Goal: Task Accomplishment & Management: Use online tool/utility

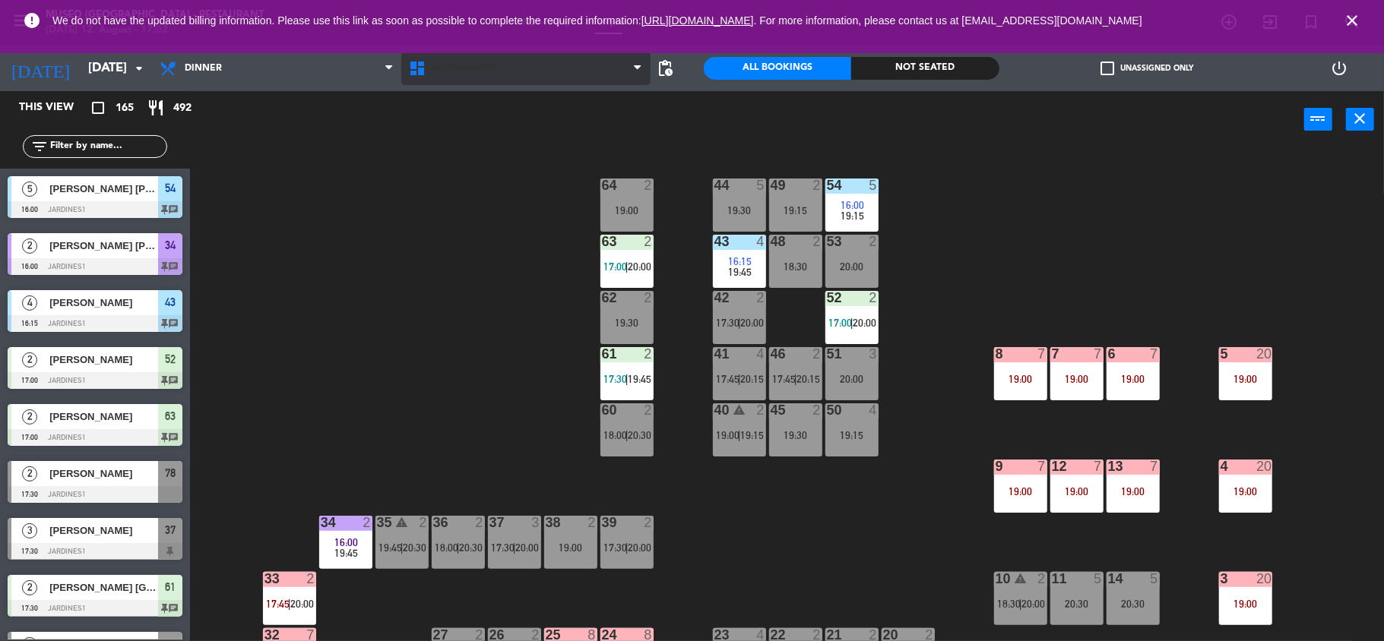
click at [459, 84] on span "Restaurante" at bounding box center [525, 68] width 249 height 33
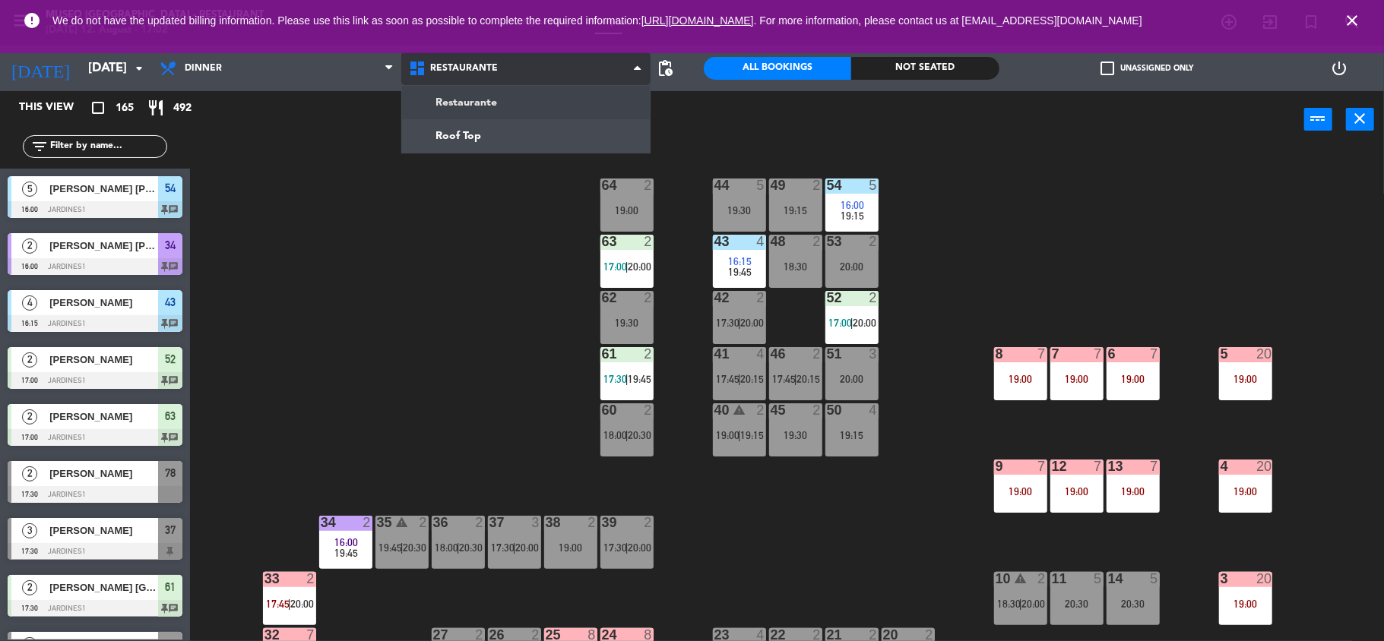
click at [468, 131] on ng-component "menu [GEOGRAPHIC_DATA] - Restaurant [DATE] 12. August - 17:02 My bookings Floor…" at bounding box center [692, 322] width 1384 height 644
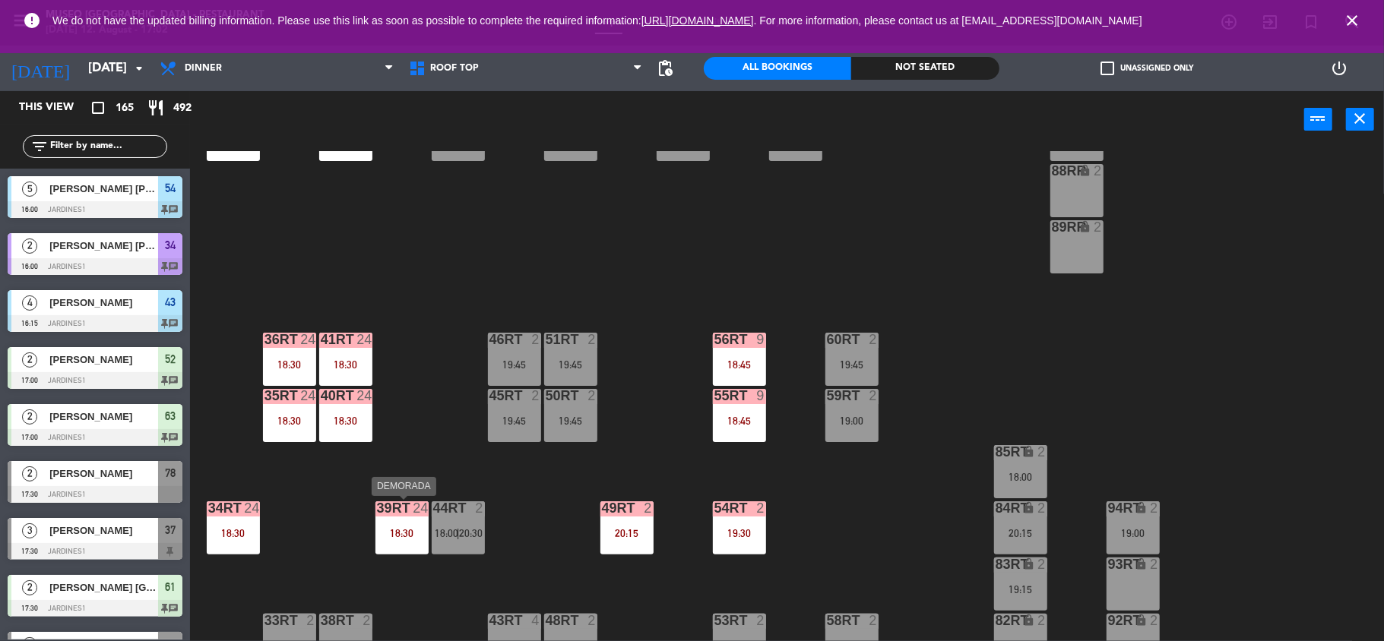
scroll to position [655, 0]
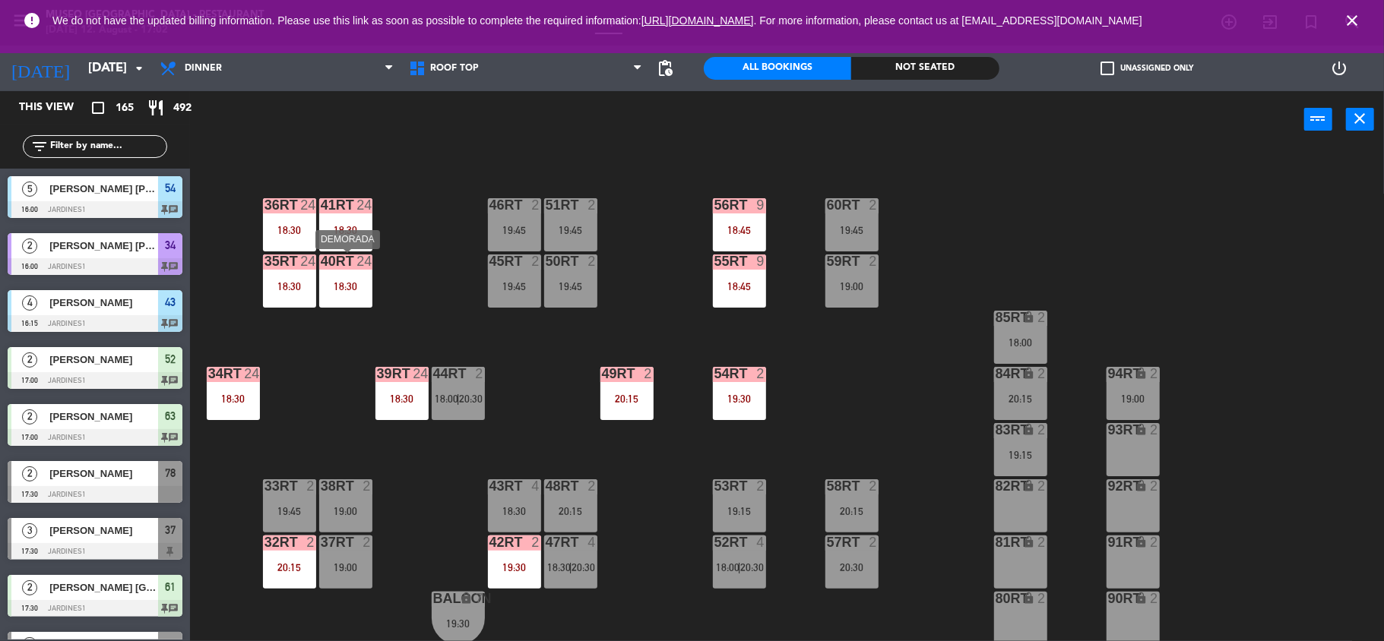
click at [350, 274] on div "40RT 24 18:30" at bounding box center [345, 281] width 53 height 53
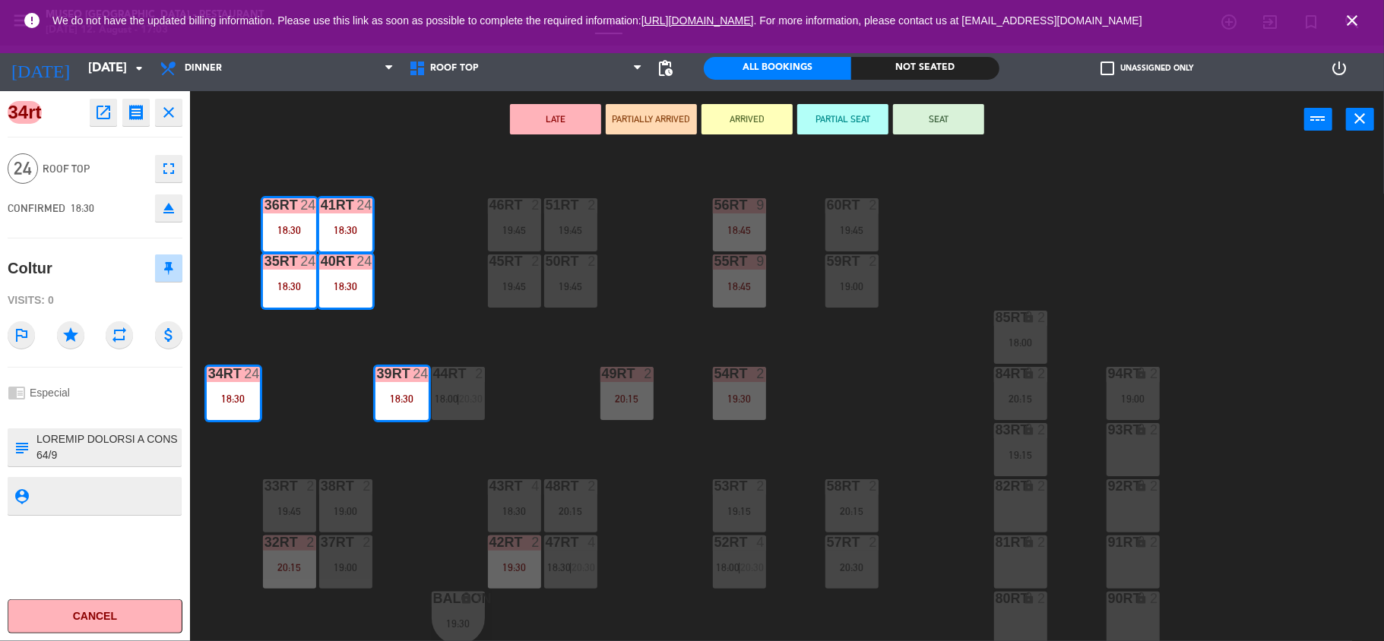
click at [350, 331] on div "18RT 4 19:00 16RT 3 19:15 28RT 2 18:00 | 20:15 80RR lock 2 27RT 4 18:45 7RT 5 1…" at bounding box center [794, 397] width 1180 height 493
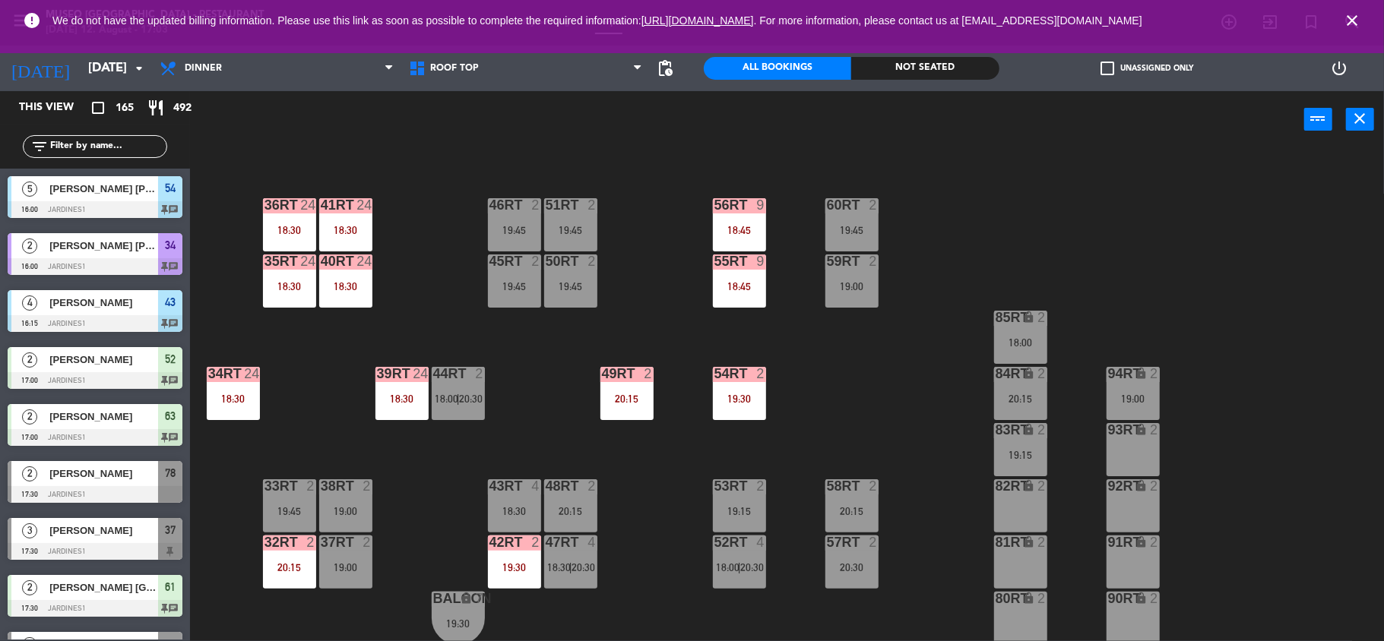
scroll to position [3, 0]
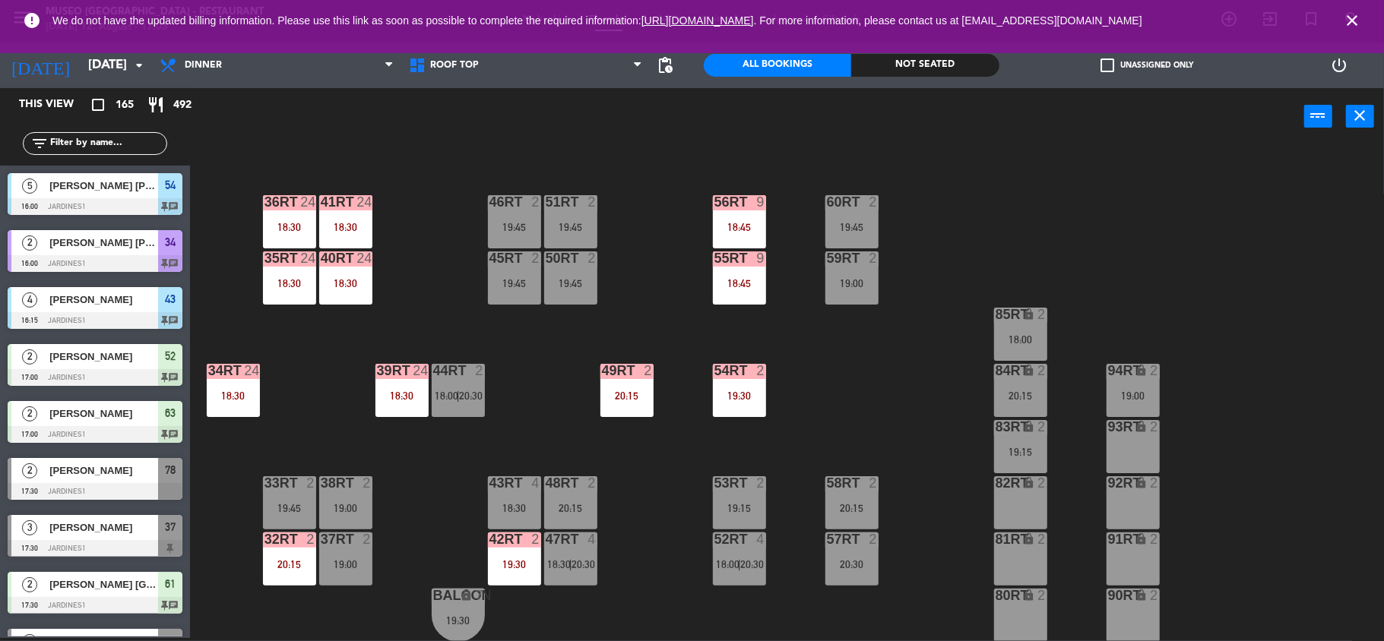
click at [366, 369] on div "39rt" at bounding box center [376, 371] width 25 height 14
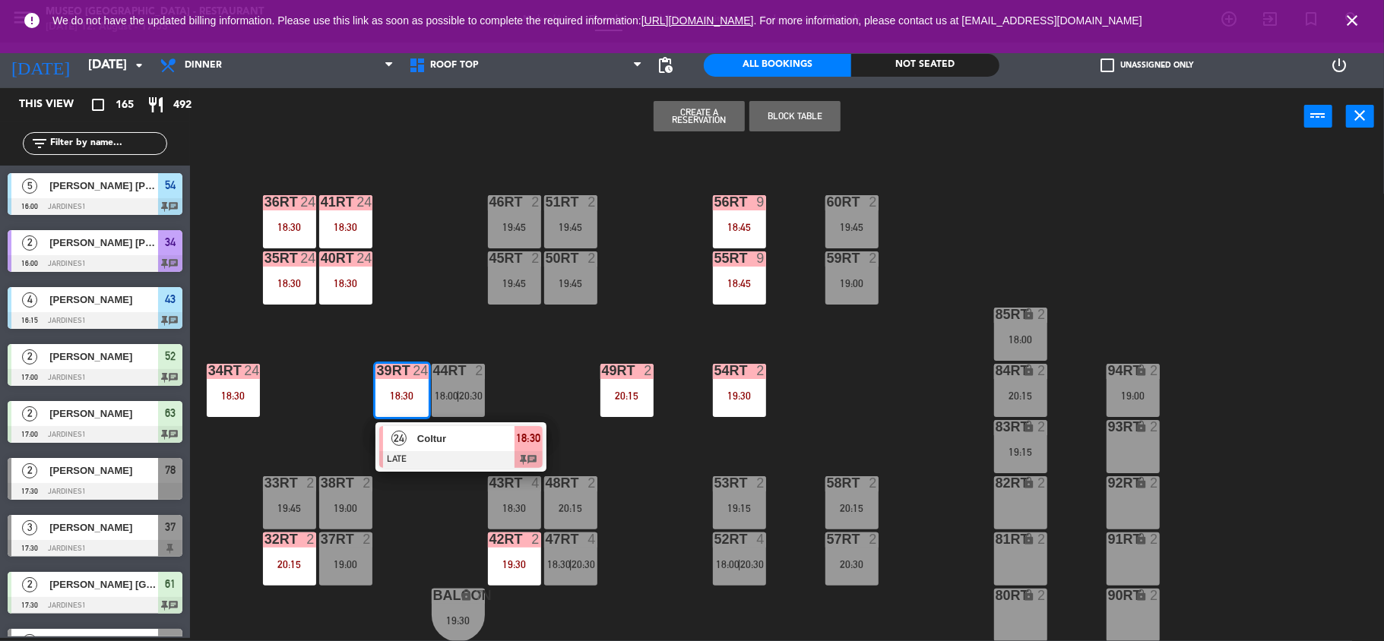
click at [357, 290] on div "40RT 24 18:30" at bounding box center [345, 278] width 53 height 53
click at [453, 322] on div "18RT 4 19:00 16RT 3 19:15 28RT 2 18:00 | 20:15 80RR lock 2 27RT 4 18:45 7RT 5 1…" at bounding box center [794, 394] width 1180 height 493
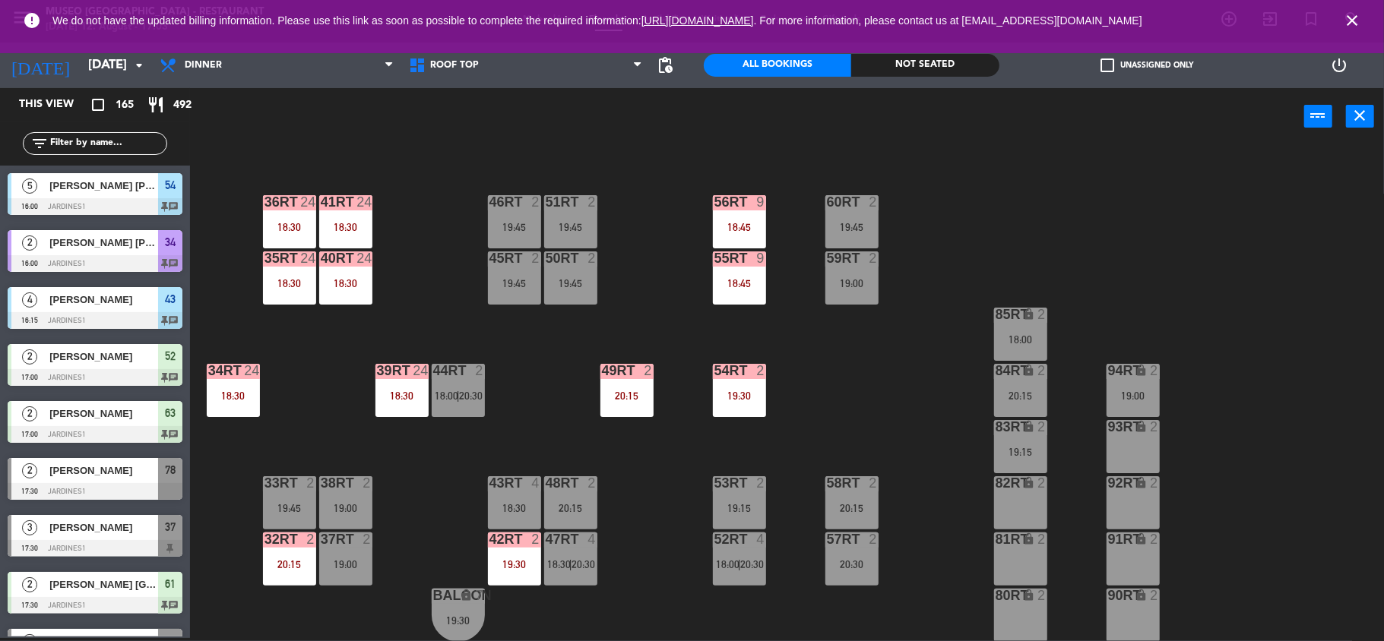
click at [343, 287] on div "18:30" at bounding box center [345, 283] width 53 height 11
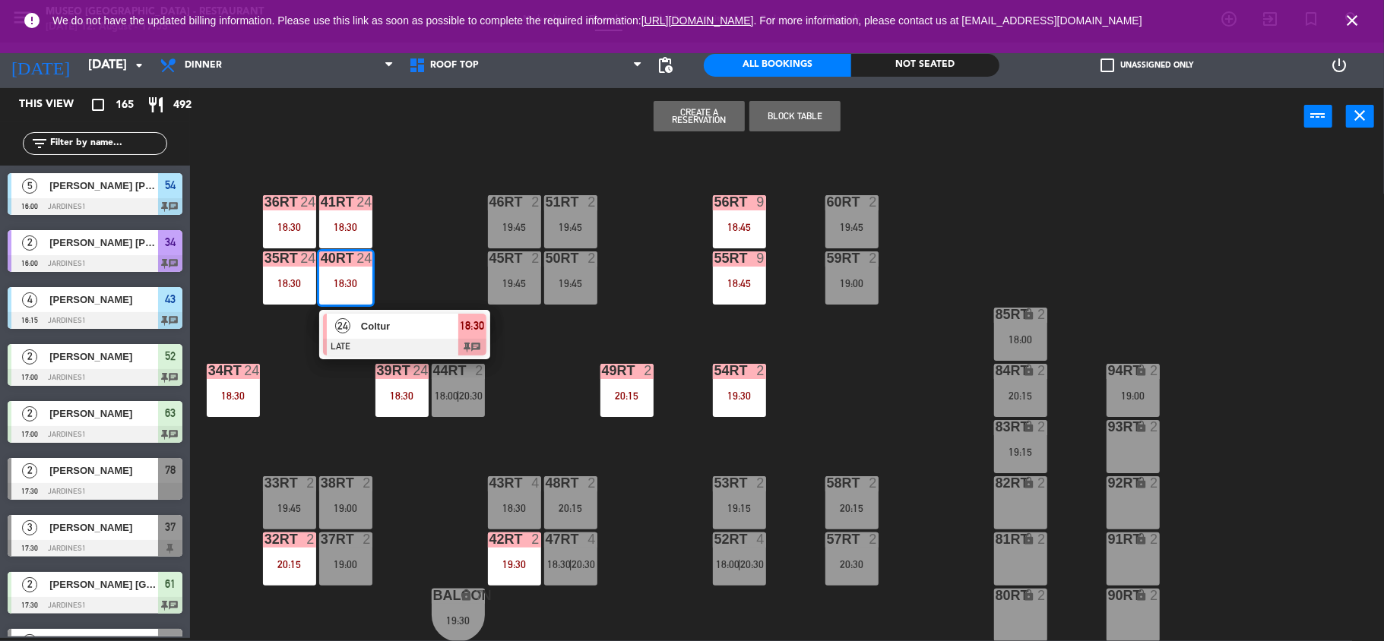
click at [357, 332] on div "24" at bounding box center [343, 326] width 33 height 25
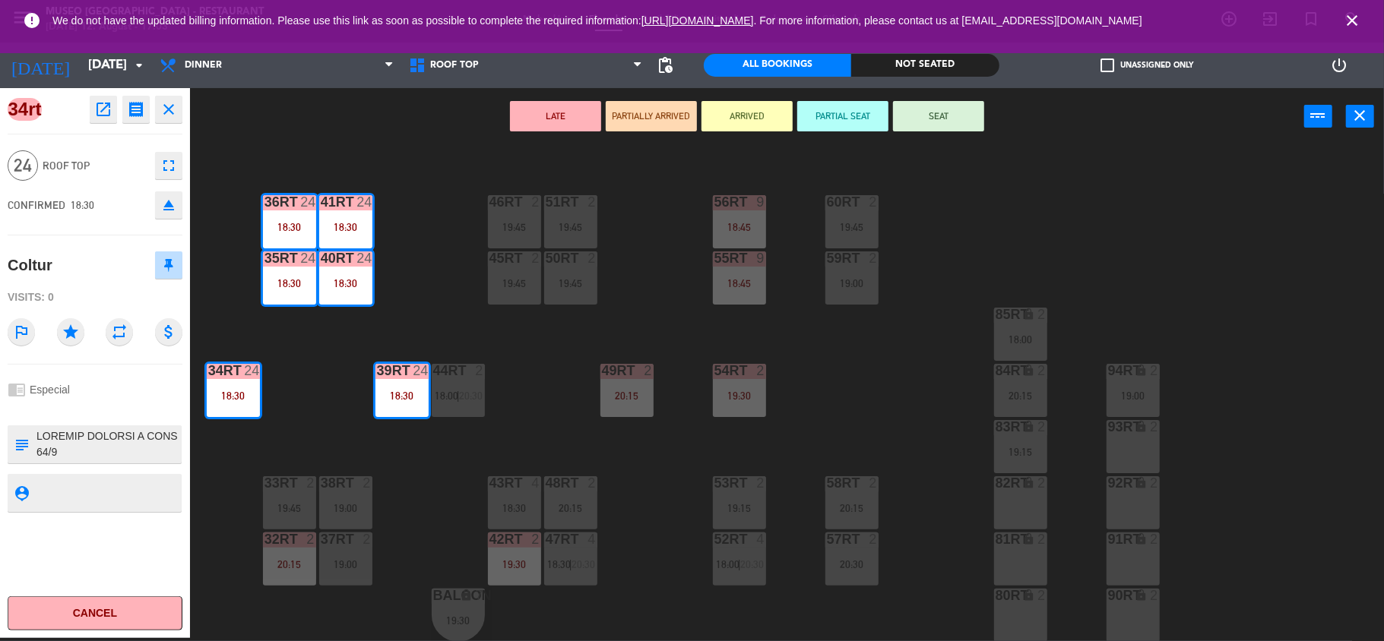
click at [357, 332] on div "18RT 4 19:00 16RT 3 19:15 28RT 2 18:00 | 20:15 80RR lock 2 27RT 4 18:45 7RT 5 1…" at bounding box center [794, 394] width 1180 height 493
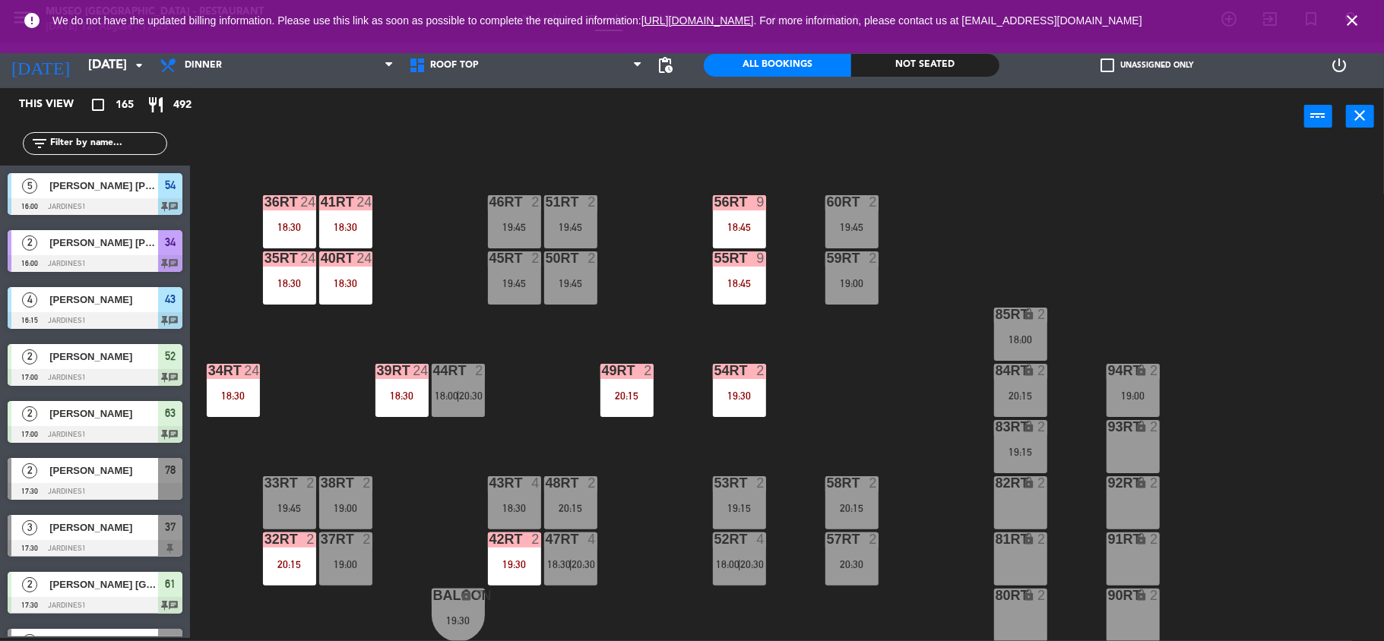
click at [347, 356] on div "18RT 4 19:00 16RT 3 19:15 28RT 2 18:00 | 20:15 80RR lock 2 27RT 4 18:45 7RT 5 1…" at bounding box center [794, 394] width 1180 height 493
click at [344, 296] on div "40RT 24 18:30" at bounding box center [345, 278] width 53 height 53
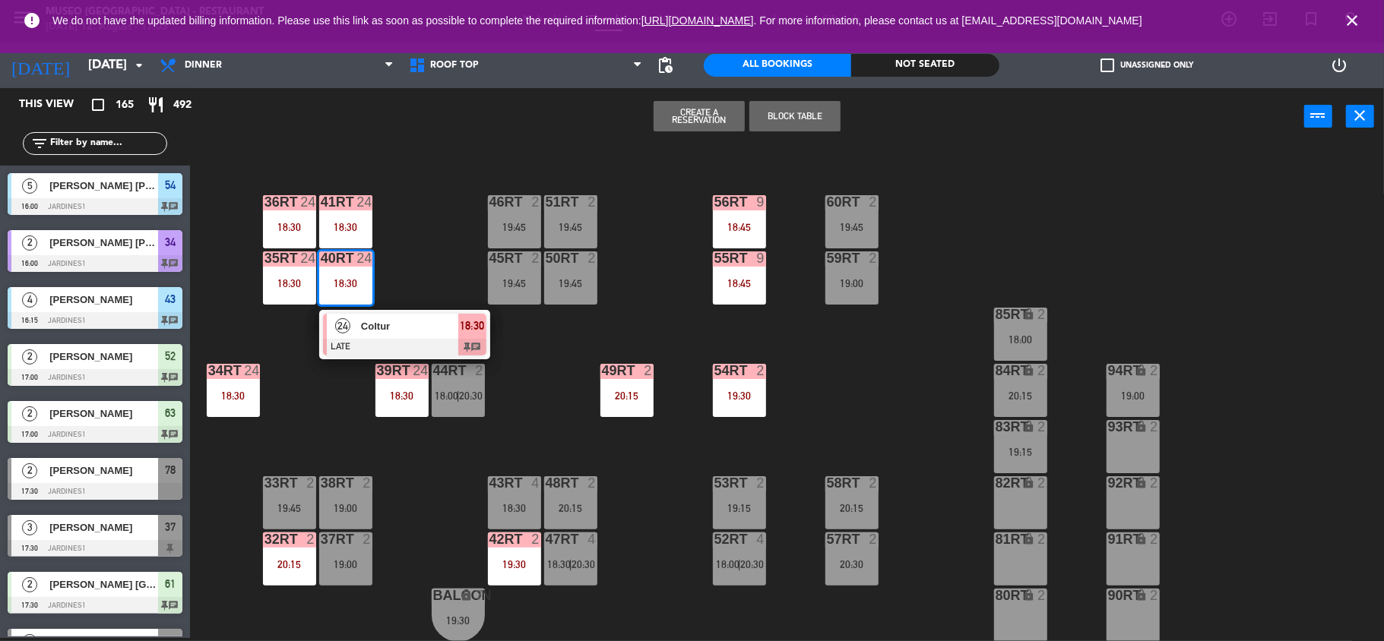
click at [348, 326] on span "24" at bounding box center [342, 325] width 15 height 15
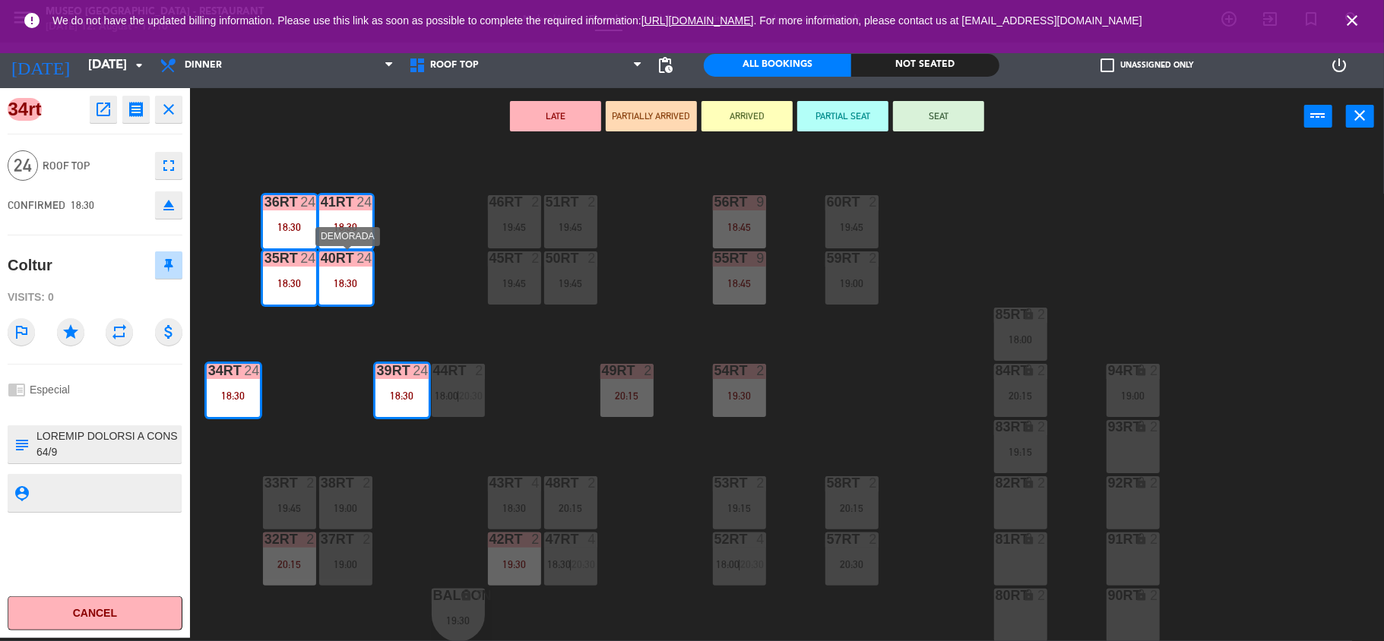
click at [353, 293] on div "40RT 24 18:30" at bounding box center [345, 278] width 53 height 53
drag, startPoint x: 874, startPoint y: 384, endPoint x: 1022, endPoint y: 512, distance: 196.1
click at [1022, 512] on div "18RT 4 19:00 16RT 3 19:15 28RT 2 18:00 | 20:15 80RR lock 2 27RT 4 18:45 7RT 5 1…" at bounding box center [794, 394] width 1180 height 493
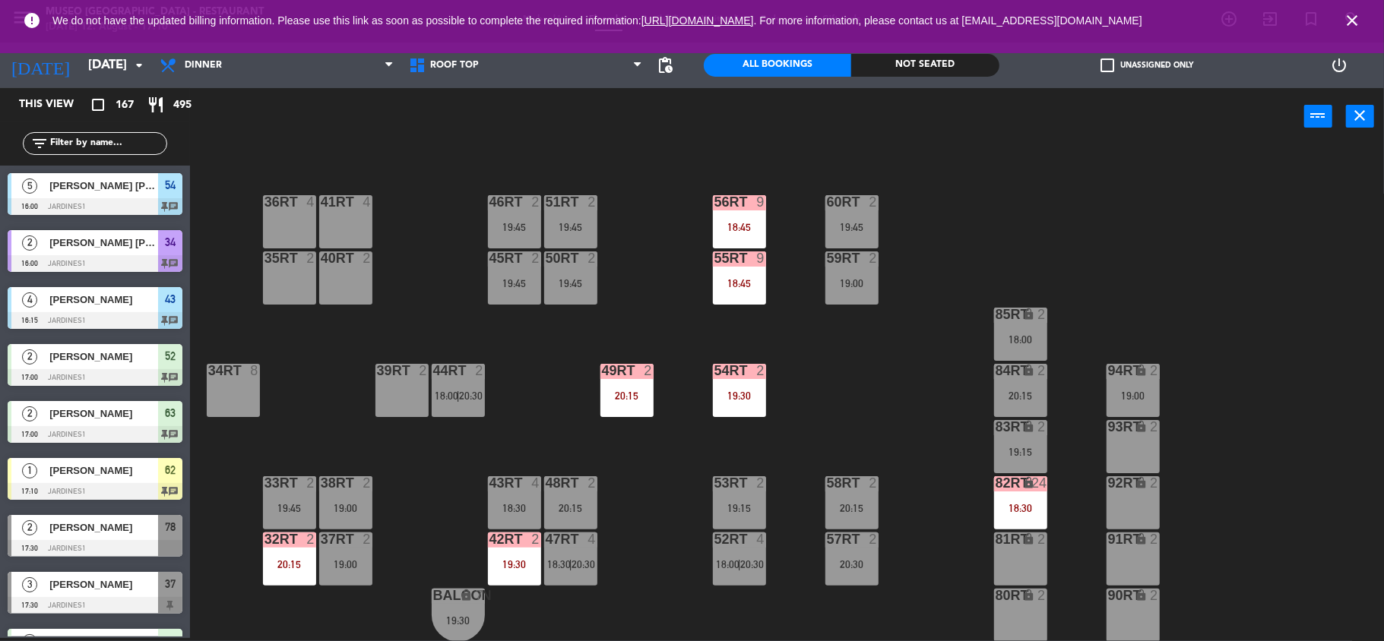
click at [122, 138] on input "text" at bounding box center [108, 143] width 118 height 17
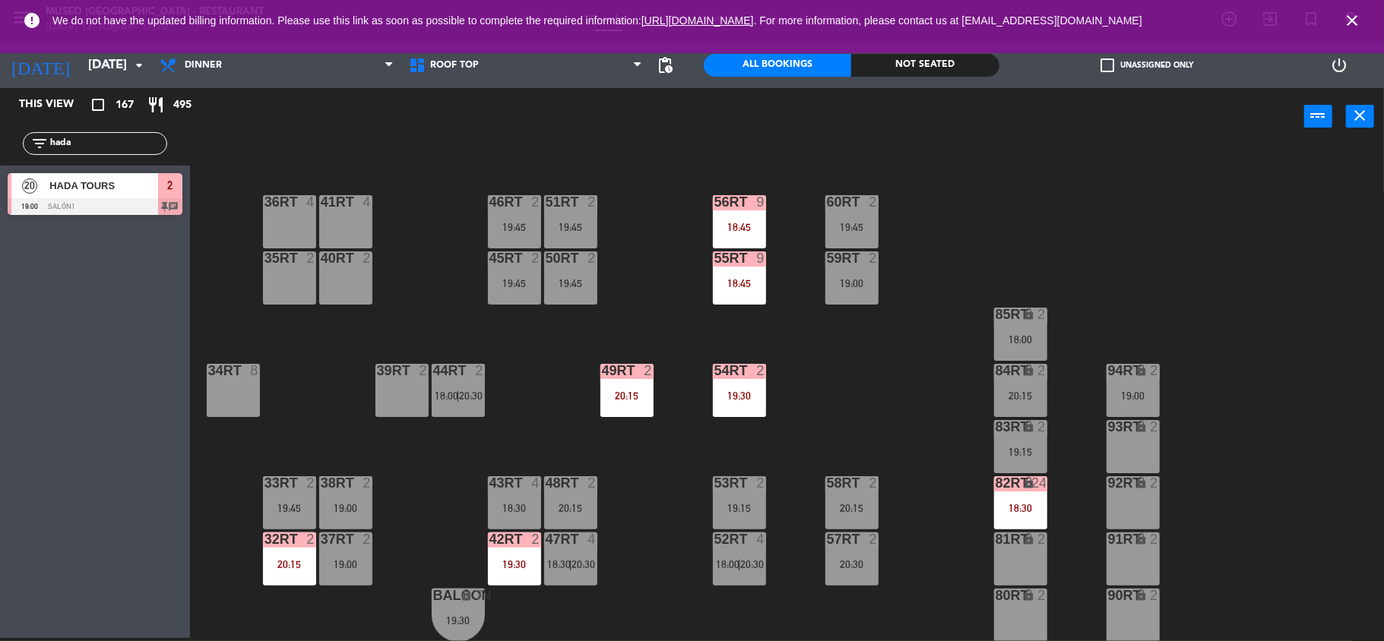
type input "hada"
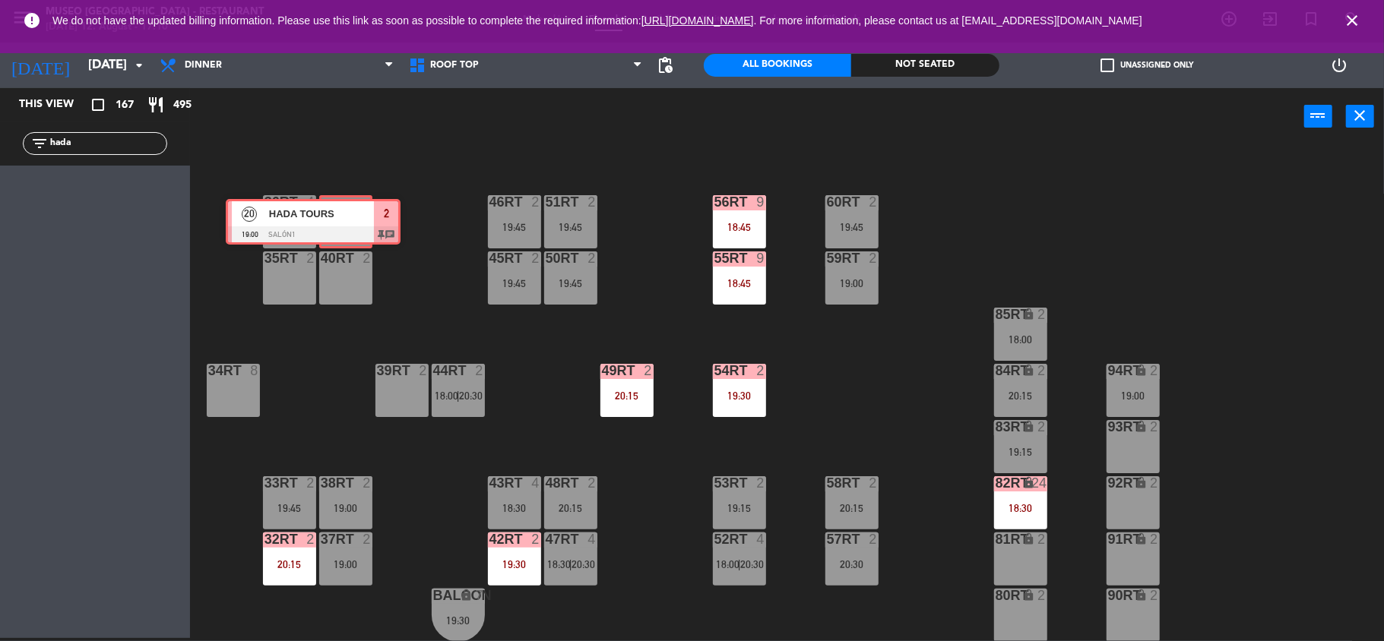
drag, startPoint x: 131, startPoint y: 196, endPoint x: 350, endPoint y: 222, distance: 219.6
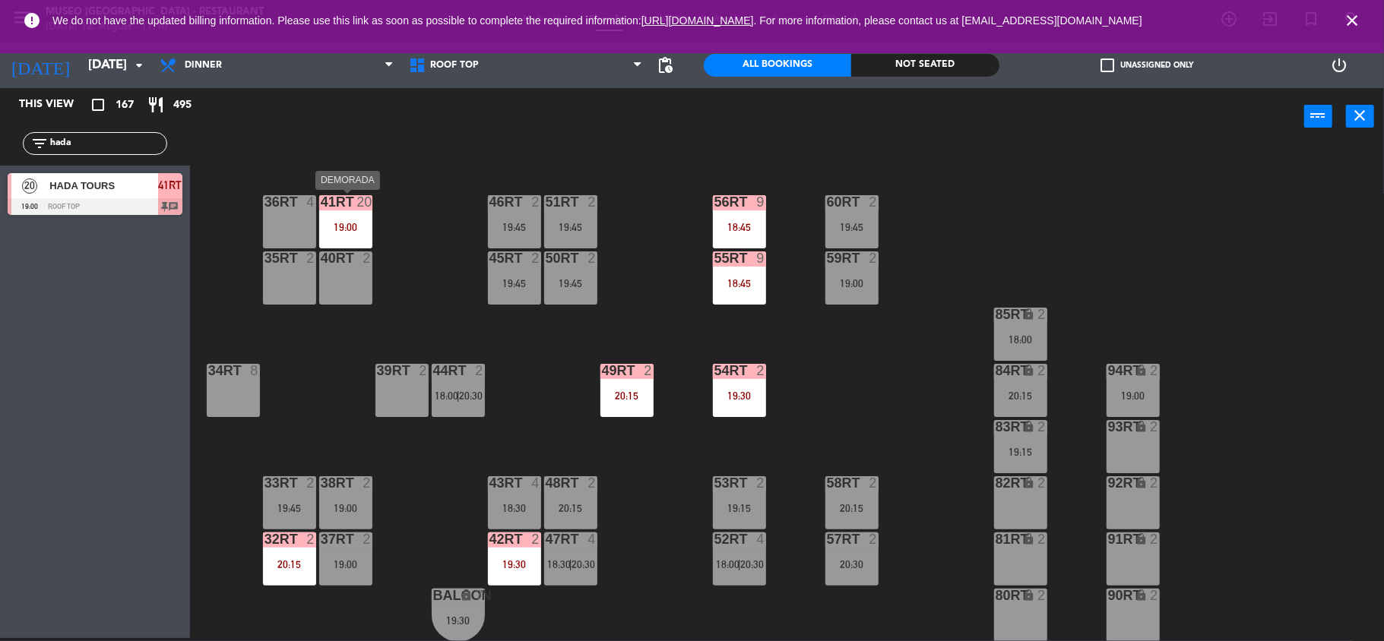
click at [342, 226] on div "19:00" at bounding box center [345, 227] width 53 height 11
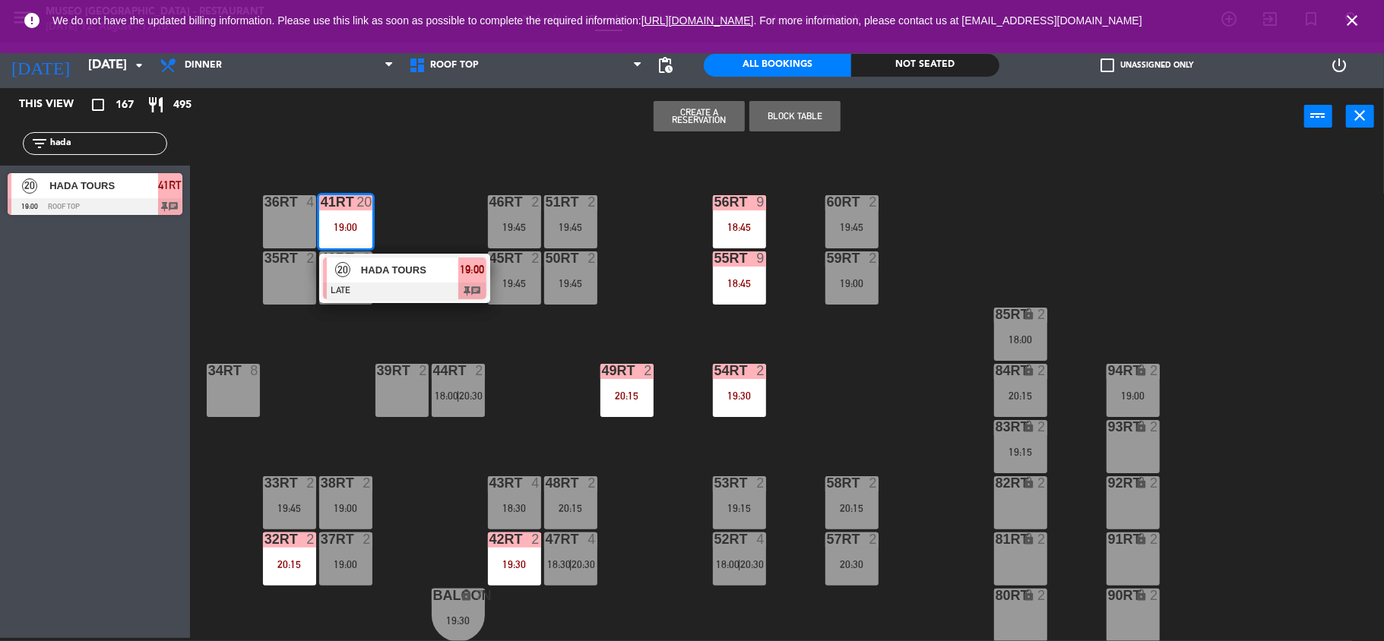
click at [348, 277] on div "20" at bounding box center [343, 270] width 33 height 25
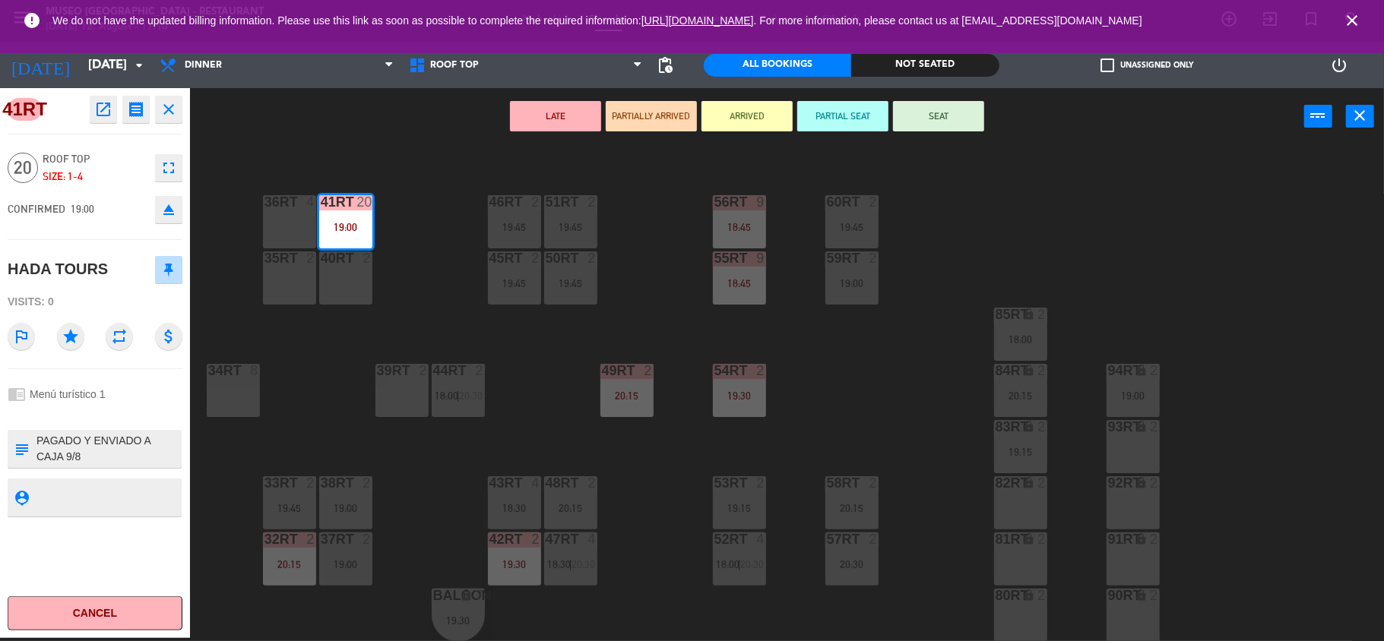
click at [170, 205] on icon "eject" at bounding box center [169, 210] width 18 height 18
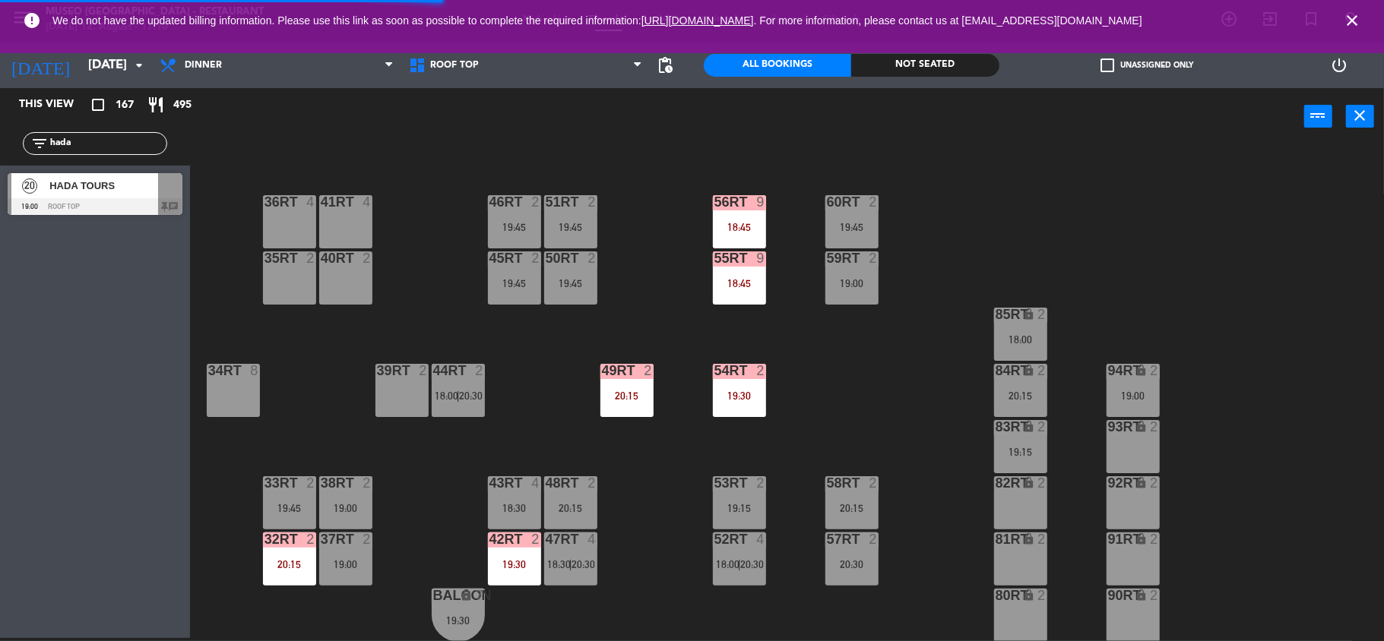
click at [101, 190] on span "HADA TOURS" at bounding box center [103, 186] width 109 height 16
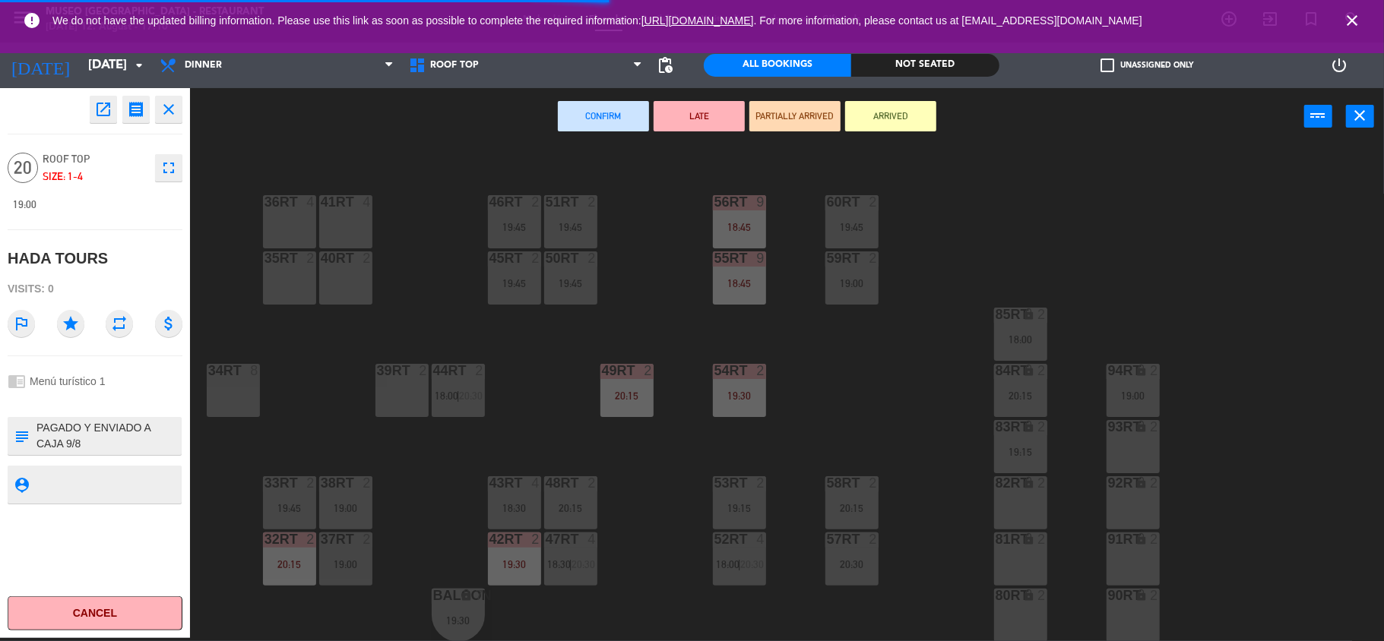
click at [399, 389] on div "39rt 2" at bounding box center [401, 390] width 53 height 53
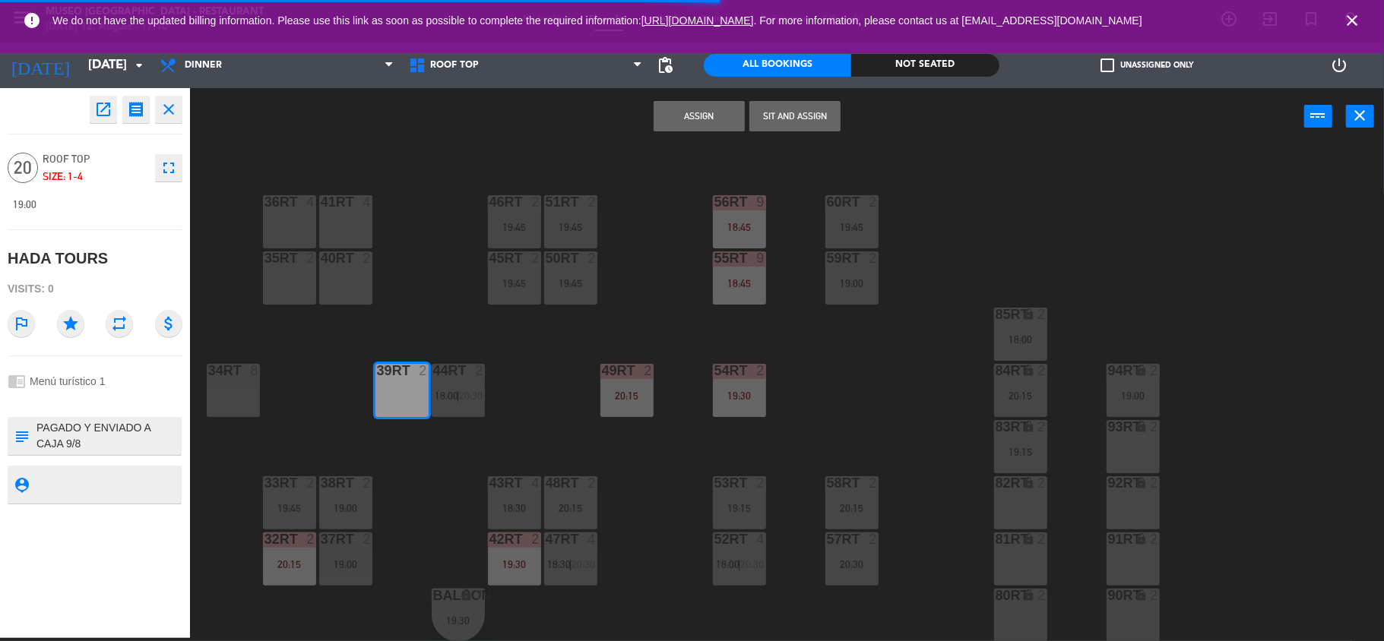
click at [384, 324] on div "18RT 4 19:00 16RT 3 19:15 28RT 2 18:00 | 20:15 80RR lock 2 27RT 4 18:45 7RT 5 1…" at bounding box center [794, 394] width 1180 height 493
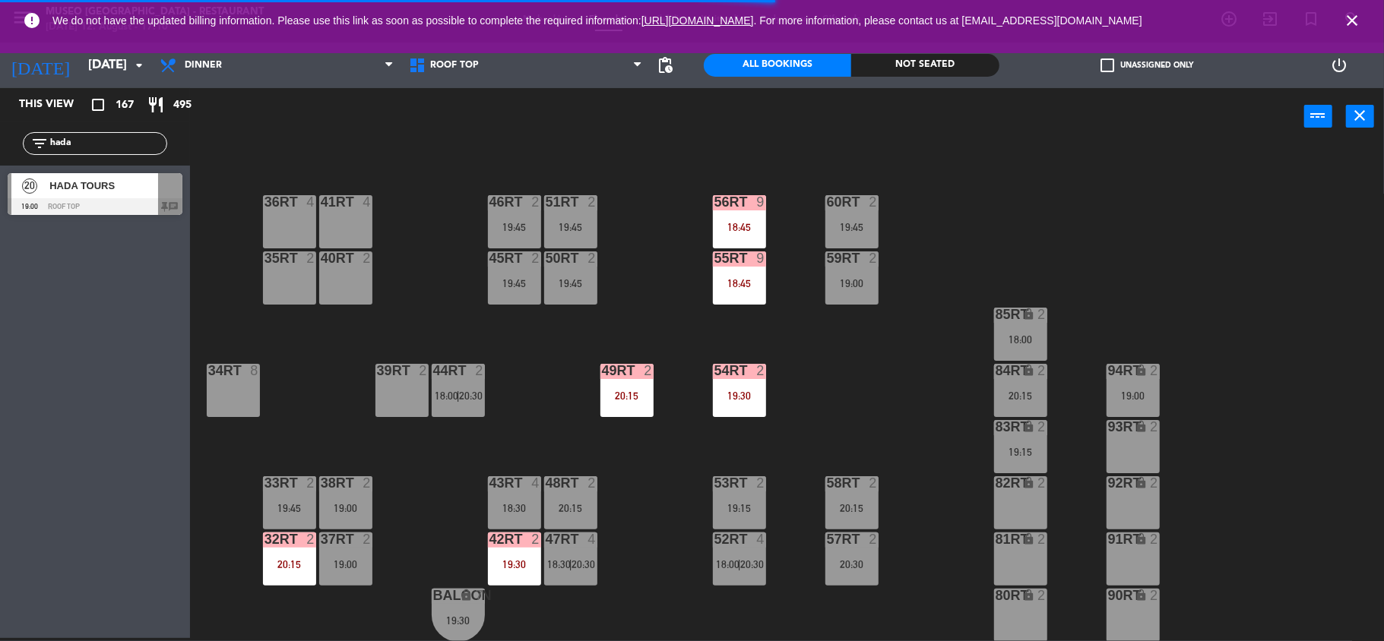
click at [99, 195] on div "HADA TOURS" at bounding box center [103, 185] width 110 height 25
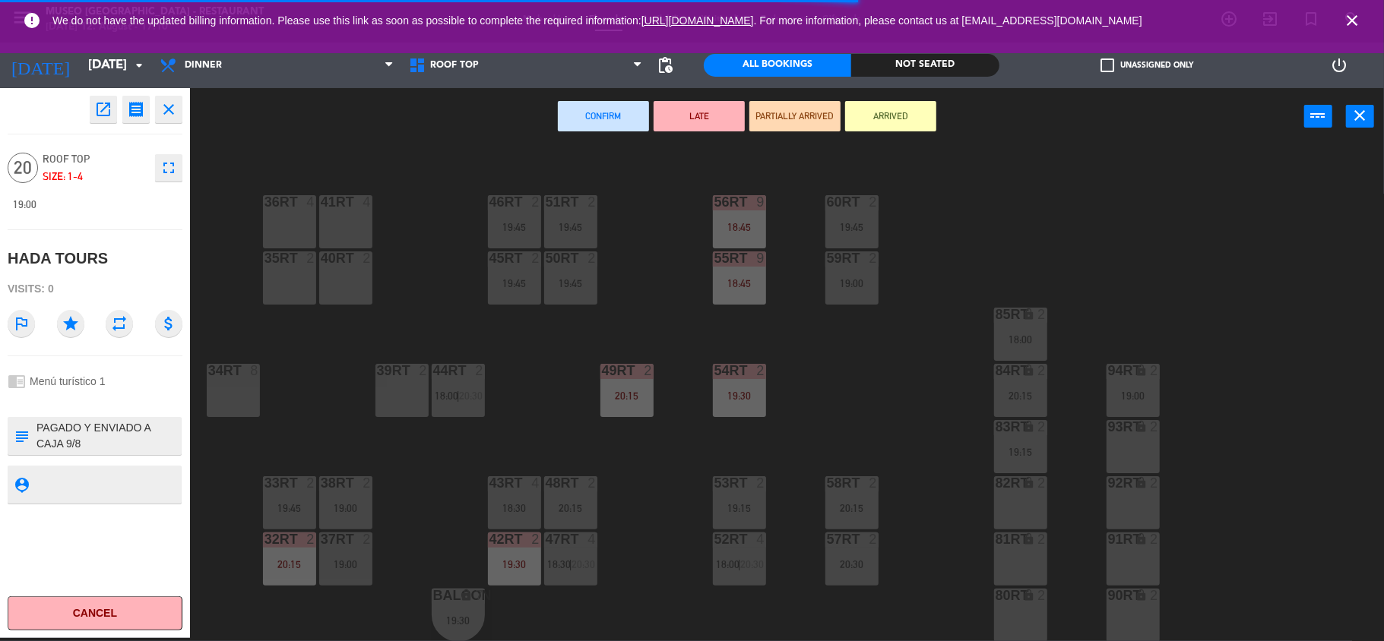
click at [327, 216] on div "41RT 4" at bounding box center [345, 221] width 53 height 53
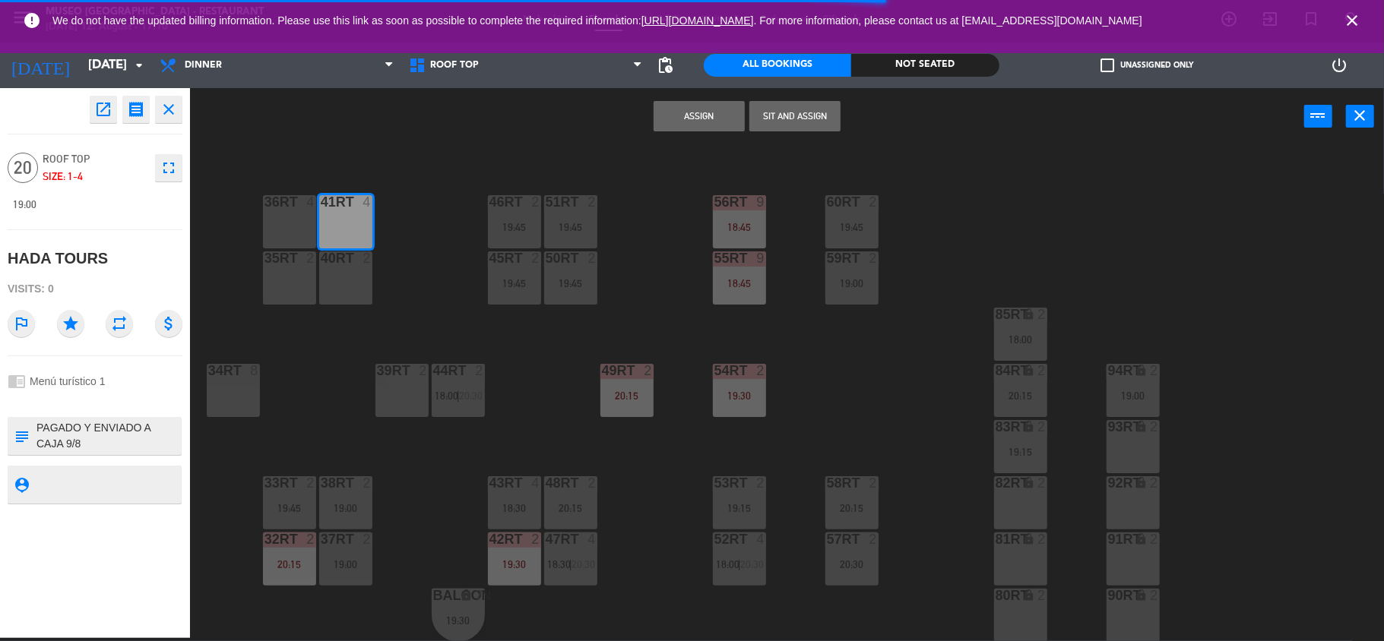
click at [293, 214] on div "36rt 4" at bounding box center [289, 221] width 53 height 53
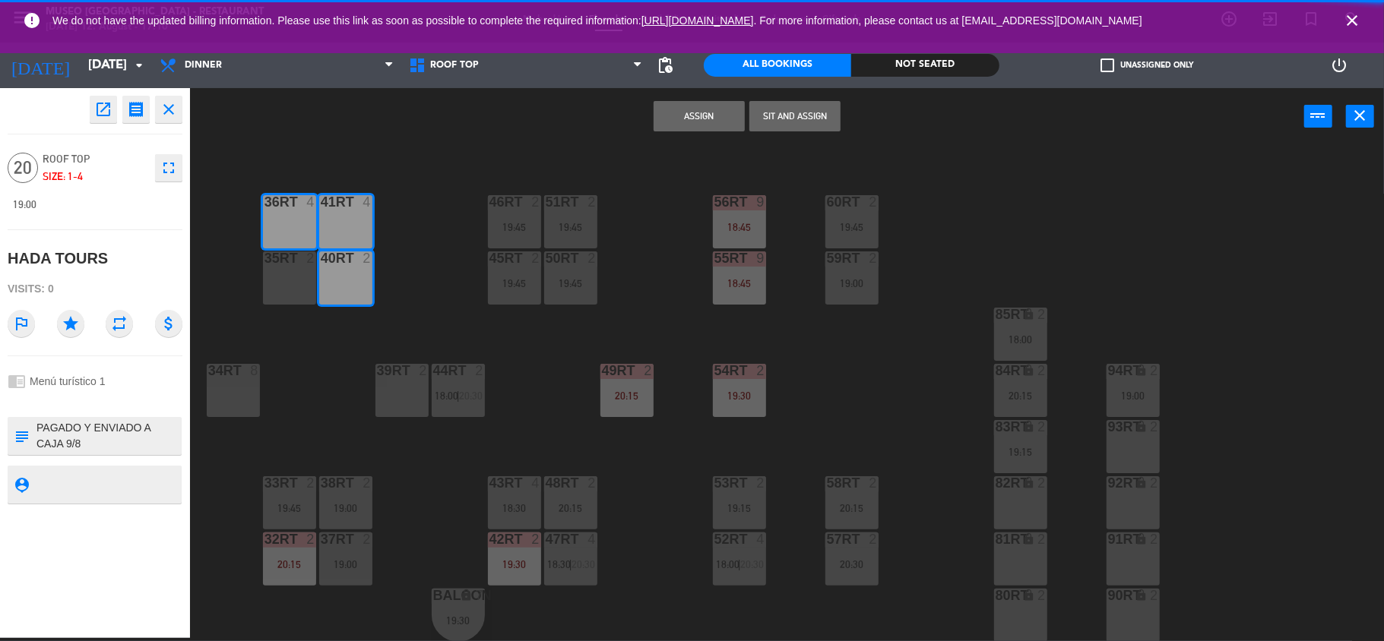
click at [302, 271] on div "35rt 2" at bounding box center [289, 278] width 53 height 53
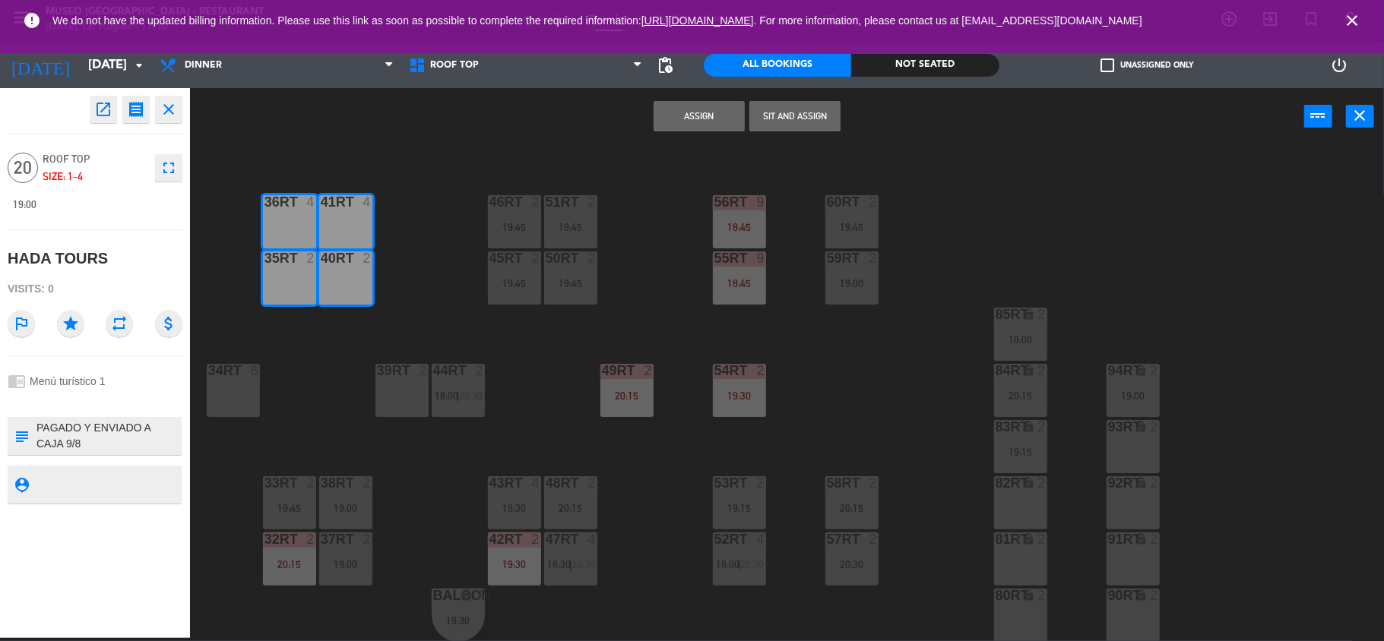
click at [398, 395] on div "39rt 2" at bounding box center [401, 390] width 53 height 53
click at [231, 398] on div "34rt 8" at bounding box center [233, 390] width 53 height 53
click at [685, 104] on button "Assign" at bounding box center [699, 116] width 91 height 30
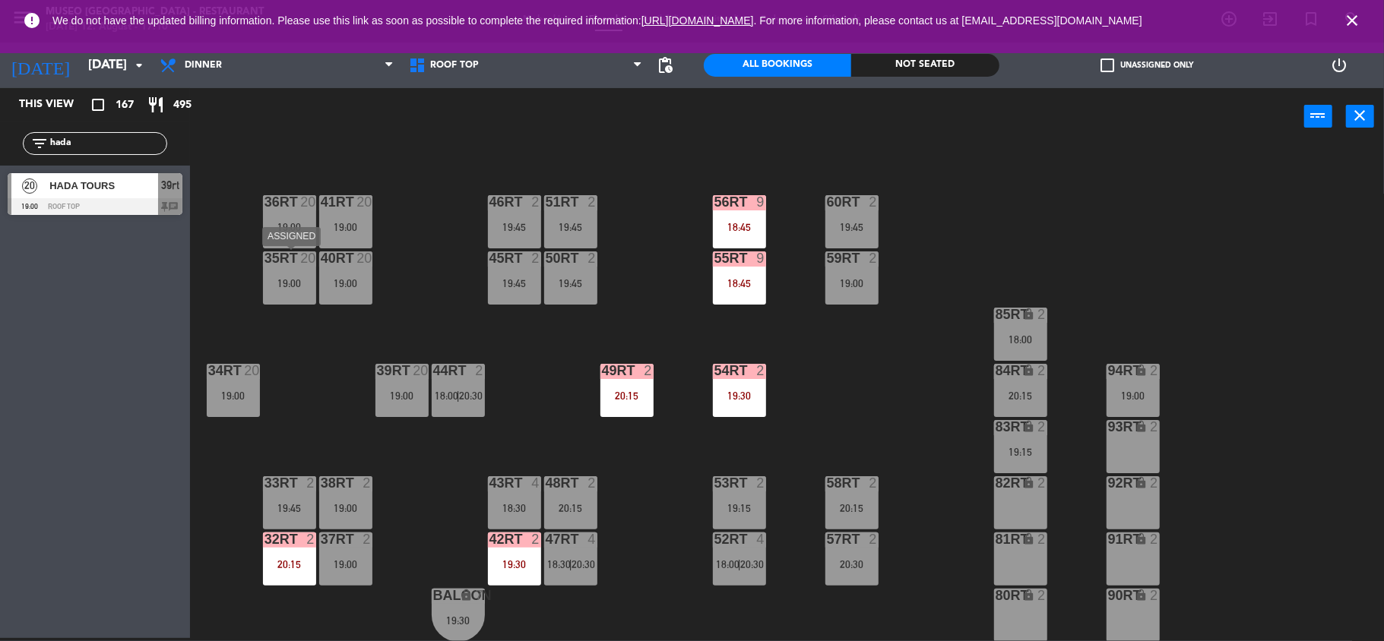
click at [331, 290] on div "40RT 20 19:00" at bounding box center [345, 278] width 53 height 53
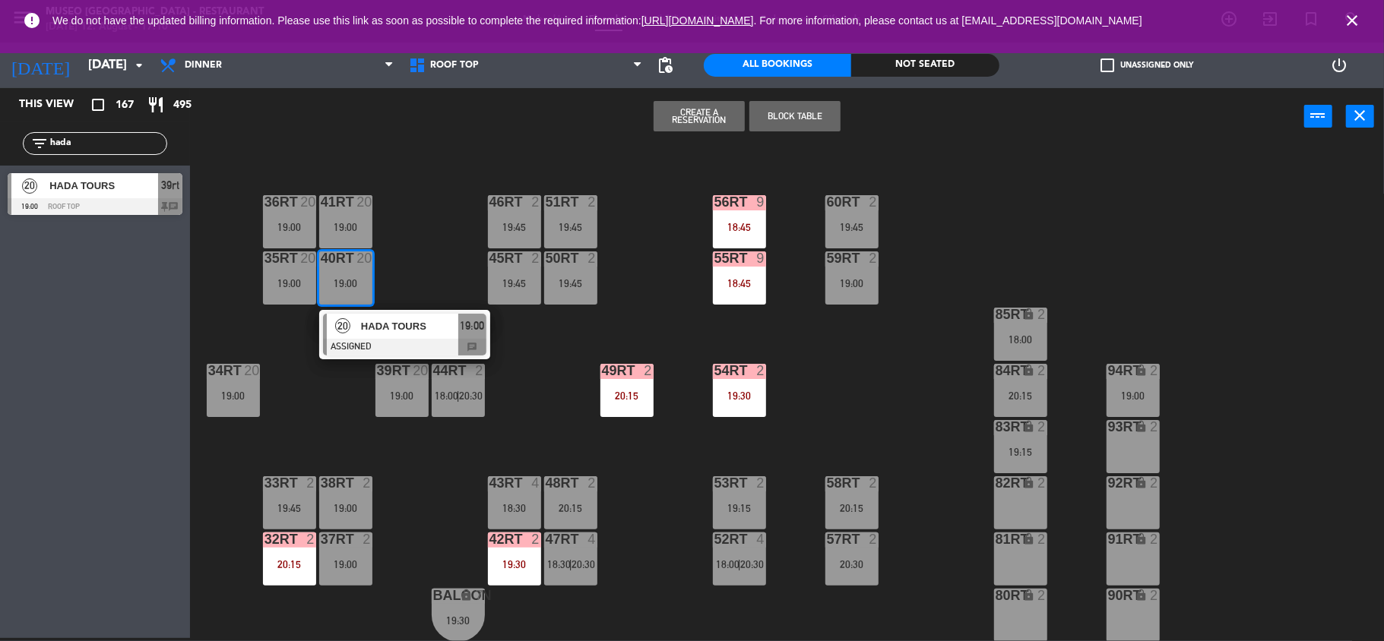
click at [332, 316] on div "20" at bounding box center [343, 326] width 33 height 25
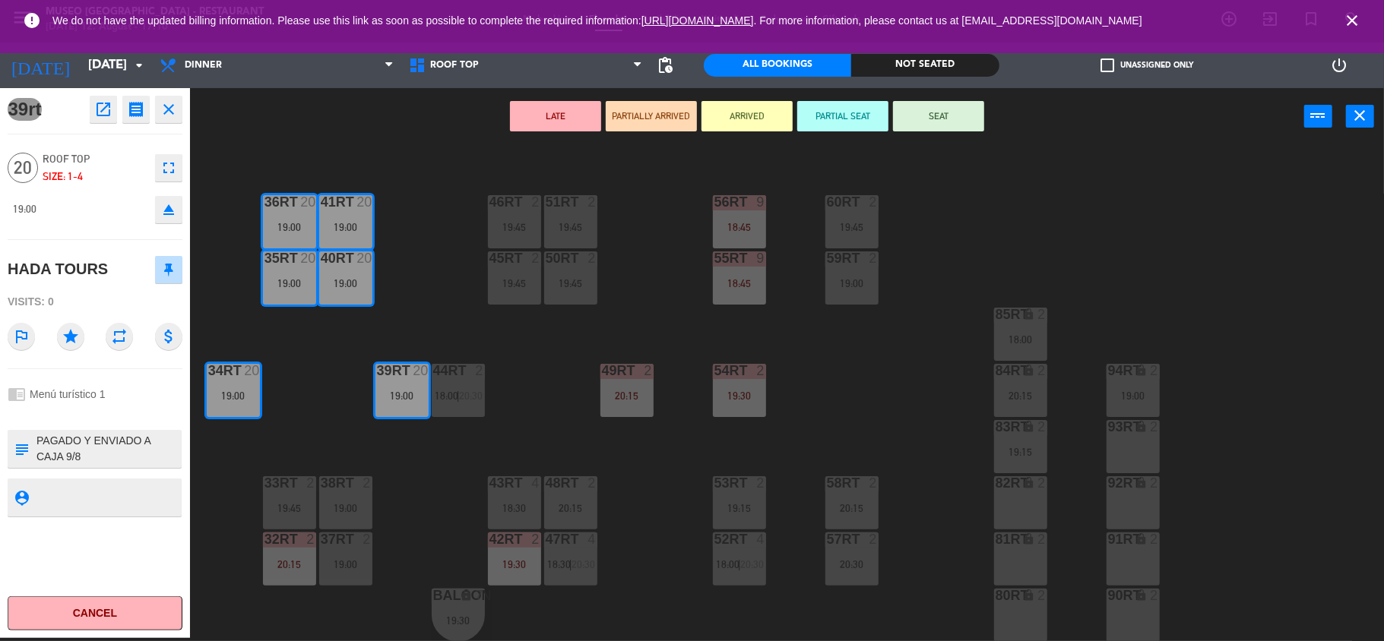
click at [550, 128] on button "LATE" at bounding box center [555, 116] width 91 height 30
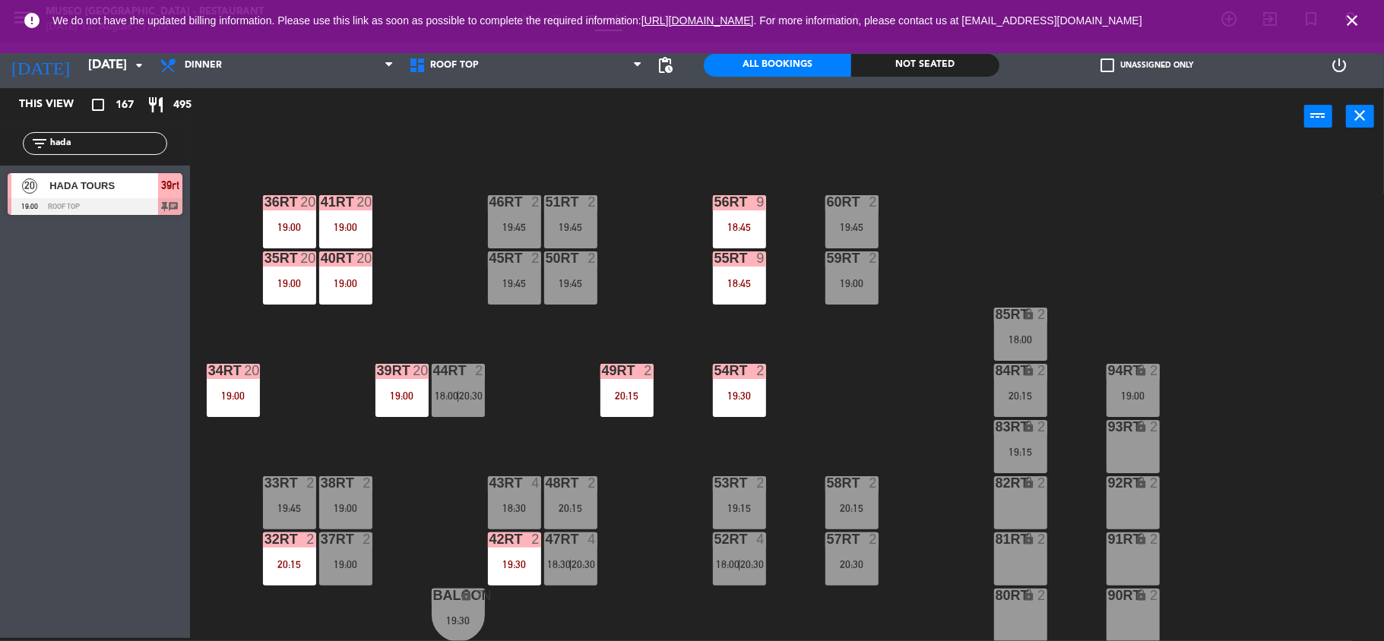
click at [479, 163] on div "18RT 4 19:00 16RT 3 19:15 28RT 2 18:00 | 20:15 80RR lock 2 27RT 4 18:45 7RT 5 1…" at bounding box center [794, 394] width 1180 height 493
click at [467, 394] on span "20:30" at bounding box center [472, 396] width 24 height 12
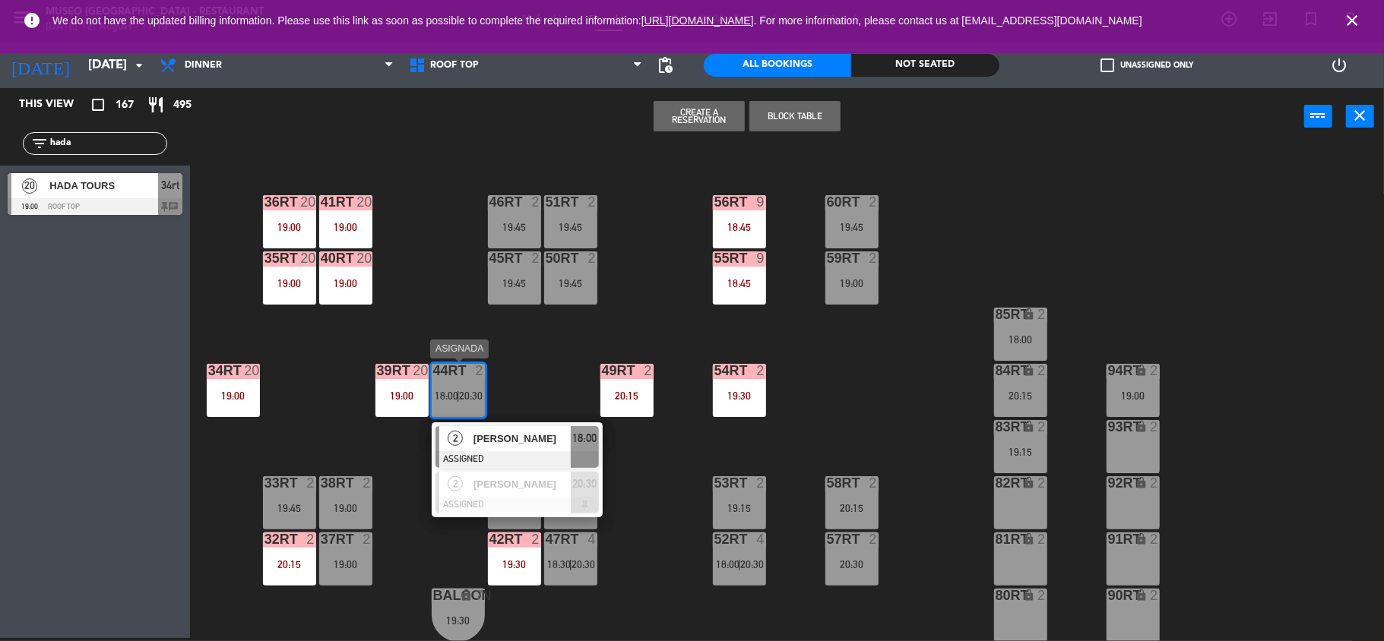
click at [546, 395] on div "18RT 4 19:00 16RT 3 19:15 28RT 2 18:00 | 20:15 80RR lock 2 27RT 4 18:45 7RT 5 1…" at bounding box center [794, 394] width 1180 height 493
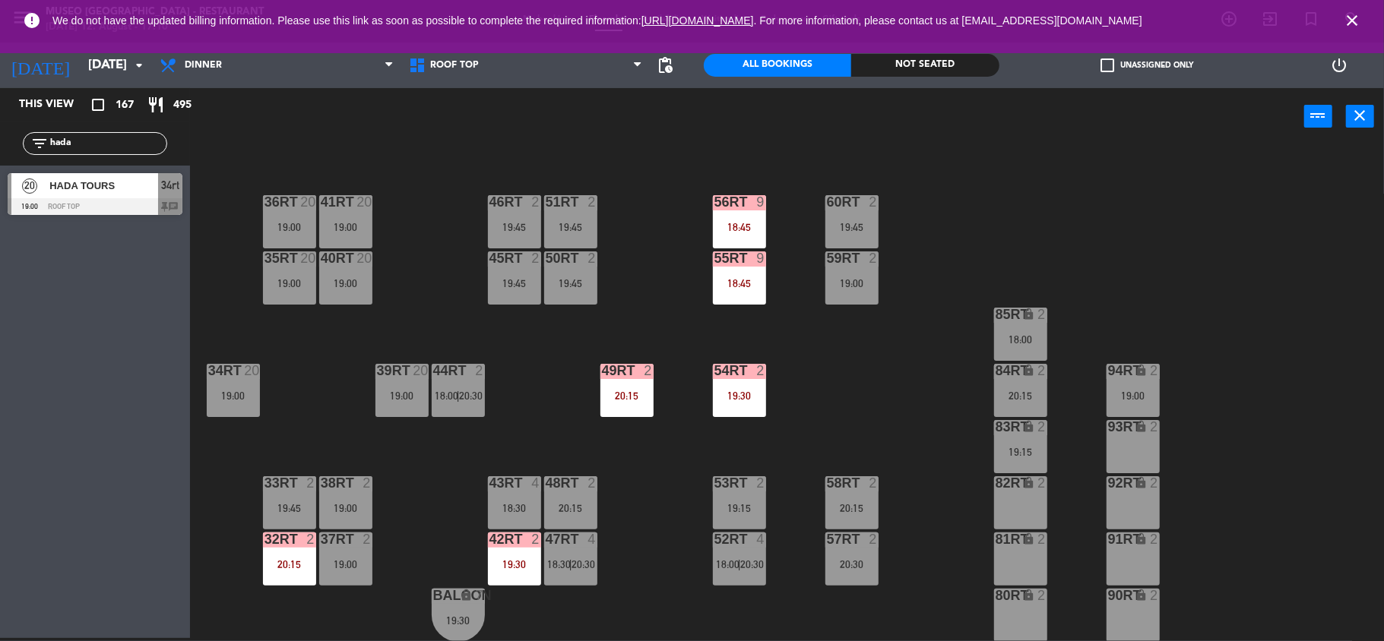
click at [719, 397] on div "19:30" at bounding box center [739, 396] width 53 height 11
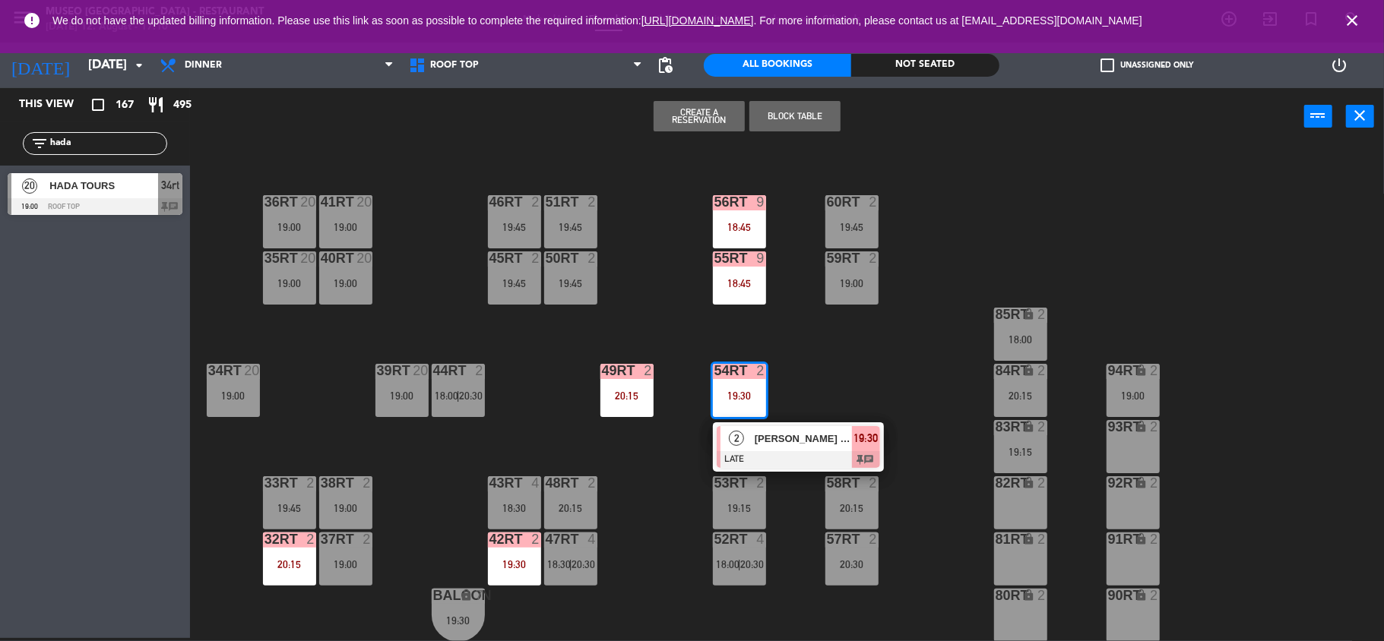
click at [742, 453] on div at bounding box center [798, 459] width 163 height 17
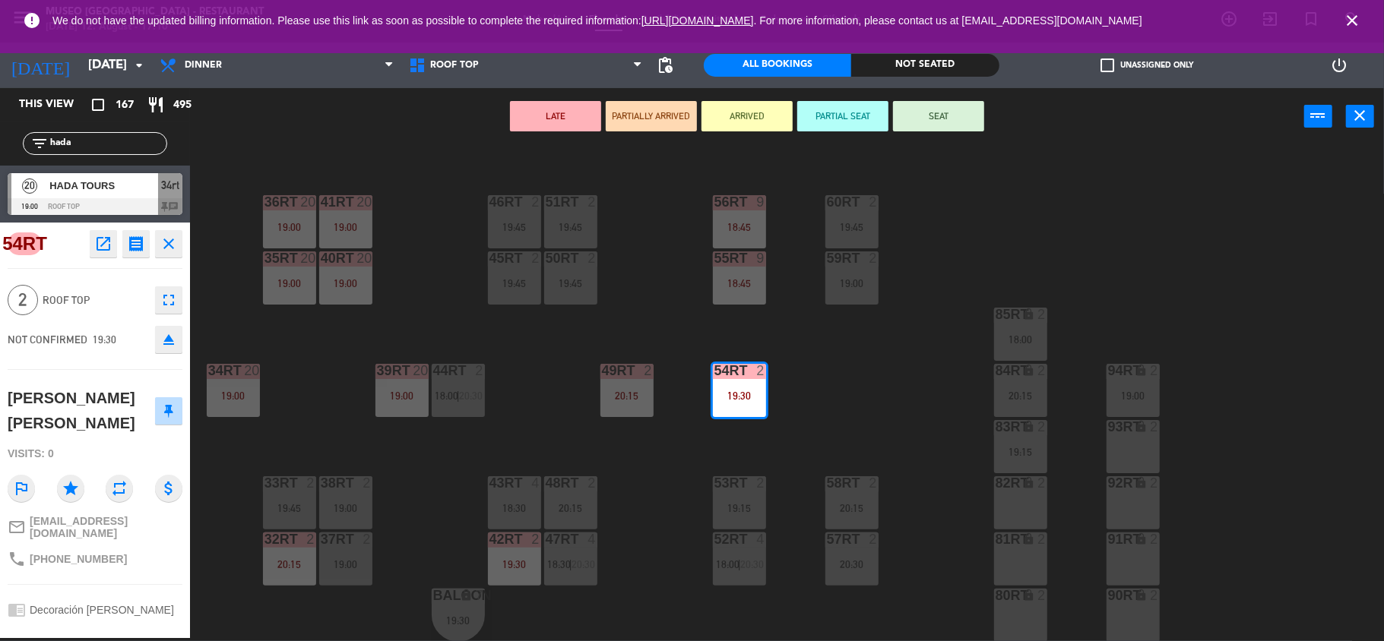
click at [707, 441] on div "18RT 4 19:00 16RT 3 19:15 28RT 2 18:00 | 20:15 80RR lock 2 27RT 4 18:45 7RT 5 1…" at bounding box center [794, 394] width 1180 height 493
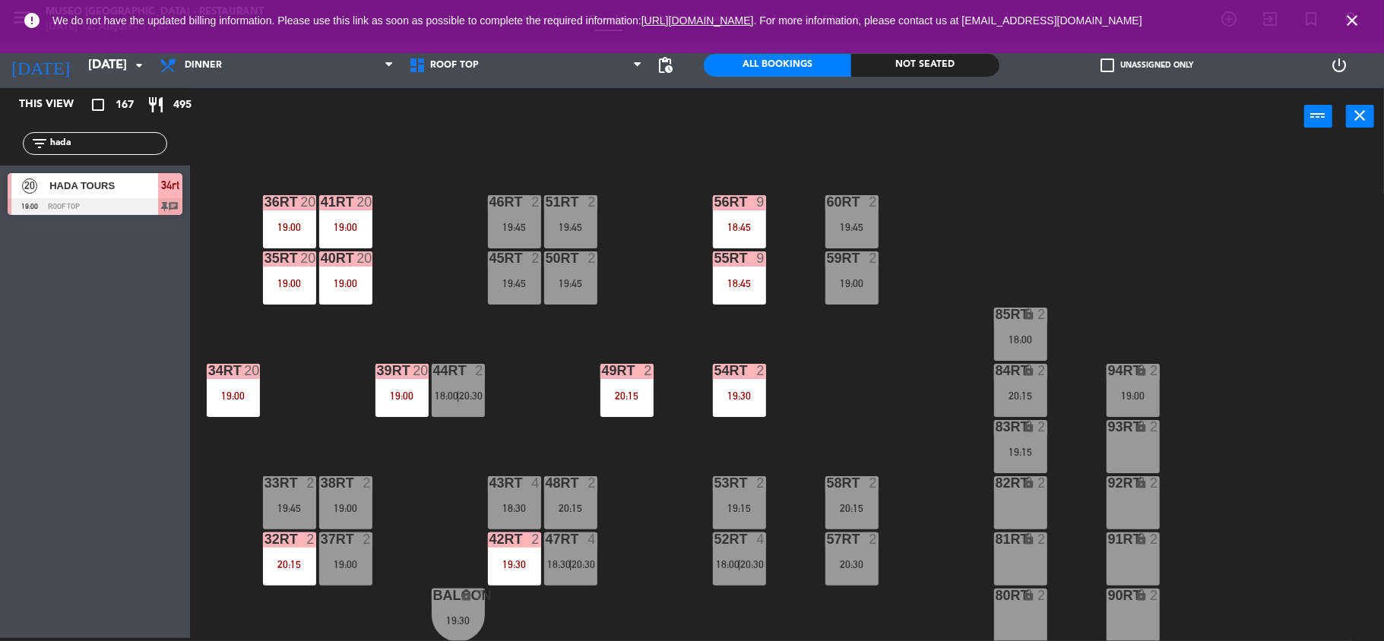
click at [647, 415] on div "49RT 2 20:15" at bounding box center [626, 390] width 53 height 53
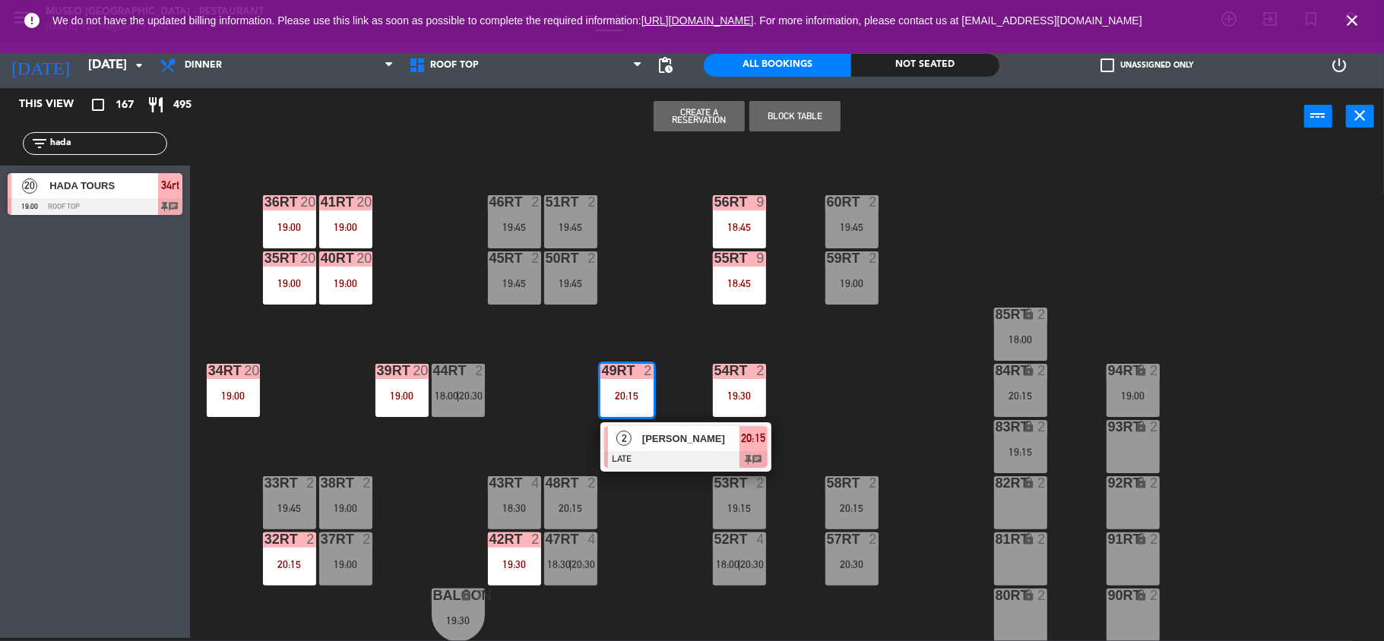
click at [654, 445] on span "[PERSON_NAME]" at bounding box center [690, 439] width 97 height 16
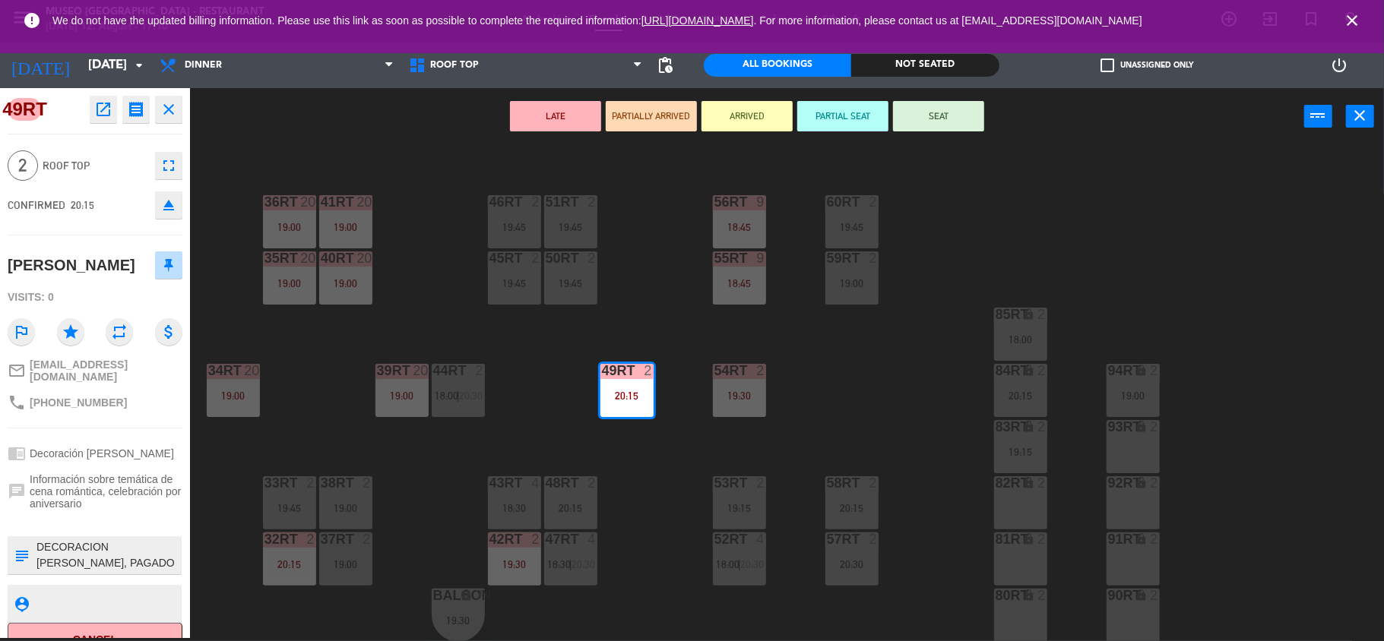
click at [570, 432] on div "18RT 4 19:00 16RT 3 19:15 28RT 2 18:00 | 20:15 80RR lock 2 27RT 4 18:45 7RT 5 1…" at bounding box center [794, 394] width 1180 height 493
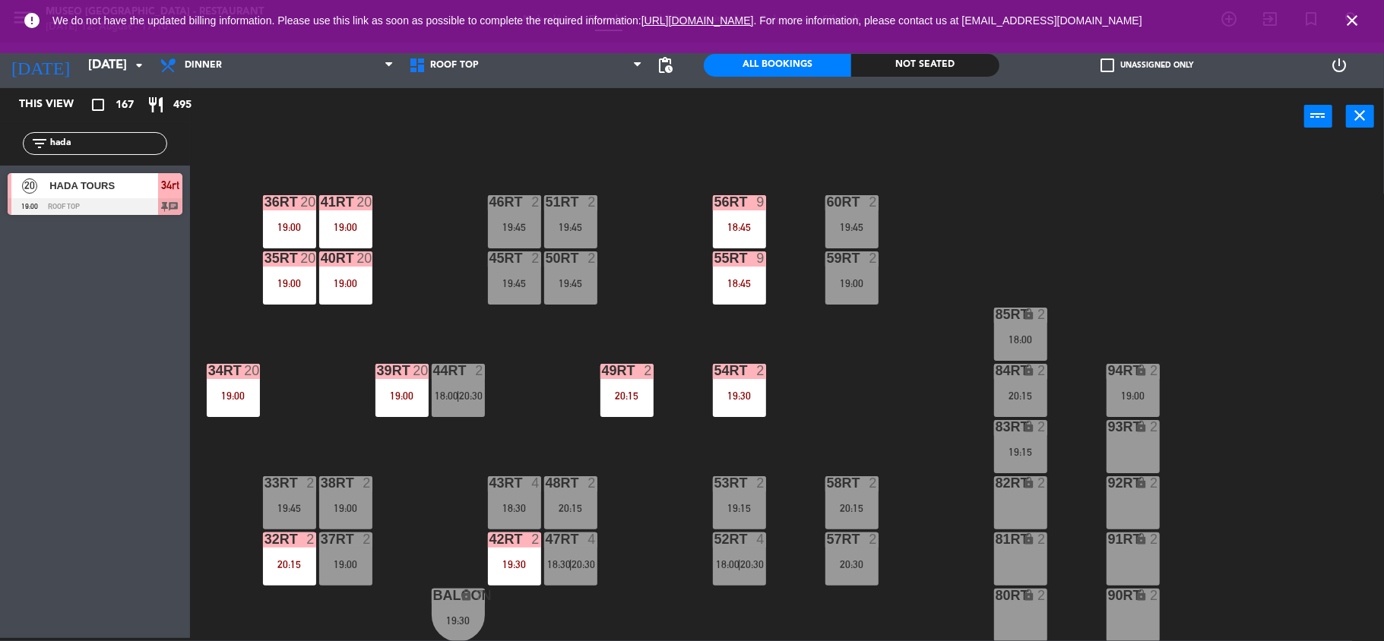
click at [503, 565] on div "19:30" at bounding box center [514, 564] width 53 height 11
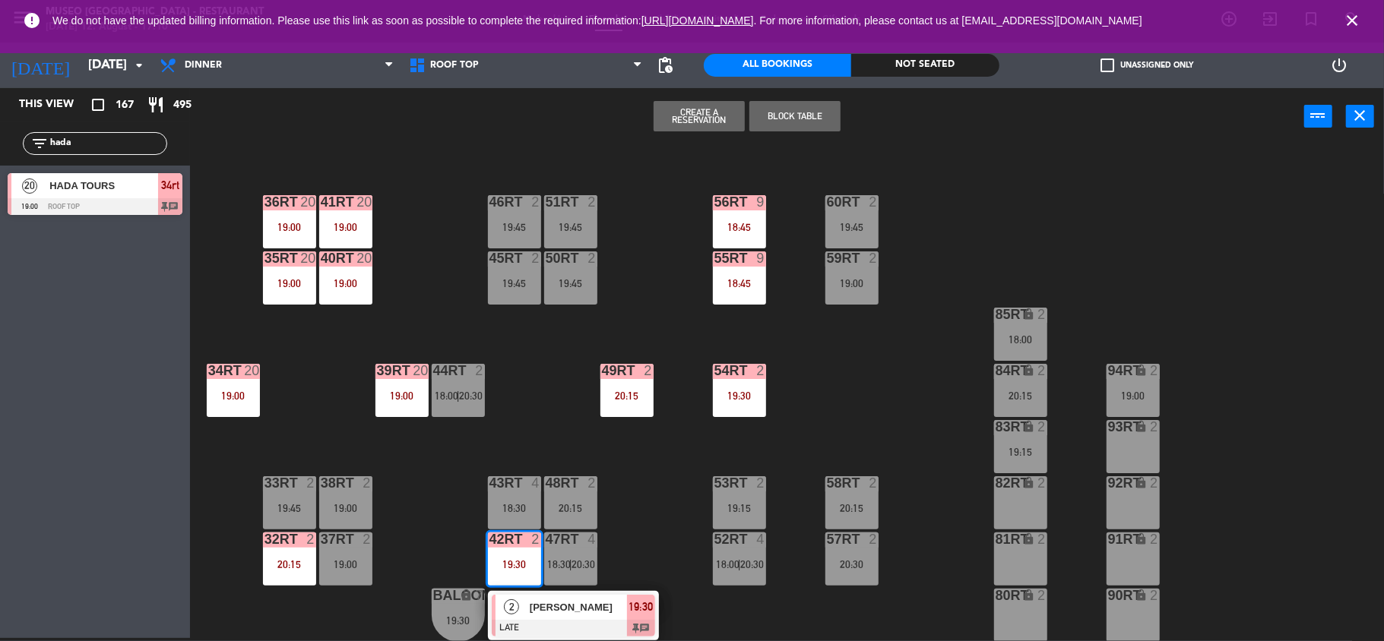
click at [530, 611] on span "[PERSON_NAME]" at bounding box center [578, 608] width 97 height 16
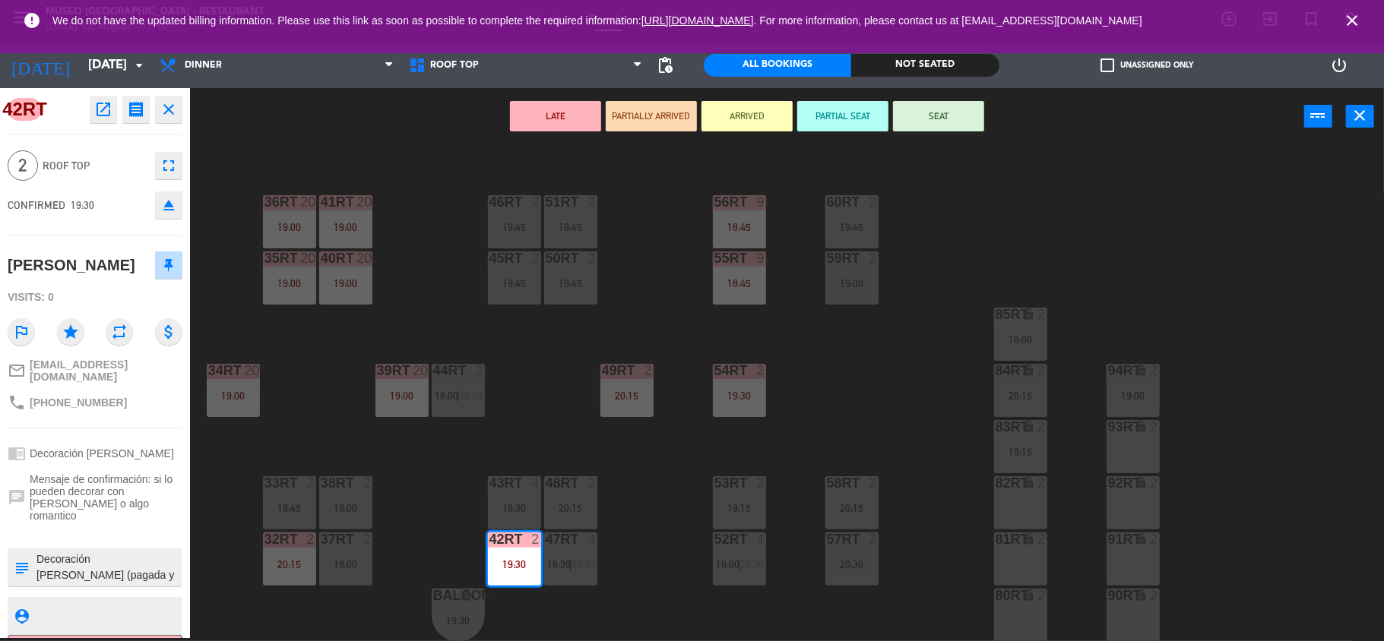
click at [456, 480] on div "18RT 4 19:00 16RT 3 19:15 28RT 2 18:00 | 20:15 80RR lock 2 27RT 4 18:45 7RT 5 1…" at bounding box center [794, 394] width 1180 height 493
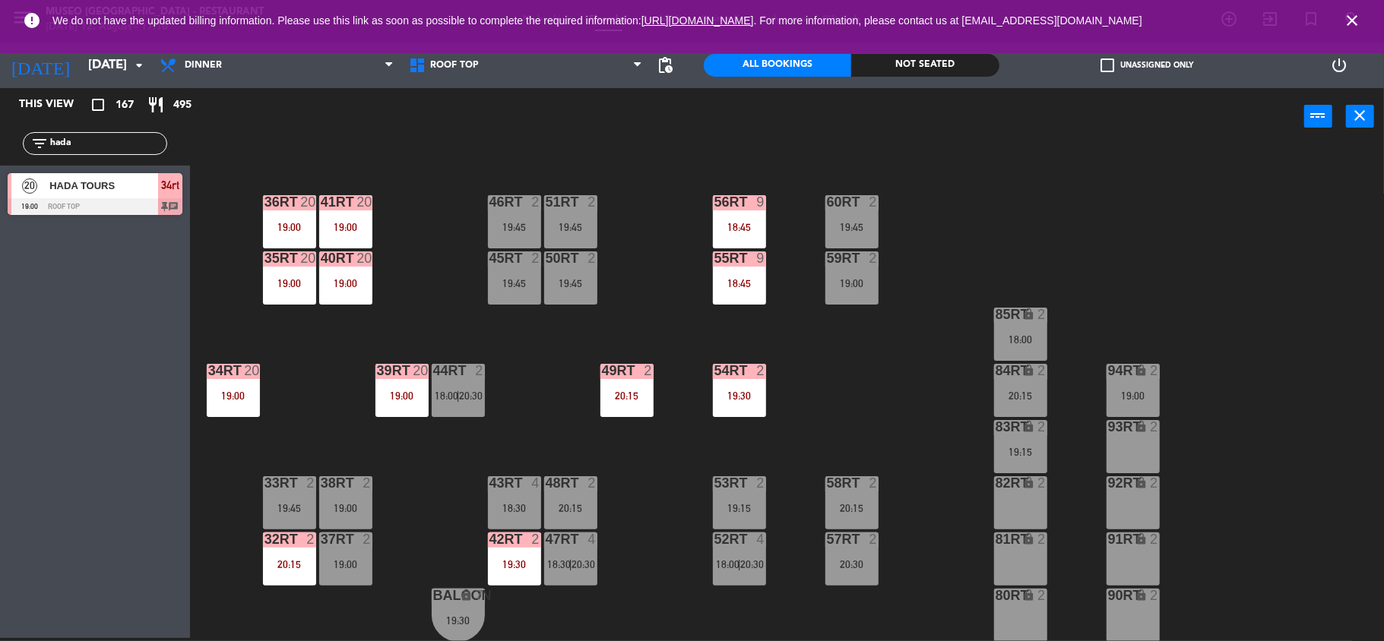
click at [301, 560] on div "20:15" at bounding box center [289, 564] width 53 height 11
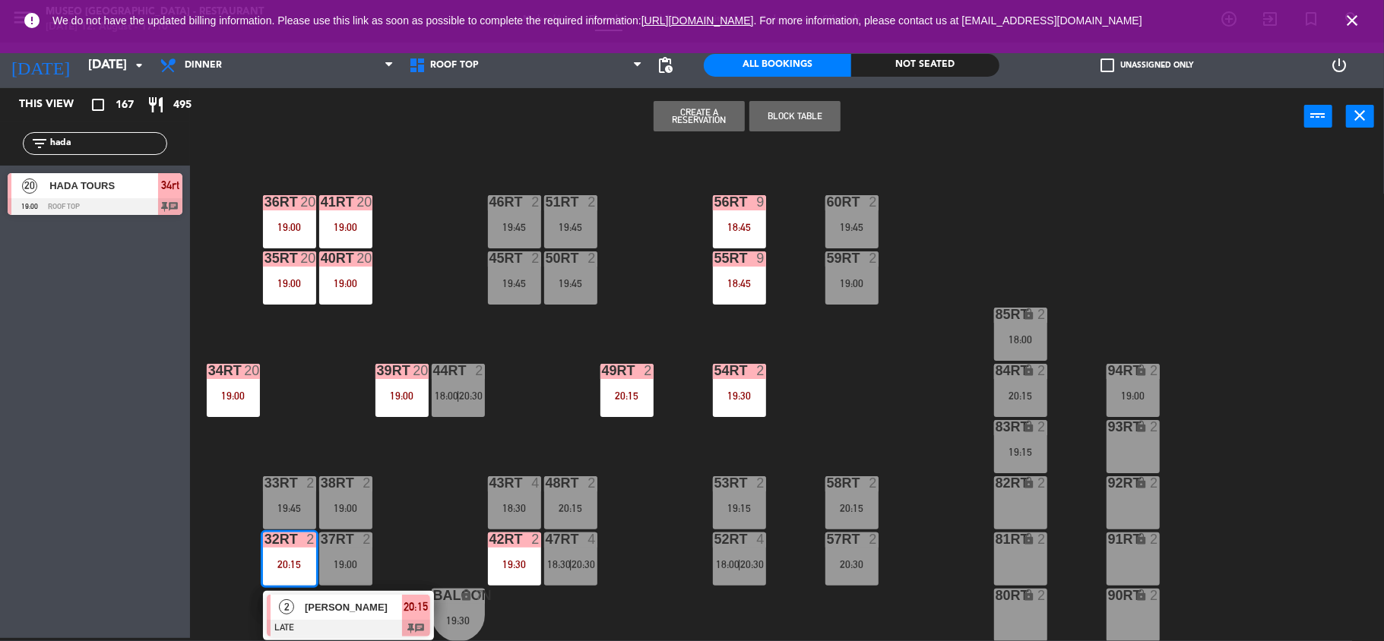
click at [321, 608] on span "[PERSON_NAME]" at bounding box center [353, 608] width 97 height 16
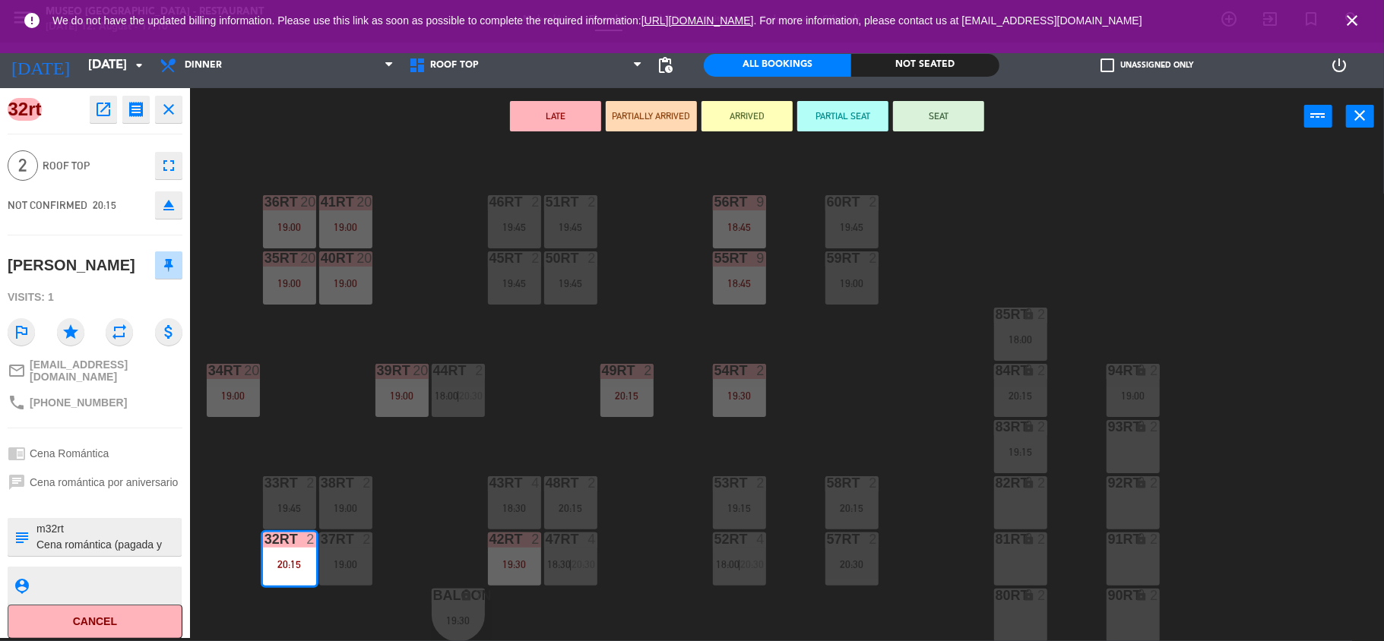
click at [399, 538] on div "18RT 4 19:00 16RT 3 19:15 28RT 2 18:00 | 20:15 80RR lock 2 27RT 4 18:45 7RT 5 1…" at bounding box center [794, 394] width 1180 height 493
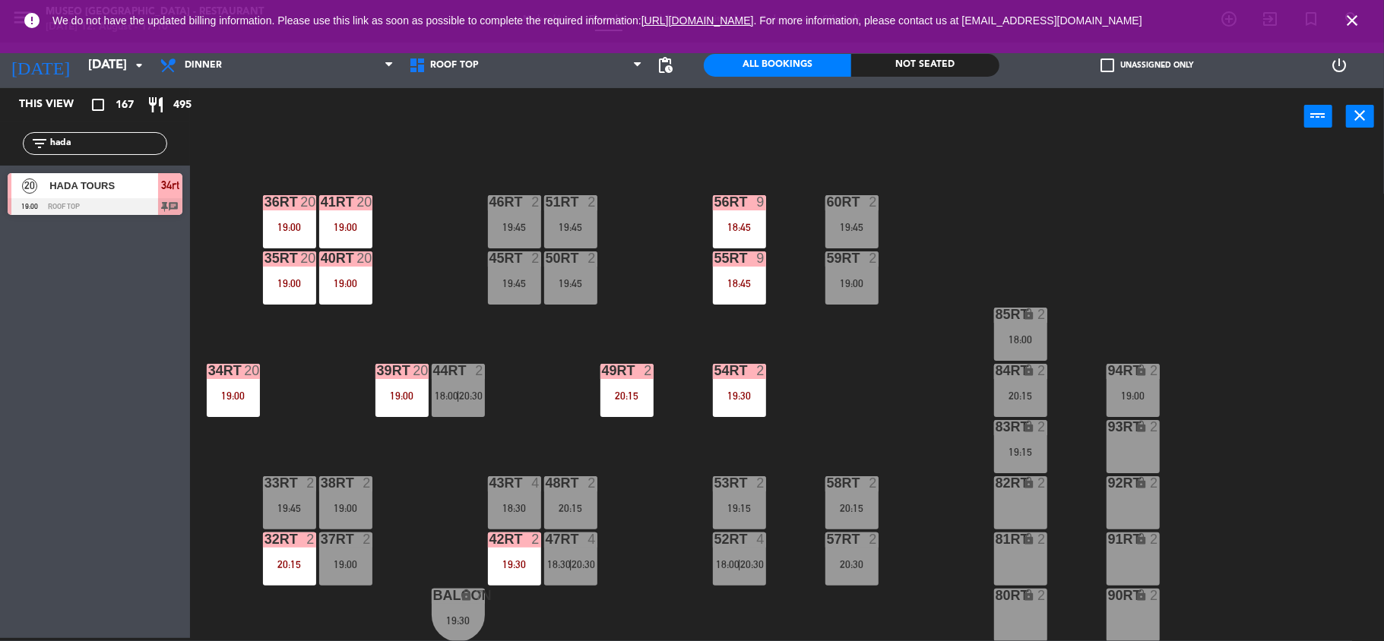
click at [464, 393] on span "20:30" at bounding box center [472, 396] width 24 height 12
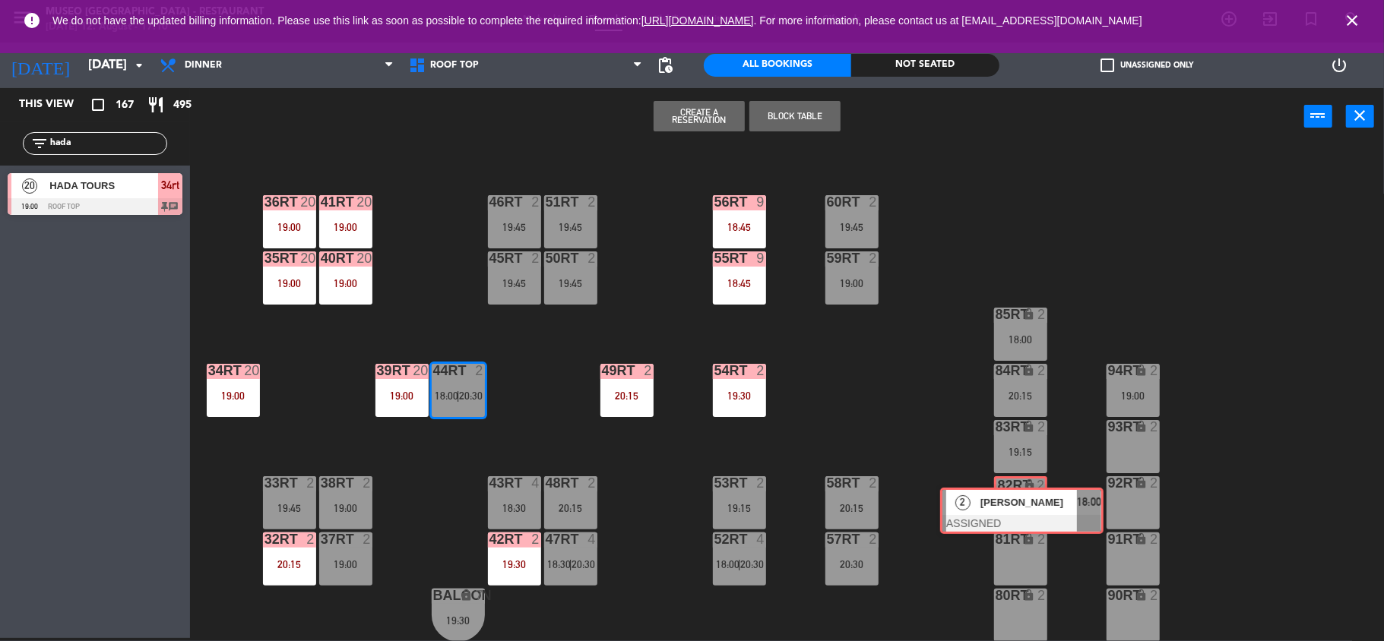
drag, startPoint x: 499, startPoint y: 436, endPoint x: 1004, endPoint y: 499, distance: 508.4
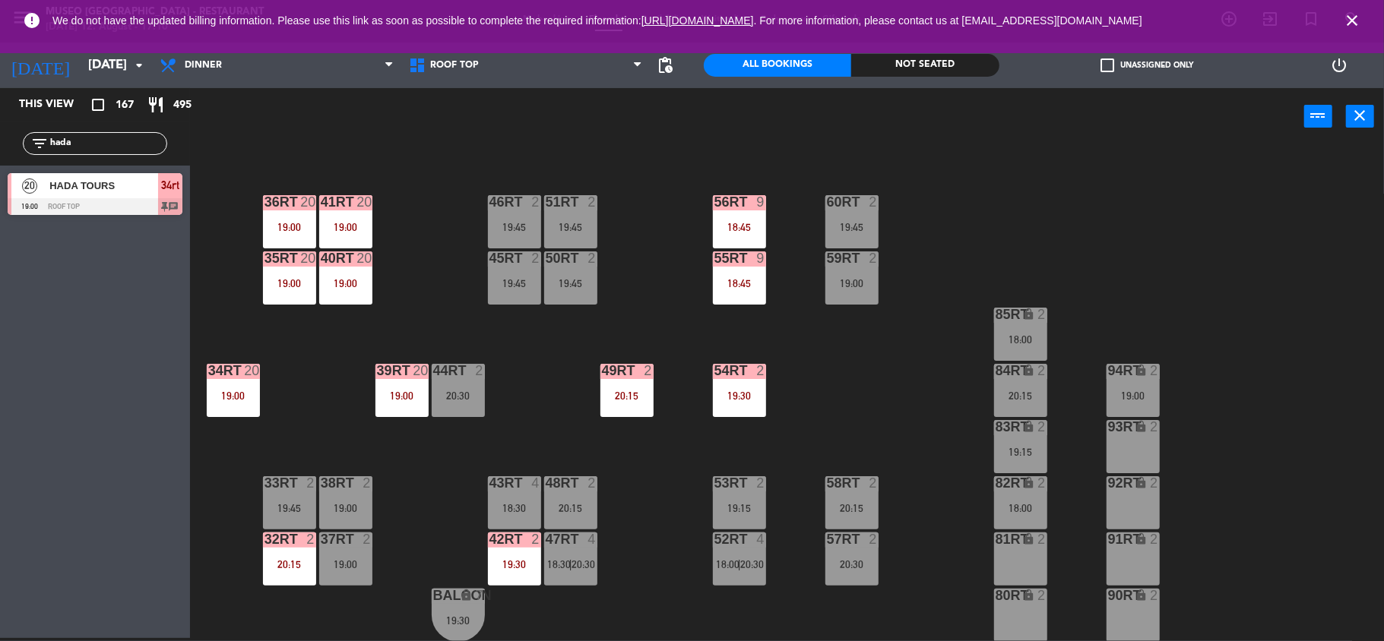
click at [471, 392] on div "20:30" at bounding box center [458, 396] width 53 height 11
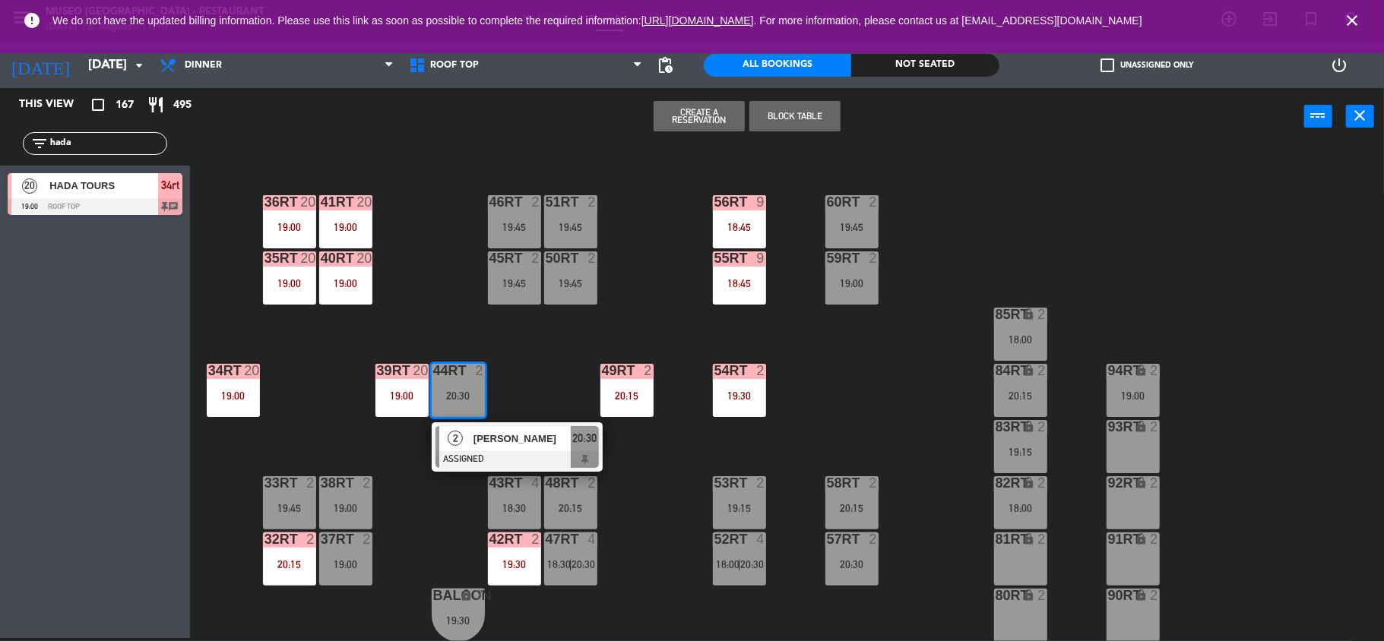
click at [491, 435] on span "[PERSON_NAME]" at bounding box center [521, 439] width 97 height 16
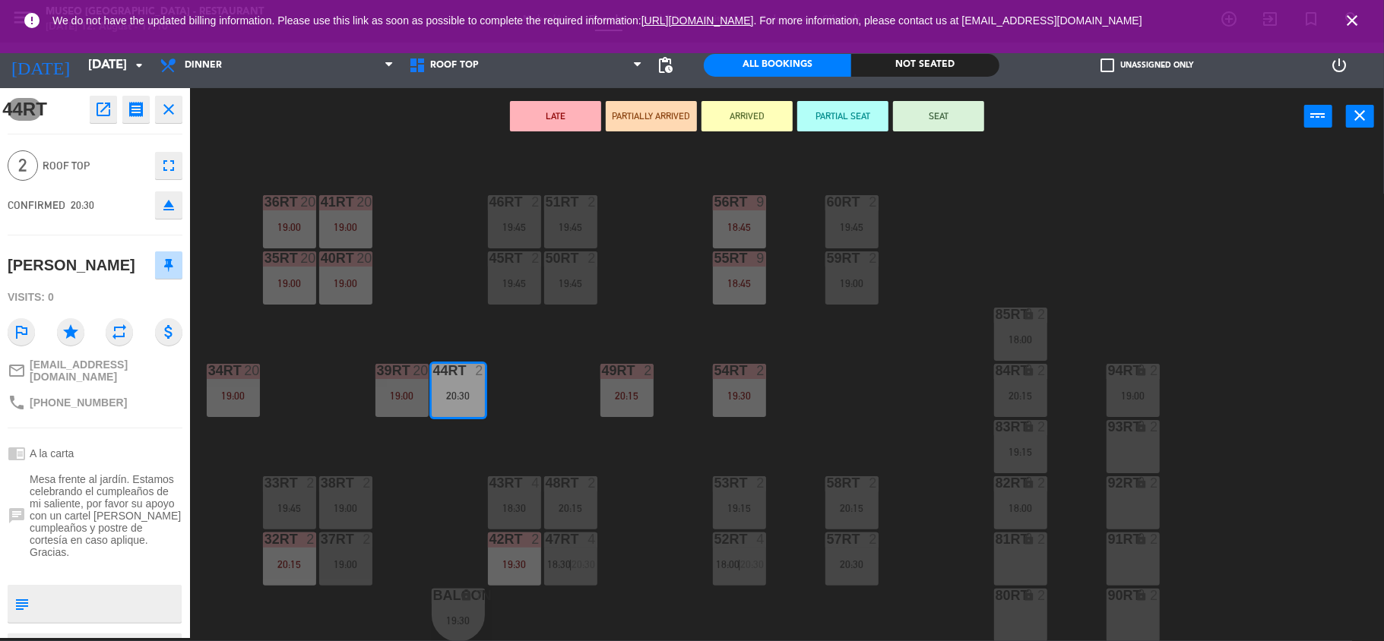
click at [1161, 438] on div "18RT 4 19:00 16RT 3 19:15 28RT 2 18:00 | 20:15 80RR lock 2 27RT 4 18:45 7RT 5 1…" at bounding box center [794, 394] width 1180 height 493
drag, startPoint x: 463, startPoint y: 384, endPoint x: 1122, endPoint y: 463, distance: 663.6
click at [1122, 463] on div "18RT 4 19:00 16RT 3 19:15 28RT 2 18:00 | 20:15 80RR lock 2 27RT 4 18:45 7RT 5 1…" at bounding box center [794, 394] width 1180 height 493
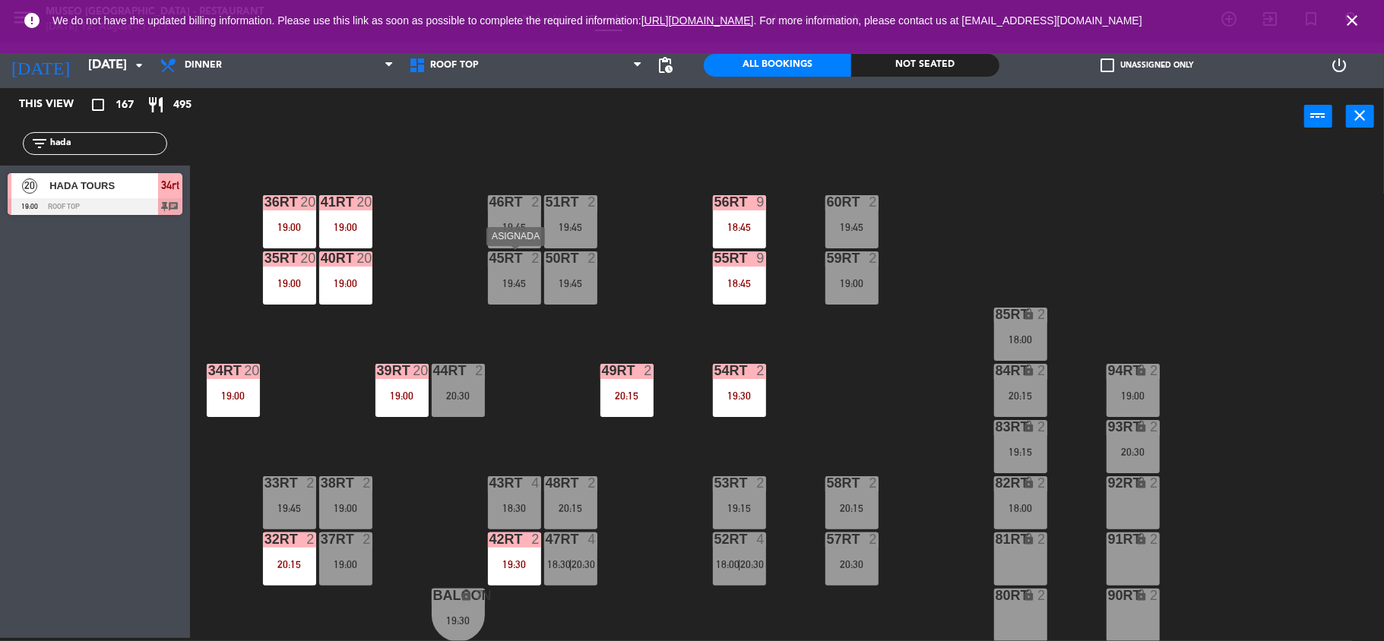
click at [518, 271] on div "45RT 2 19:45" at bounding box center [514, 278] width 53 height 53
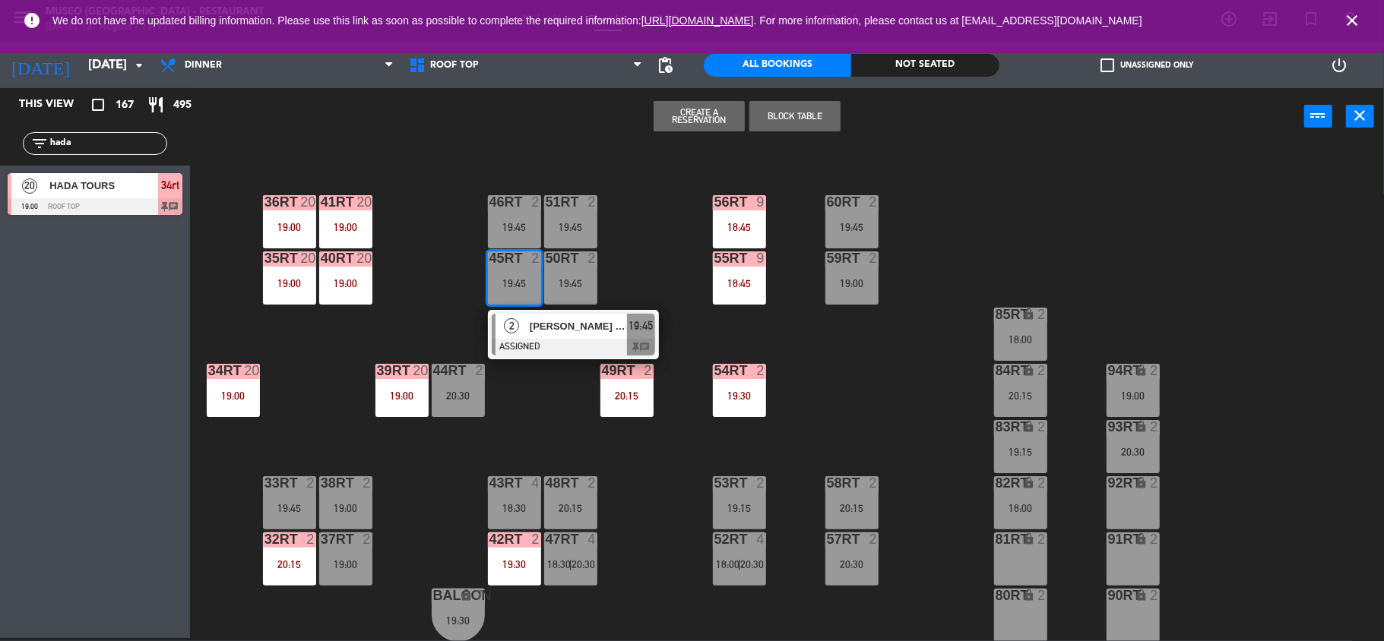
click at [533, 332] on span "[PERSON_NAME] De la [PERSON_NAME]" at bounding box center [578, 326] width 97 height 16
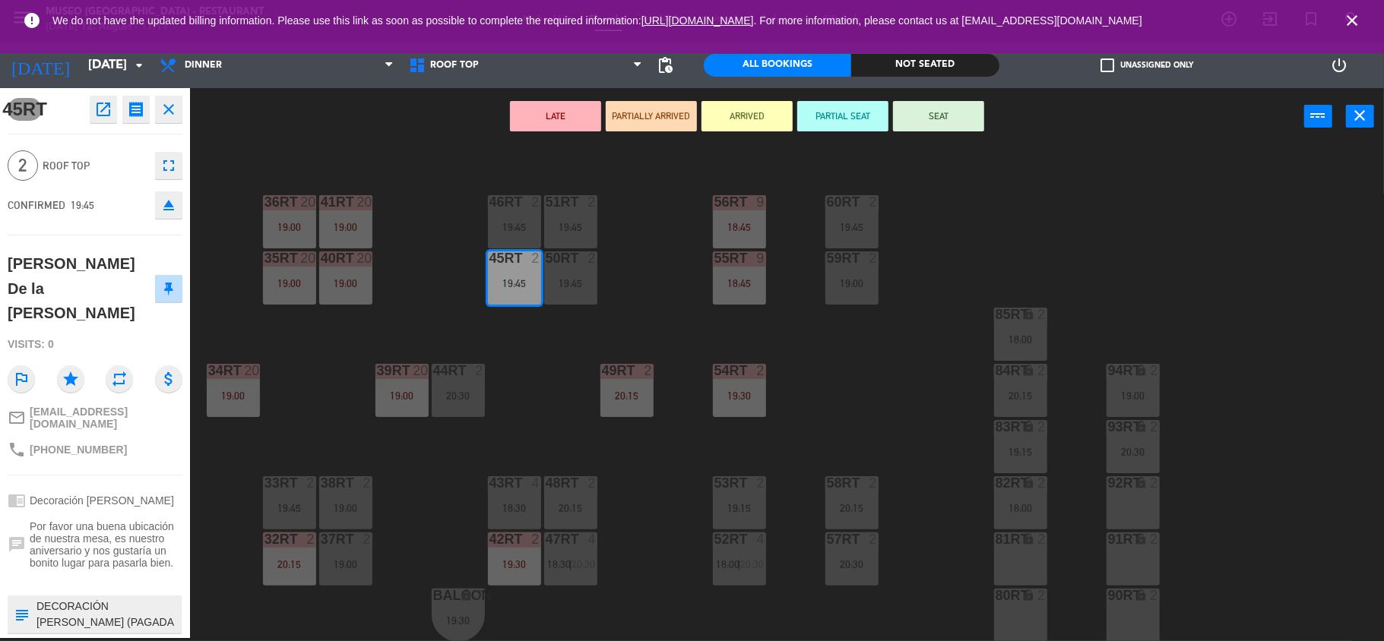
click at [565, 106] on button "LATE" at bounding box center [555, 116] width 91 height 30
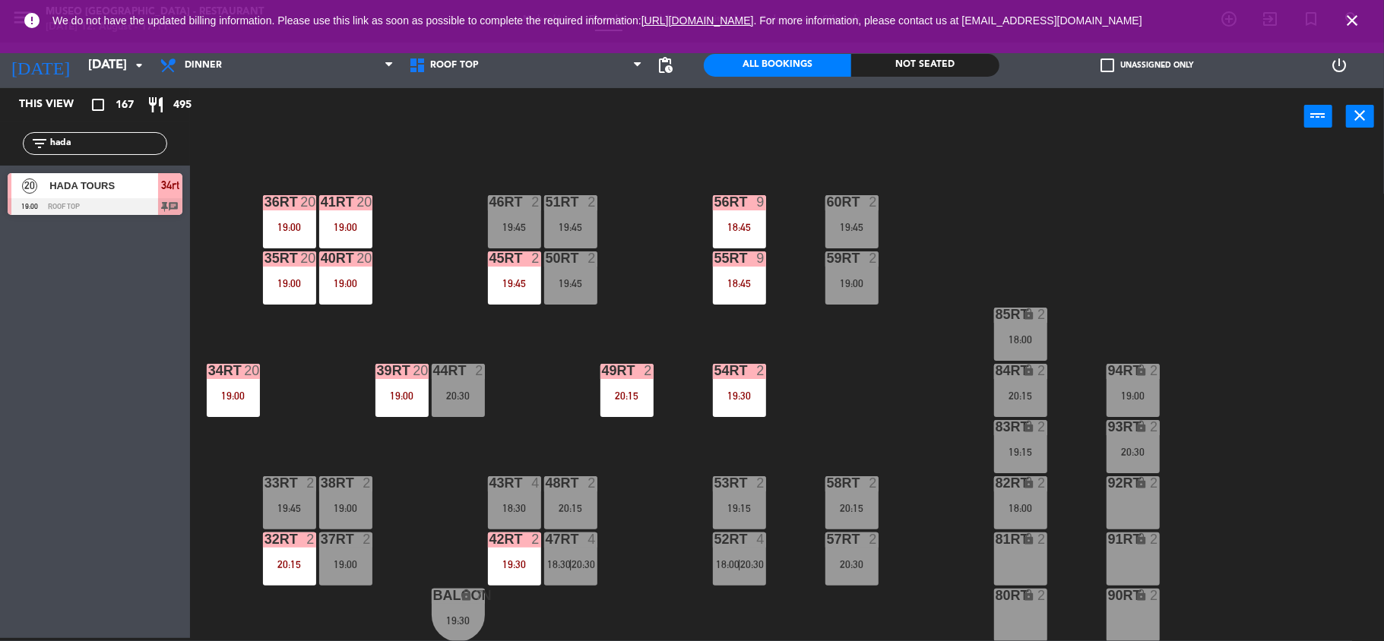
click at [772, 364] on div "2" at bounding box center [764, 371] width 25 height 14
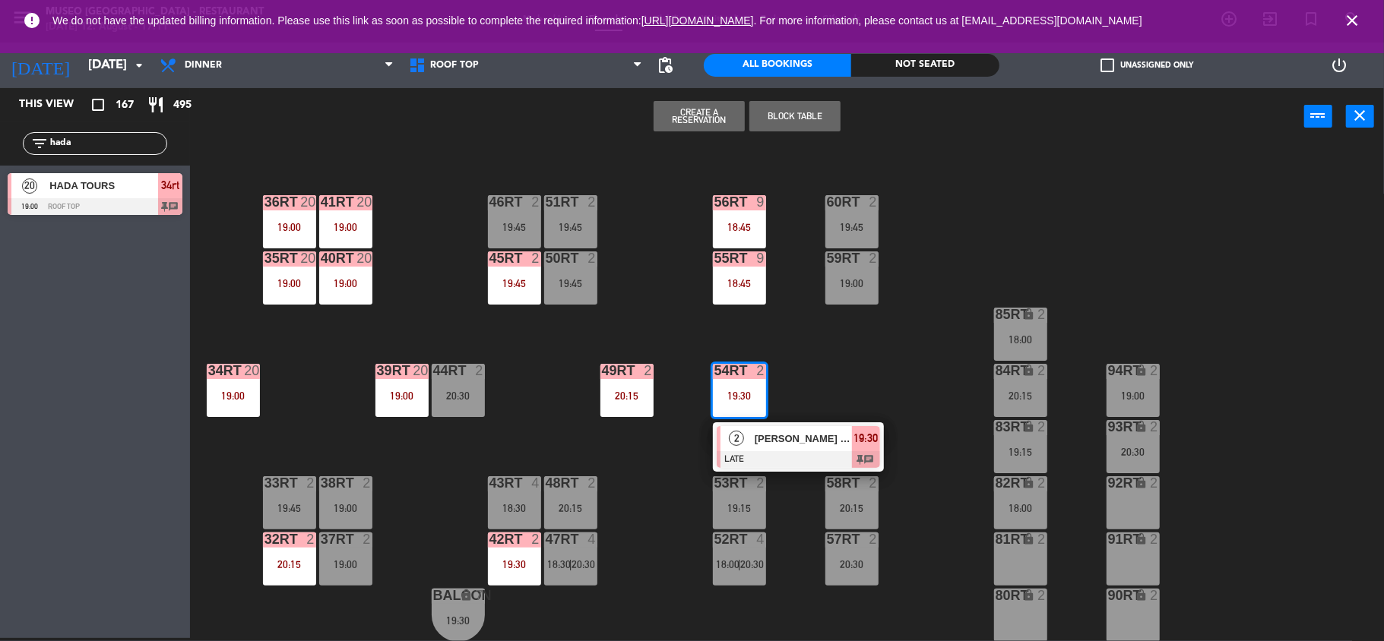
click at [763, 441] on span "[PERSON_NAME] [PERSON_NAME]" at bounding box center [803, 439] width 97 height 16
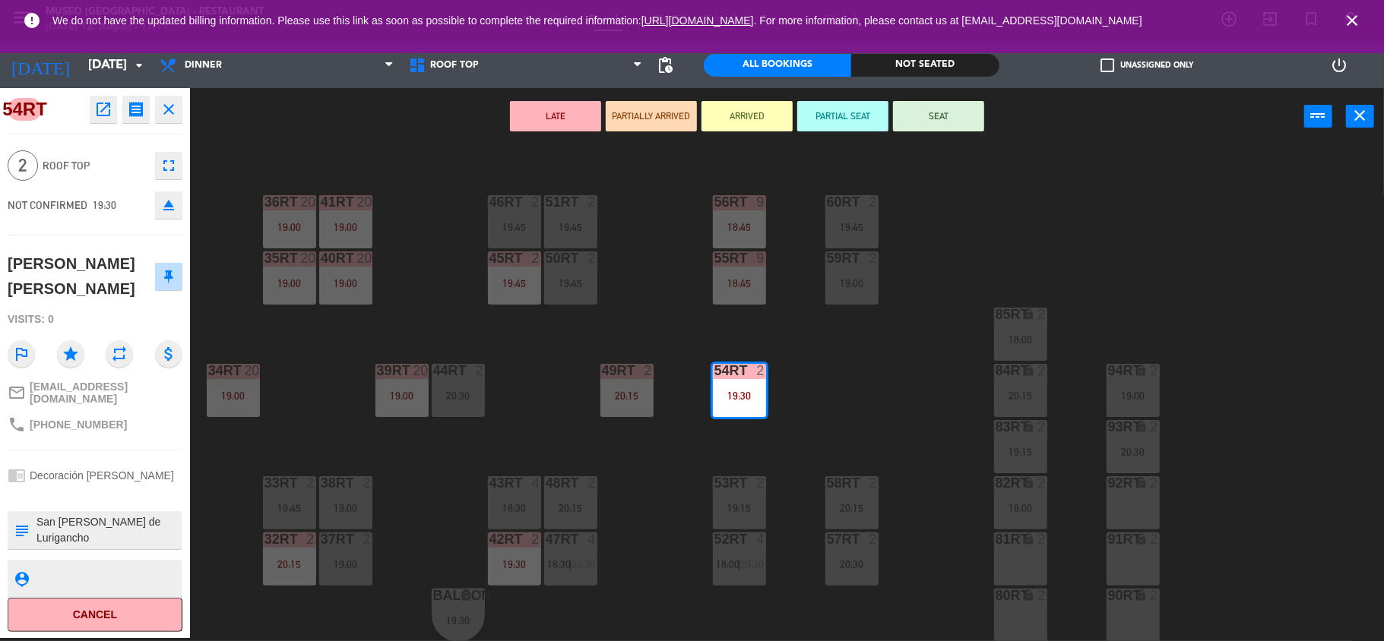
click at [631, 445] on div "18RT 4 19:00 16RT 3 19:15 28RT 2 18:00 | 20:15 80RR lock 2 27RT 4 18:45 7RT 5 1…" at bounding box center [794, 394] width 1180 height 493
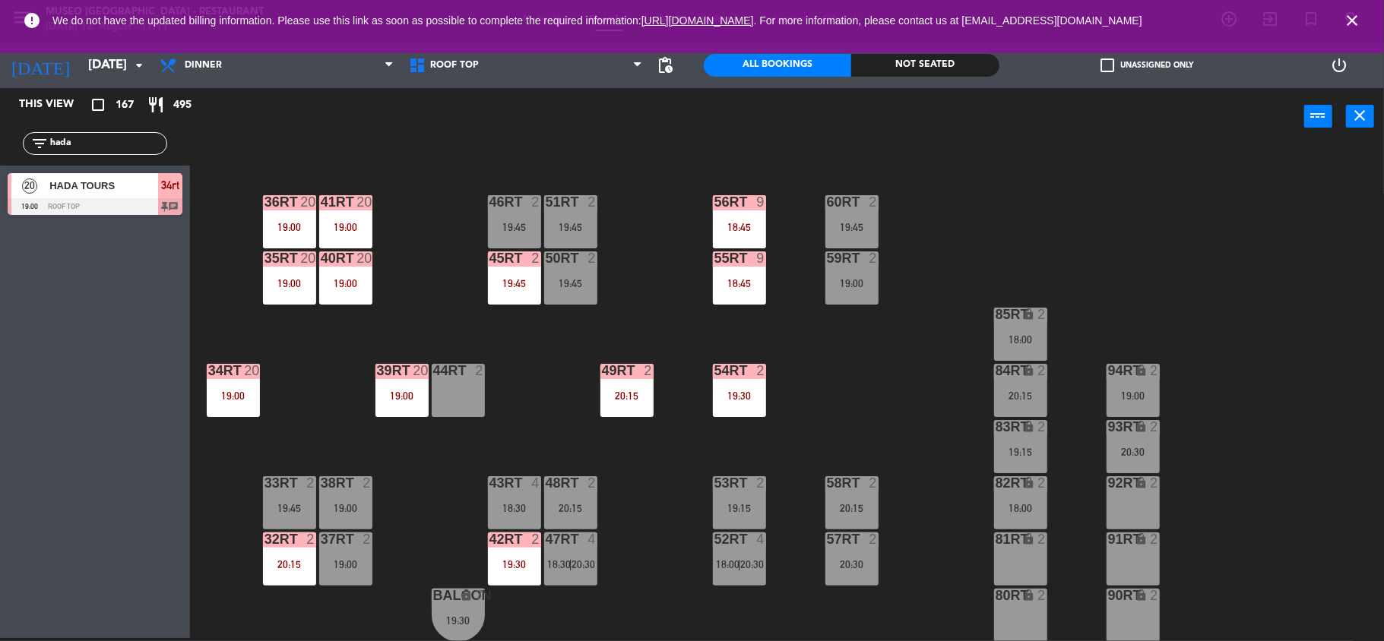
click at [643, 487] on div "18RT 4 19:00 16RT 3 19:15 28RT 2 18:00 | 20:15 80RR lock 2 27RT 4 18:45 7RT 5 1…" at bounding box center [794, 394] width 1180 height 493
click at [624, 408] on div "49RT 2 20:15" at bounding box center [626, 390] width 53 height 53
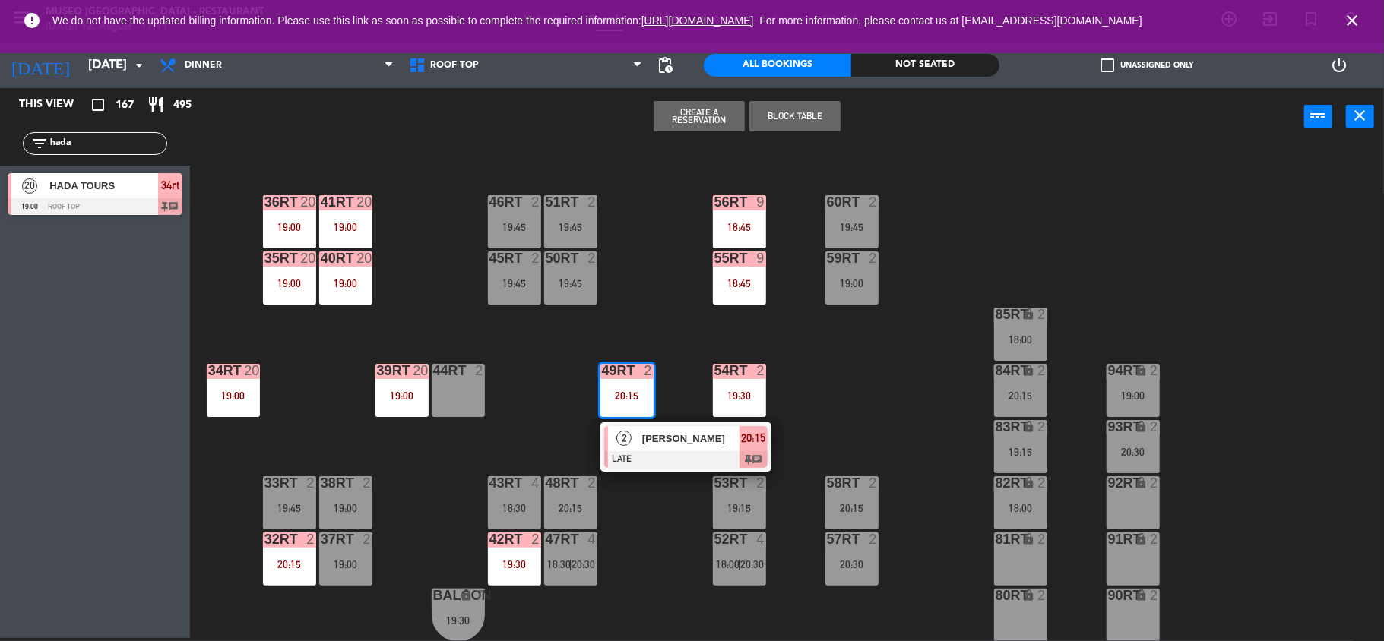
click at [624, 431] on span "2" at bounding box center [623, 438] width 15 height 15
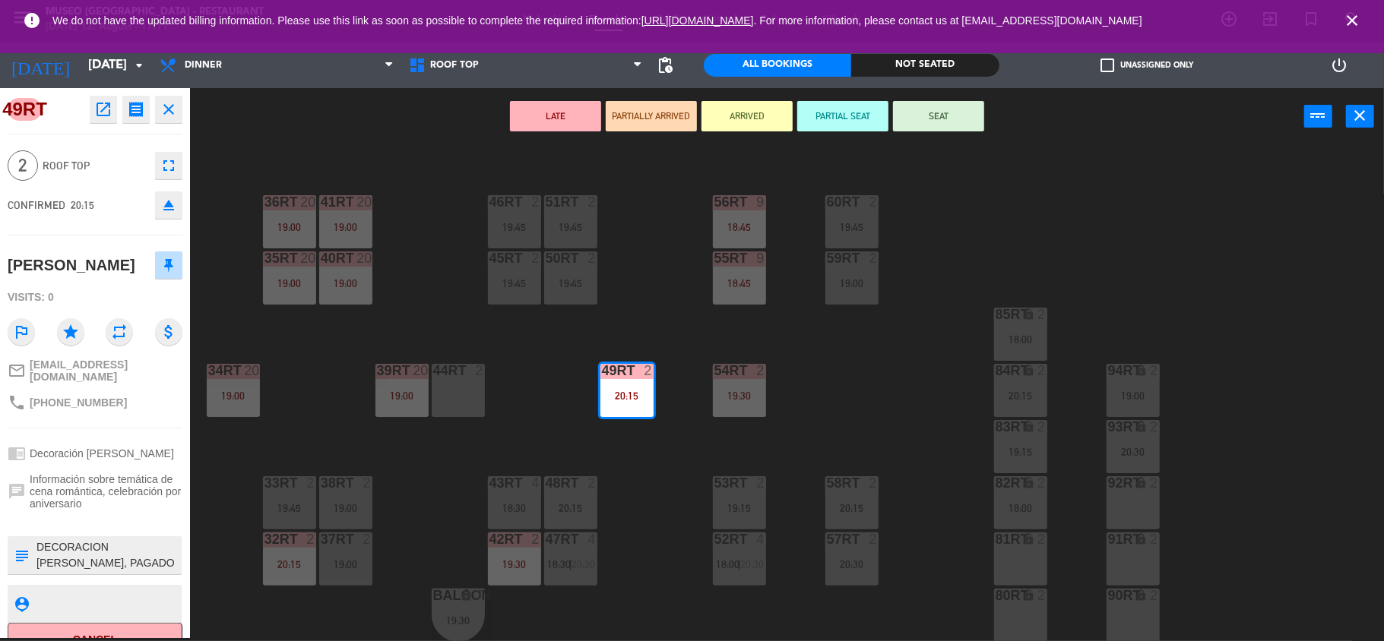
click at [553, 414] on div "18RT 4 19:00 16RT 3 19:15 28RT 2 18:00 | 20:15 80RR lock 2 27RT 4 18:45 7RT 5 1…" at bounding box center [794, 394] width 1180 height 493
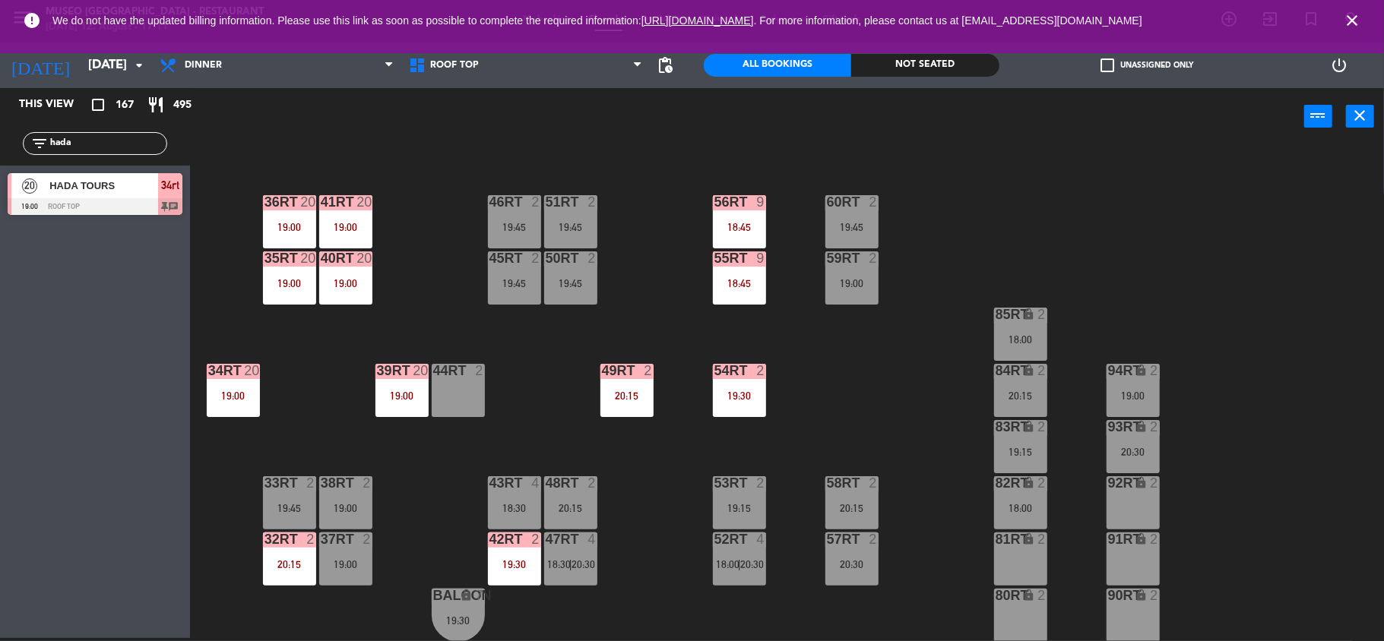
click at [518, 290] on div "45RT 2 19:45" at bounding box center [514, 278] width 53 height 53
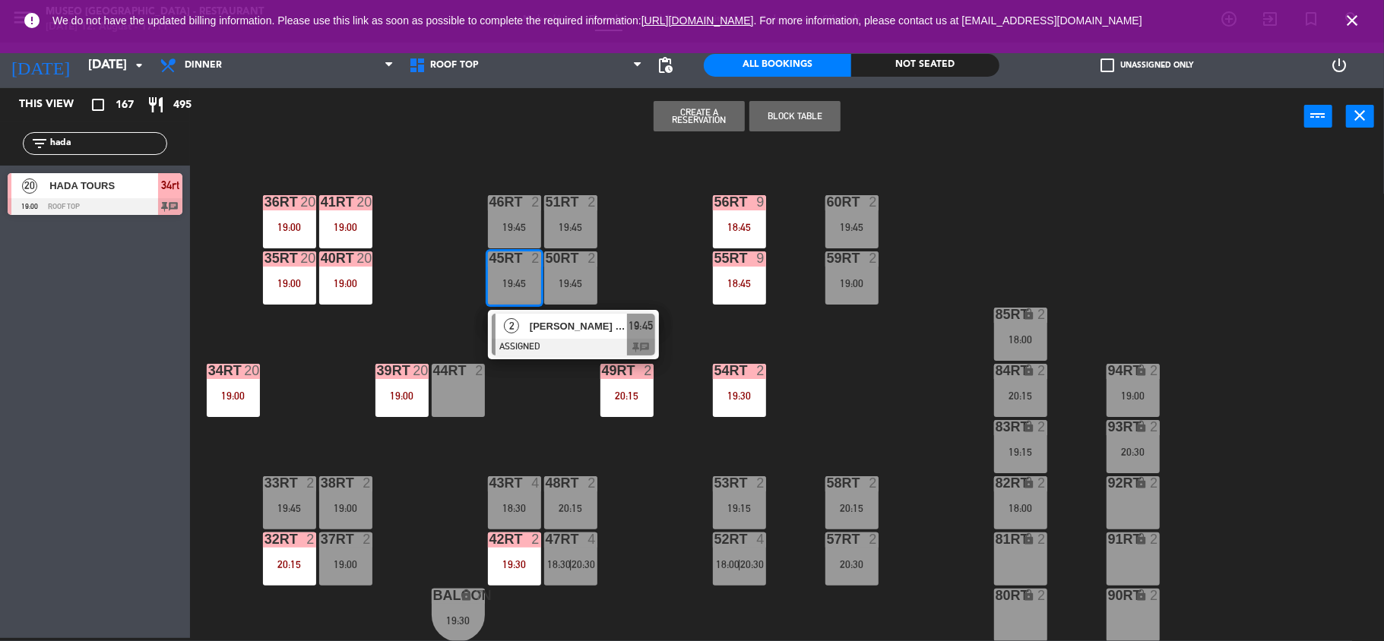
click at [524, 323] on div "2" at bounding box center [511, 326] width 33 height 25
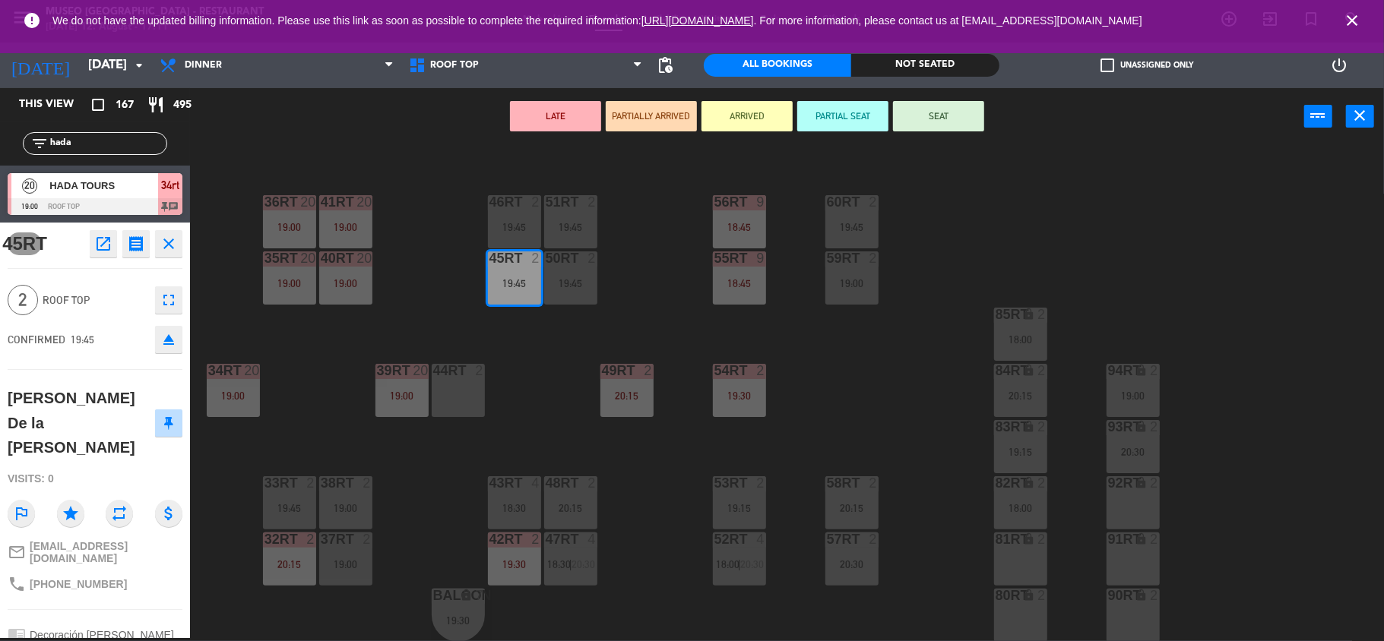
click at [527, 369] on div "18RT 4 19:00 16RT 3 19:15 28RT 2 18:00 | 20:15 80RR lock 2 27RT 4 18:45 7RT 5 1…" at bounding box center [794, 394] width 1180 height 493
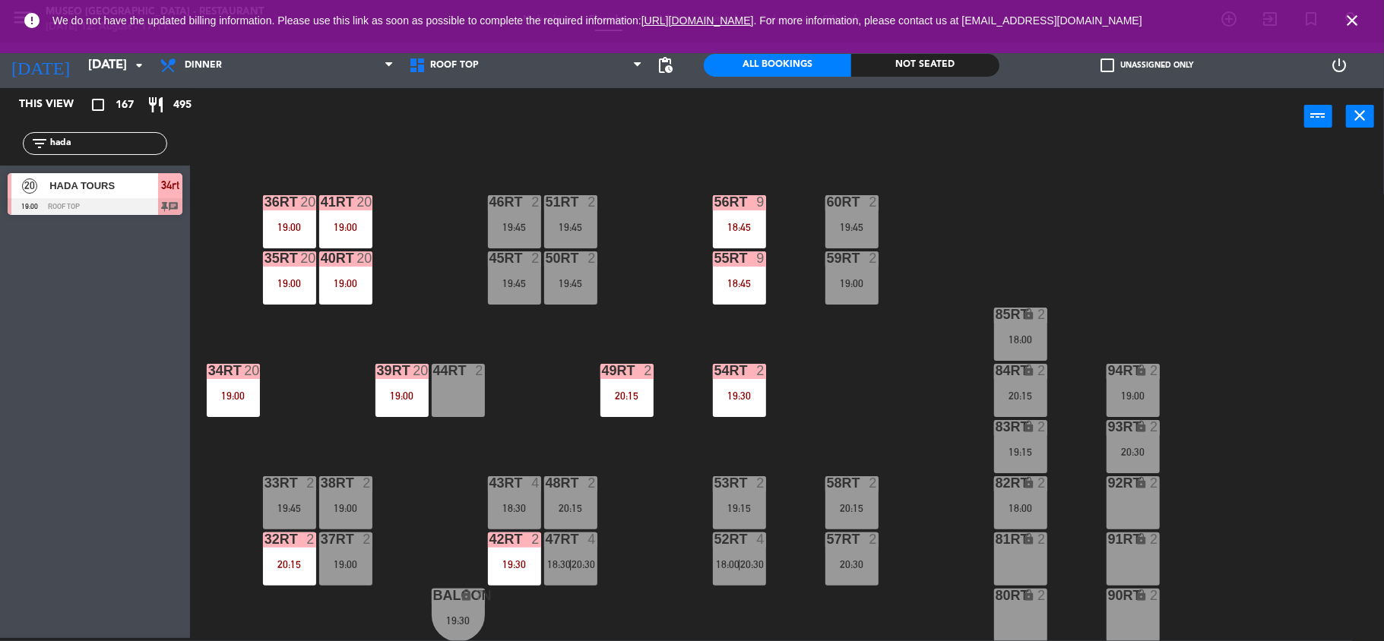
click at [511, 547] on div "42RT 2" at bounding box center [514, 540] width 53 height 15
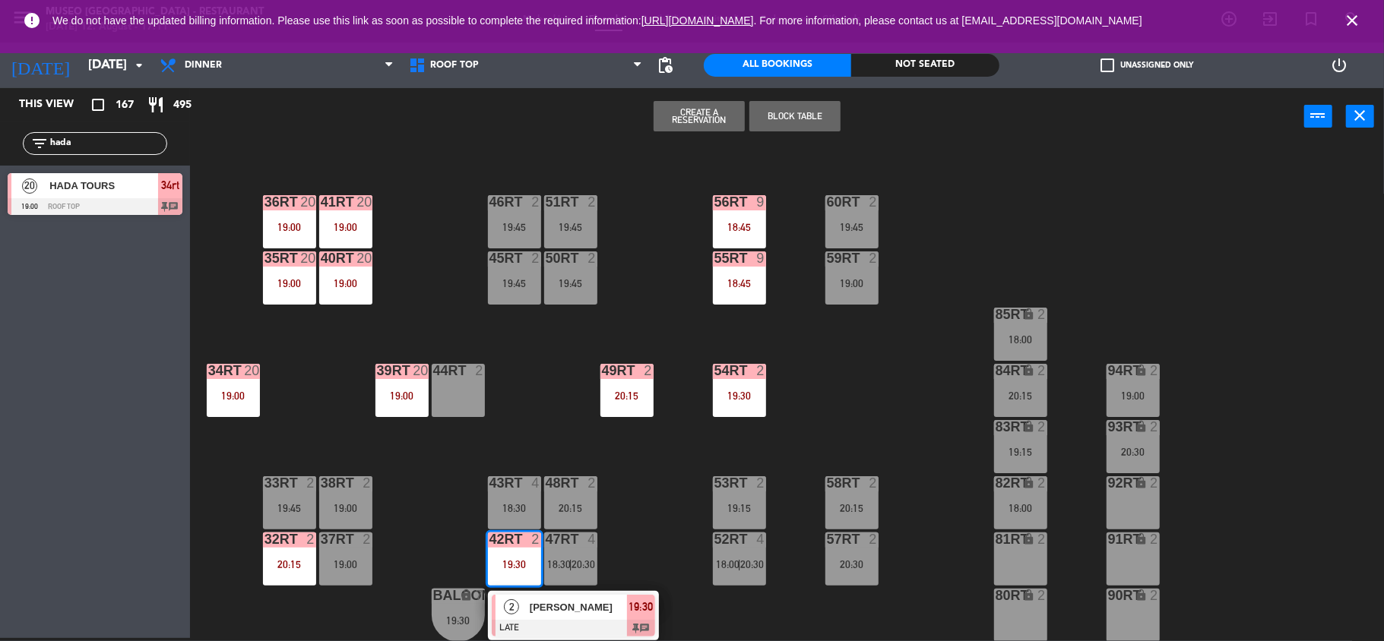
click at [663, 543] on div "18RT 4 19:00 16RT 3 19:15 28RT 2 18:00 | 20:15 80RR lock 2 27RT 4 18:45 7RT 5 1…" at bounding box center [794, 394] width 1180 height 493
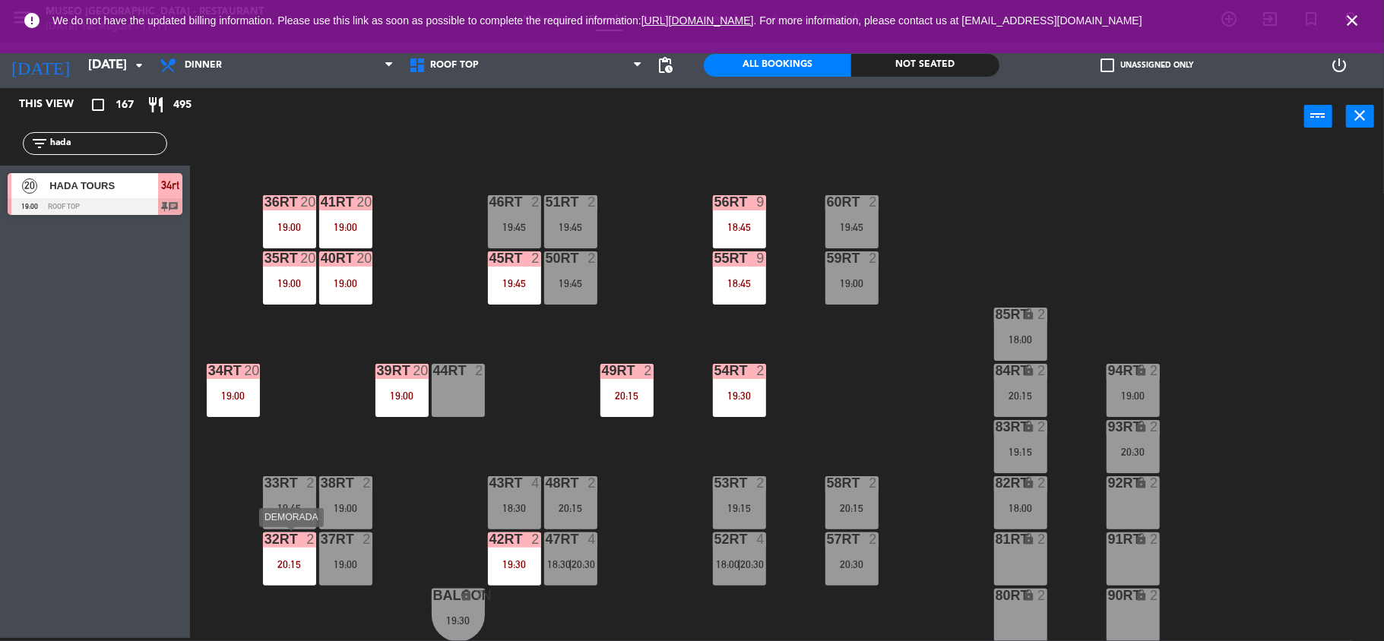
click at [302, 552] on div "32rt 2 20:15" at bounding box center [289, 559] width 53 height 53
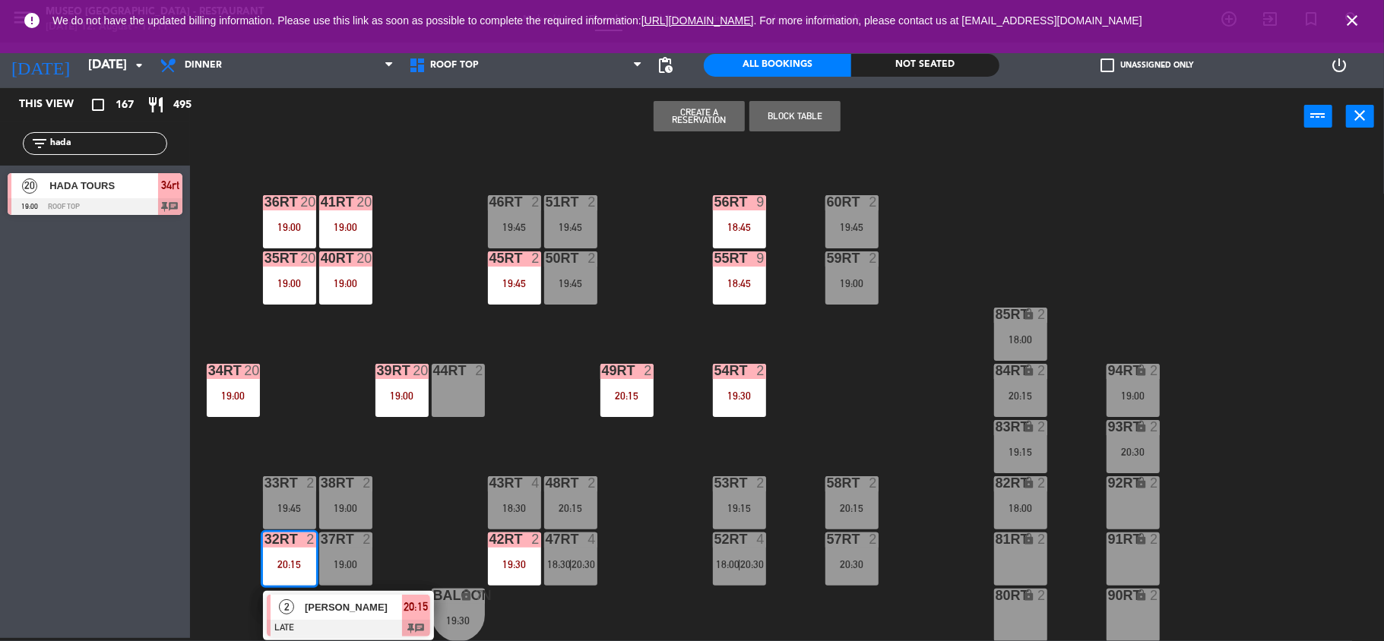
click at [438, 533] on div "18RT 4 19:00 16RT 3 19:15 28RT 2 18:00 | 20:15 80RR lock 2 27RT 4 18:45 7RT 5 1…" at bounding box center [794, 394] width 1180 height 493
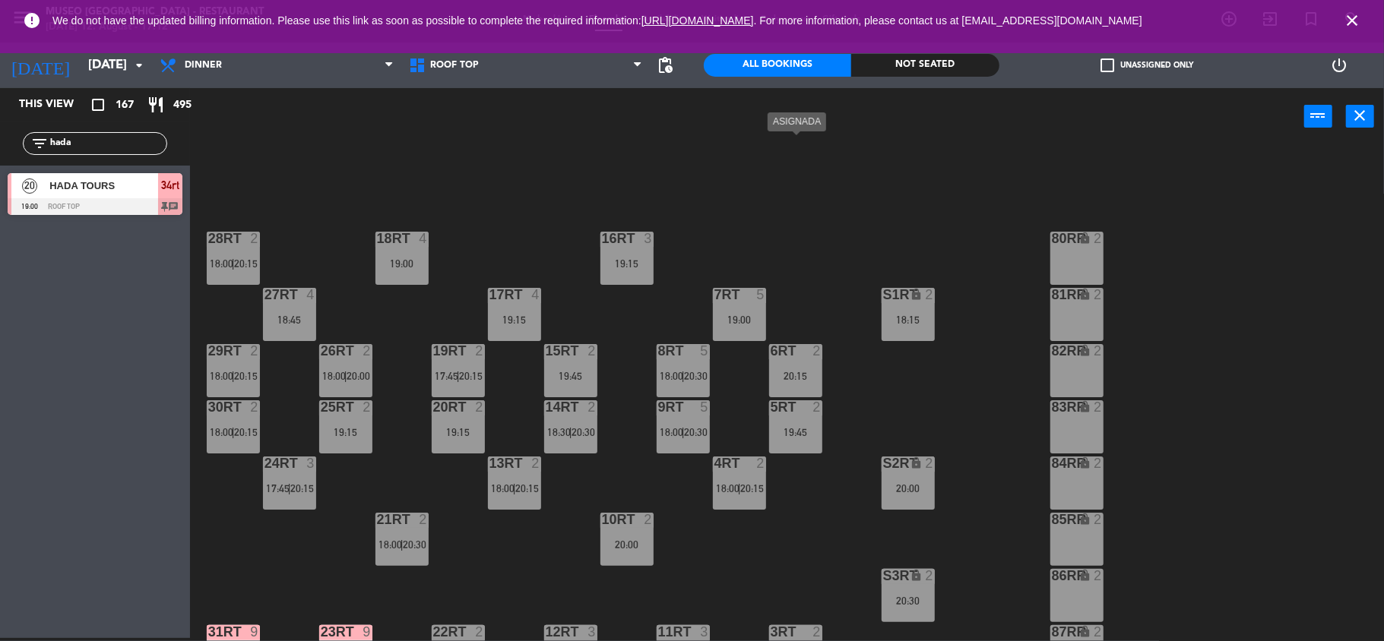
scroll to position [655, 0]
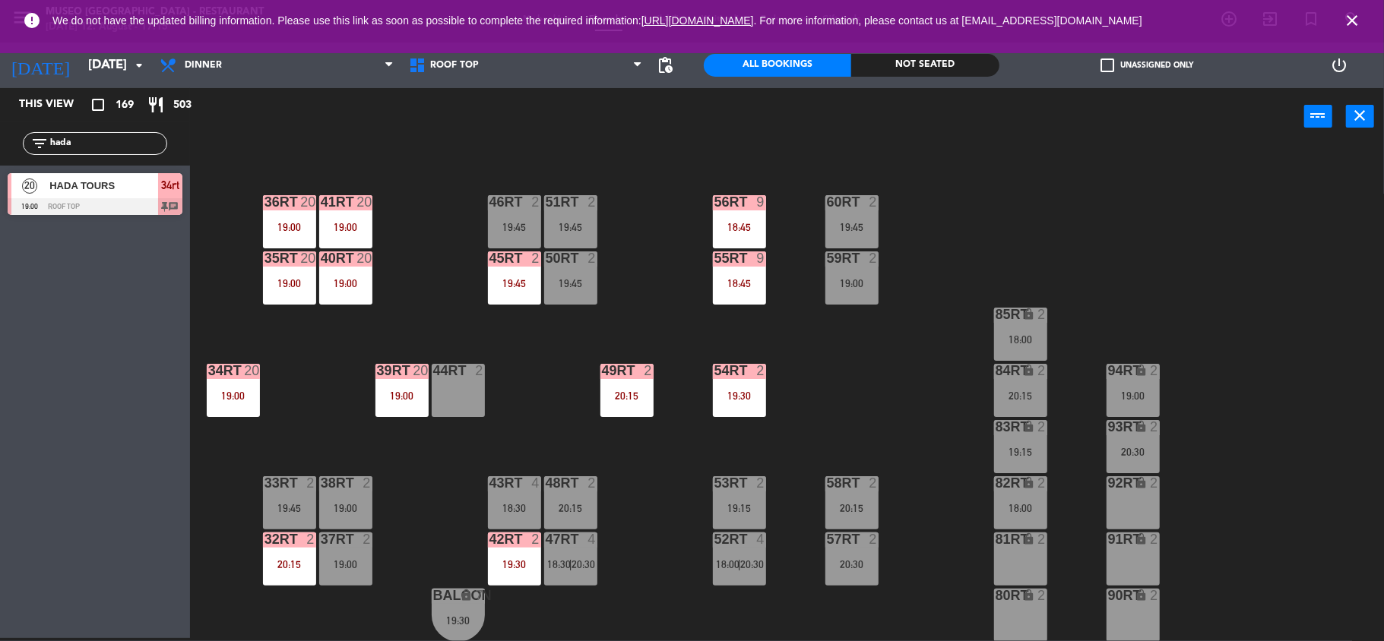
click at [429, 502] on div "18RT 4 19:00 16RT 3 19:15 28RT 2 18:00 | 20:15 80RR lock 2 27RT 4 18:45 7RT 5 1…" at bounding box center [794, 394] width 1180 height 493
click at [351, 255] on div at bounding box center [345, 259] width 25 height 14
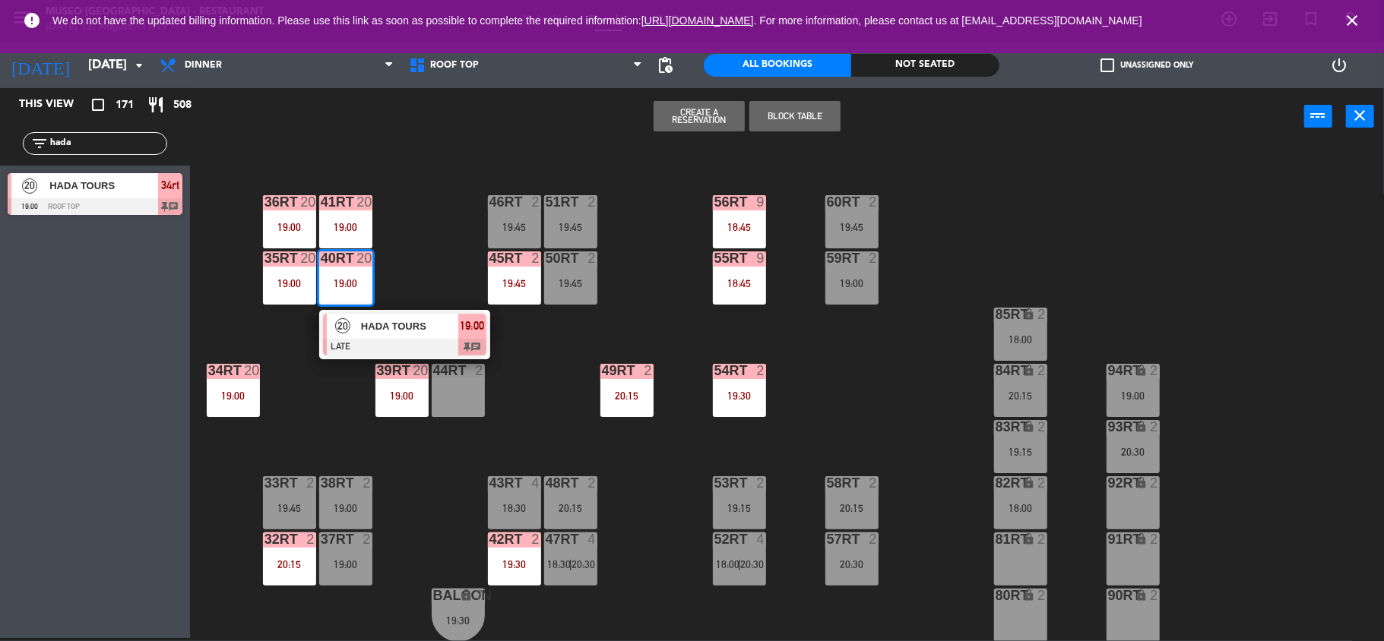
click at [399, 299] on div "18RT 4 19:00 16RT 3 19:15 28RT 2 18:00 | 20:15 80RR lock 2 27RT 4 18:45 7RT 5 1…" at bounding box center [794, 394] width 1180 height 493
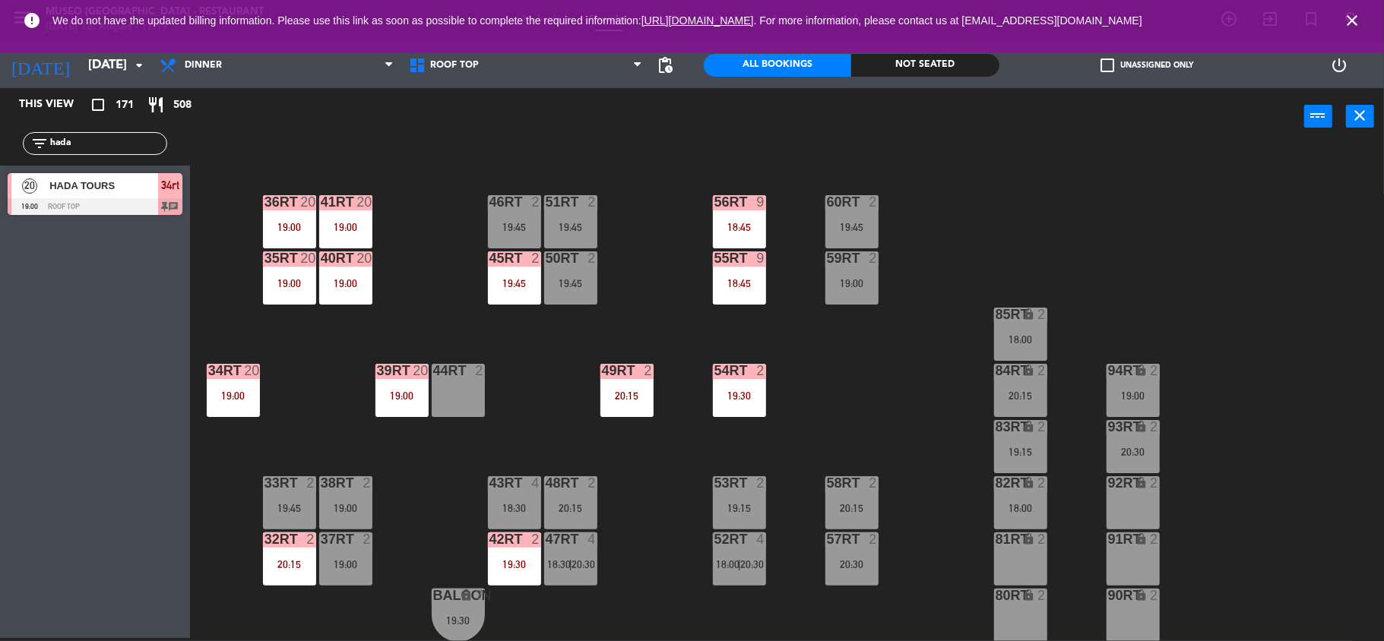
click at [412, 280] on div "18RT 4 19:00 16RT 3 19:15 28RT 2 18:00 | 20:15 80RR lock 2 27RT 4 18:45 7RT 5 1…" at bounding box center [794, 394] width 1180 height 493
click at [651, 311] on div "18RT 4 19:00 16RT 3 19:15 28RT 2 18:00 | 20:15 80RR lock 2 27RT 4 18:45 7RT 5 1…" at bounding box center [794, 394] width 1180 height 493
click at [544, 438] on div "18RT 4 19:00 16RT 3 19:15 28RT 2 18:00 | 20:15 80RR lock 2 27RT 4 18:45 7RT 5 1…" at bounding box center [794, 394] width 1180 height 493
click at [663, 456] on div "18RT 4 19:00 16RT 3 19:15 28RT 2 18:00 | 20:15 80RR lock 2 27RT 4 18:45 7RT 5 1…" at bounding box center [794, 394] width 1180 height 493
click at [979, 388] on div "18RT 4 19:00 16RT 3 19:15 28RT 2 18:00 | 20:15 80RR lock 2 27RT 4 18:45 7RT 5 1…" at bounding box center [794, 394] width 1180 height 493
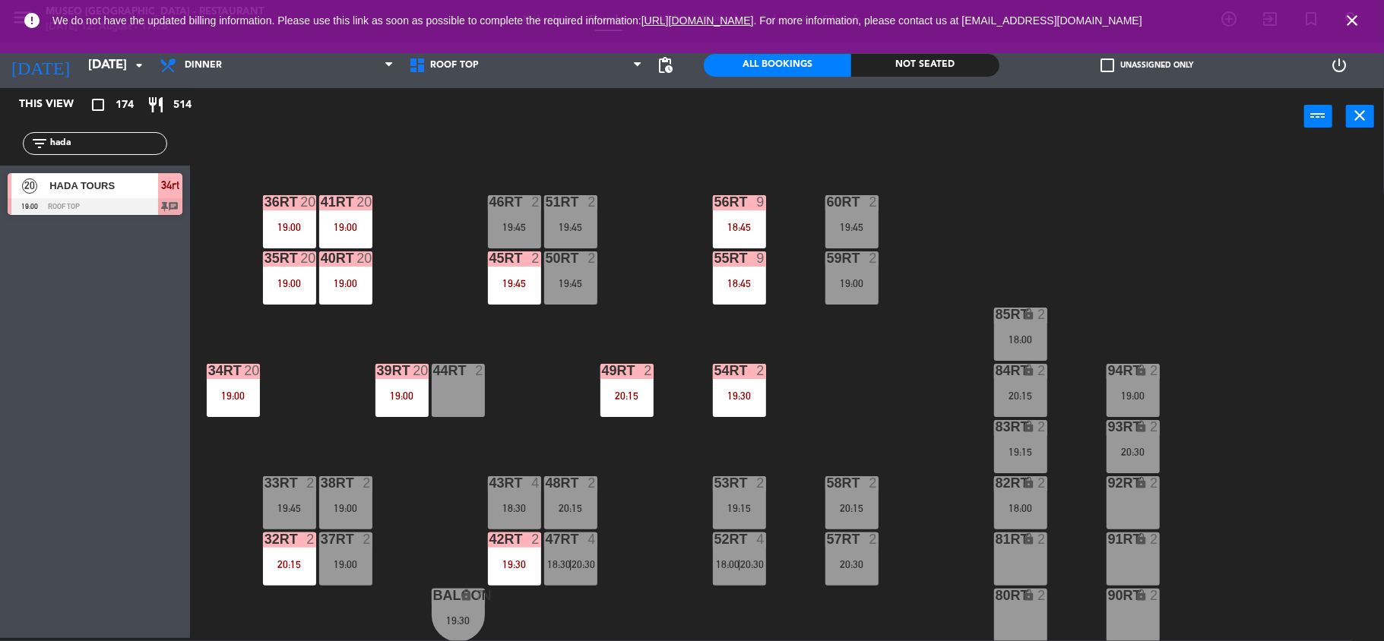
scroll to position [0, 0]
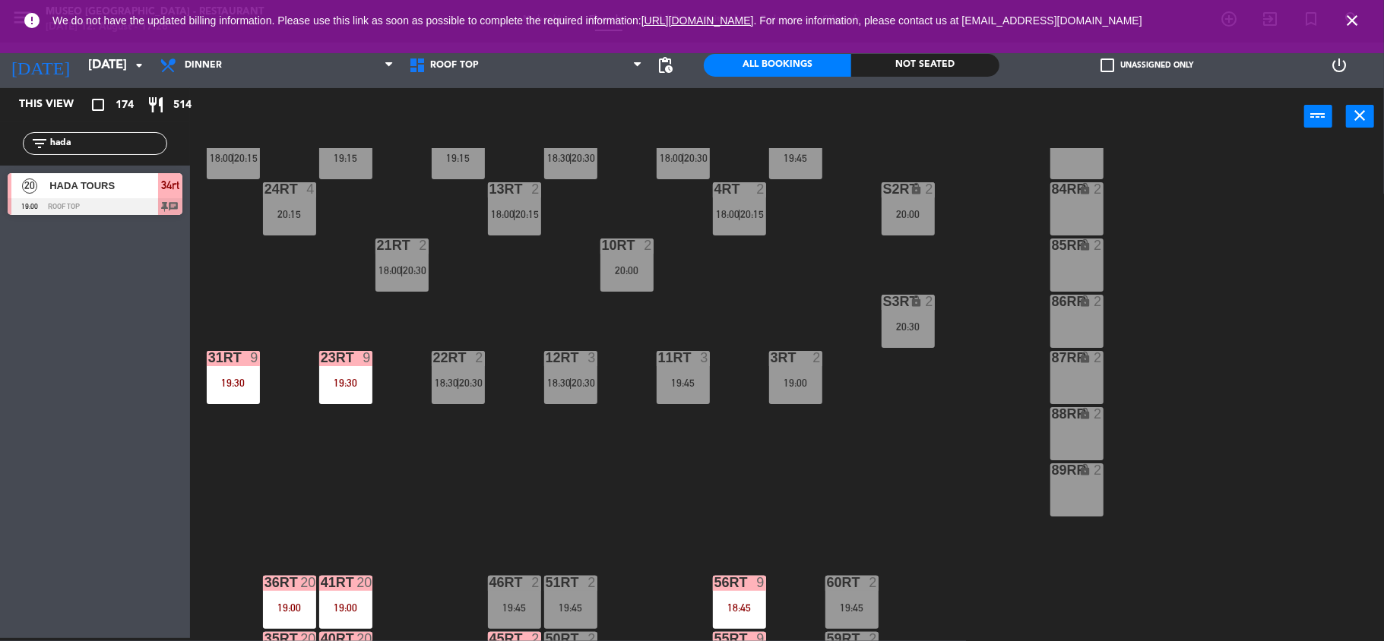
click at [761, 397] on div "18RT 4 19:00 16RT 3 19:15 28RT 2 18:00 | 20:15 80RR lock 2 27RT 4 18:45 7RT 5 1…" at bounding box center [794, 394] width 1180 height 493
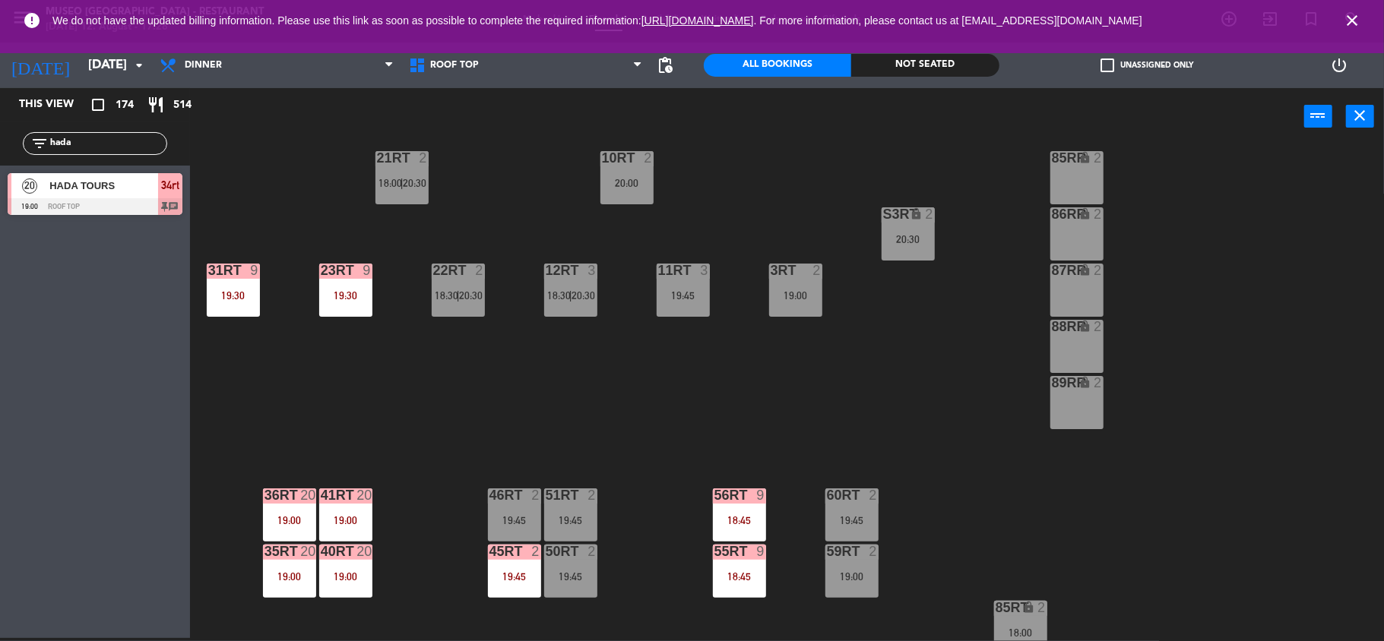
click at [749, 483] on div "18RT 4 19:00 16RT 3 19:15 28RT 2 18:00 | 20:15 80RR lock 2 27RT 4 18:45 7RT 5 1…" at bounding box center [794, 394] width 1180 height 493
click at [748, 500] on div at bounding box center [739, 496] width 25 height 14
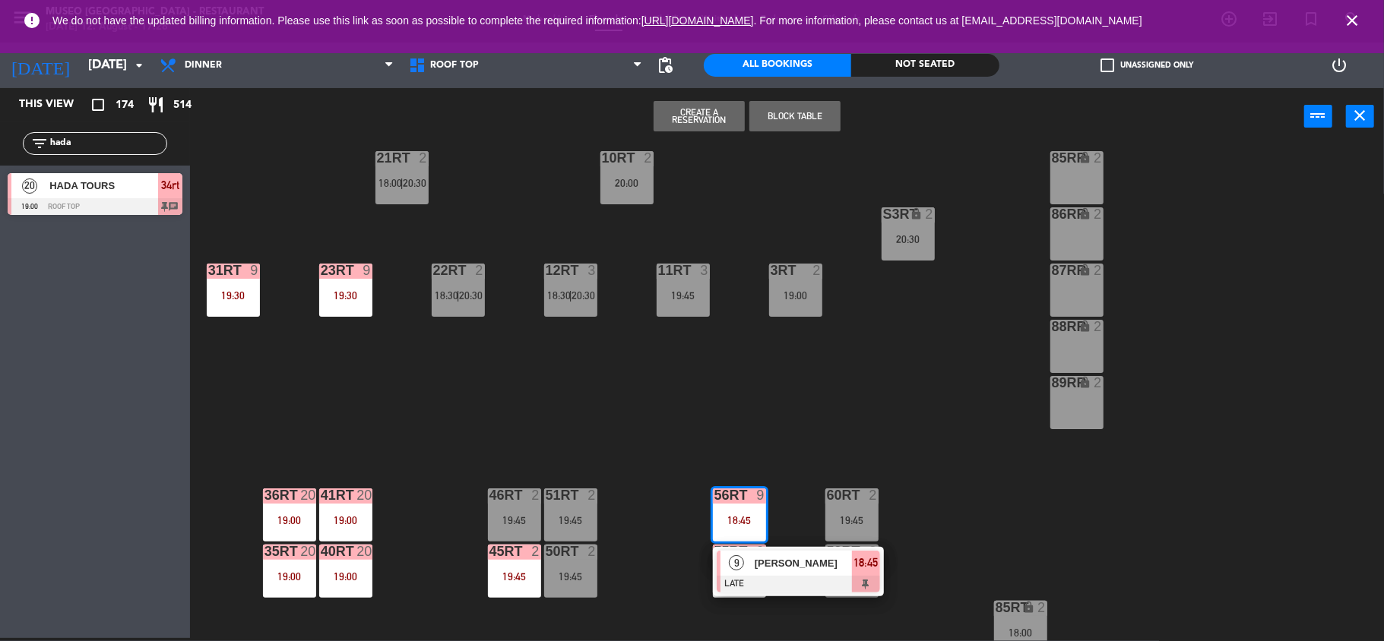
click at [778, 568] on span "[PERSON_NAME]" at bounding box center [803, 564] width 97 height 16
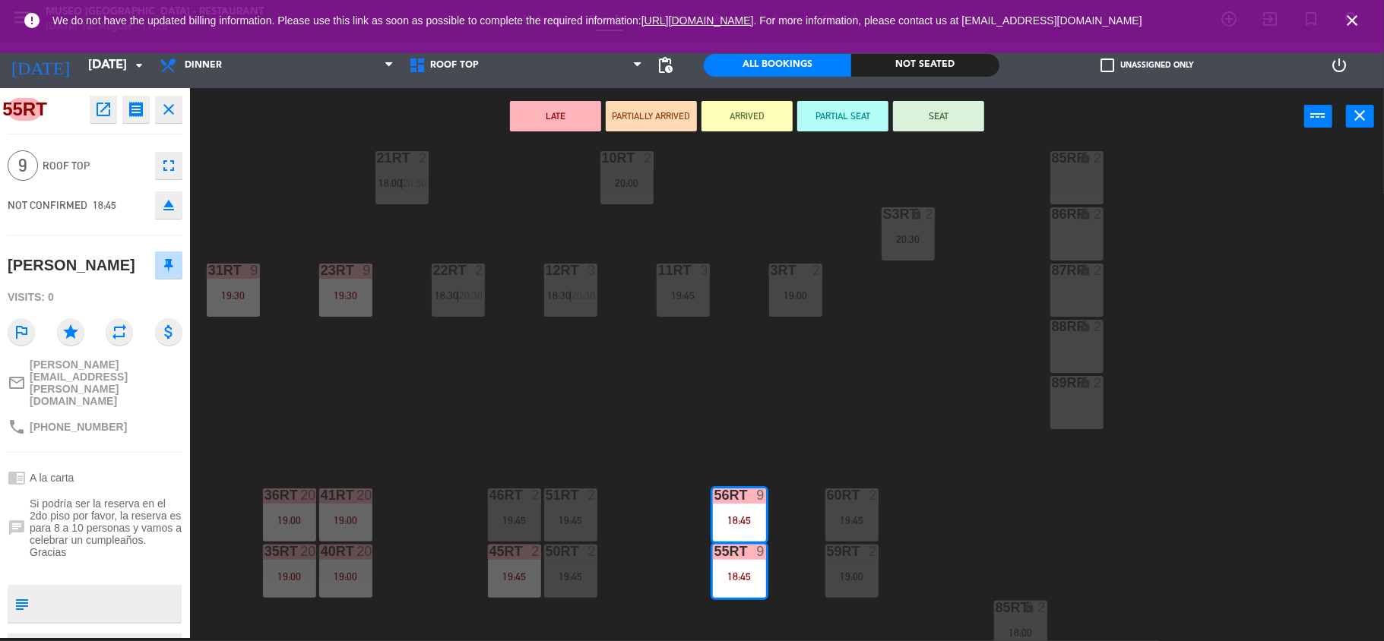
click at [651, 394] on div "18RT 4 19:00 16RT 3 19:15 28RT 2 18:00 | 20:15 80RR lock 2 27RT 4 18:45 7RT 5 1…" at bounding box center [794, 394] width 1180 height 493
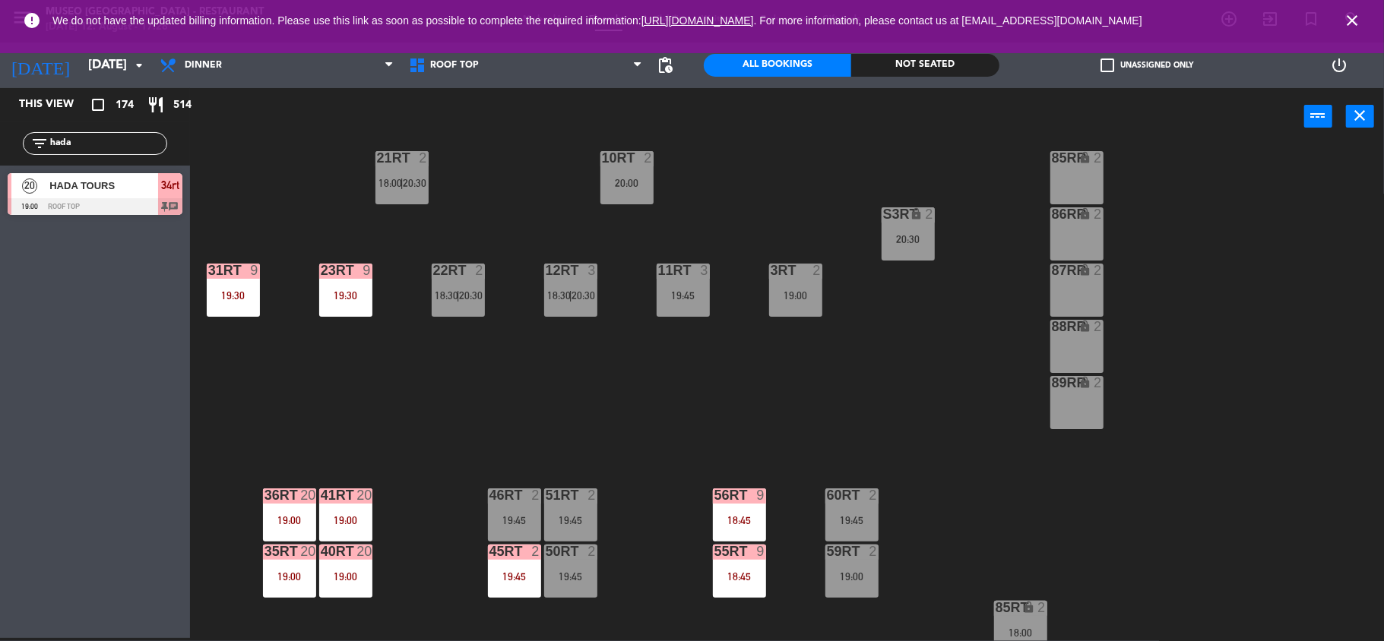
scroll to position [500, 0]
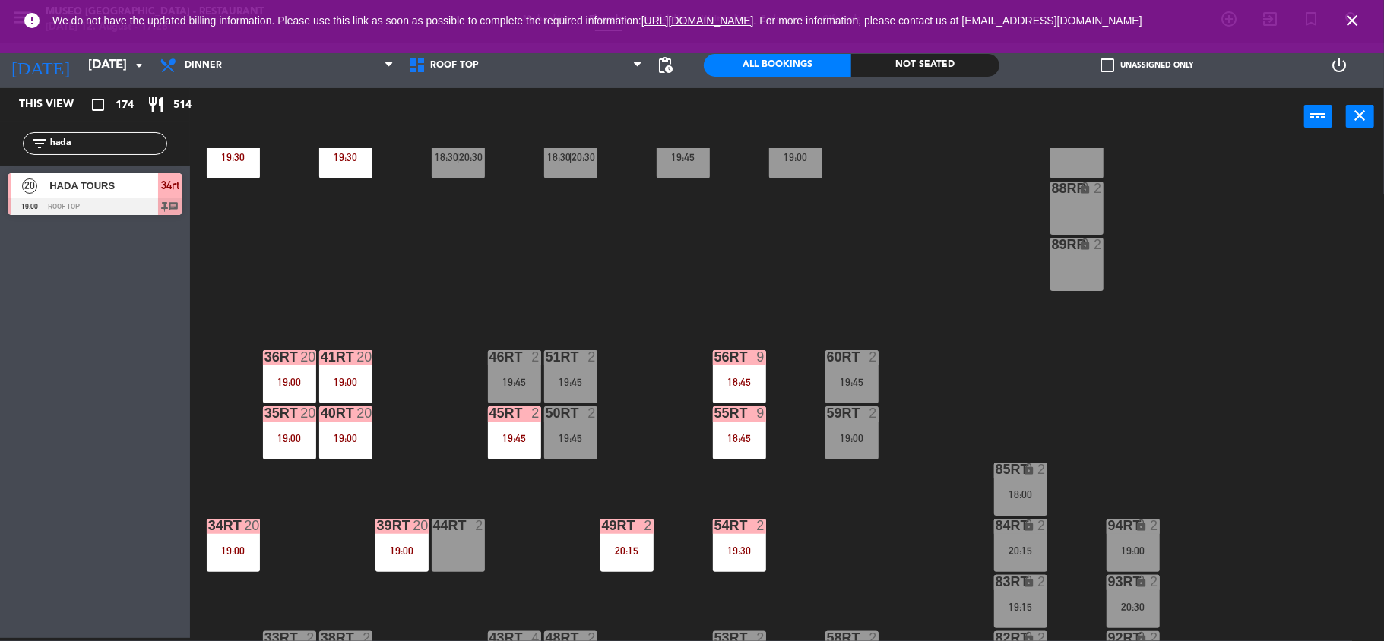
click at [743, 433] on div "18:45" at bounding box center [739, 438] width 53 height 11
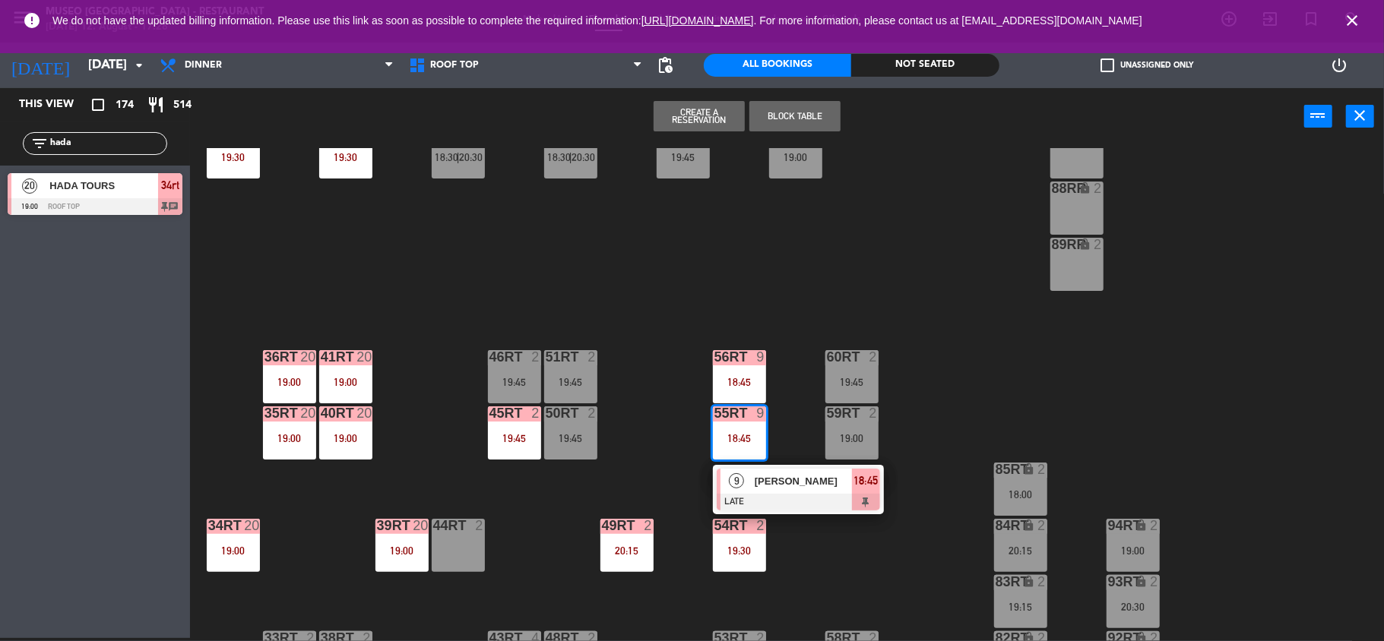
click at [764, 473] on span "[PERSON_NAME]" at bounding box center [803, 481] width 97 height 16
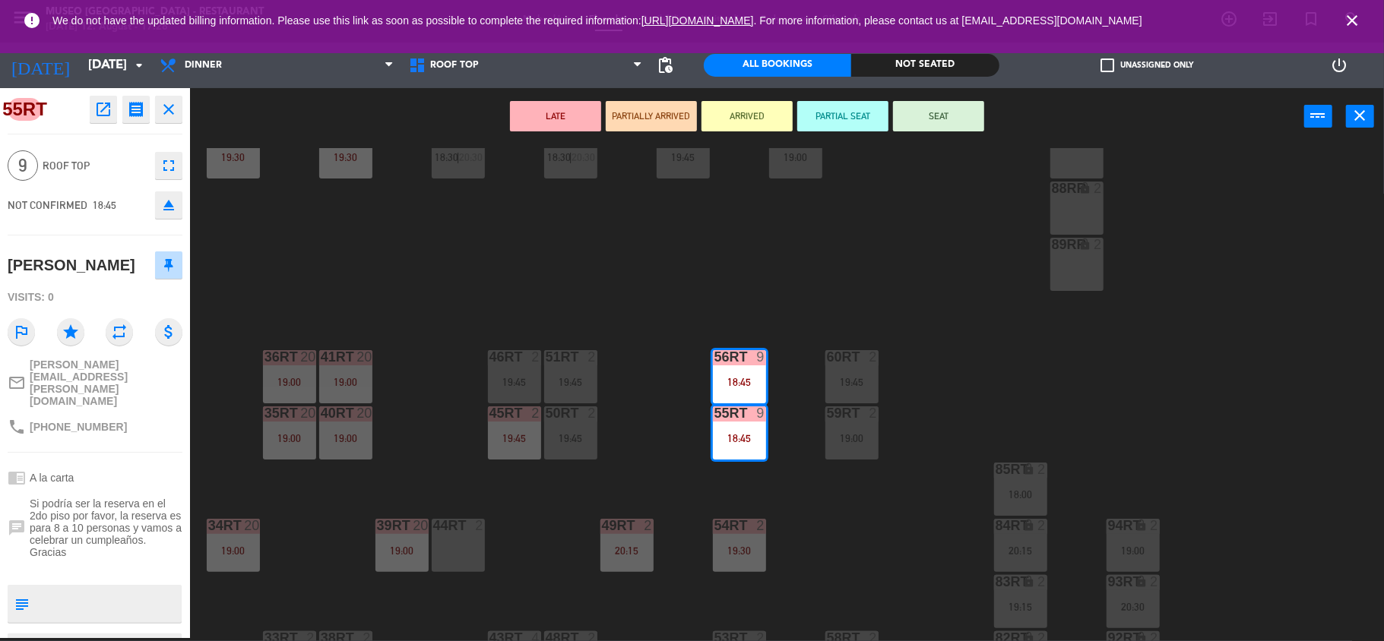
click at [646, 463] on div "18RT 4 19:00 16RT 3 19:15 28RT 2 18:00 | 20:15 80RR lock 2 27RT 4 18:45 7RT 5 1…" at bounding box center [794, 394] width 1180 height 493
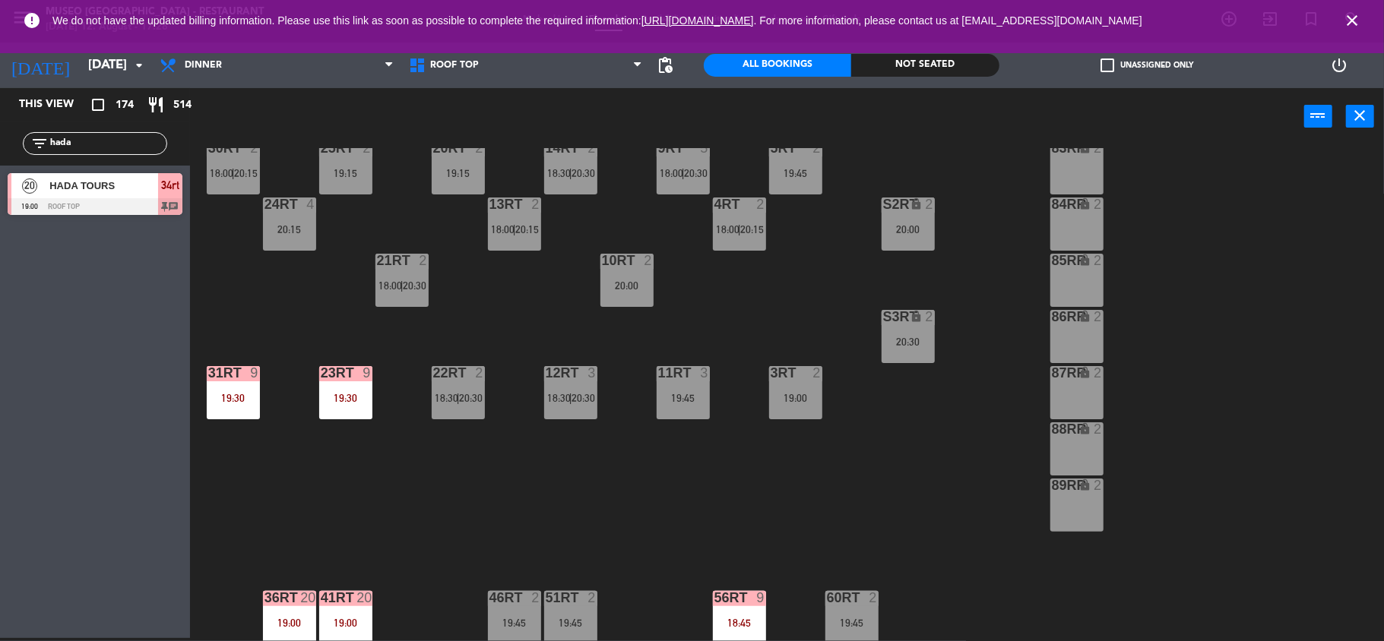
scroll to position [415, 0]
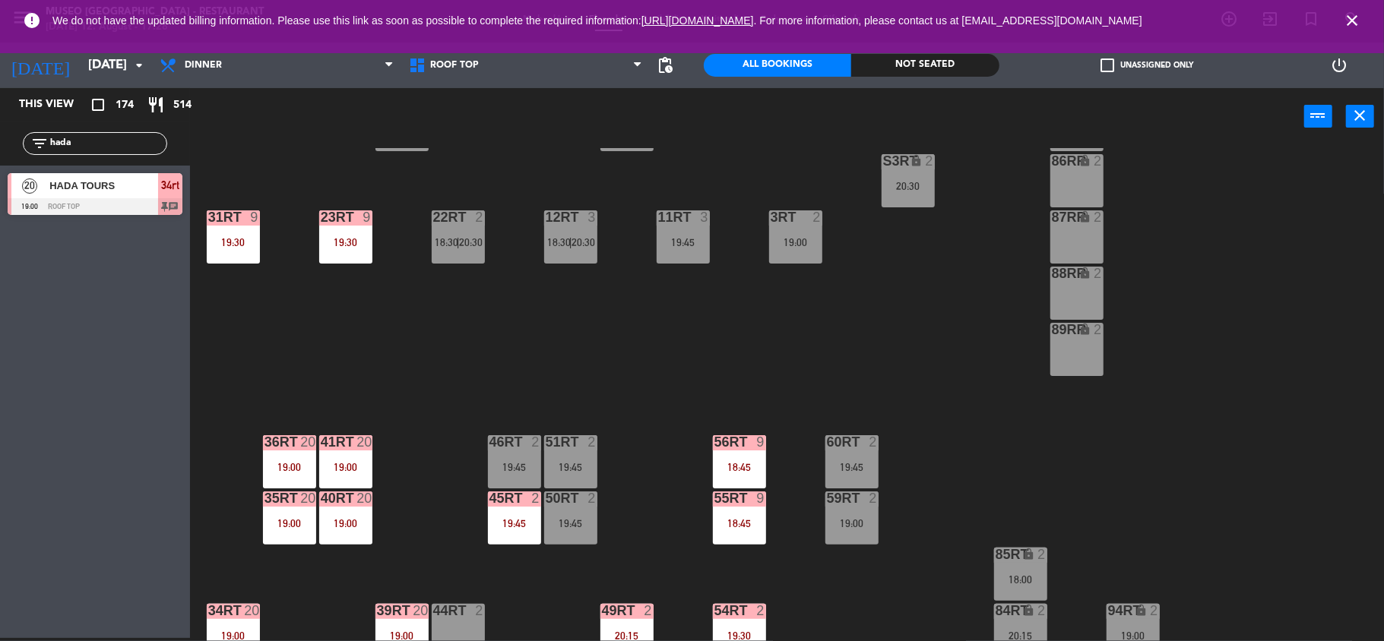
click at [788, 453] on div "18RT 4 19:00 16RT 3 19:15 28RT 2 18:00 | 20:15 80RR lock 2 27RT 4 18:45 7RT 5 1…" at bounding box center [794, 394] width 1180 height 493
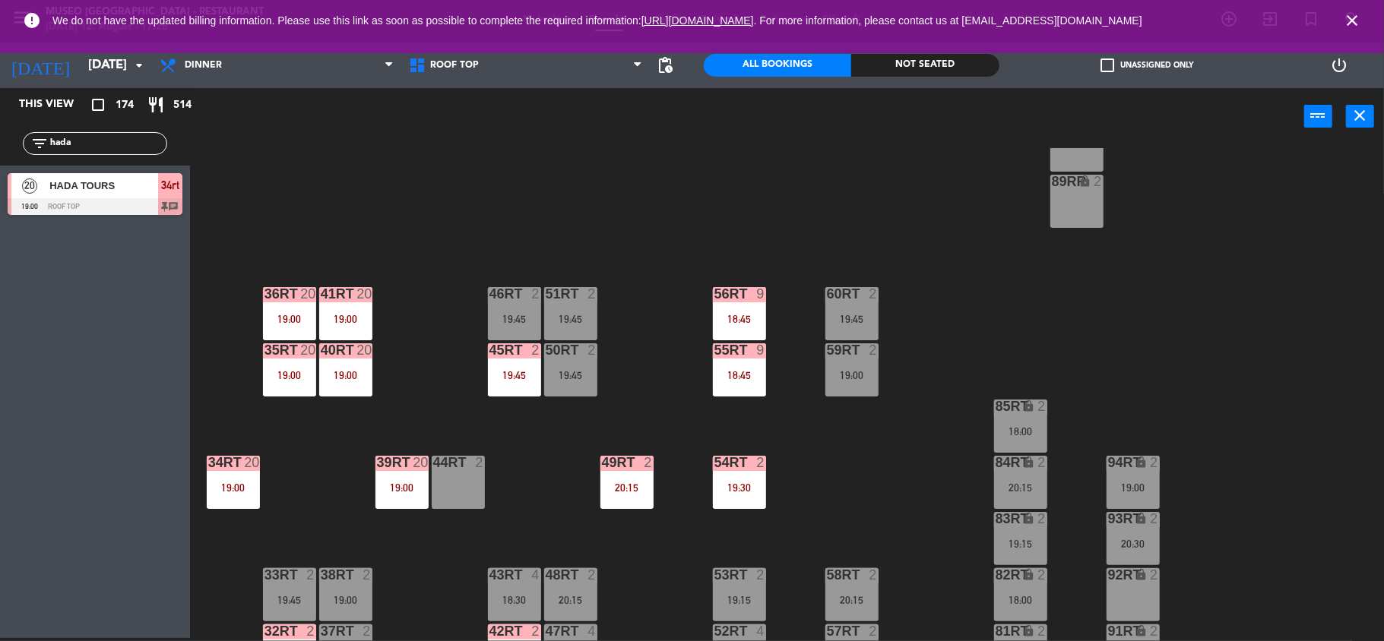
scroll to position [655, 0]
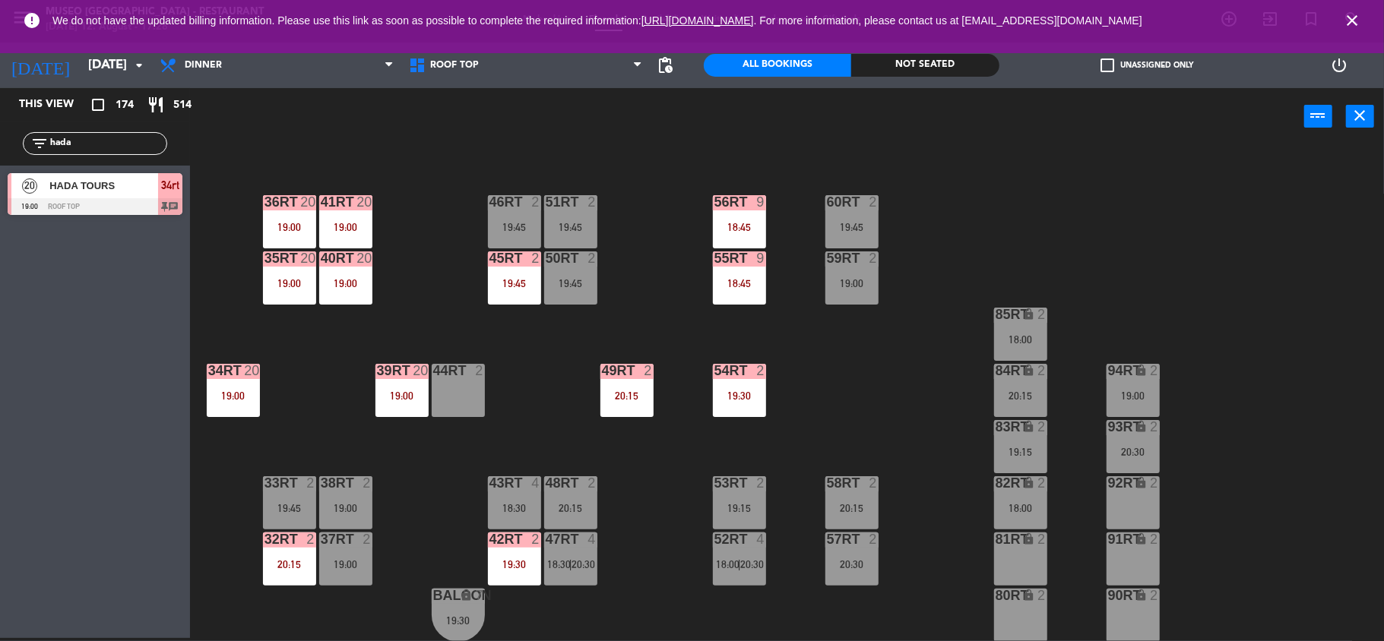
click at [597, 495] on div "18RT 4 19:00 16RT 3 19:15 28RT 2 18:00 | 20:15 80RR lock 2 27RT 4 18:45 7RT 5 1…" at bounding box center [794, 394] width 1180 height 493
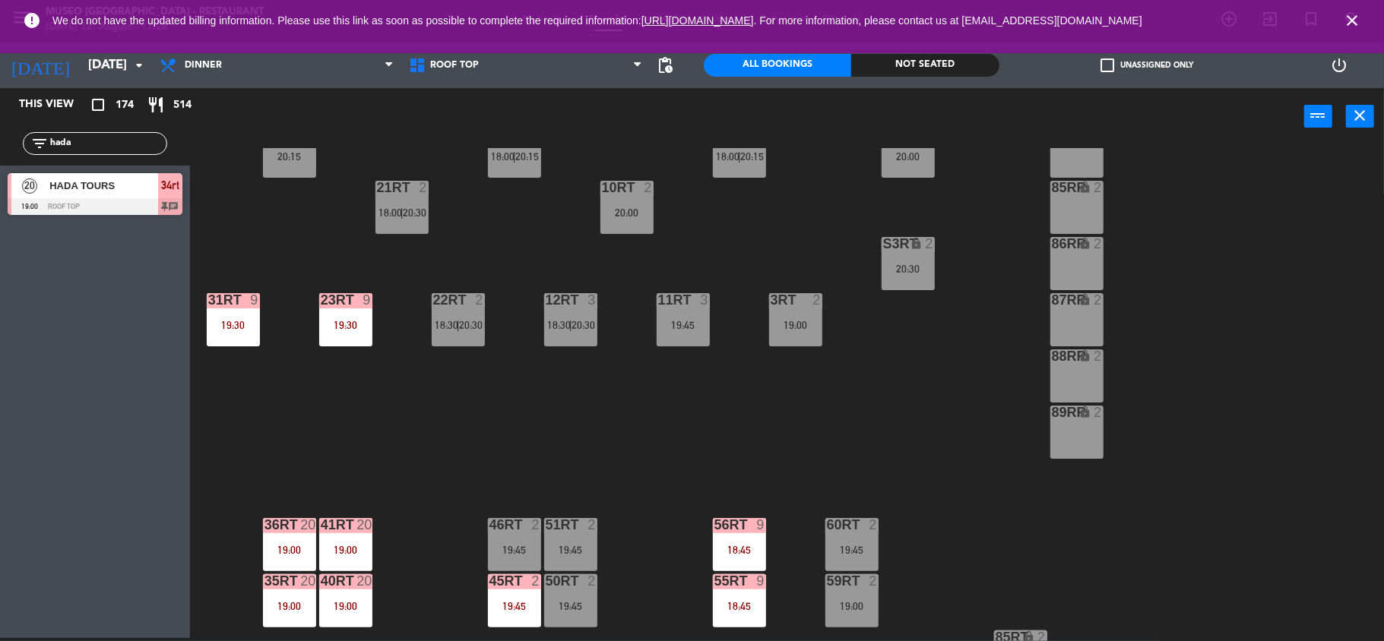
scroll to position [312, 0]
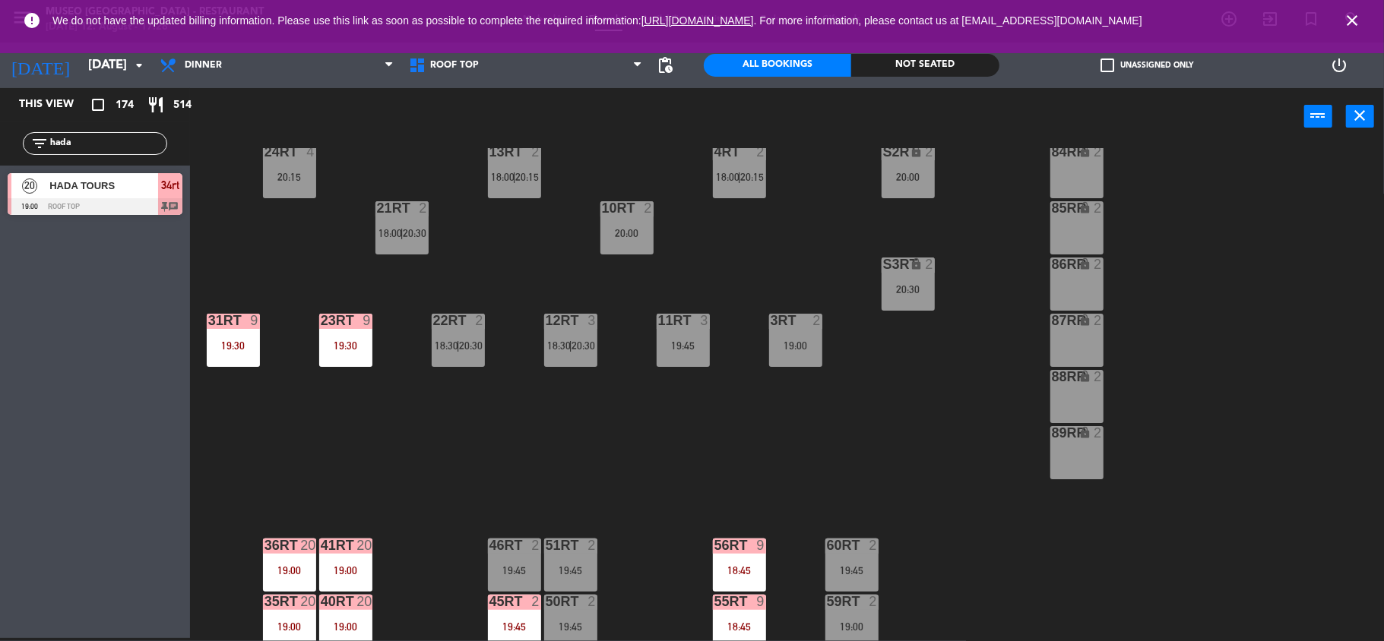
click at [345, 337] on div "23RT 9 19:30" at bounding box center [345, 340] width 53 height 53
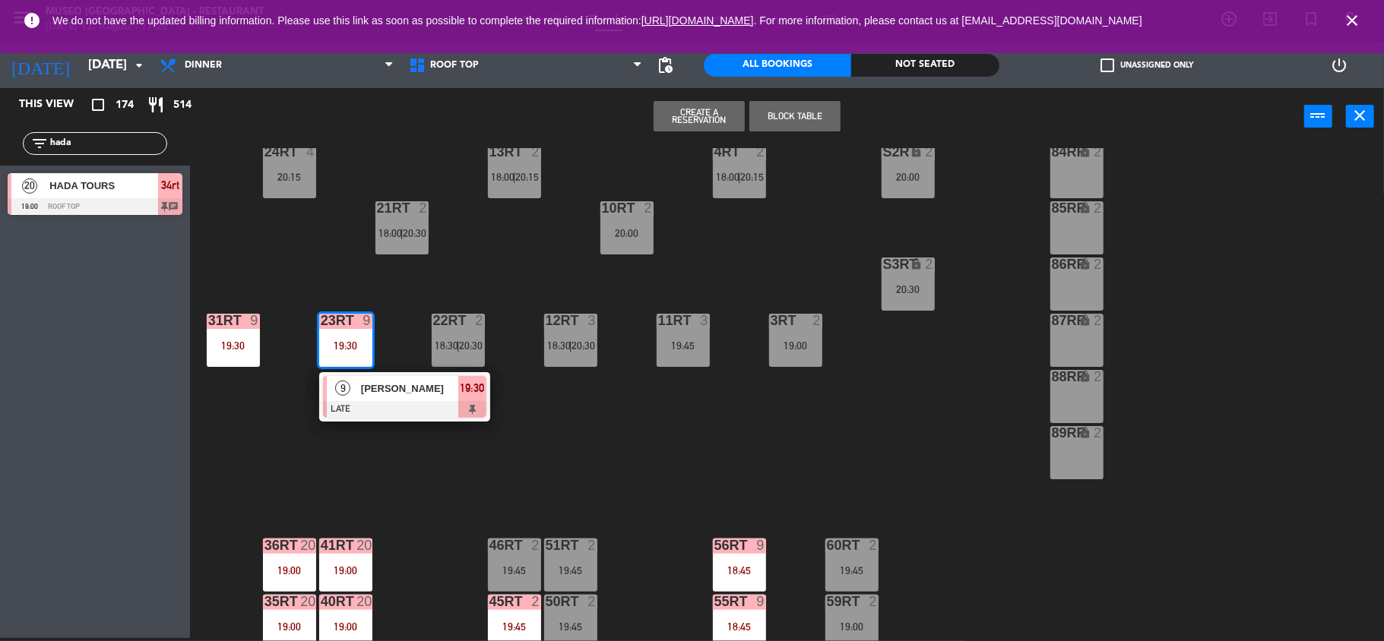
click at [399, 402] on div at bounding box center [404, 409] width 163 height 17
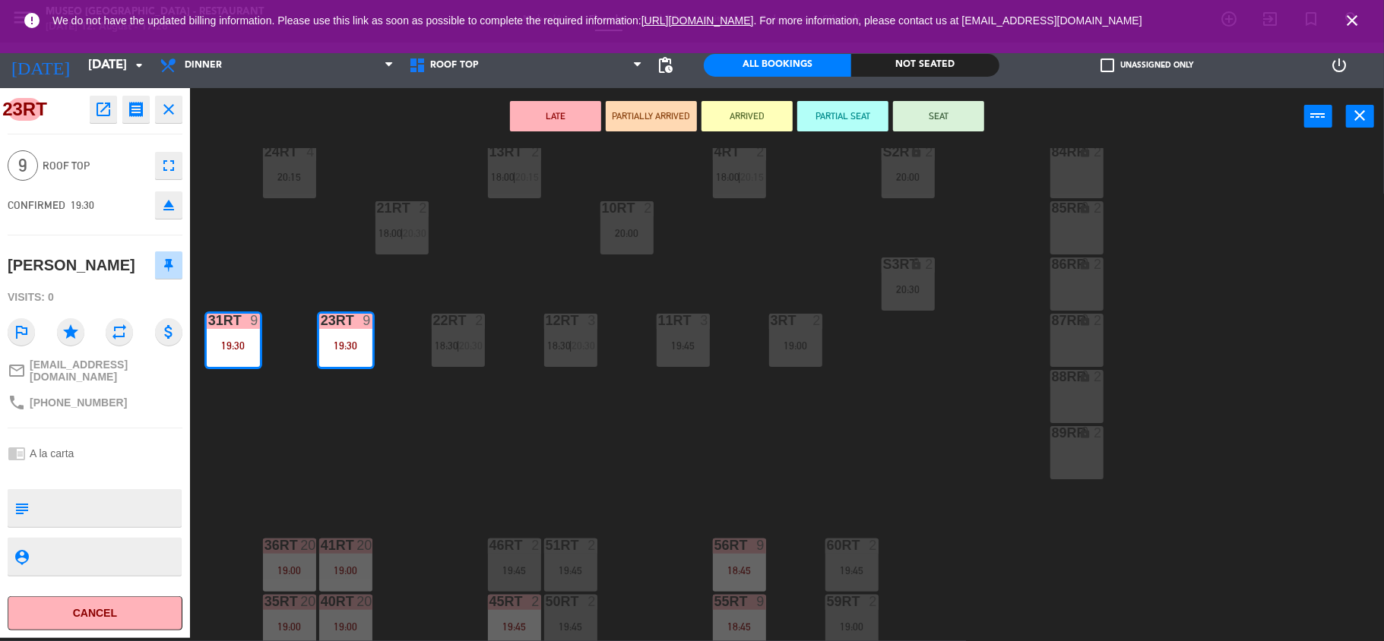
click at [569, 435] on div "18RT 4 19:00 16RT 3 19:15 28RT 2 18:00 | 20:15 80RR lock 2 27RT 4 18:45 7RT 5 1…" at bounding box center [794, 394] width 1180 height 493
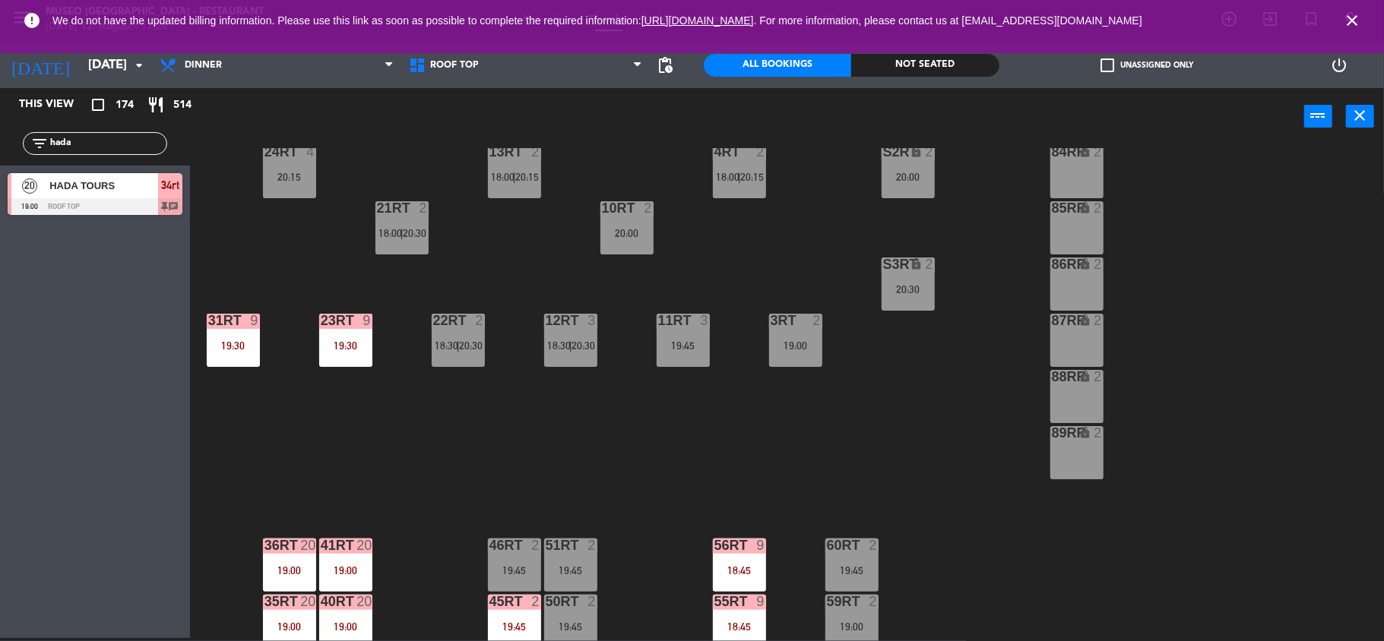
click at [271, 457] on div "18RT 4 19:00 16RT 3 19:15 28RT 2 18:00 | 20:15 80RR lock 2 27RT 4 18:45 7RT 5 1…" at bounding box center [794, 394] width 1180 height 493
click at [102, 132] on div "filter_list hada" at bounding box center [95, 143] width 144 height 23
click at [104, 140] on input "hada" at bounding box center [108, 143] width 118 height 17
type input "h"
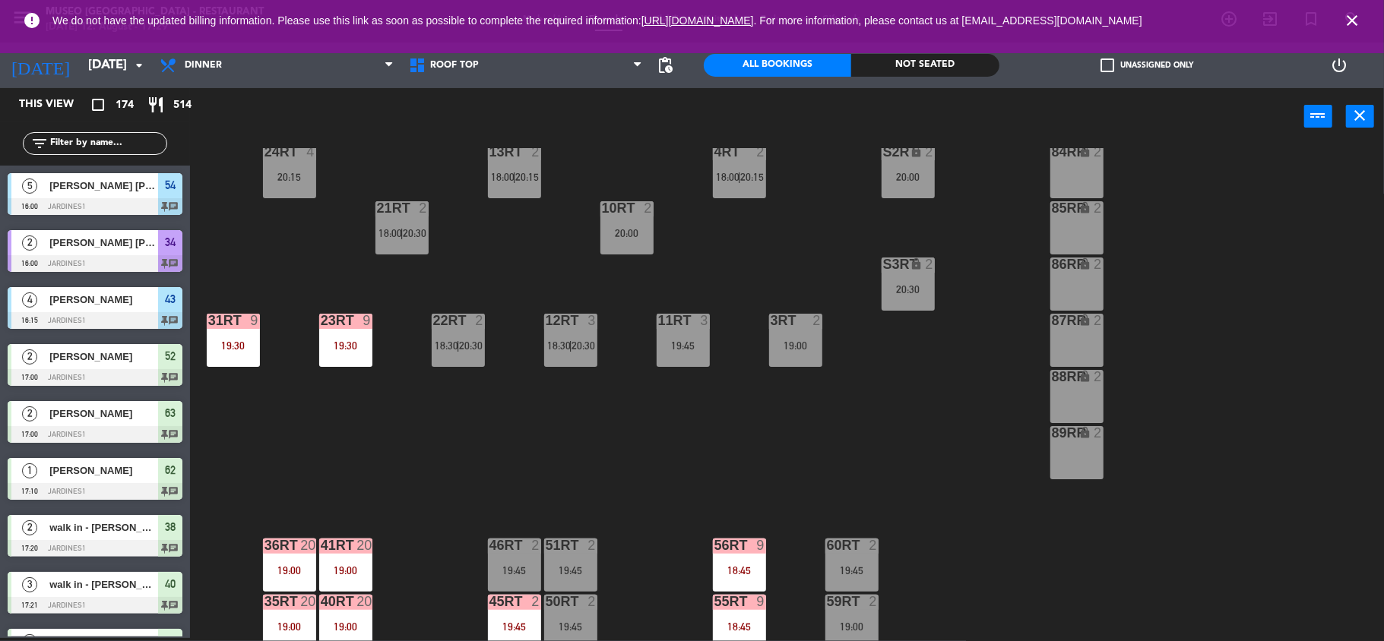
type input "a"
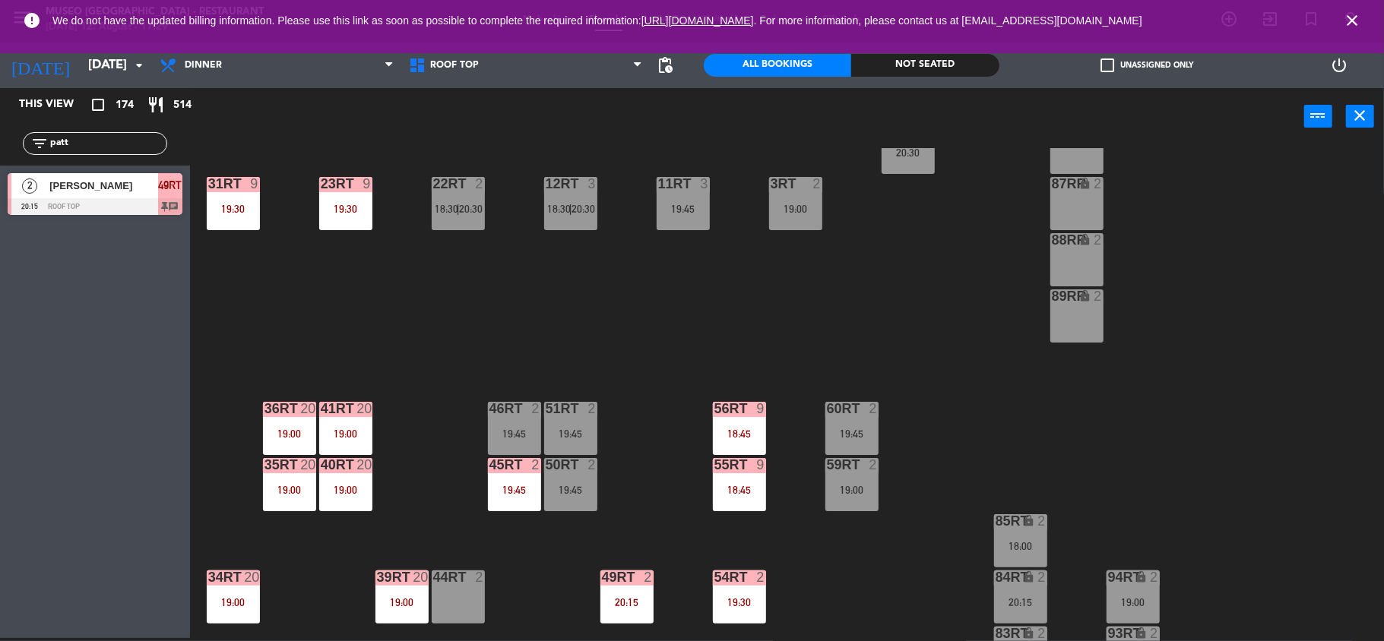
scroll to position [524, 0]
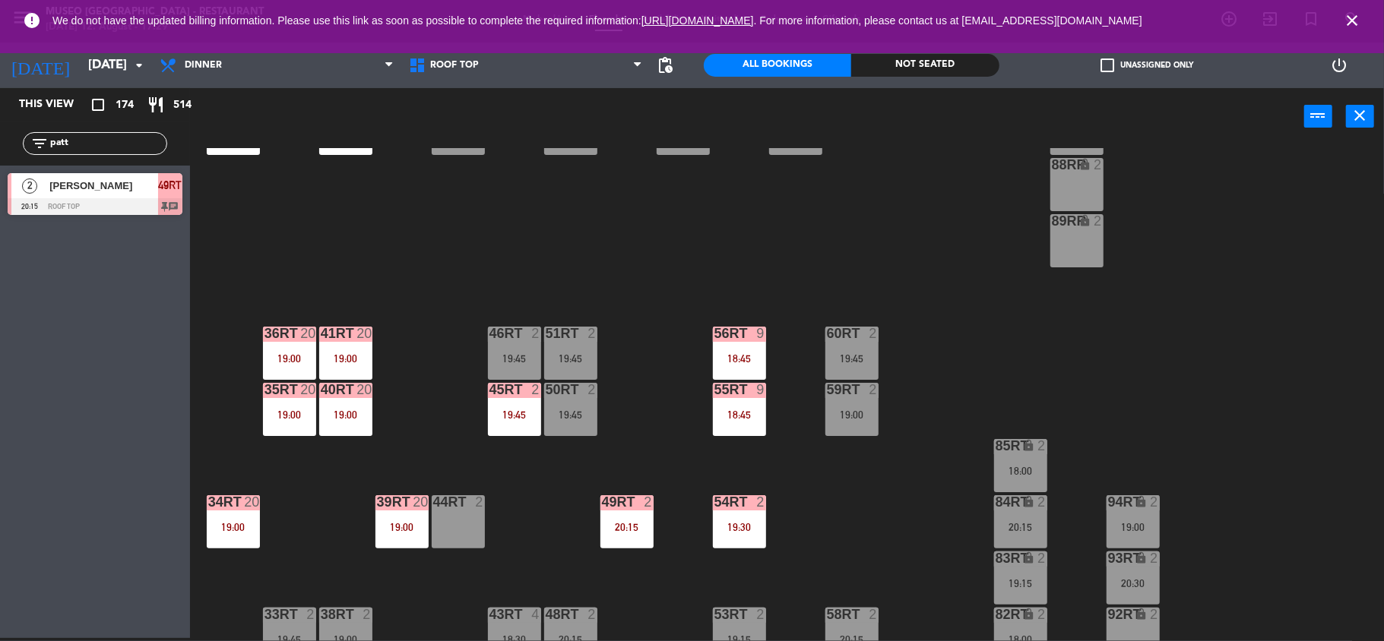
type input "patt"
click at [639, 543] on div "49RT 2 20:15" at bounding box center [626, 521] width 53 height 53
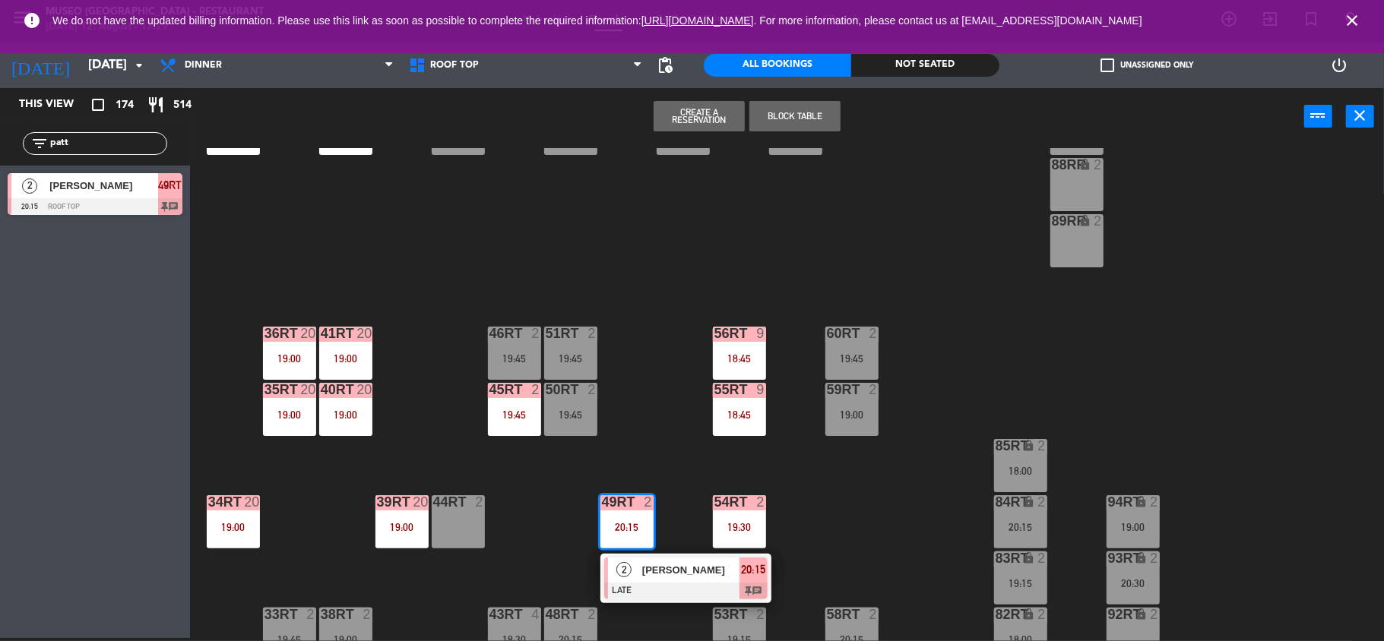
click at [685, 584] on div at bounding box center [685, 591] width 163 height 17
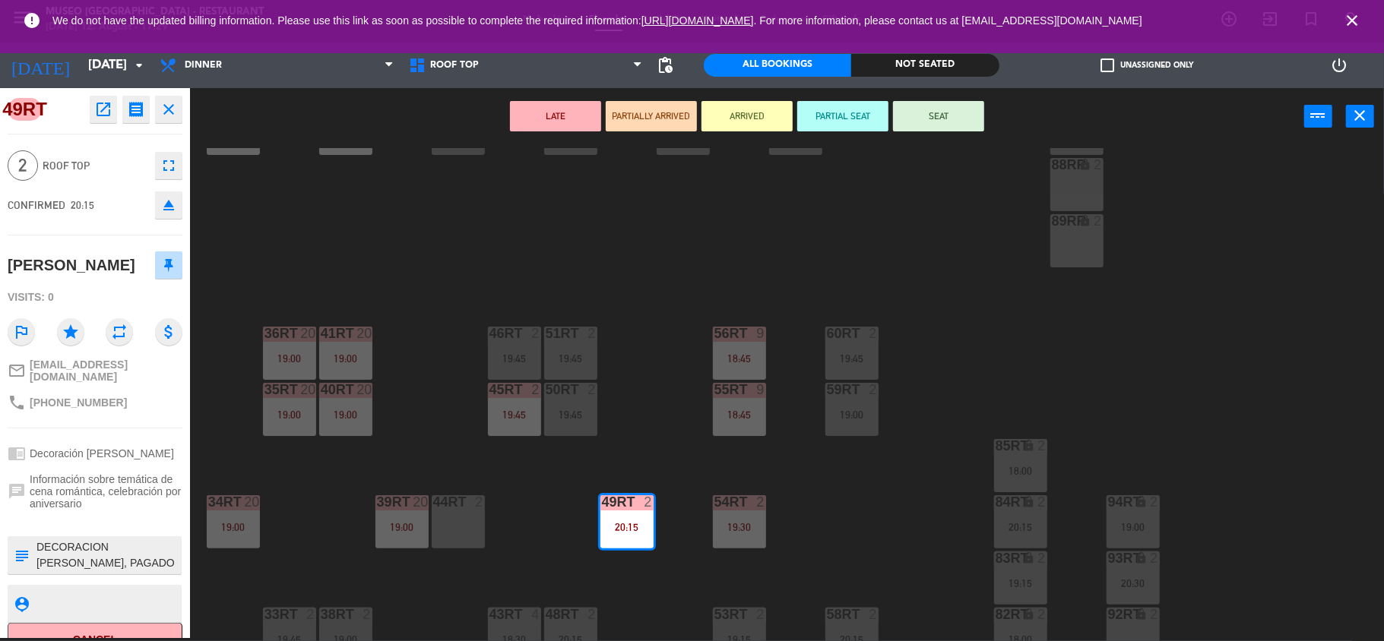
click at [685, 584] on div "18RT 4 19:00 16RT 3 19:15 28RT 2 18:00 | 20:15 80RR lock 2 27RT 4 18:45 7RT 5 1…" at bounding box center [794, 394] width 1180 height 493
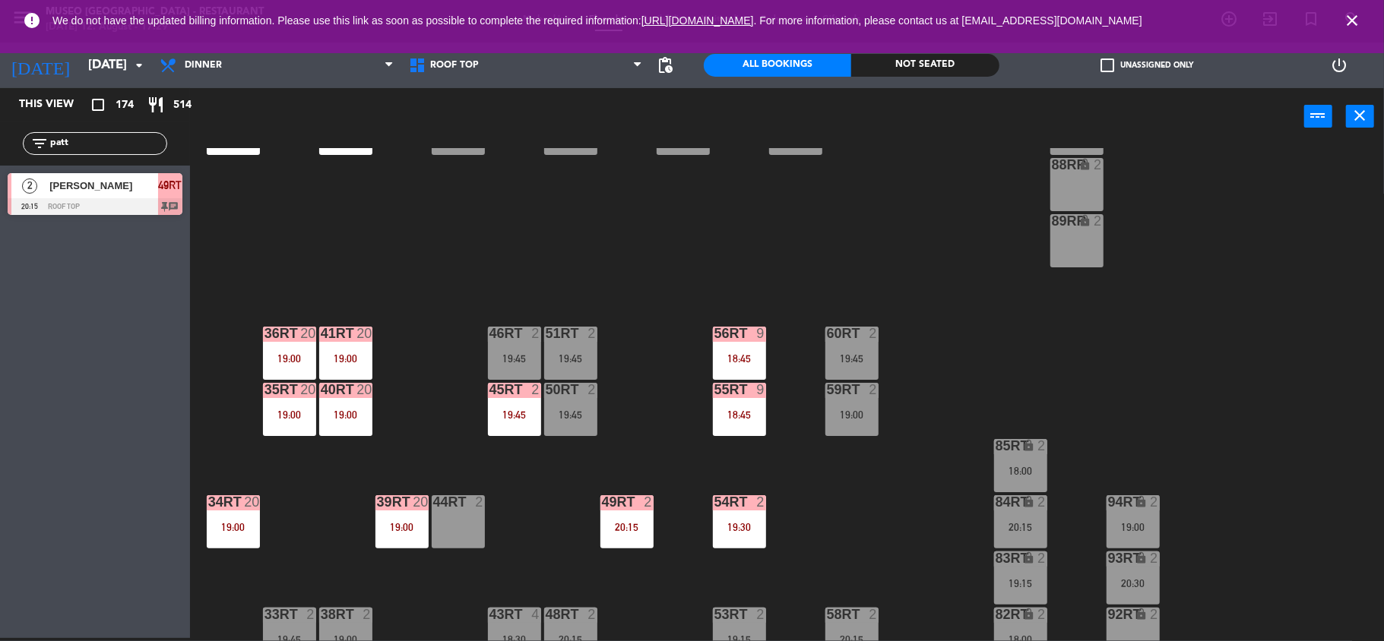
click at [448, 421] on div "18RT 4 19:00 16RT 3 19:15 28RT 2 18:00 | 20:15 80RR lock 2 27RT 4 18:45 7RT 5 1…" at bounding box center [794, 394] width 1180 height 493
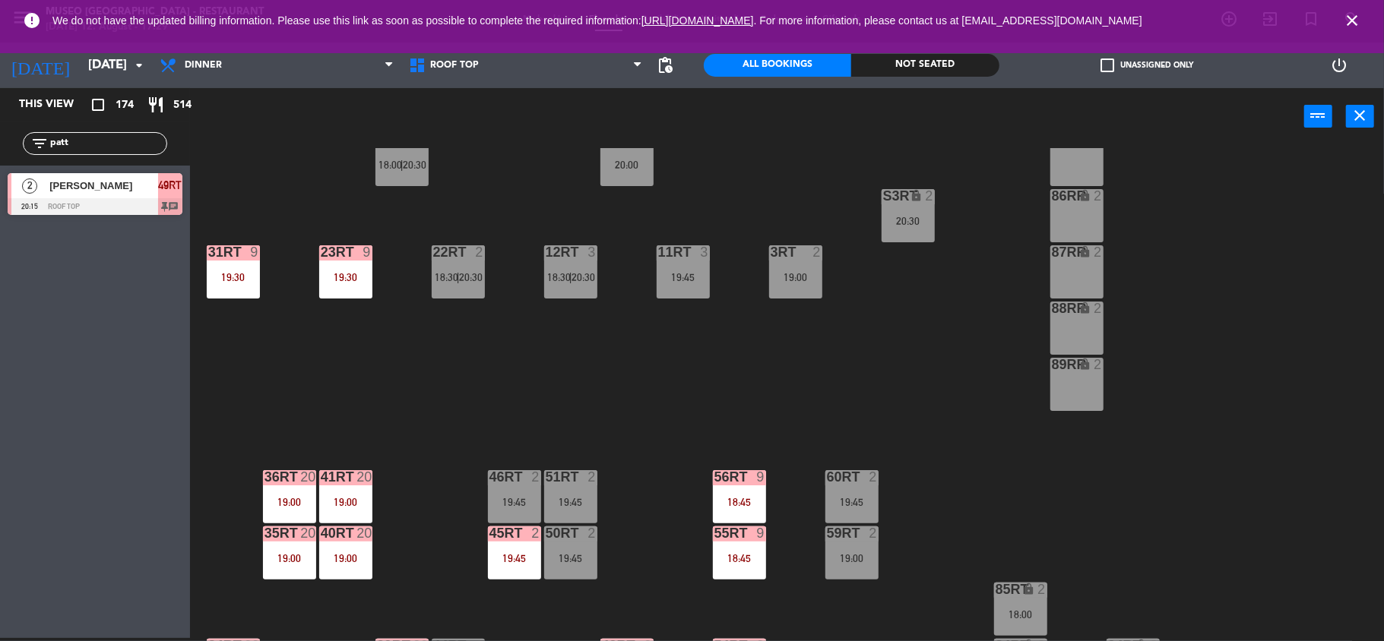
drag, startPoint x: 74, startPoint y: 144, endPoint x: 15, endPoint y: 140, distance: 59.5
click at [15, 140] on div "filter_list patt" at bounding box center [95, 144] width 190 height 44
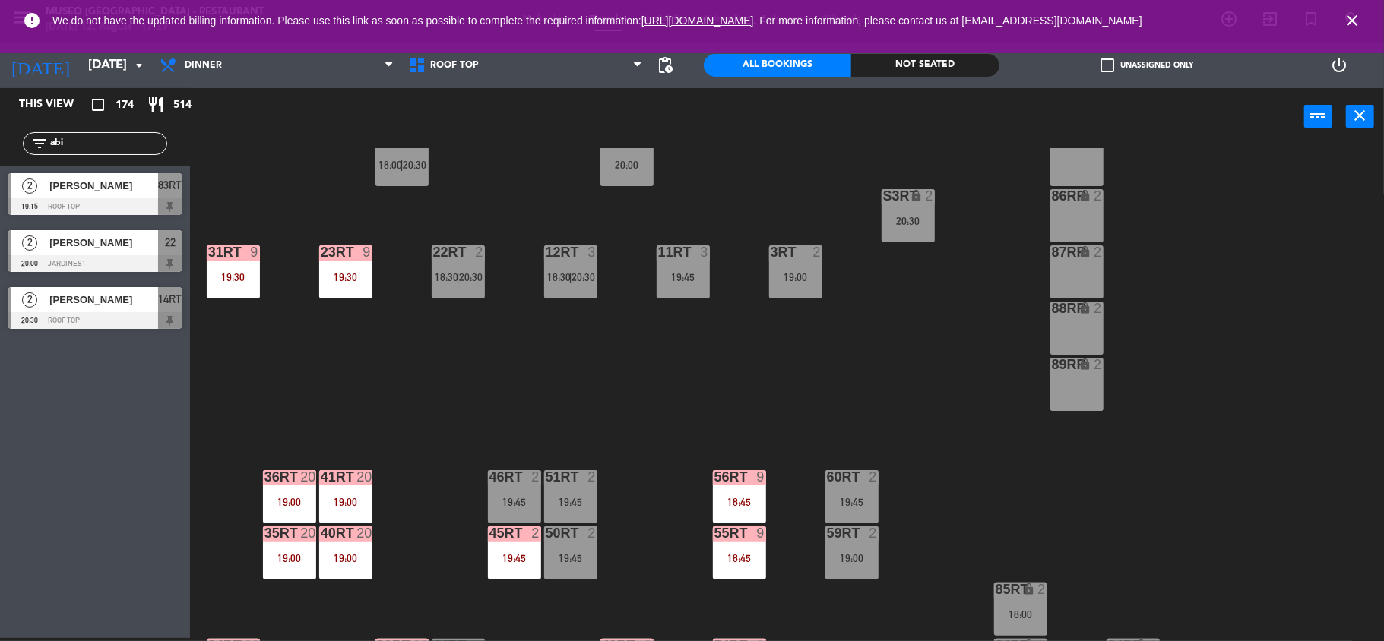
click at [350, 350] on div "18RT 4 19:00 16RT 3 19:15 28RT 2 18:00 | 20:15 80RR lock 2 27RT 4 18:45 7RT 5 1…" at bounding box center [794, 394] width 1180 height 493
click at [304, 392] on div "18RT 4 19:00 16RT 3 19:15 28RT 2 18:00 | 20:15 80RR lock 2 27RT 4 18:45 7RT 5 1…" at bounding box center [794, 394] width 1180 height 493
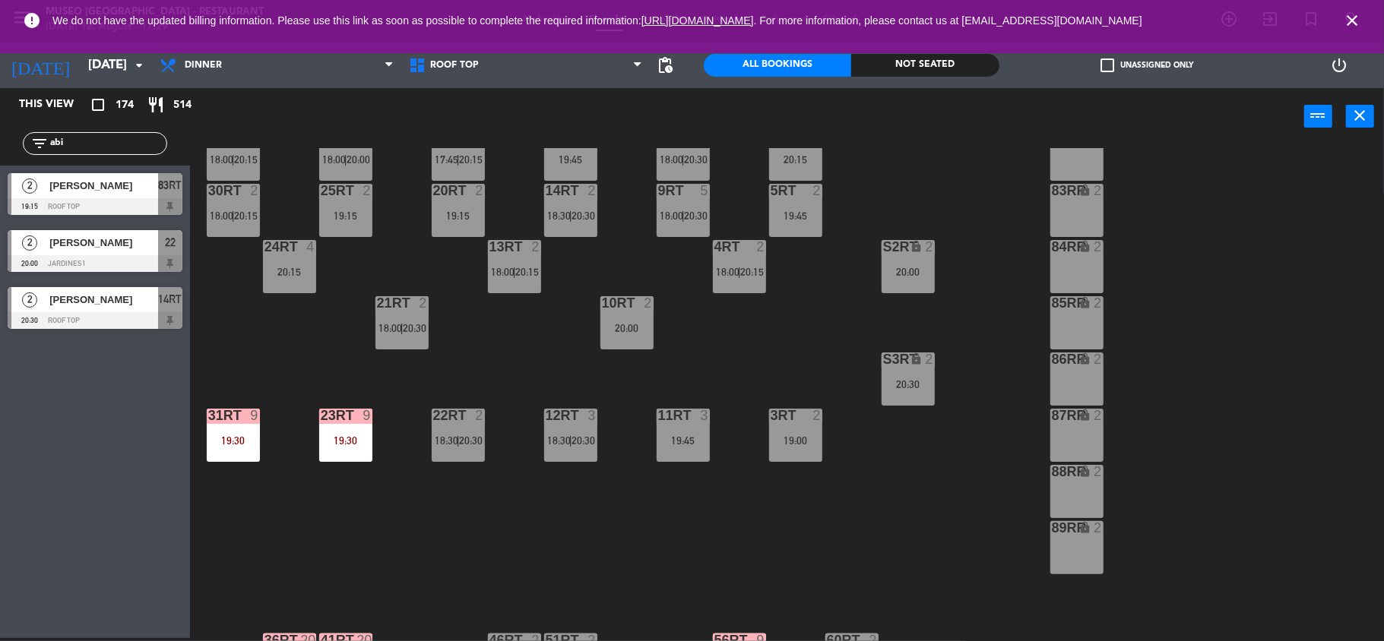
drag, startPoint x: 98, startPoint y: 144, endPoint x: 0, endPoint y: 132, distance: 98.8
click at [0, 132] on div "filter_list abi" at bounding box center [95, 144] width 190 height 44
type input "r"
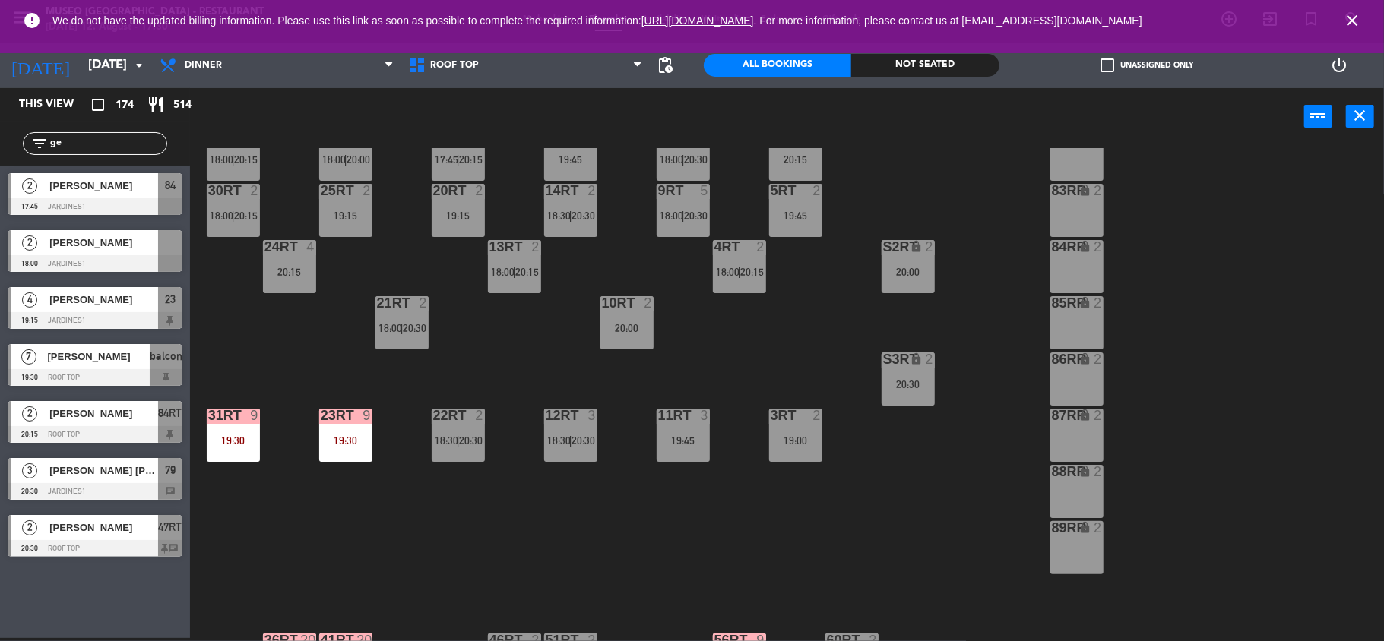
type input "g"
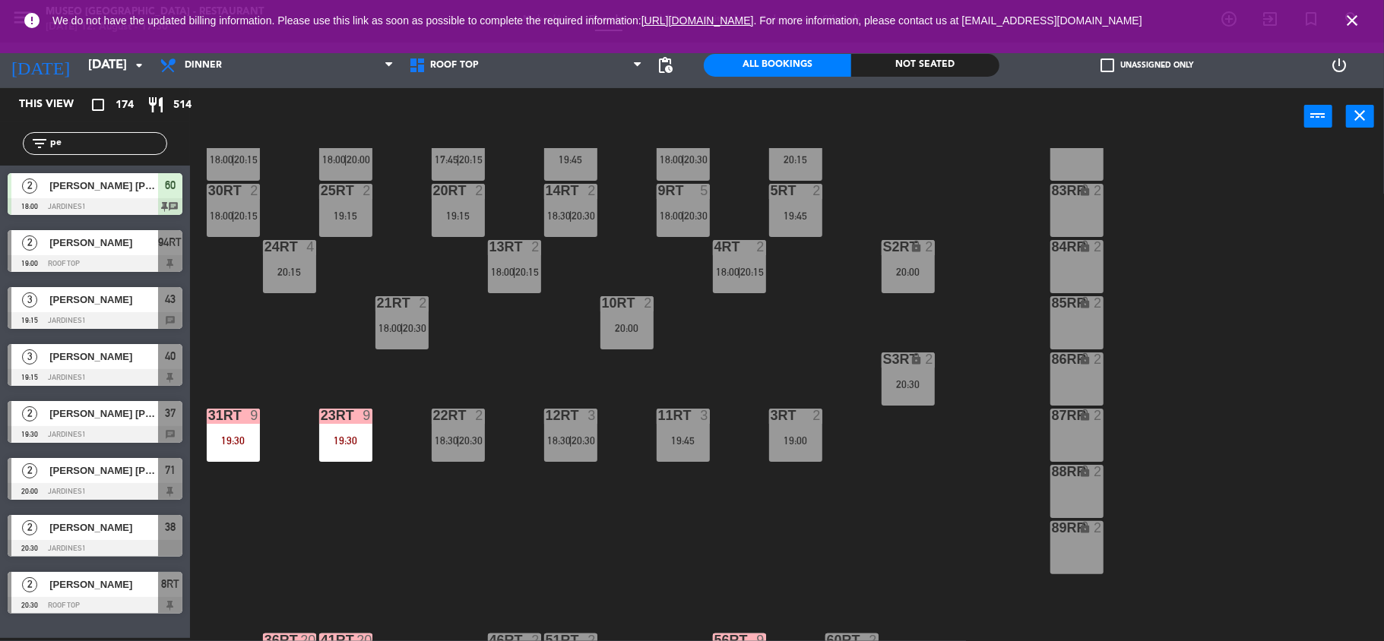
type input "p"
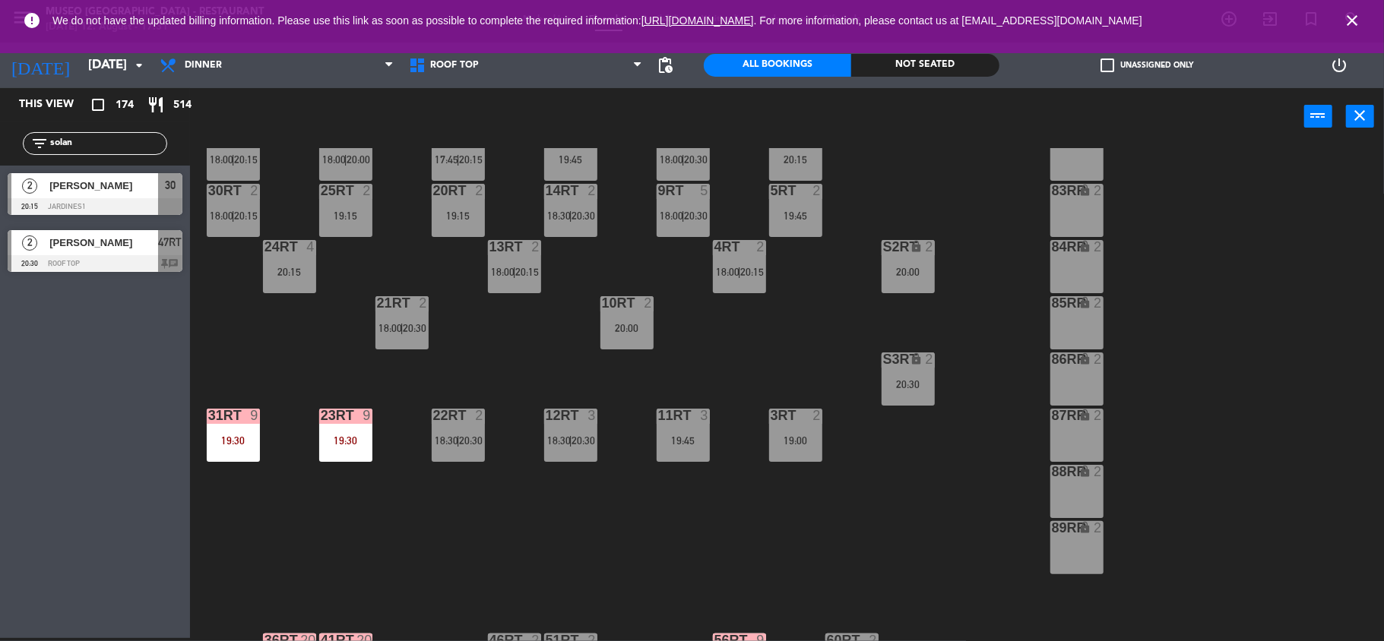
type input "solan"
click at [480, 334] on div "18RT 3 19:15 16RT 4 20:15 28RT 2 18:00 | 20:15 80RR lock 2 27RT 3 19:45 7RT 5 1…" at bounding box center [794, 394] width 1180 height 493
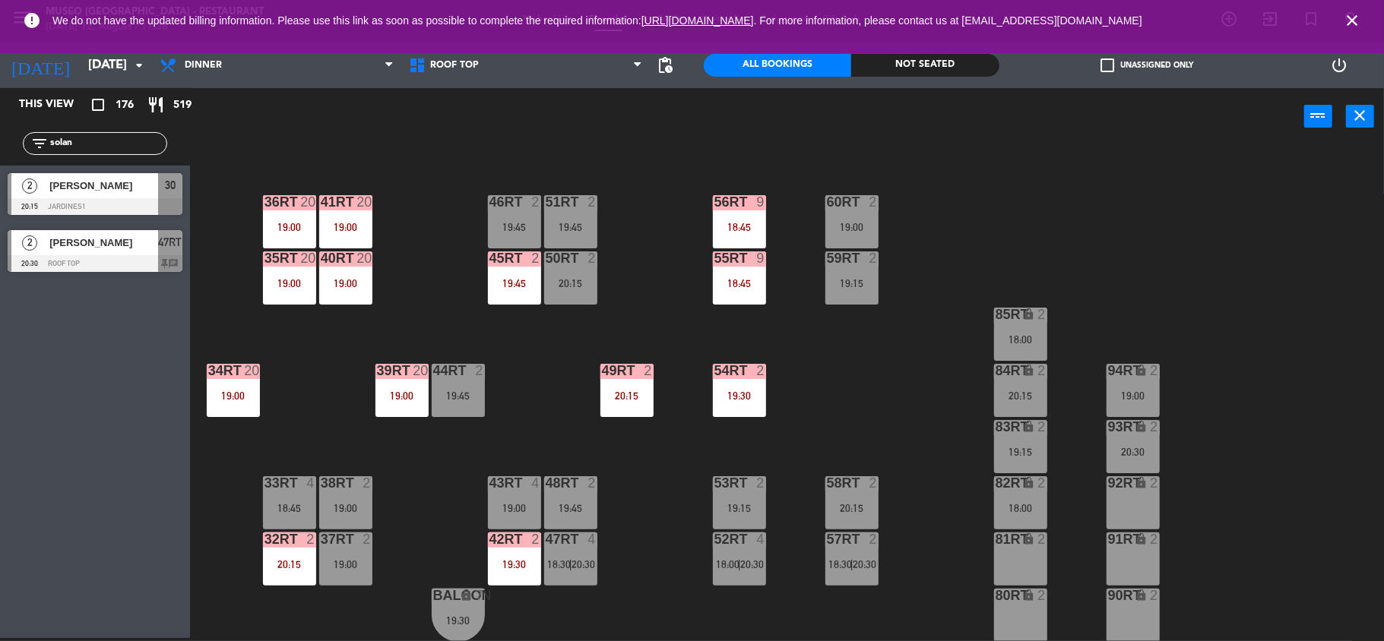
scroll to position [433, 0]
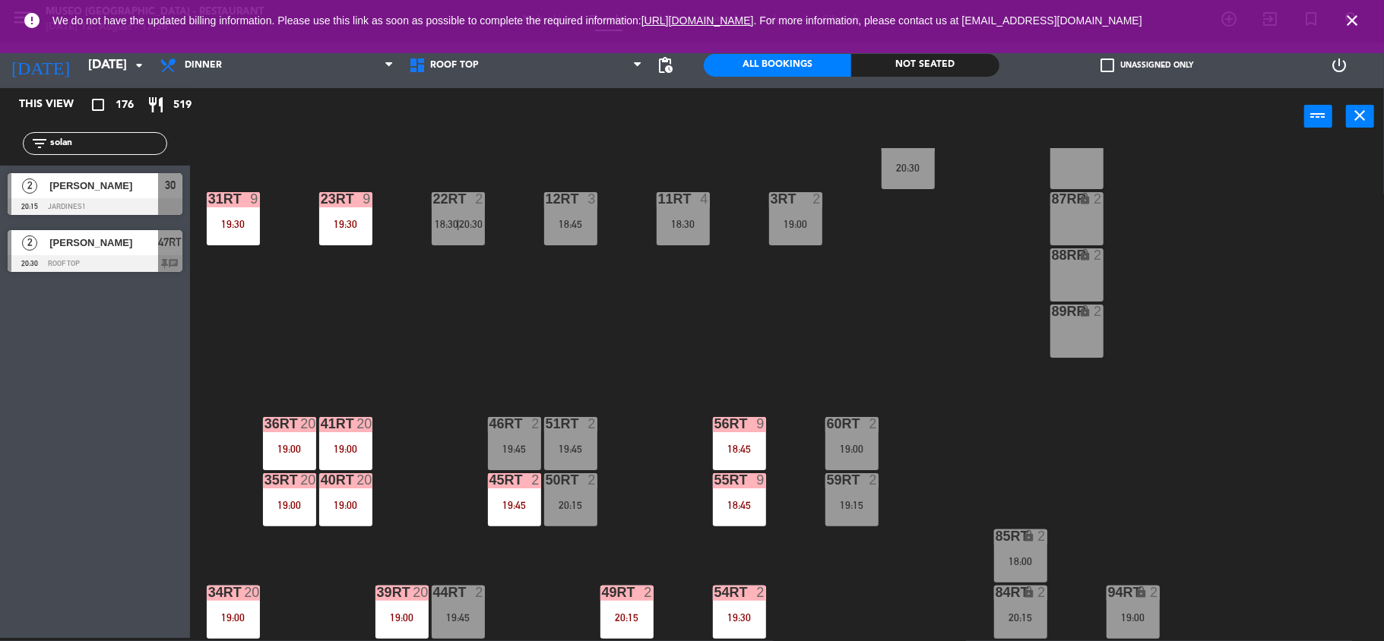
click at [423, 347] on div "18RT 3 19:15 16RT 4 20:15 28RT 2 18:00 | 20:15 80RR lock 2 27RT 3 19:45 7RT 5 1…" at bounding box center [794, 394] width 1180 height 493
click at [567, 375] on div "18RT 3 19:15 16RT 4 20:15 28RT 2 18:00 | 20:15 80RR lock 2 27RT 3 19:45 7RT 5 1…" at bounding box center [794, 394] width 1180 height 493
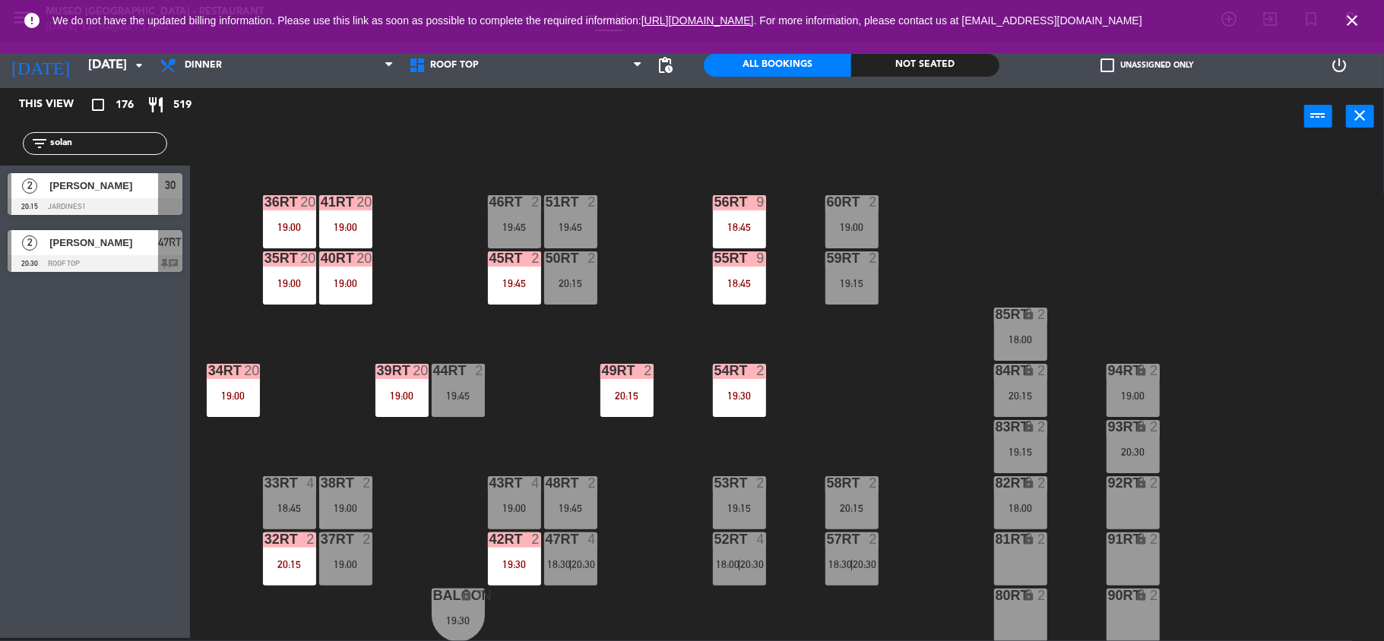
scroll to position [0, 0]
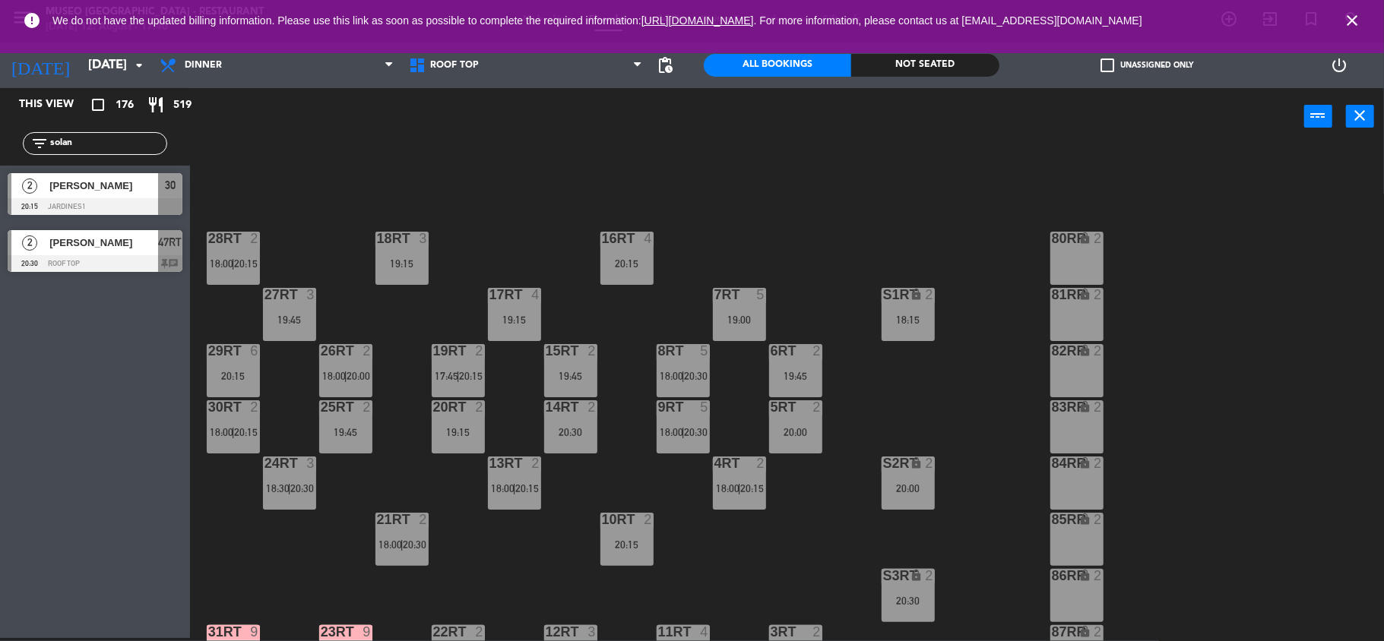
click at [809, 454] on div "18RT 3 19:15 16RT 4 20:15 28RT 2 18:00 | 20:15 80RR lock 2 27RT 3 19:45 7RT 5 1…" at bounding box center [794, 394] width 1180 height 493
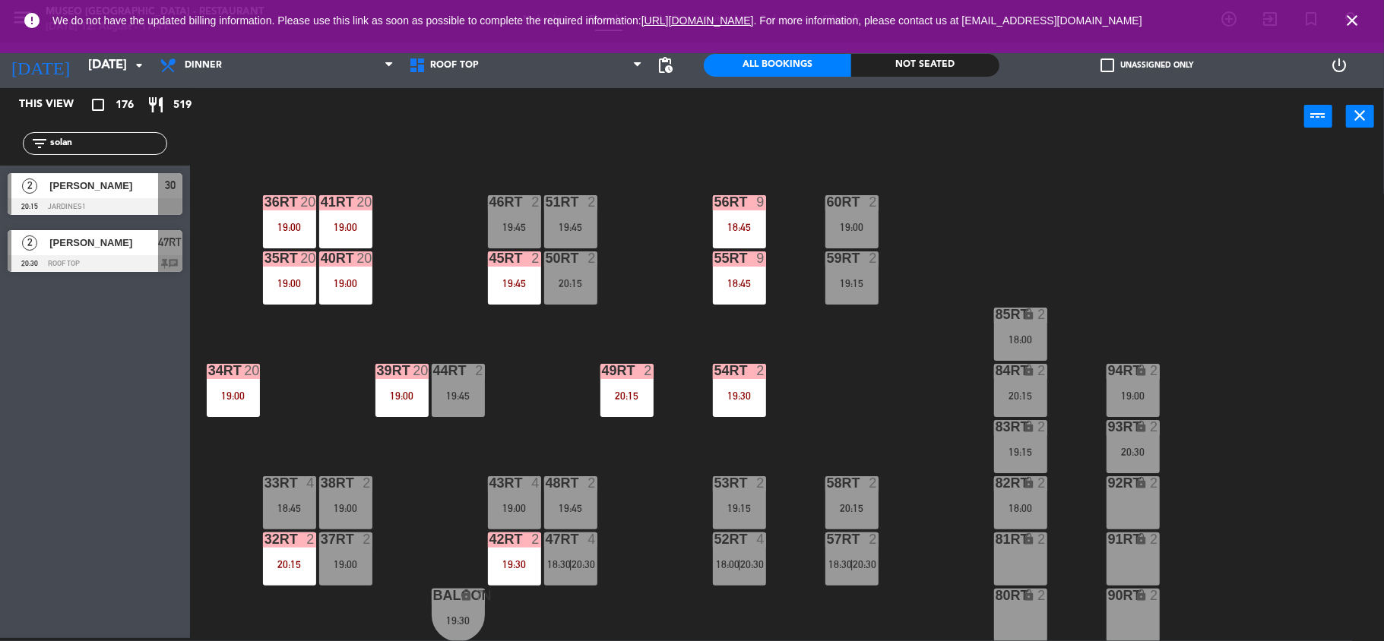
click at [715, 368] on div "54RT" at bounding box center [714, 371] width 1 height 14
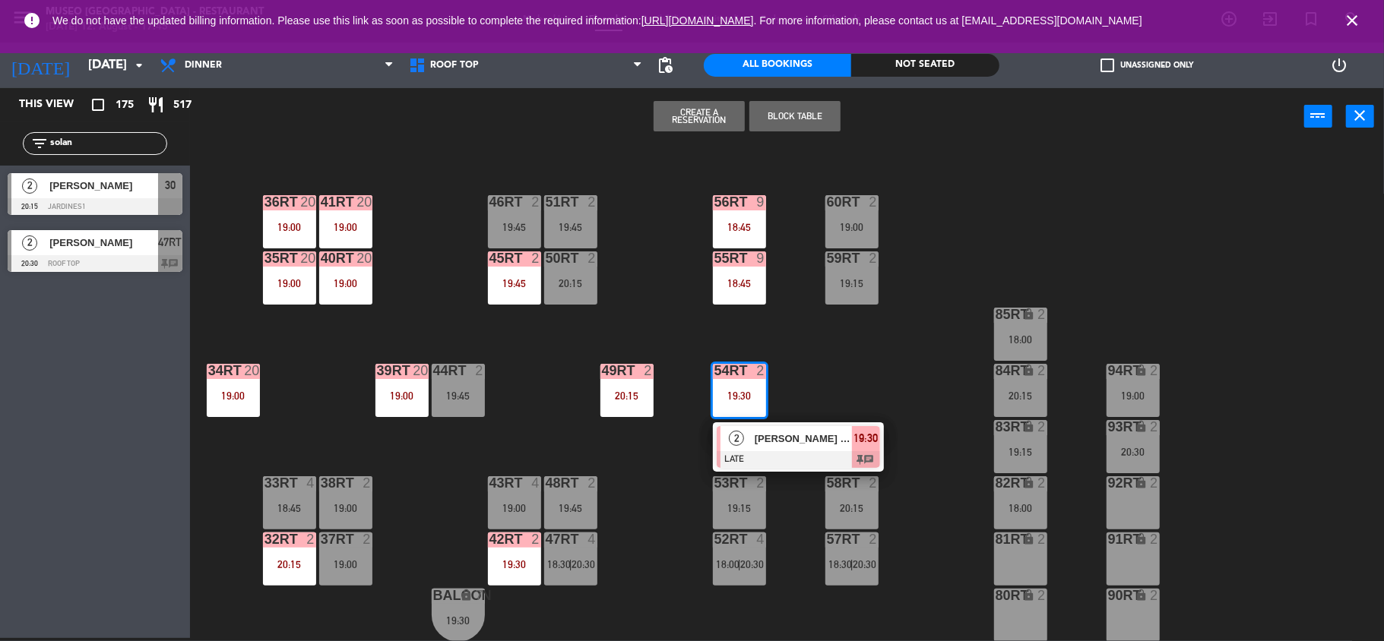
click at [543, 393] on div "18RT 3 19:15 16RT 4 20:15 28RT 2 18:00 | 20:15 80RR lock 2 27RT 3 19:45 7RT 5 1…" at bounding box center [794, 394] width 1180 height 493
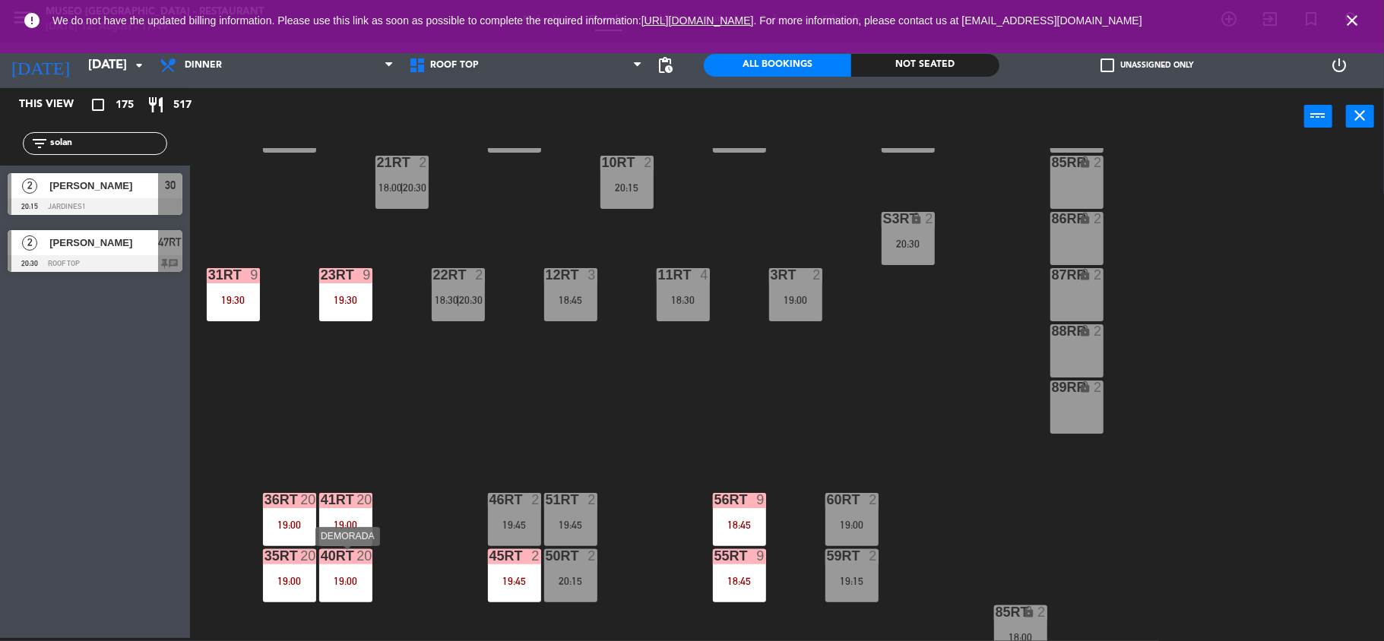
scroll to position [354, 0]
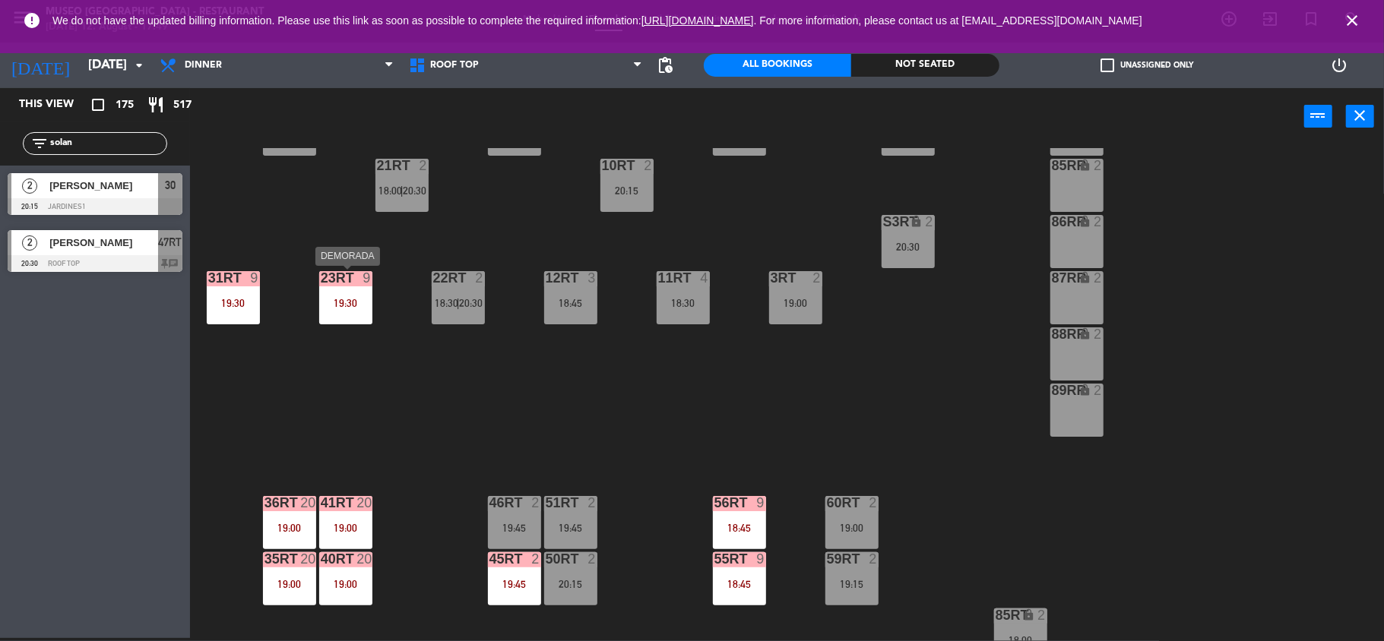
click at [344, 305] on div "19:30" at bounding box center [345, 303] width 53 height 11
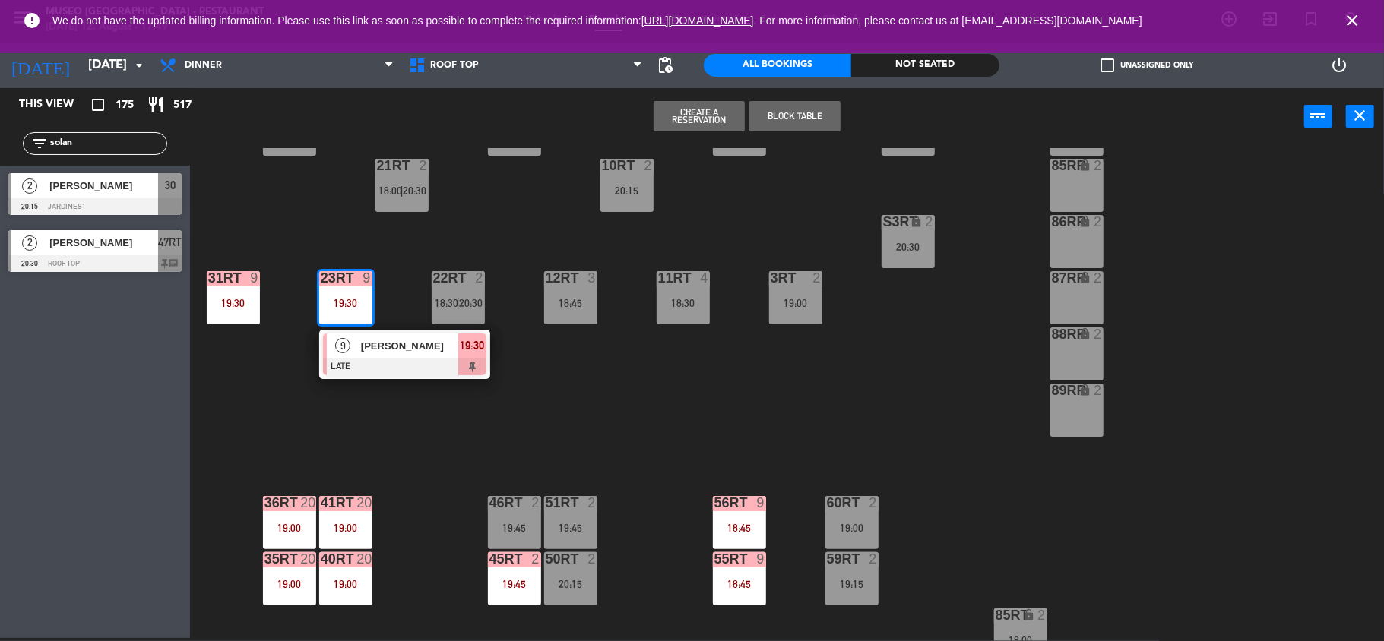
click at [361, 339] on span "[PERSON_NAME]" at bounding box center [409, 346] width 97 height 16
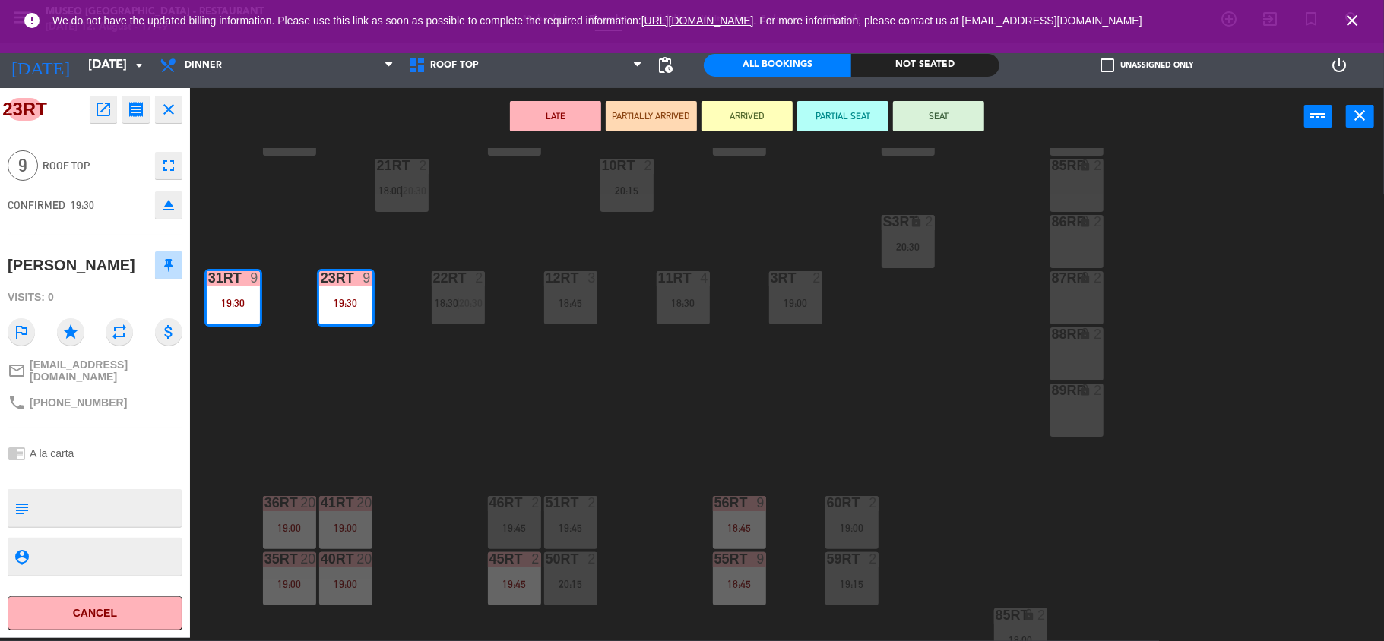
click at [333, 310] on div "23RT 9 19:30" at bounding box center [345, 297] width 53 height 53
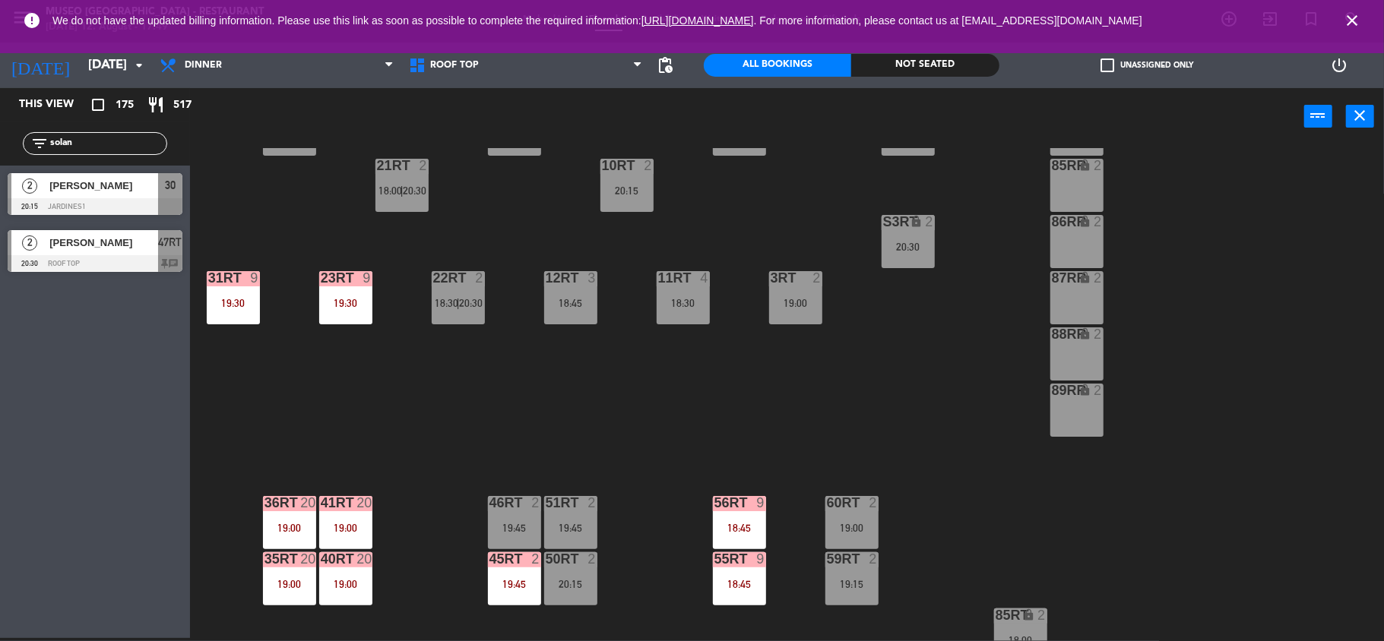
click at [332, 299] on div "19:30" at bounding box center [345, 303] width 53 height 11
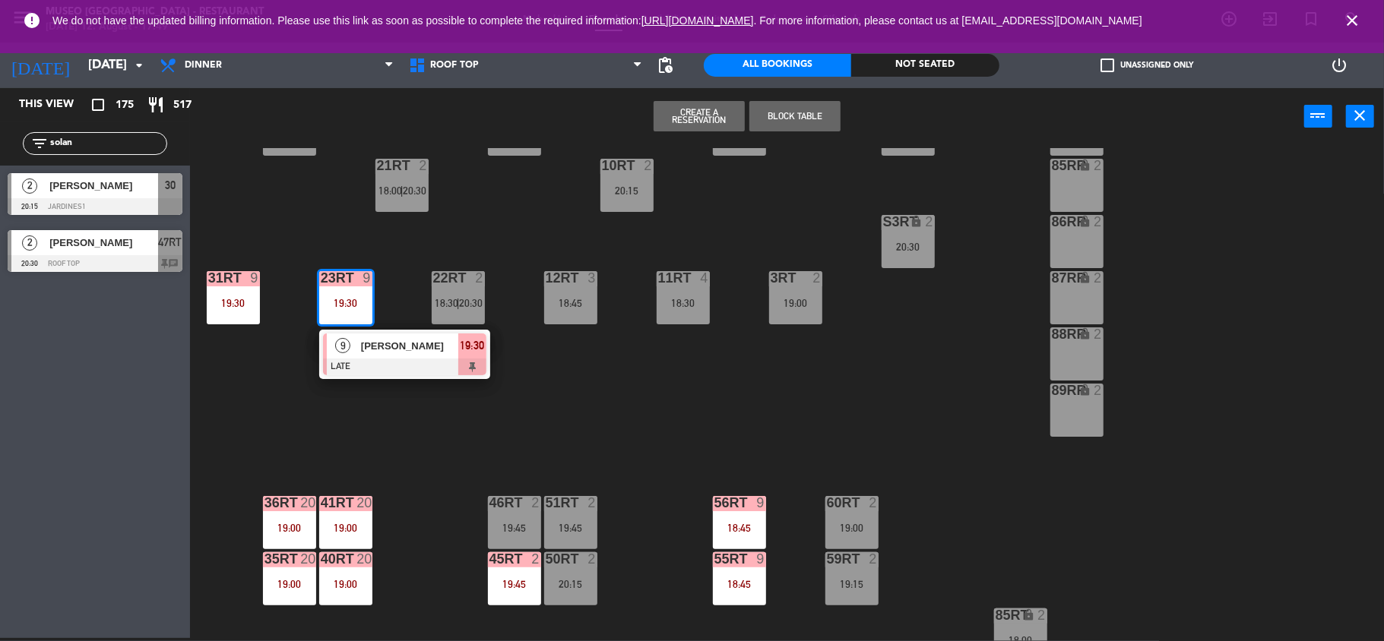
click at [365, 347] on span "[PERSON_NAME]" at bounding box center [409, 346] width 97 height 16
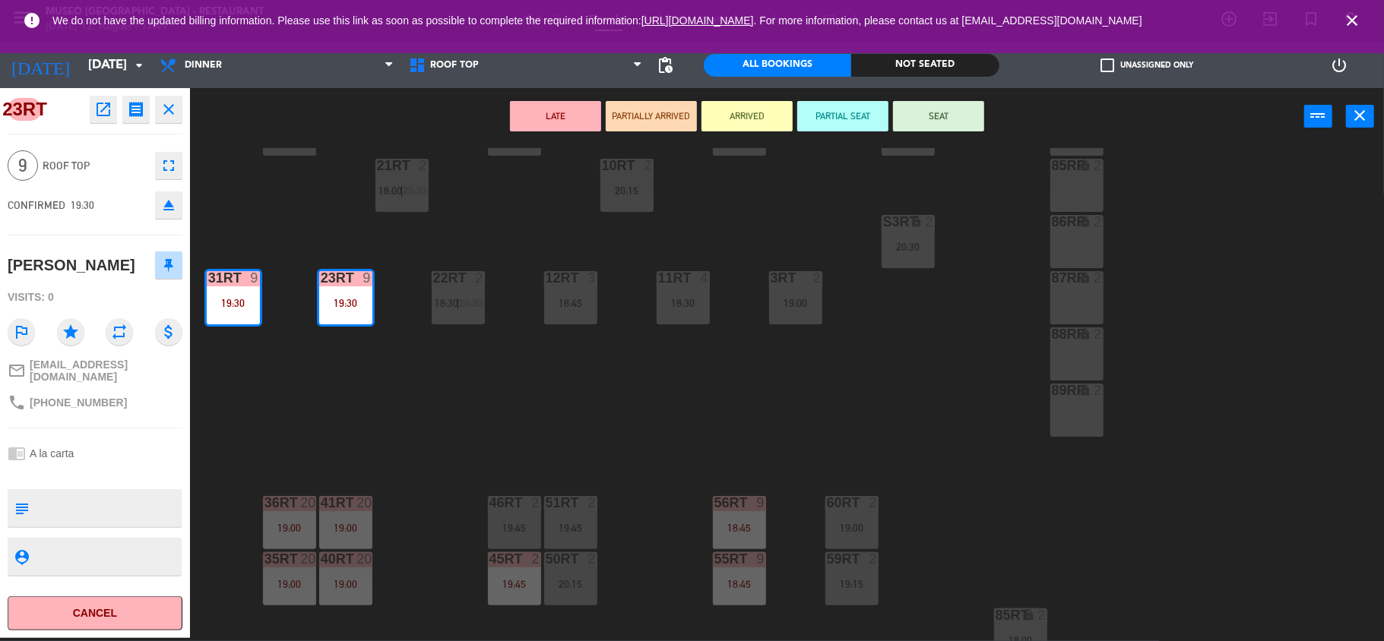
click at [109, 111] on icon "open_in_new" at bounding box center [103, 109] width 18 height 18
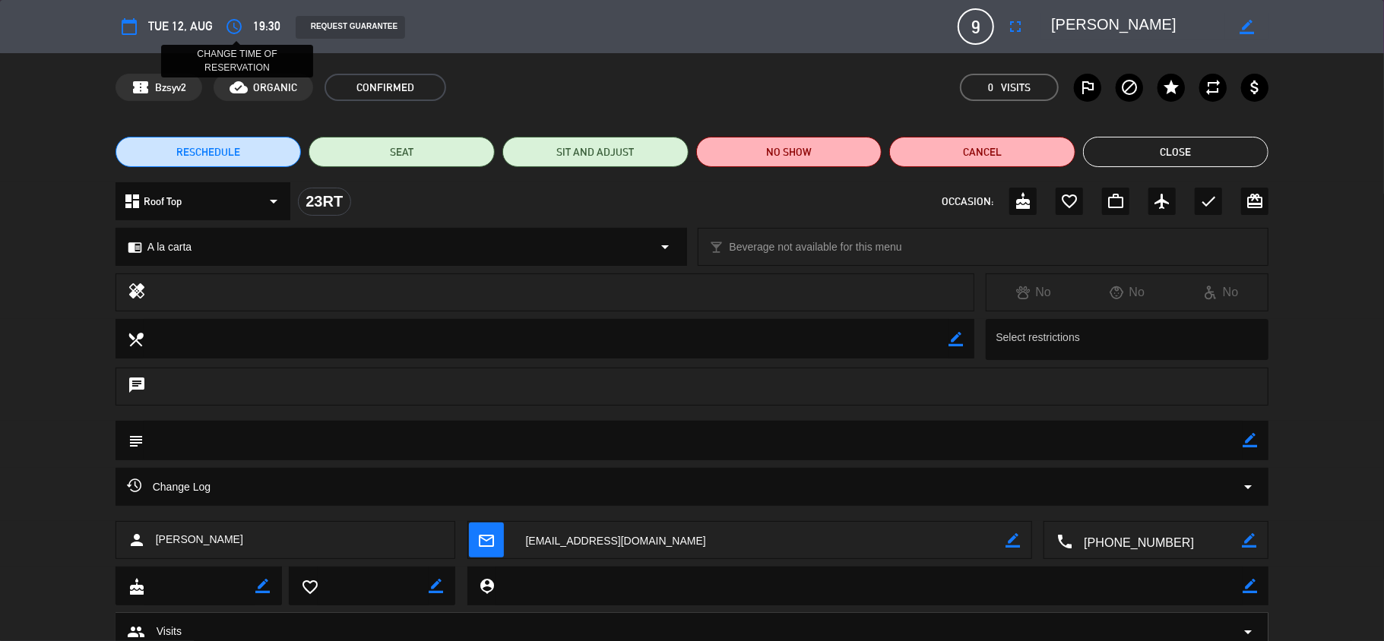
click at [225, 27] on icon "access_time" at bounding box center [234, 26] width 18 height 18
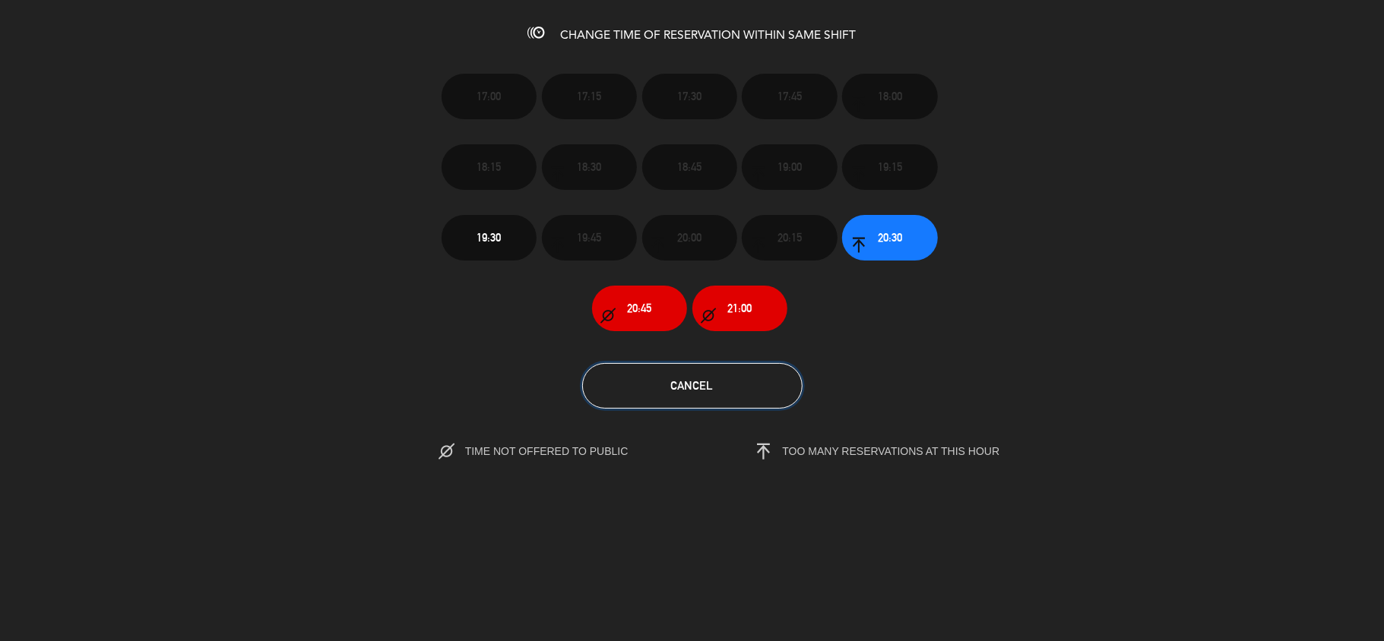
click at [697, 387] on span "Cancel" at bounding box center [692, 385] width 43 height 13
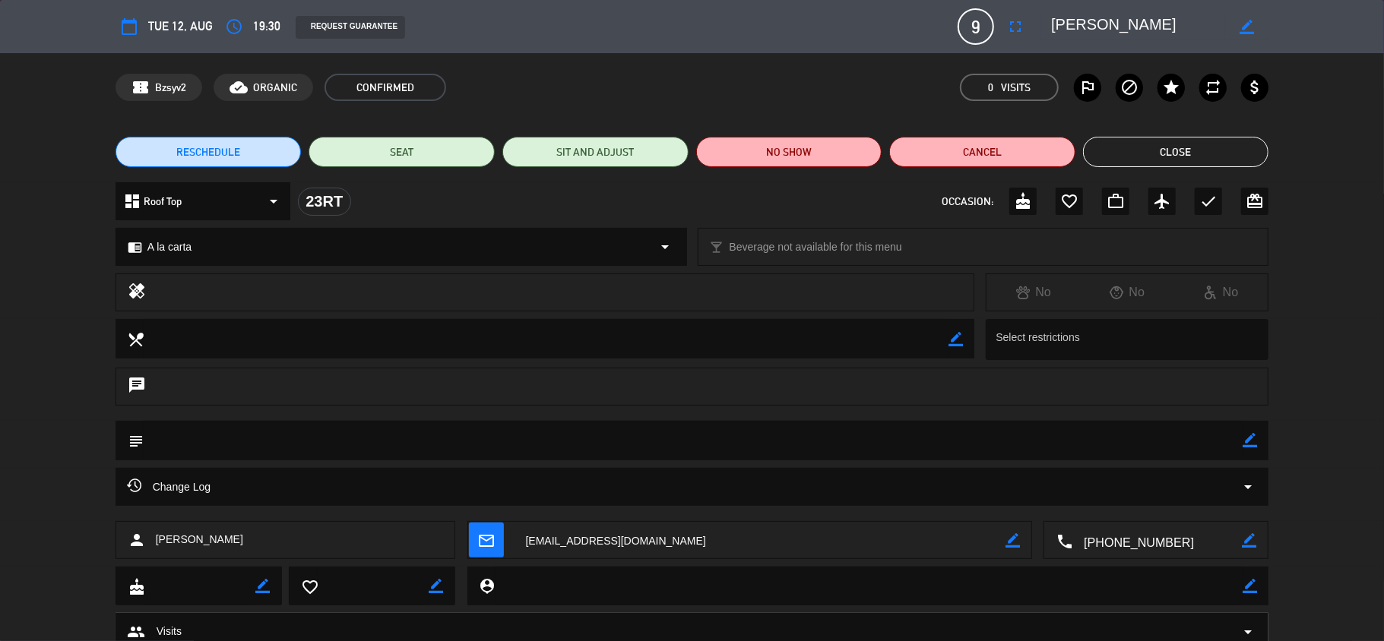
click at [1156, 146] on button "Close" at bounding box center [1176, 152] width 186 height 30
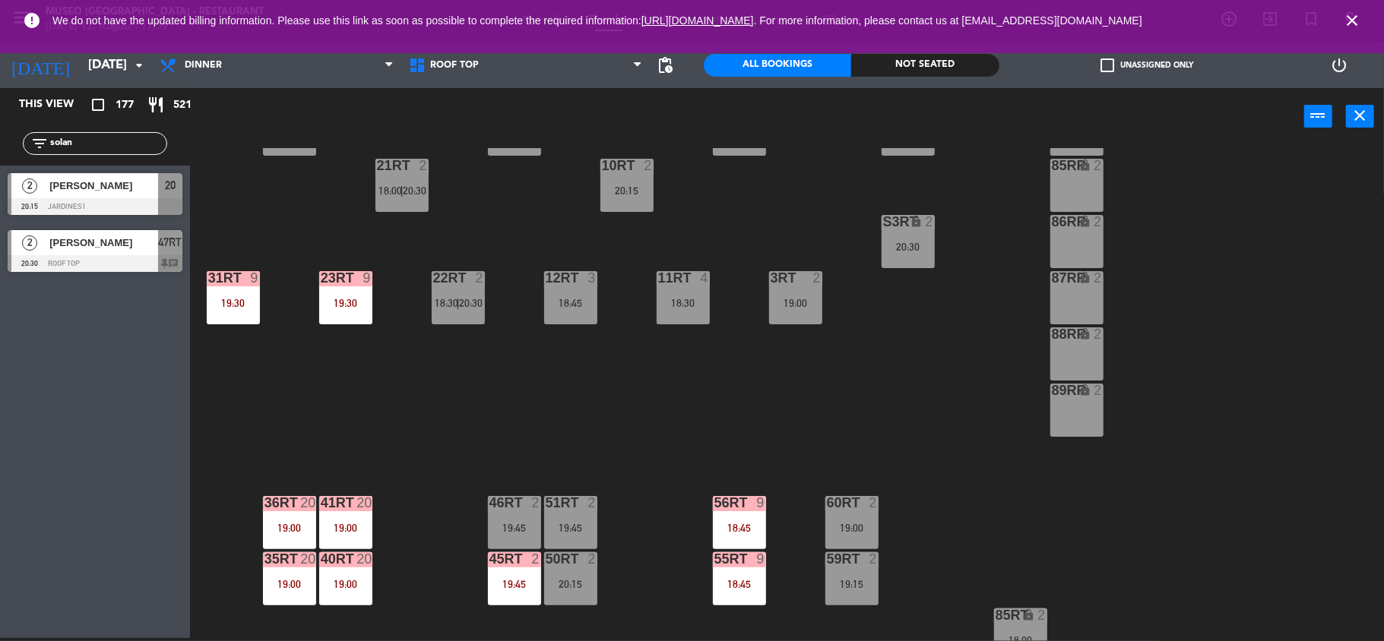
click at [499, 33] on span "We do not have the updated billing information. Please use this link as soon as…" at bounding box center [691, 21] width 1279 height 33
click at [497, 65] on span "Roof Top" at bounding box center [525, 65] width 249 height 33
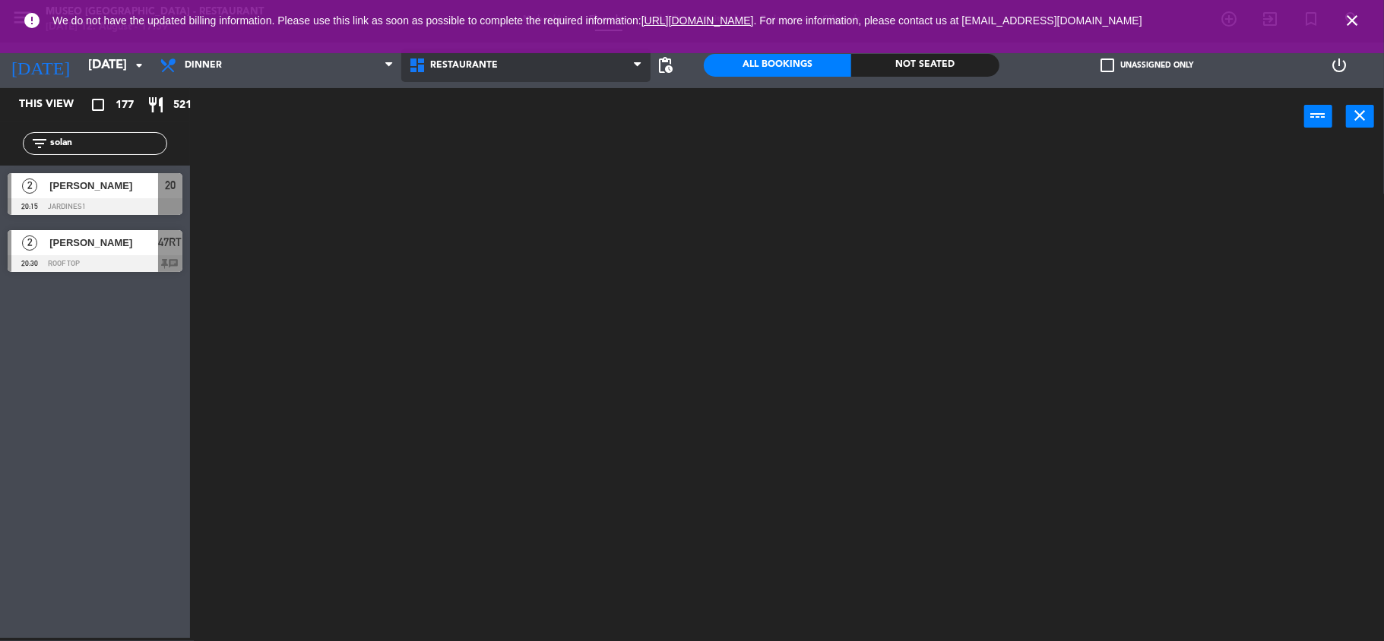
click at [499, 96] on ng-component "menu [GEOGRAPHIC_DATA] - Restaurant [DATE] 12. August - 17:59 My bookings Floor…" at bounding box center [692, 319] width 1384 height 644
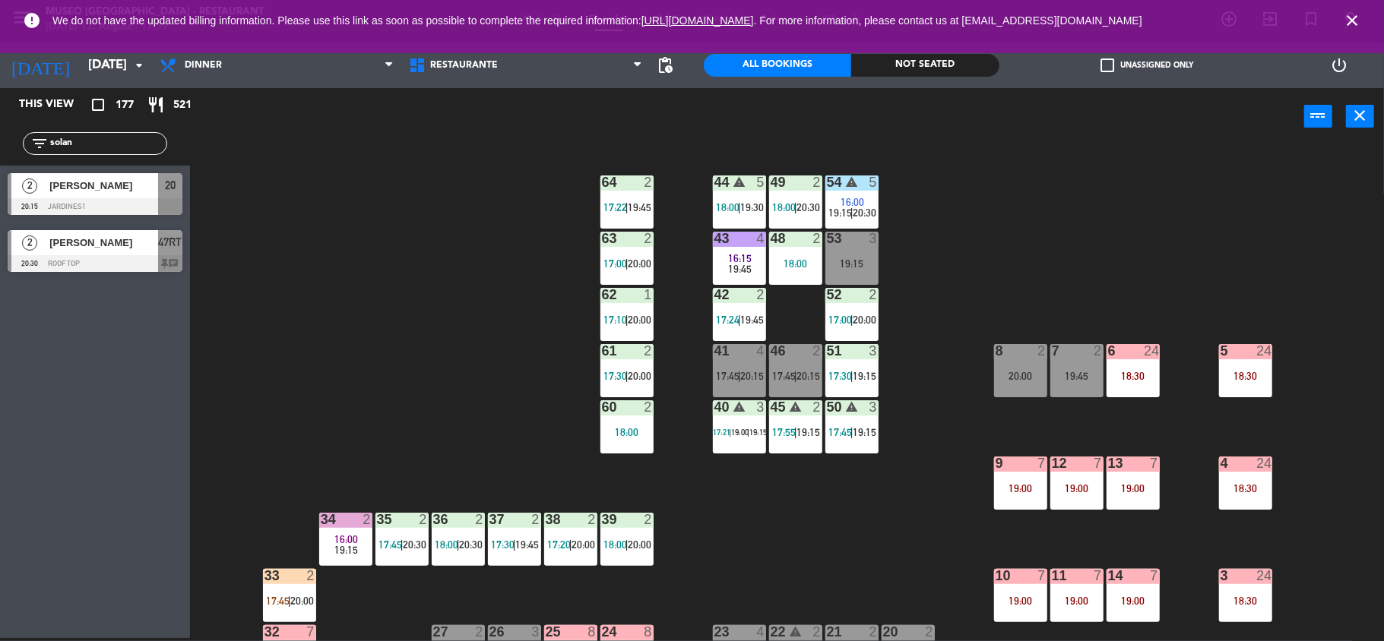
click at [977, 378] on div "44 warning 5 18:00 | 19:30 49 2 18:00 | 20:30 54 warning 5 16:00 19:15 | 20:30 …" at bounding box center [794, 394] width 1180 height 493
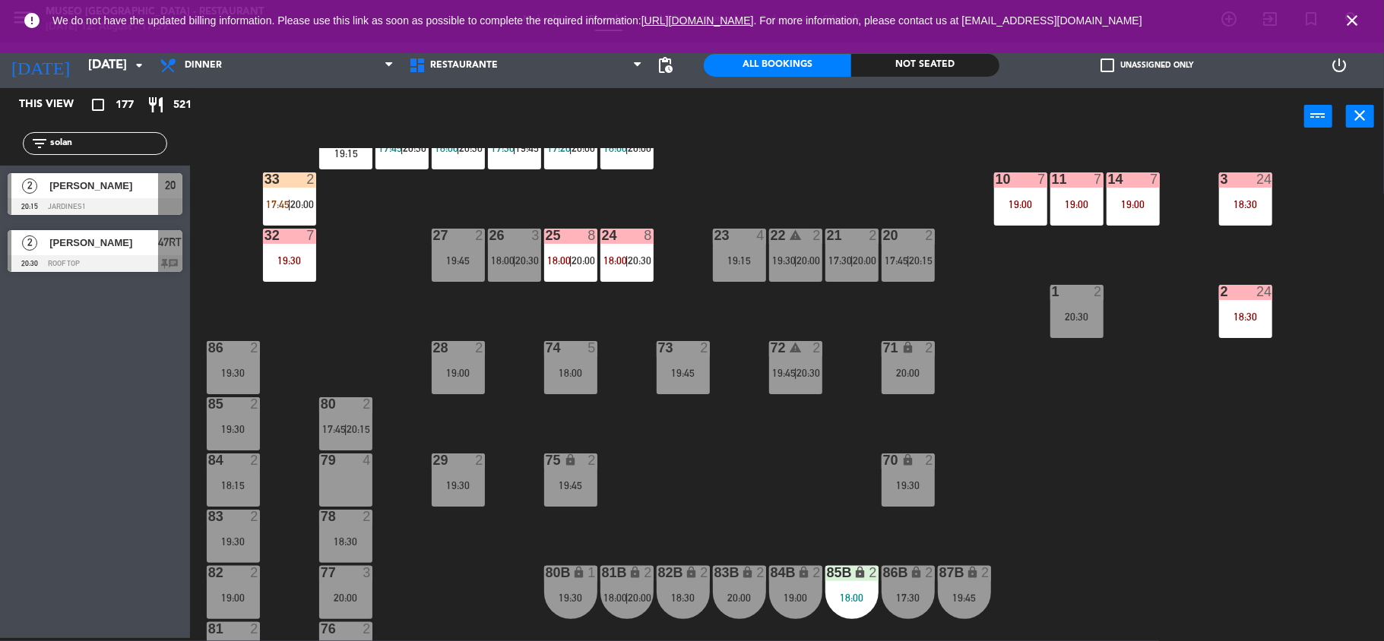
scroll to position [395, 0]
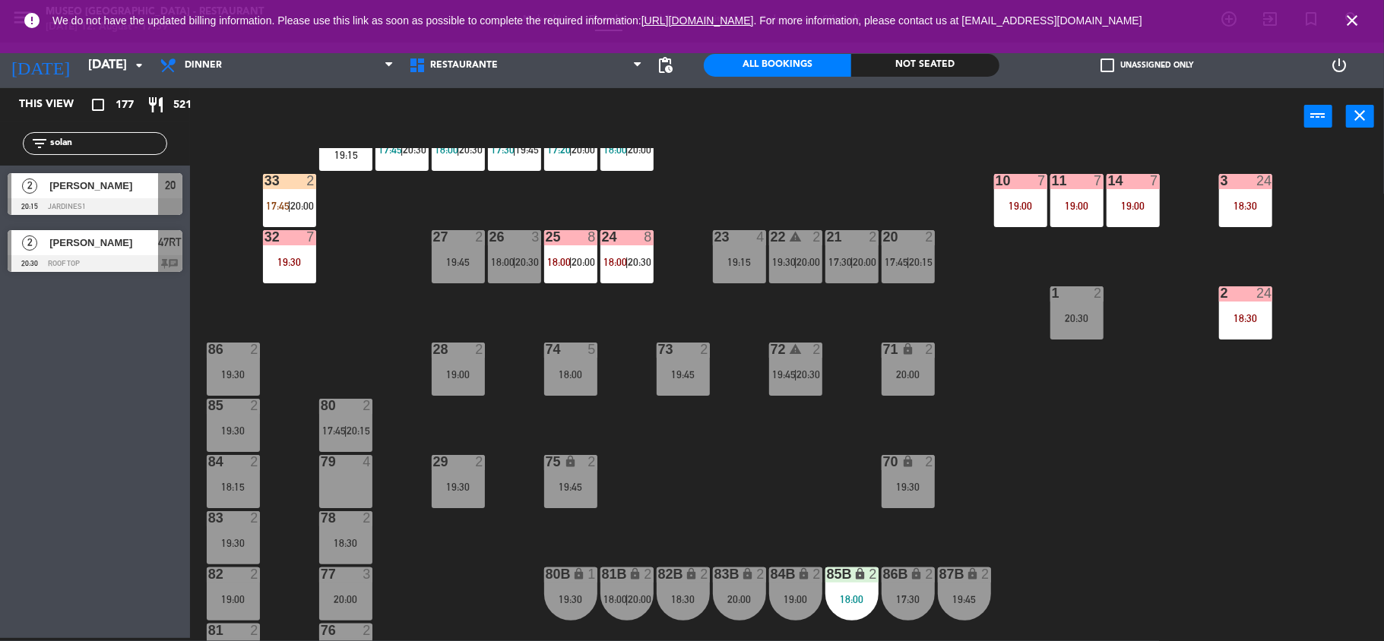
drag, startPoint x: 93, startPoint y: 144, endPoint x: 0, endPoint y: 144, distance: 92.7
click at [0, 144] on div "filter_list solan" at bounding box center [95, 144] width 190 height 44
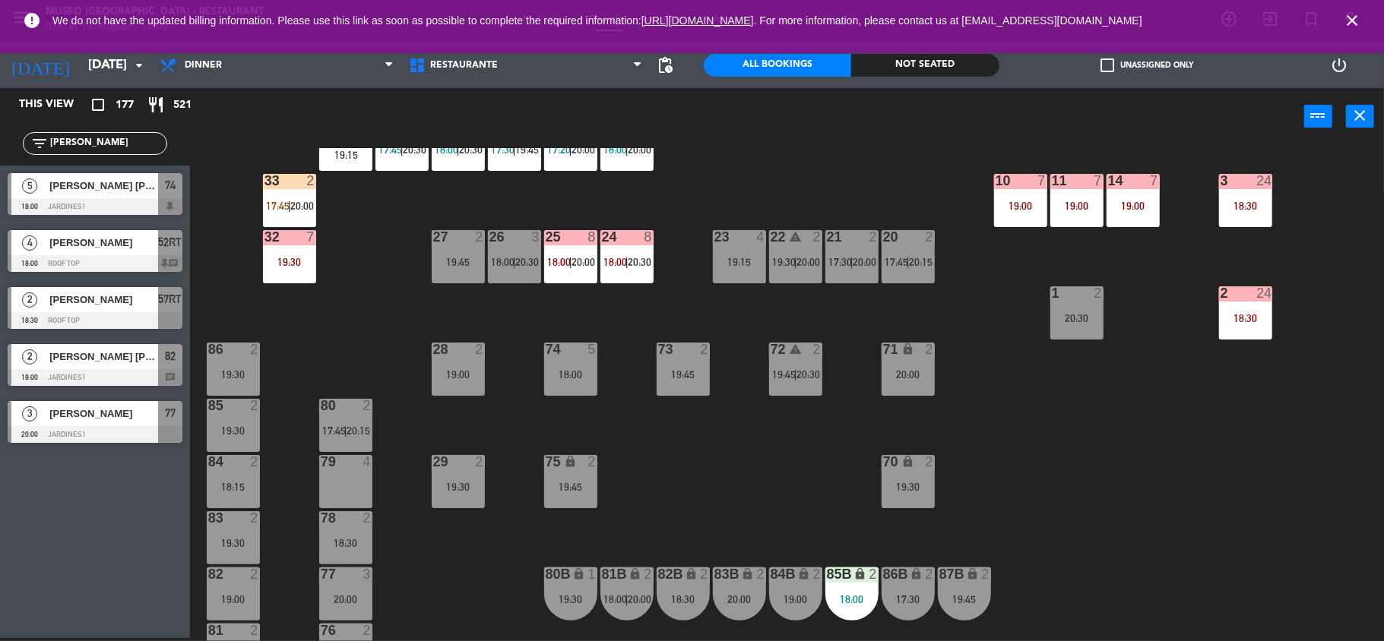
type input "[PERSON_NAME]"
click at [154, 192] on span "[PERSON_NAME] [PERSON_NAME]" at bounding box center [103, 186] width 109 height 16
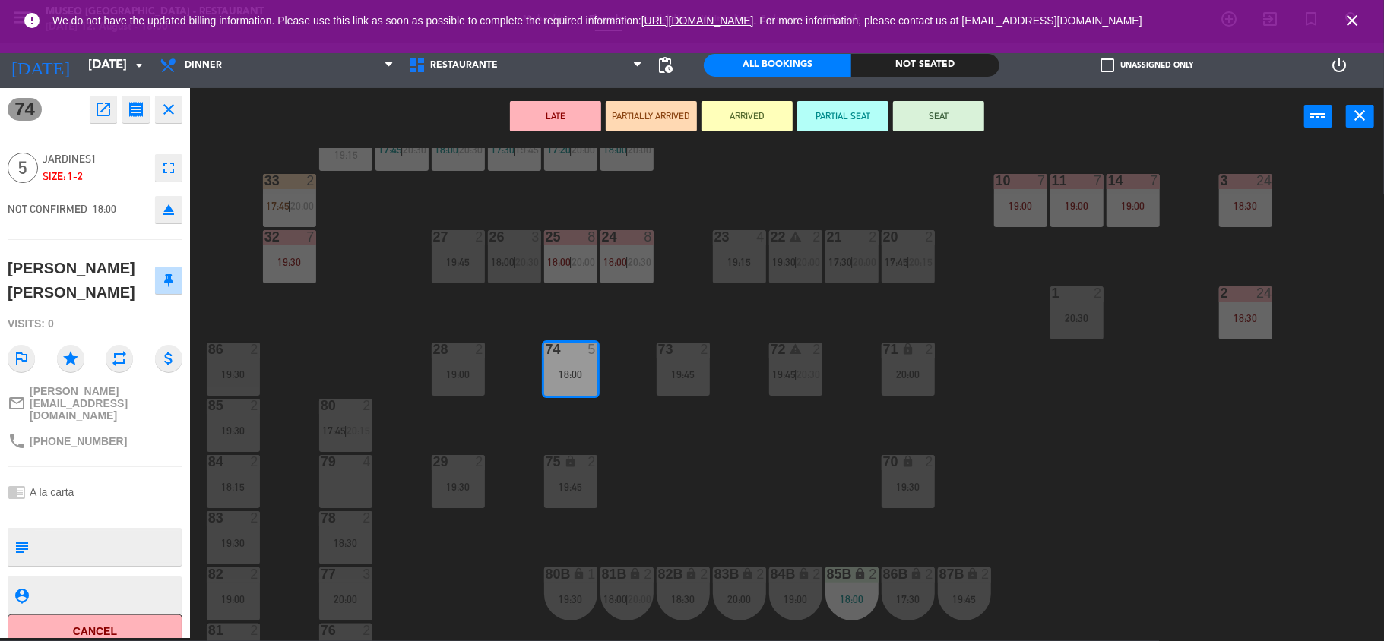
click at [855, 271] on div "21 2 17:30 | 20:00" at bounding box center [851, 256] width 53 height 53
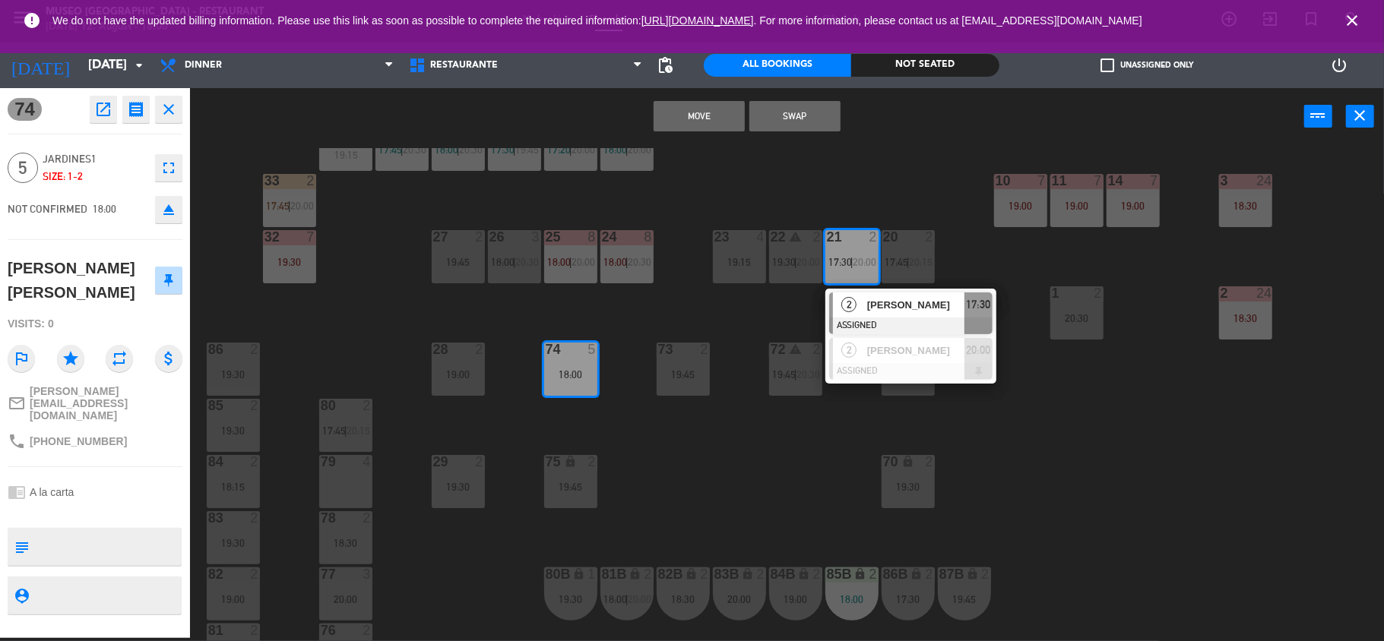
click at [904, 271] on div "20 2 17:45 | 20:15" at bounding box center [908, 256] width 53 height 53
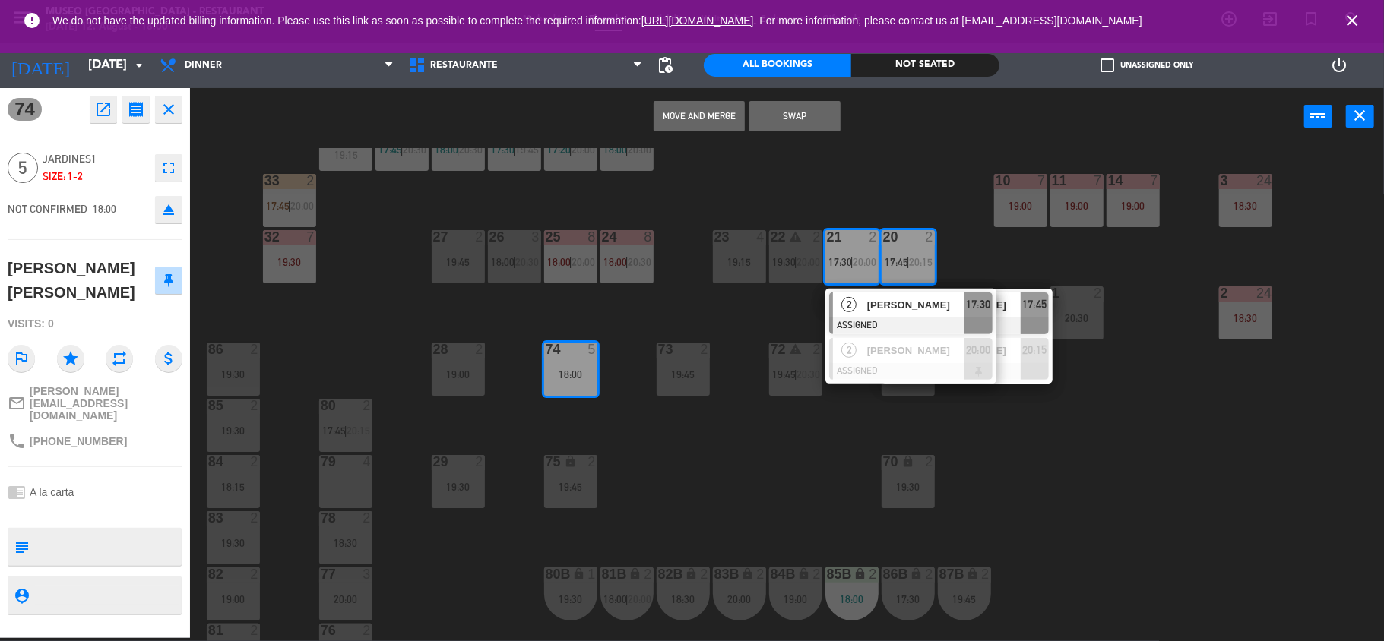
click at [706, 116] on button "Move and Merge" at bounding box center [699, 116] width 91 height 30
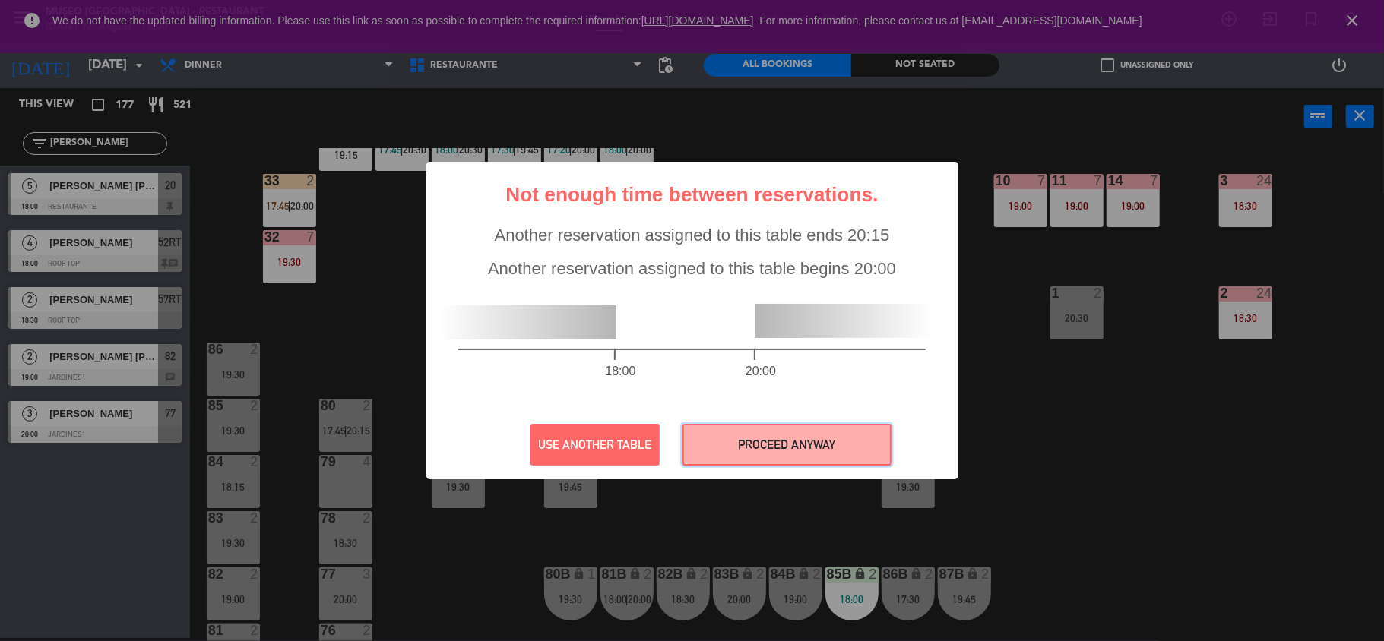
click at [798, 454] on button "PROCEED ANYWAY" at bounding box center [786, 445] width 209 height 42
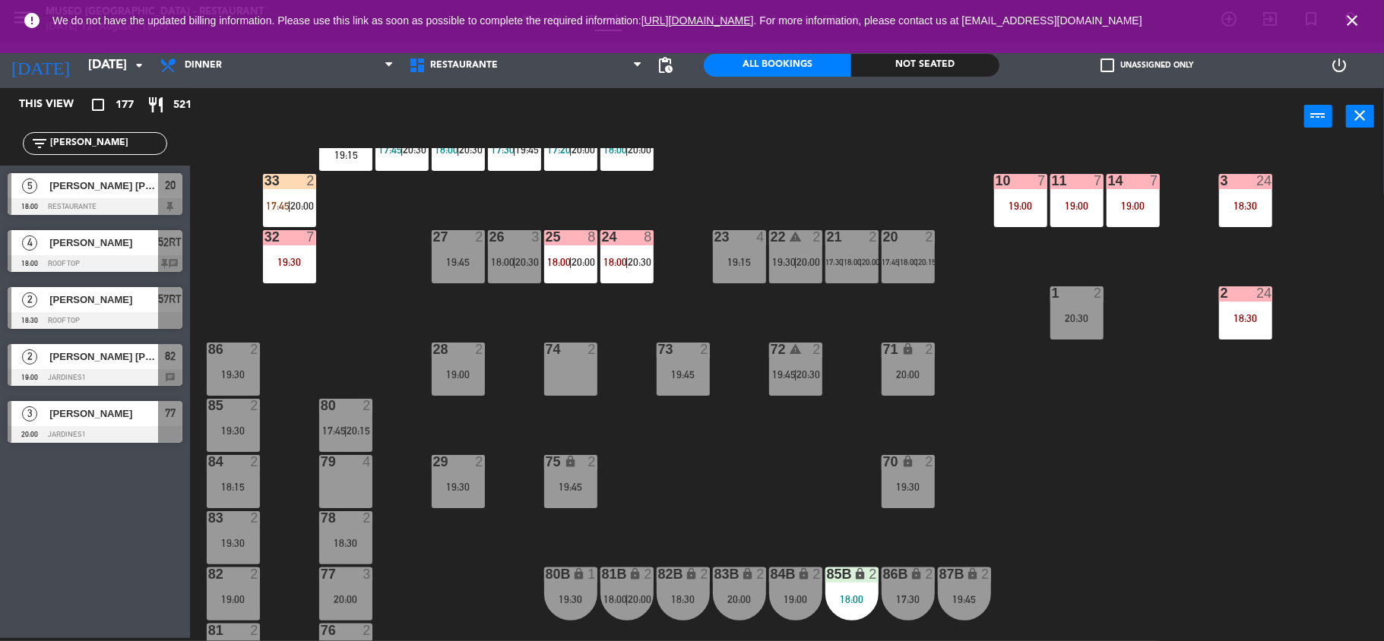
click at [907, 248] on div "20 2 17:45 | 18:00 | 20:15" at bounding box center [908, 256] width 53 height 53
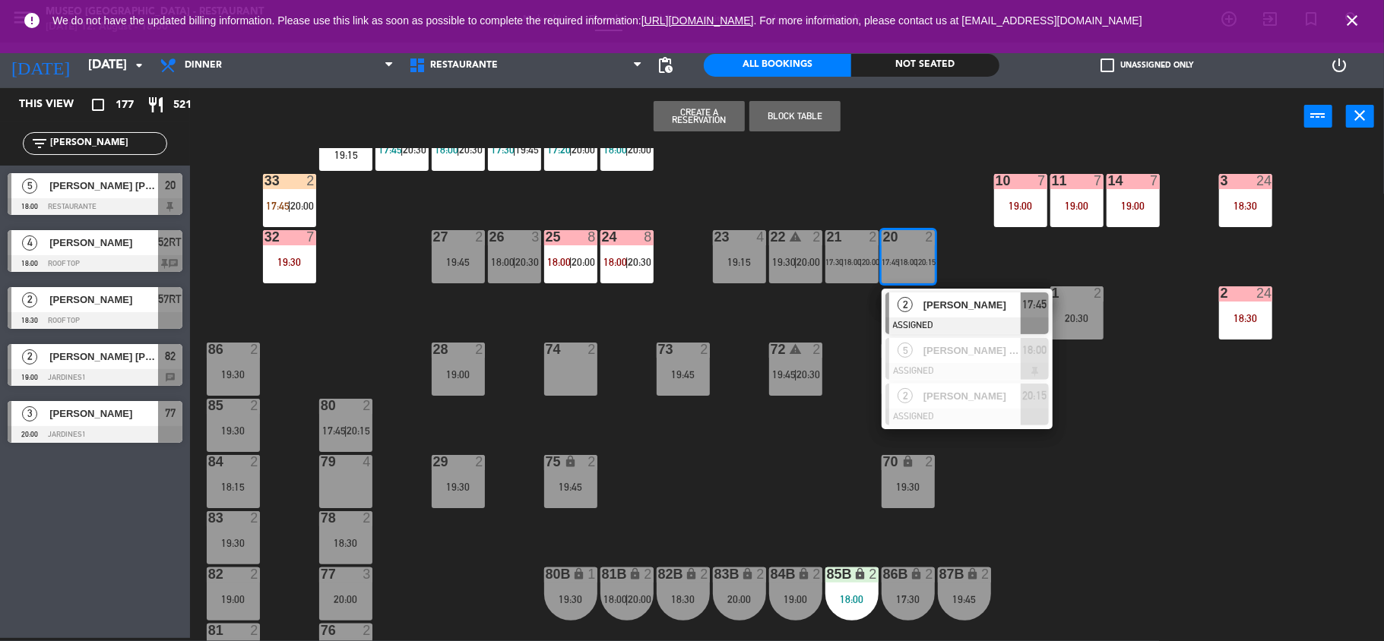
click at [925, 328] on div at bounding box center [966, 326] width 163 height 17
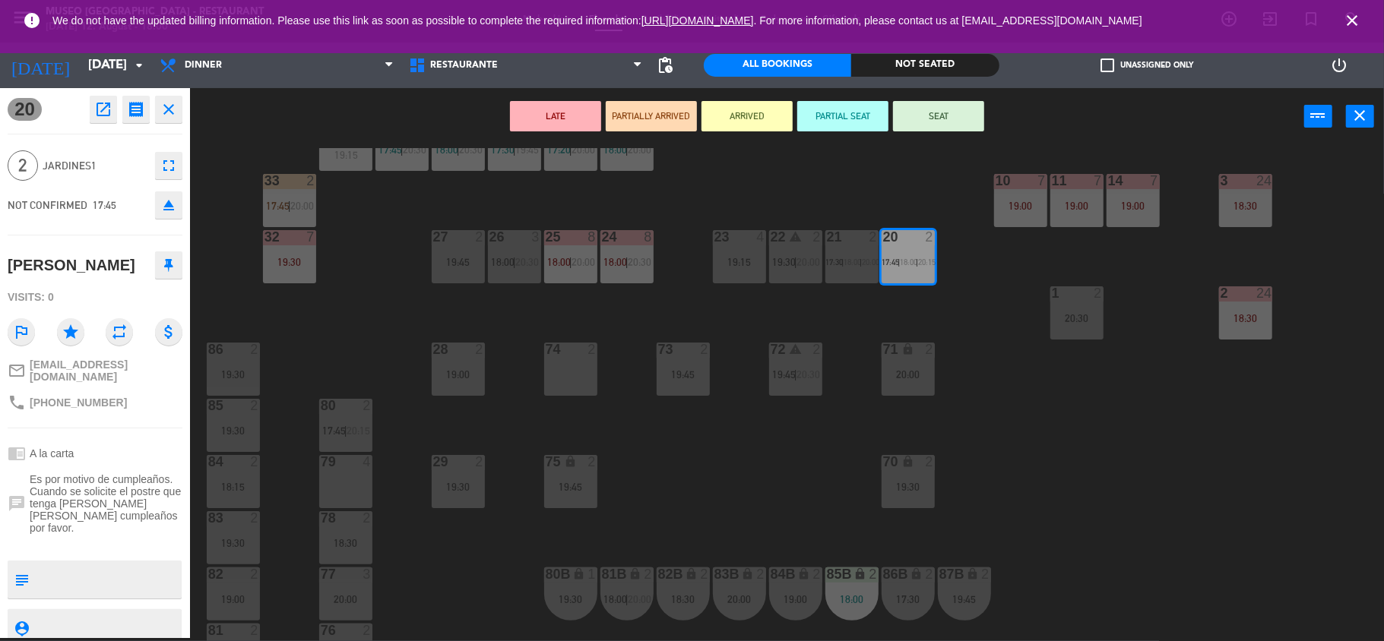
click at [913, 201] on div "44 warning 5 18:00 | 19:30 49 2 18:00 | 20:30 54 warning 5 16:00 19:15 | 20:30 …" at bounding box center [794, 394] width 1180 height 493
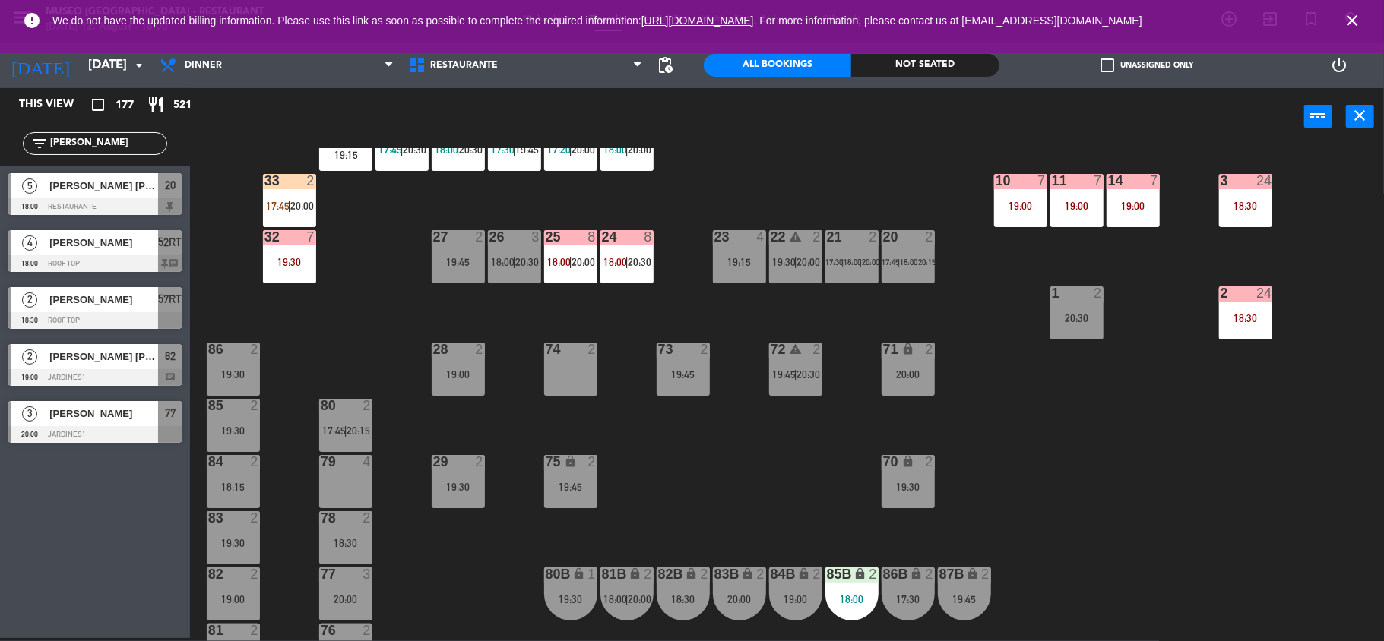
click at [910, 260] on span "18:00" at bounding box center [908, 262] width 17 height 9
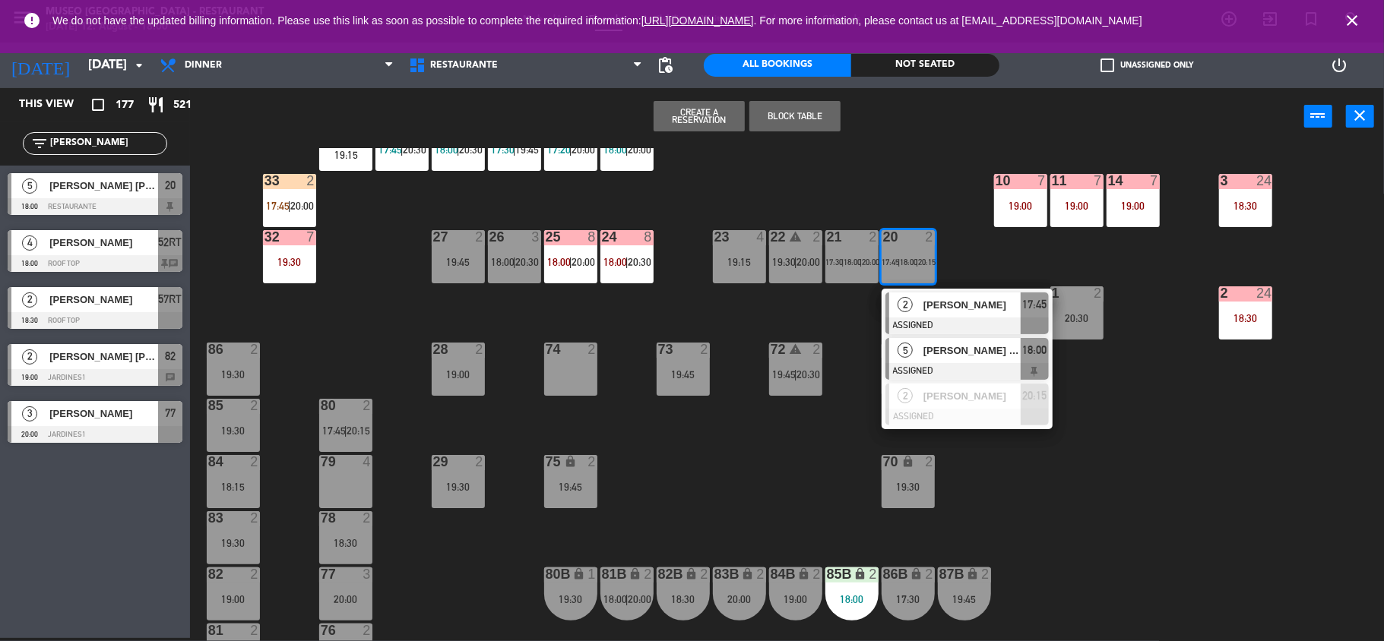
click at [931, 343] on span "[PERSON_NAME] [PERSON_NAME]" at bounding box center [971, 351] width 97 height 16
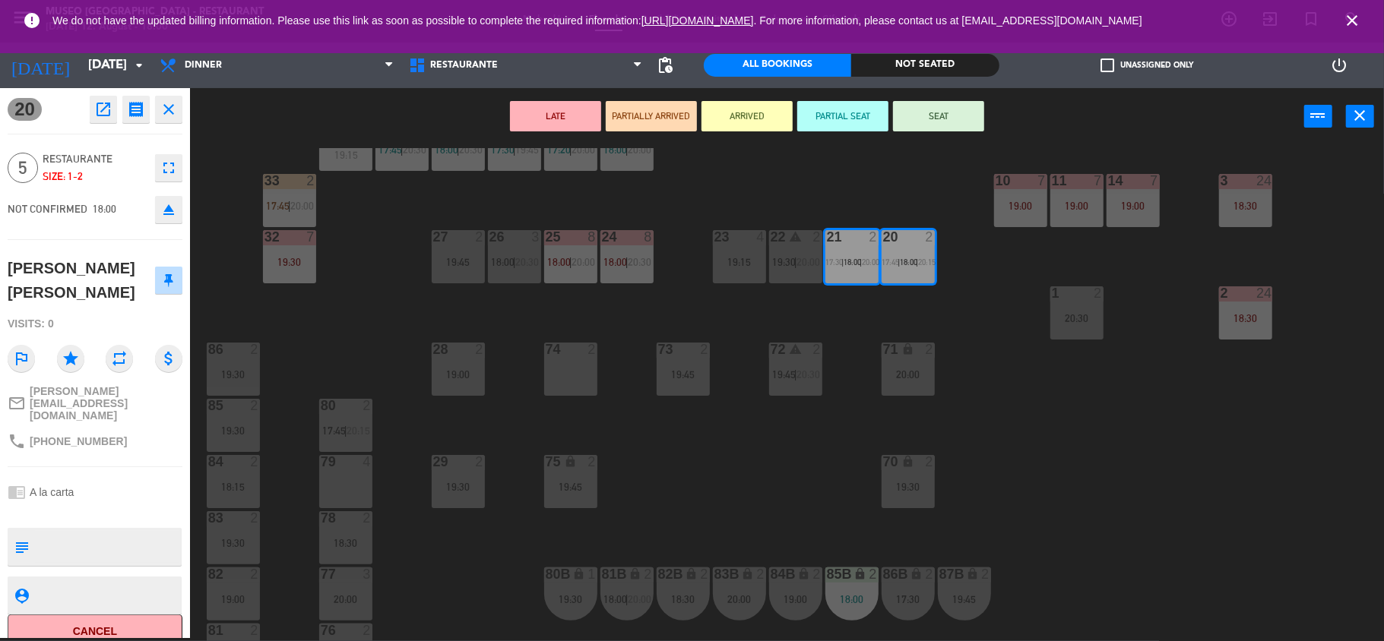
click at [942, 128] on button "SEAT" at bounding box center [938, 116] width 91 height 30
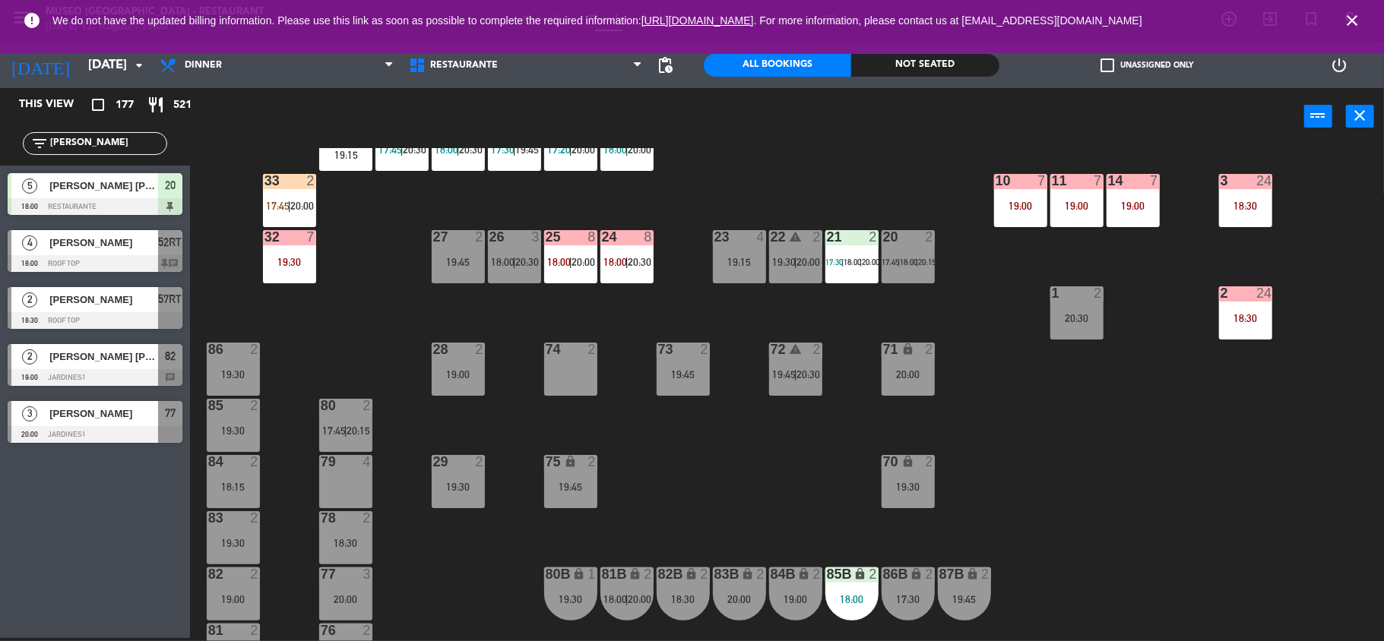
click at [900, 260] on span "|" at bounding box center [898, 262] width 2 height 9
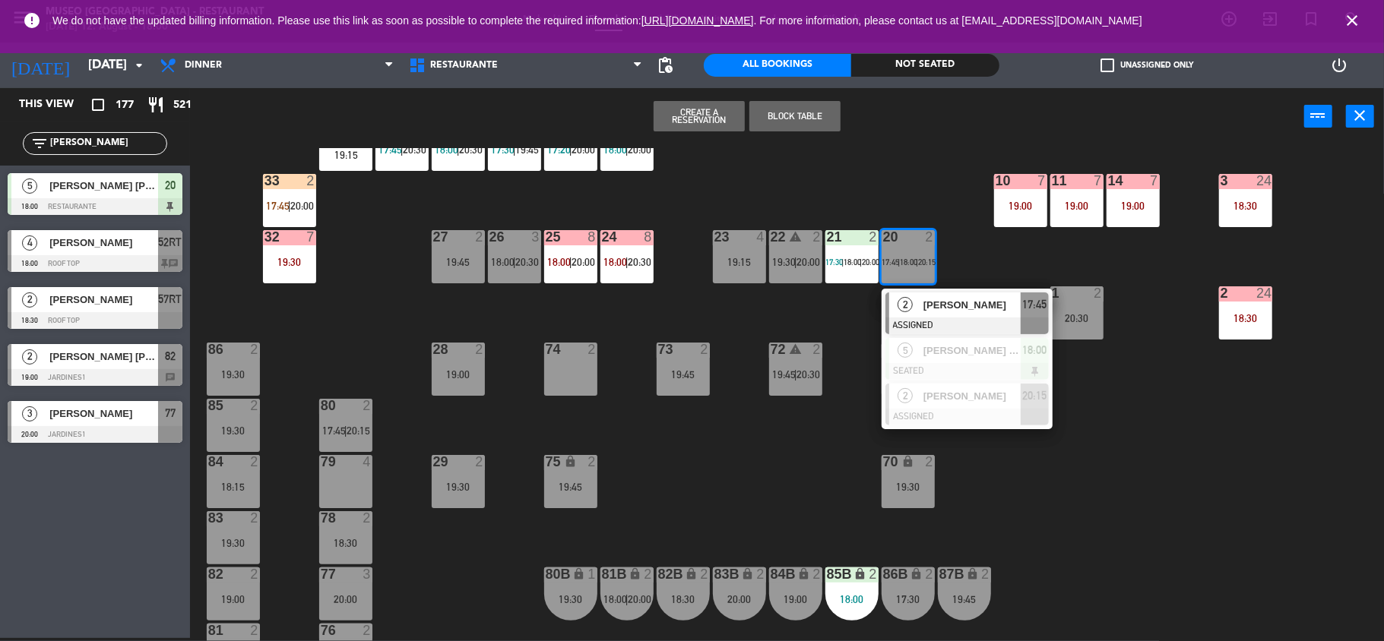
click at [916, 295] on div "2" at bounding box center [905, 305] width 33 height 25
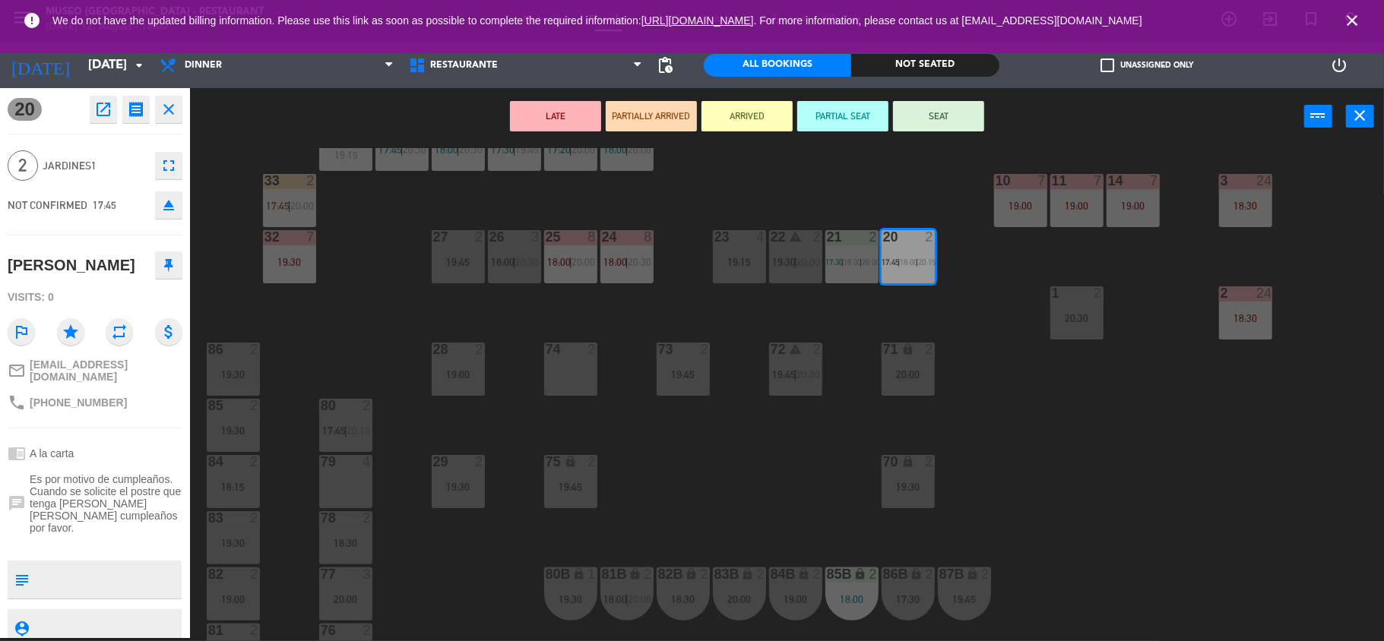
click at [106, 111] on icon "open_in_new" at bounding box center [103, 109] width 18 height 18
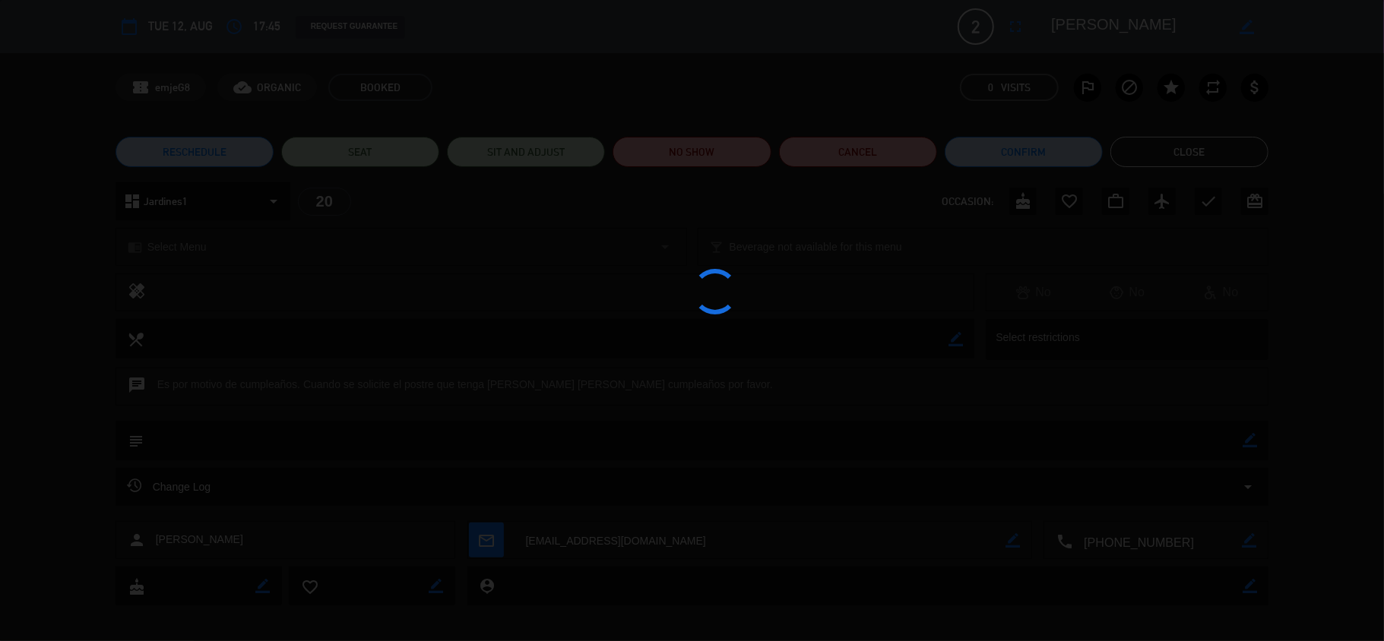
click at [692, 164] on div at bounding box center [692, 320] width 1384 height 641
click at [692, 155] on div at bounding box center [692, 320] width 1384 height 641
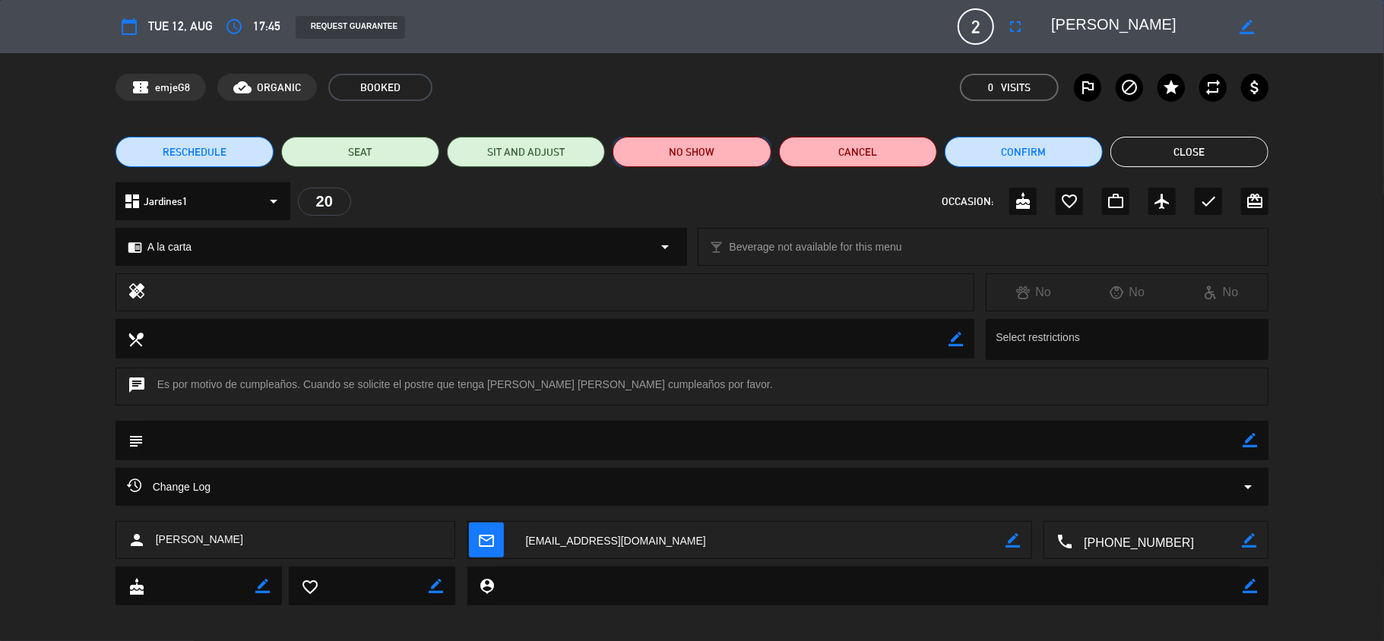
click at [691, 155] on button "NO SHOW" at bounding box center [692, 152] width 158 height 30
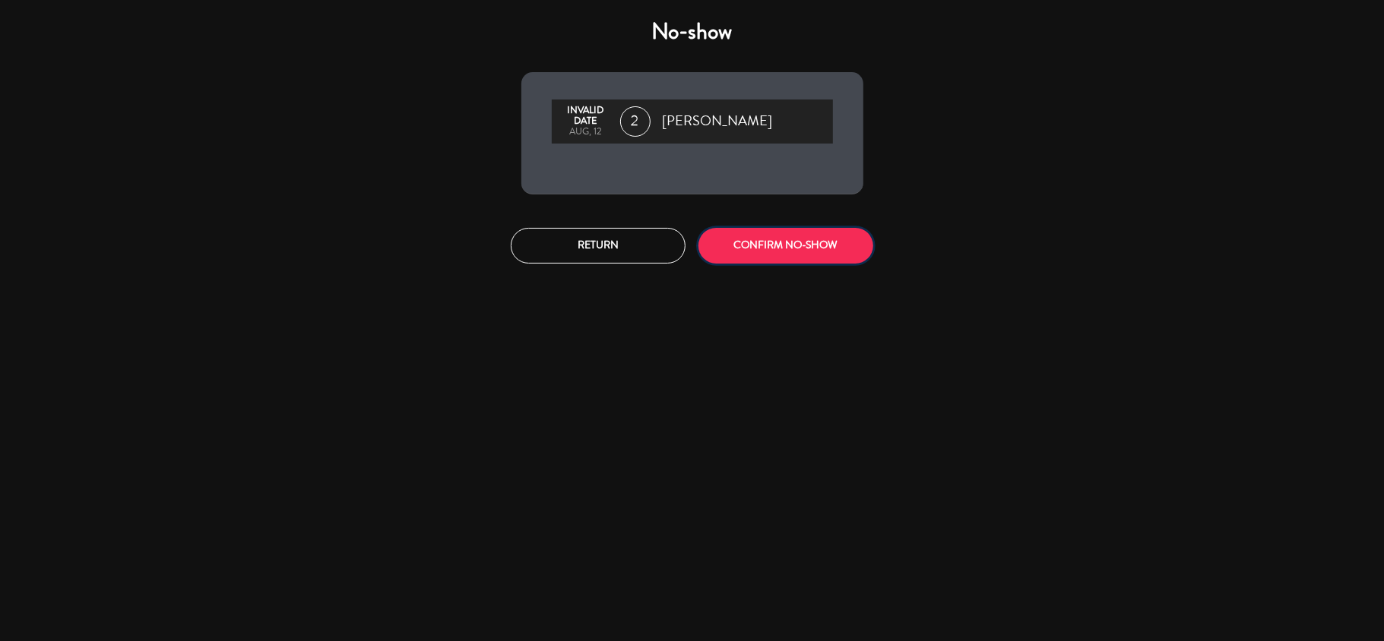
click at [785, 246] on button "CONFIRM NO-SHOW" at bounding box center [785, 246] width 175 height 36
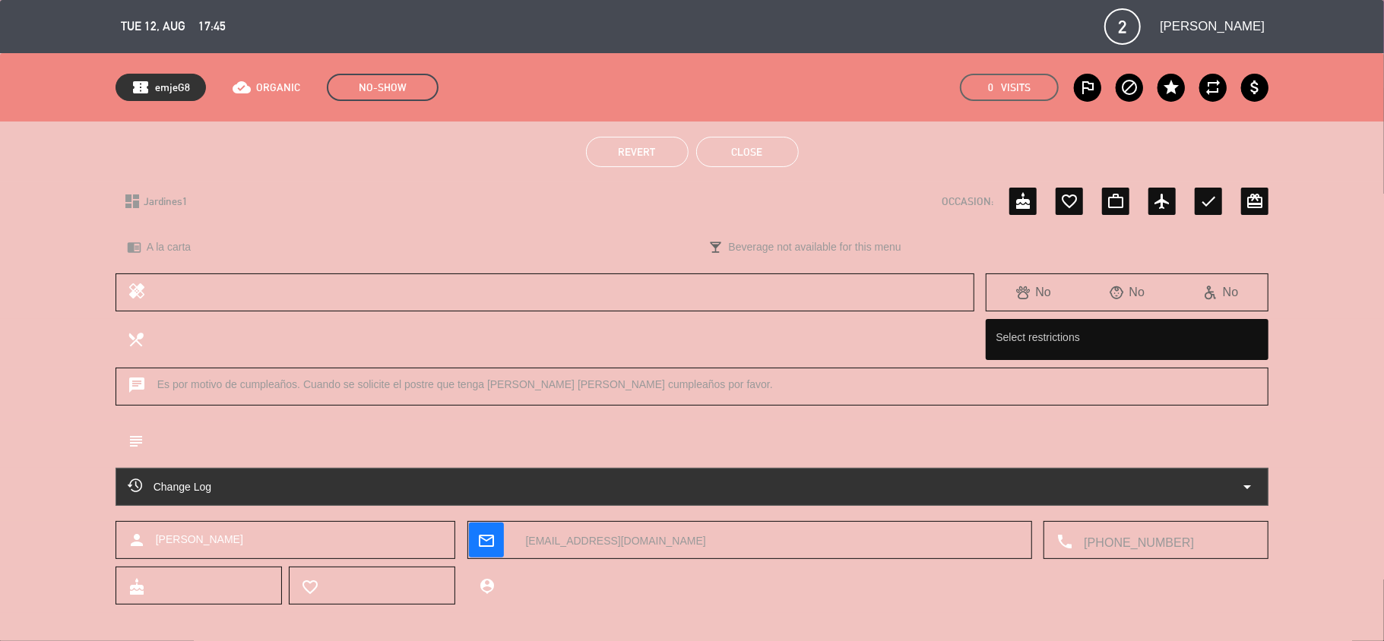
click at [737, 162] on button "Close" at bounding box center [747, 152] width 103 height 30
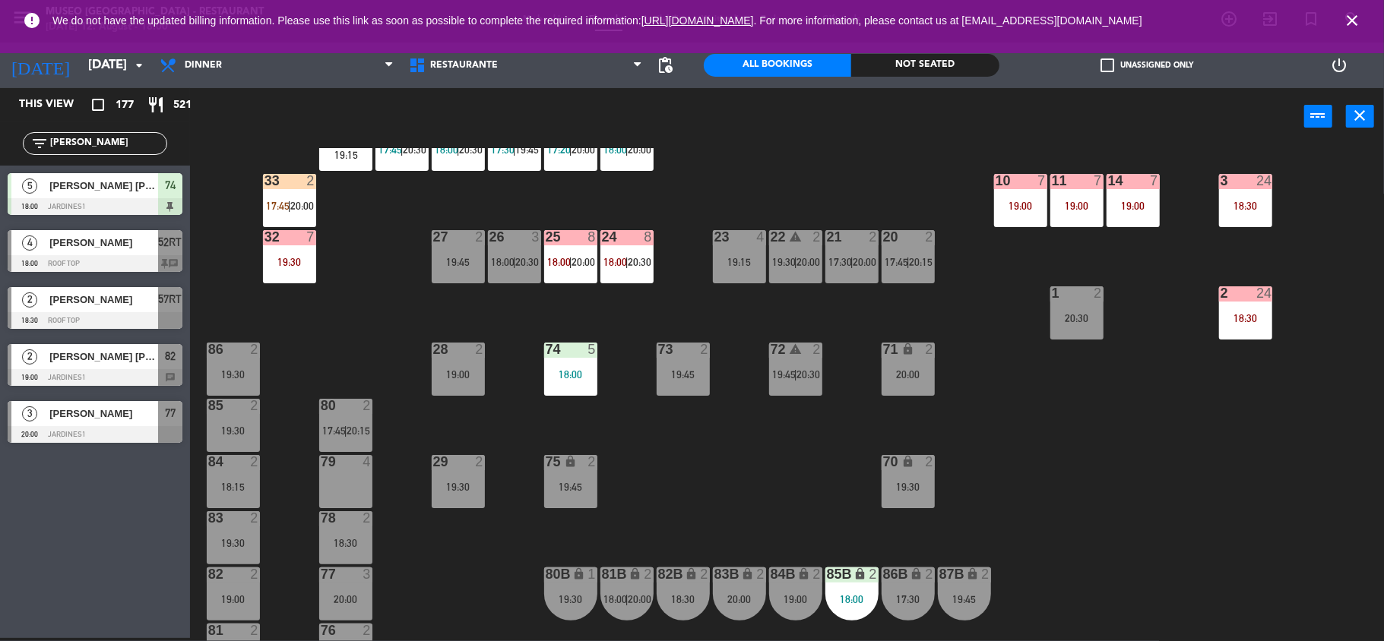
click at [863, 268] on div "21 2 17:30 | 20:00" at bounding box center [851, 256] width 53 height 53
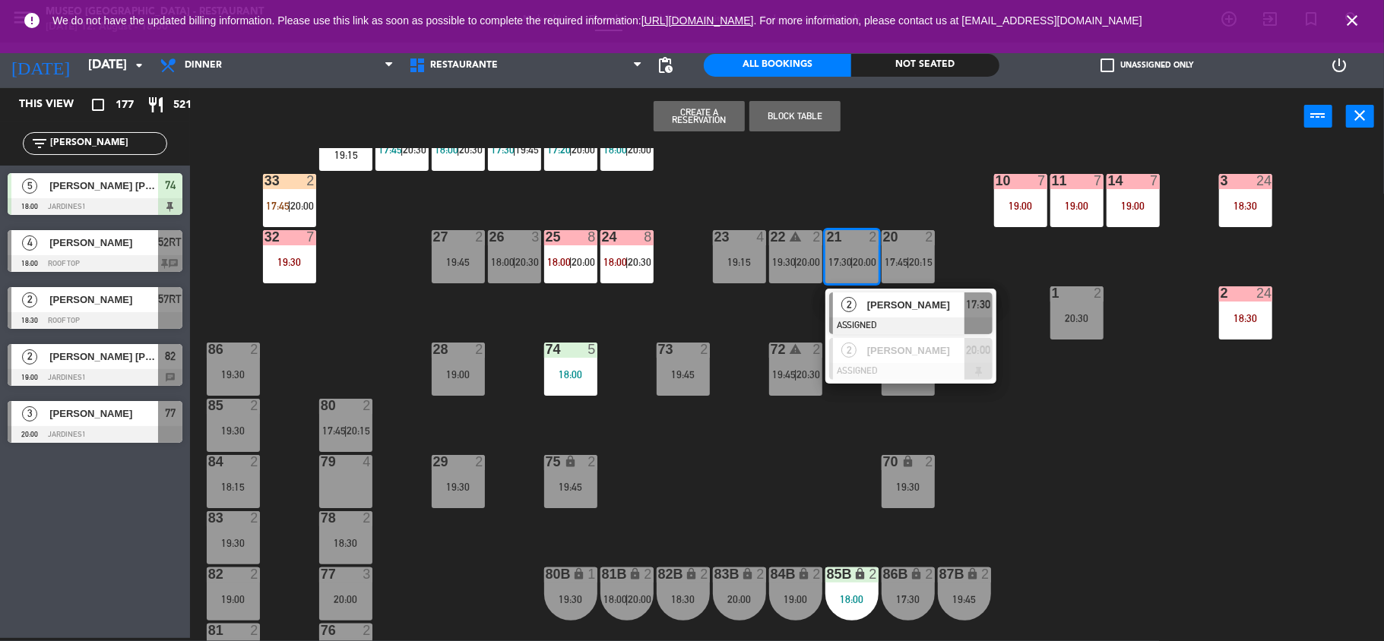
click at [913, 188] on div "44 warning 5 18:00 | 19:30 49 2 18:00 | 20:30 54 warning 5 16:00 19:15 | 20:30 …" at bounding box center [794, 394] width 1180 height 493
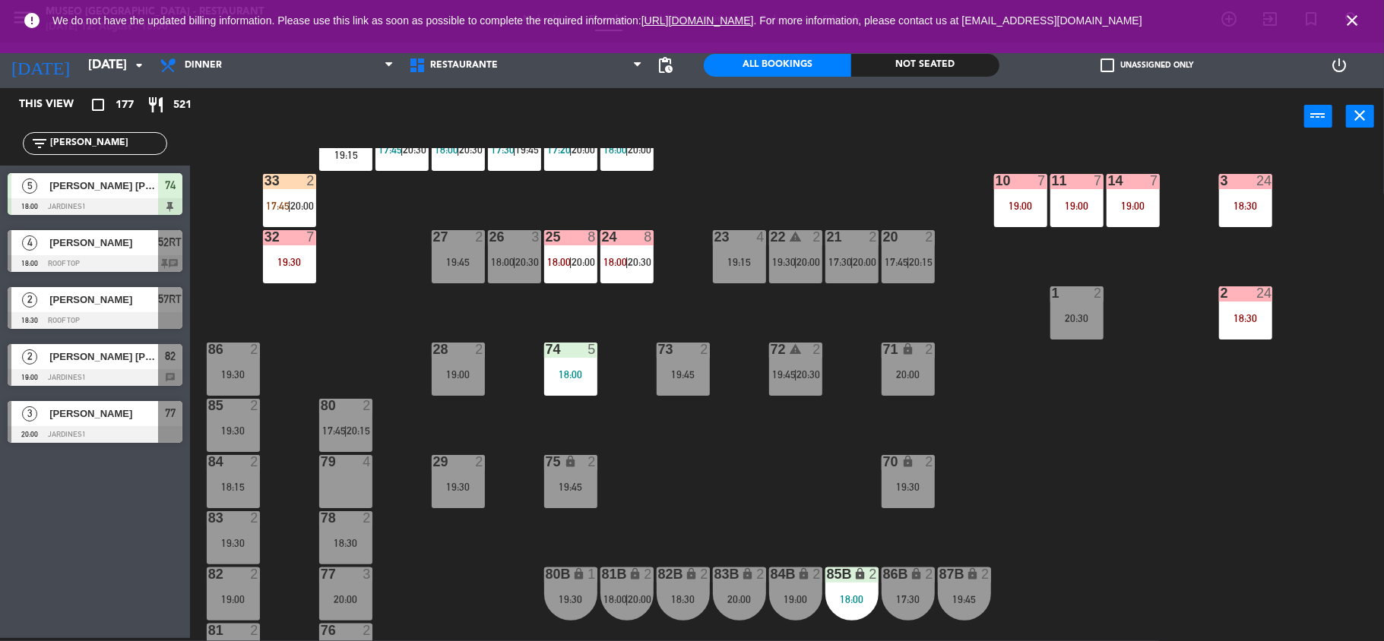
click at [128, 198] on div at bounding box center [95, 206] width 175 height 17
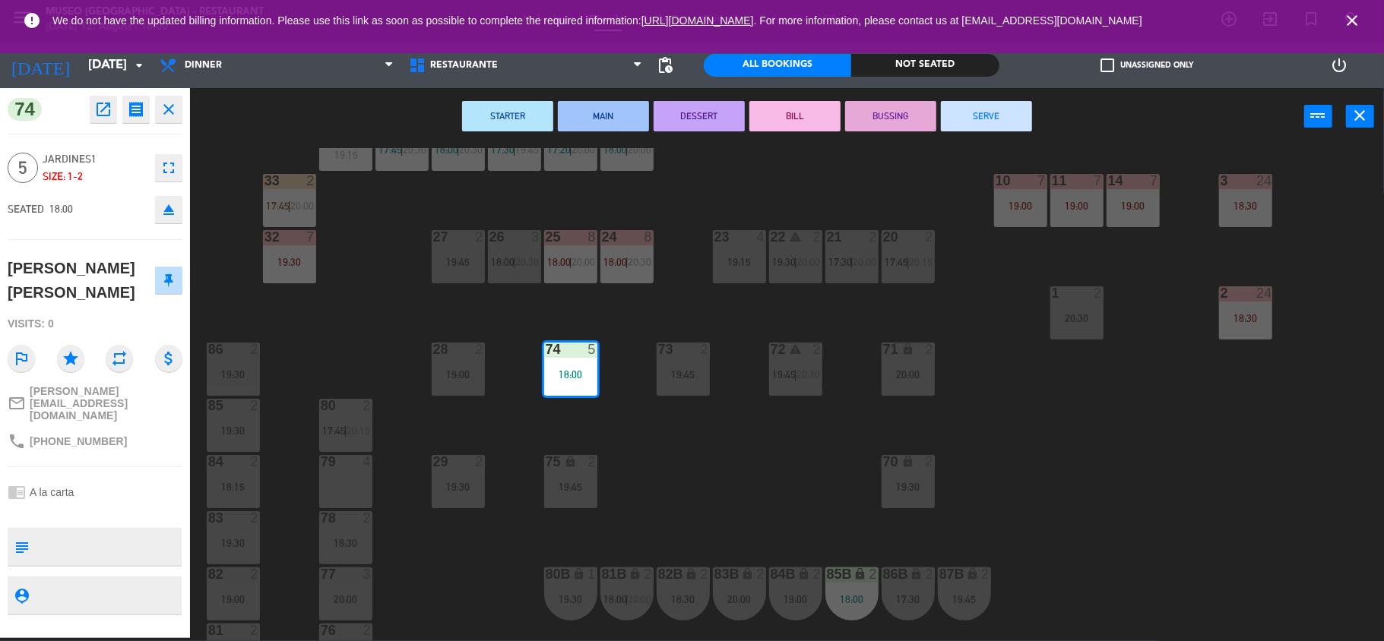
click at [859, 267] on div "21 2 17:30 | 20:00" at bounding box center [851, 256] width 53 height 53
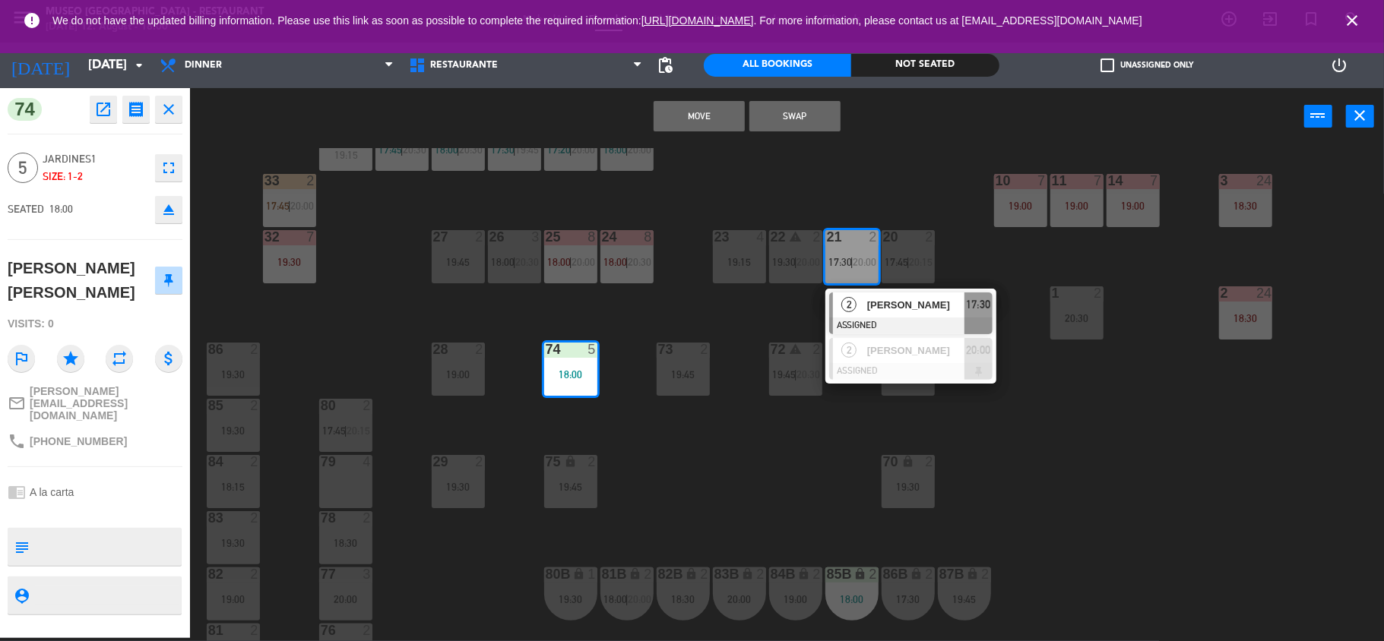
click at [922, 271] on div "20 2 17:45 | 20:15" at bounding box center [908, 256] width 53 height 53
click at [667, 114] on button "Move and Merge" at bounding box center [699, 116] width 91 height 30
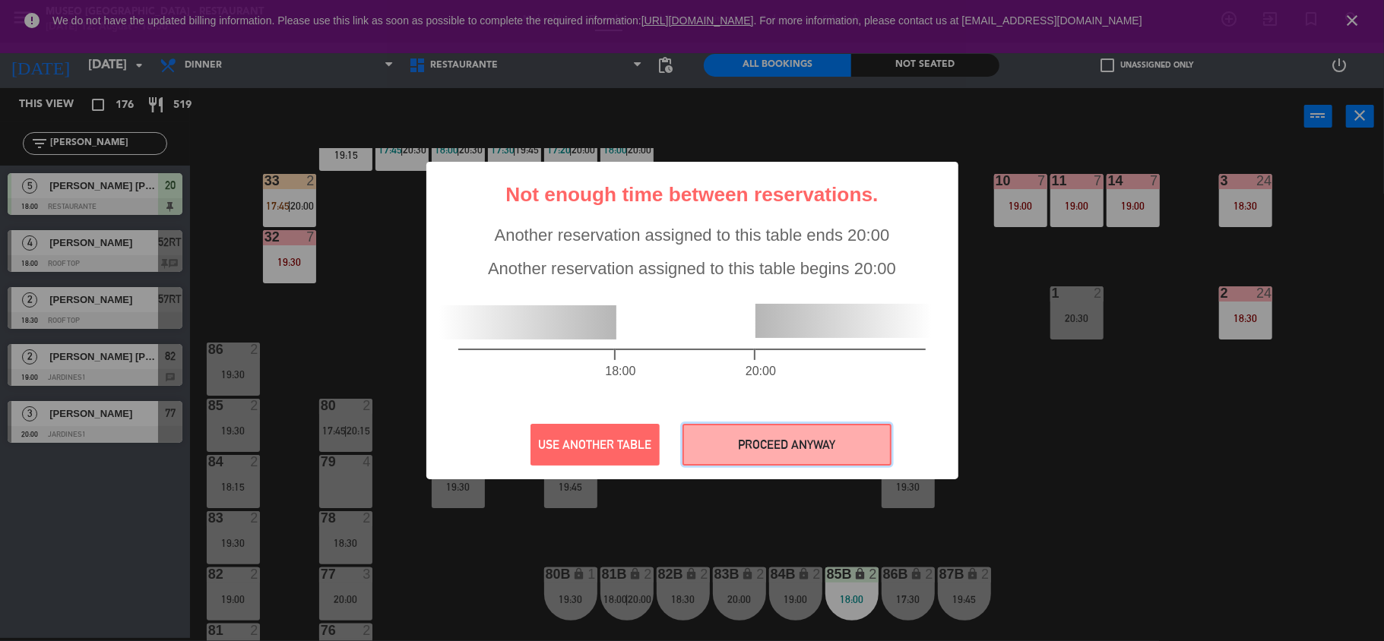
click at [821, 441] on button "PROCEED ANYWAY" at bounding box center [786, 445] width 209 height 42
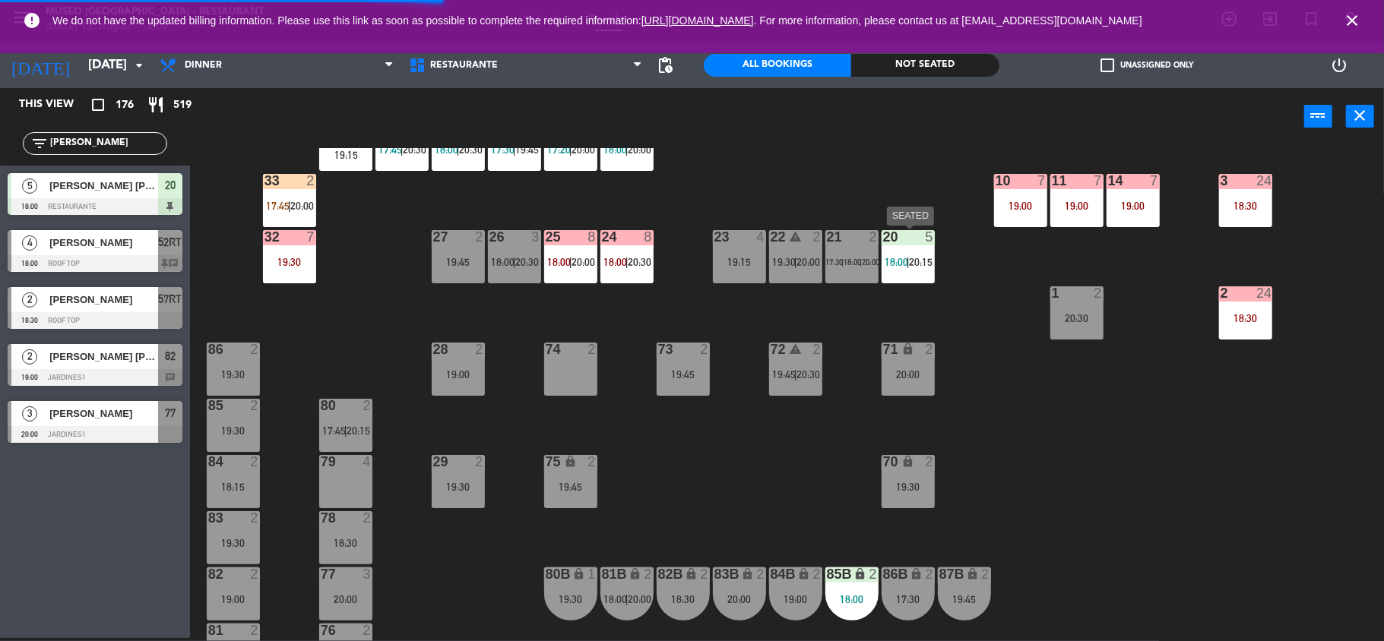
click at [913, 277] on div "20 5 18:00 | 20:15" at bounding box center [908, 256] width 53 height 53
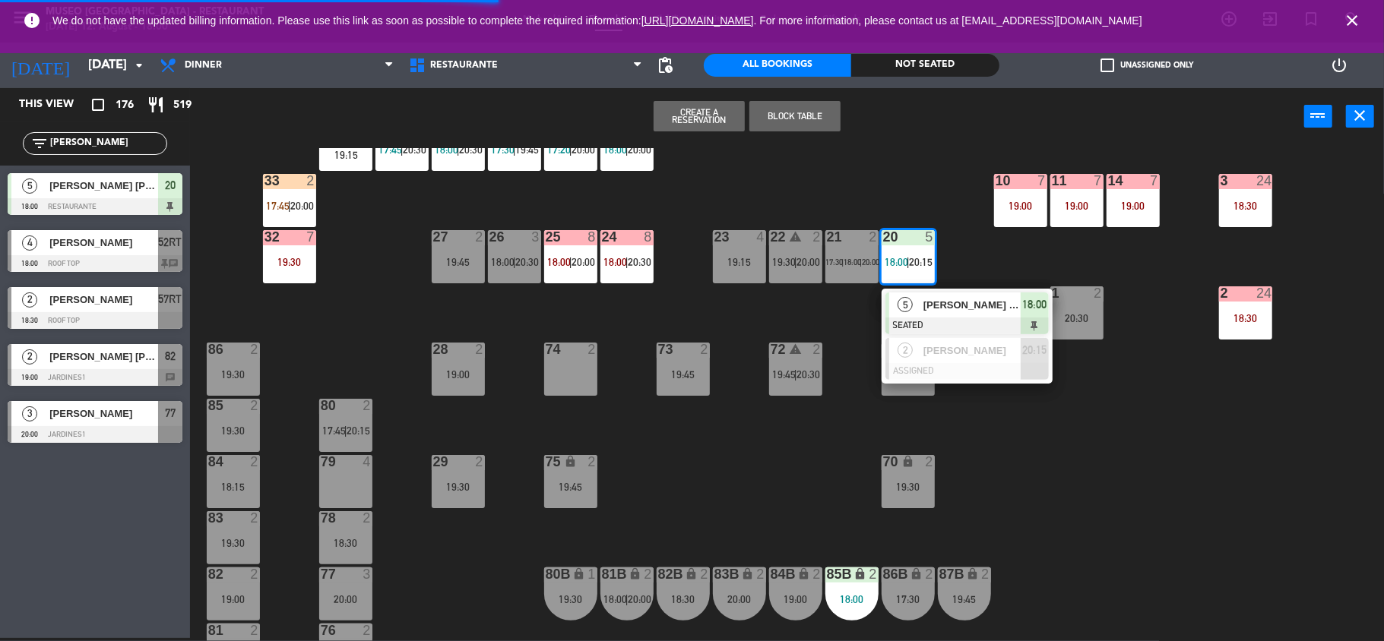
click at [918, 313] on div "5" at bounding box center [905, 305] width 33 height 25
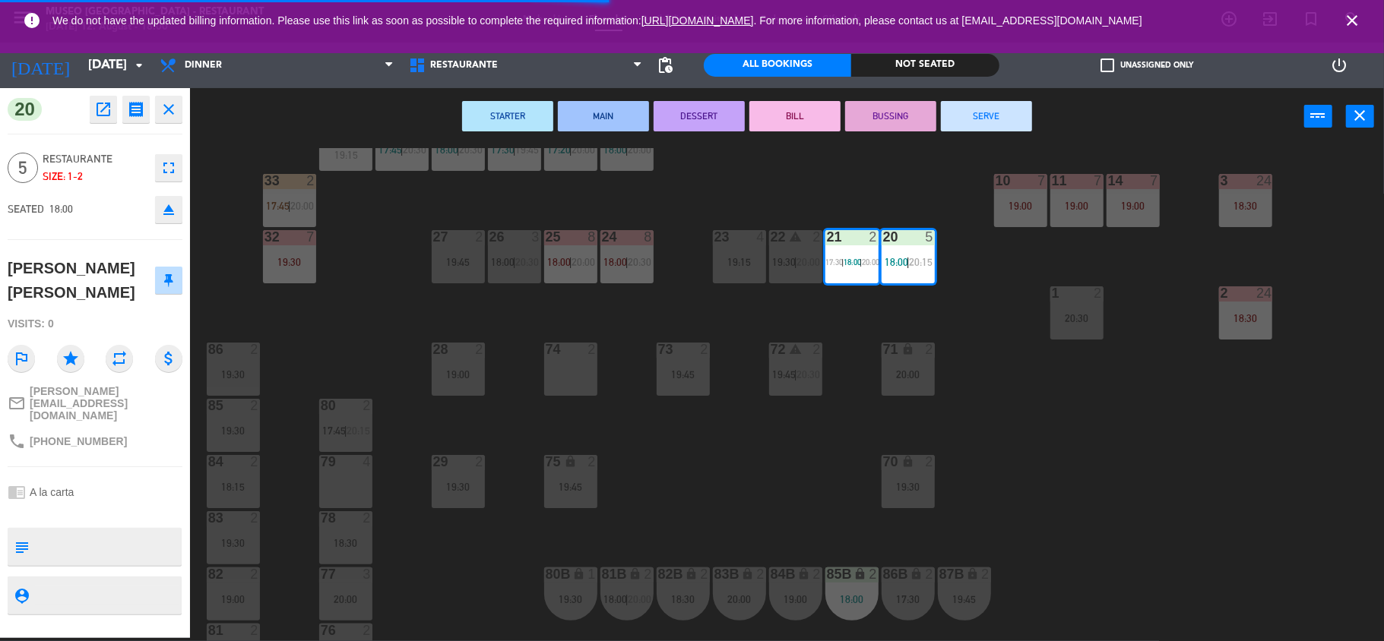
click at [116, 531] on textarea at bounding box center [107, 547] width 145 height 32
type textarea "m20-21"
click at [81, 138] on div "20 open_in_new receipt 6:00 PM [DATE] 5 people [PERSON_NAME] [PERSON_NAME] Tabl…" at bounding box center [95, 363] width 190 height 550
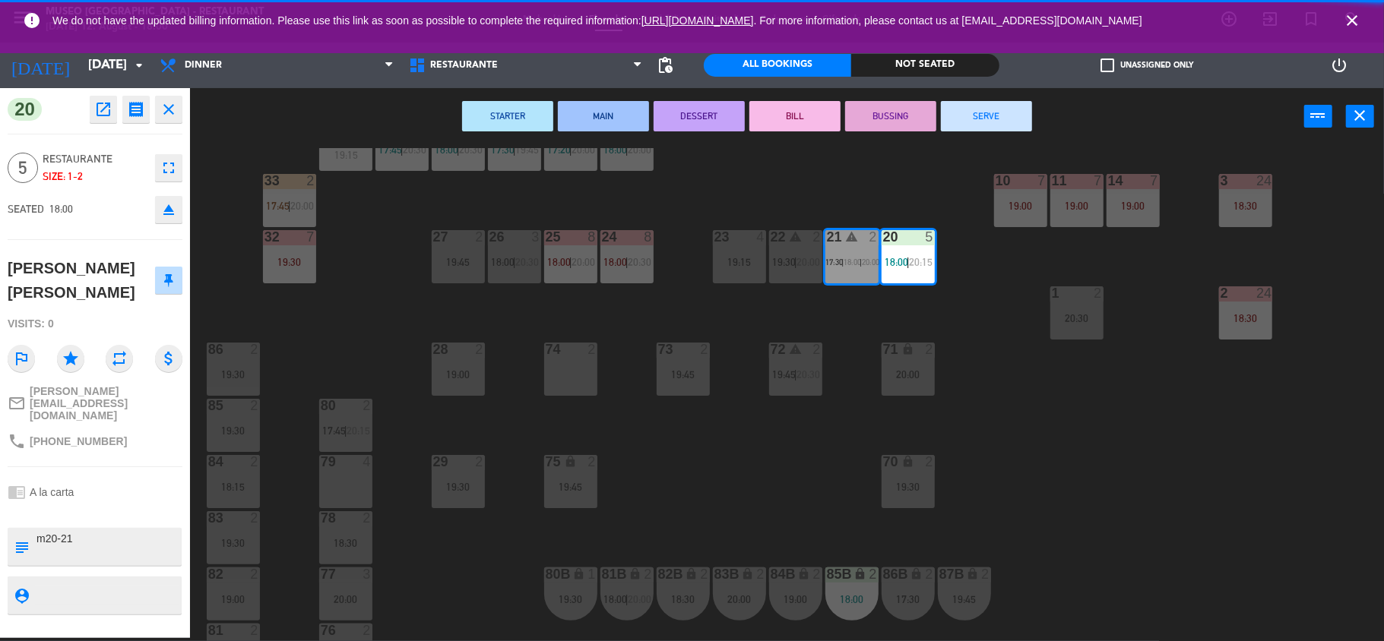
click at [403, 260] on div "44 warning 5 18:00 | 19:30 49 2 18:00 | 20:30 54 warning 5 16:00 19:15 | 20:30 …" at bounding box center [794, 394] width 1180 height 493
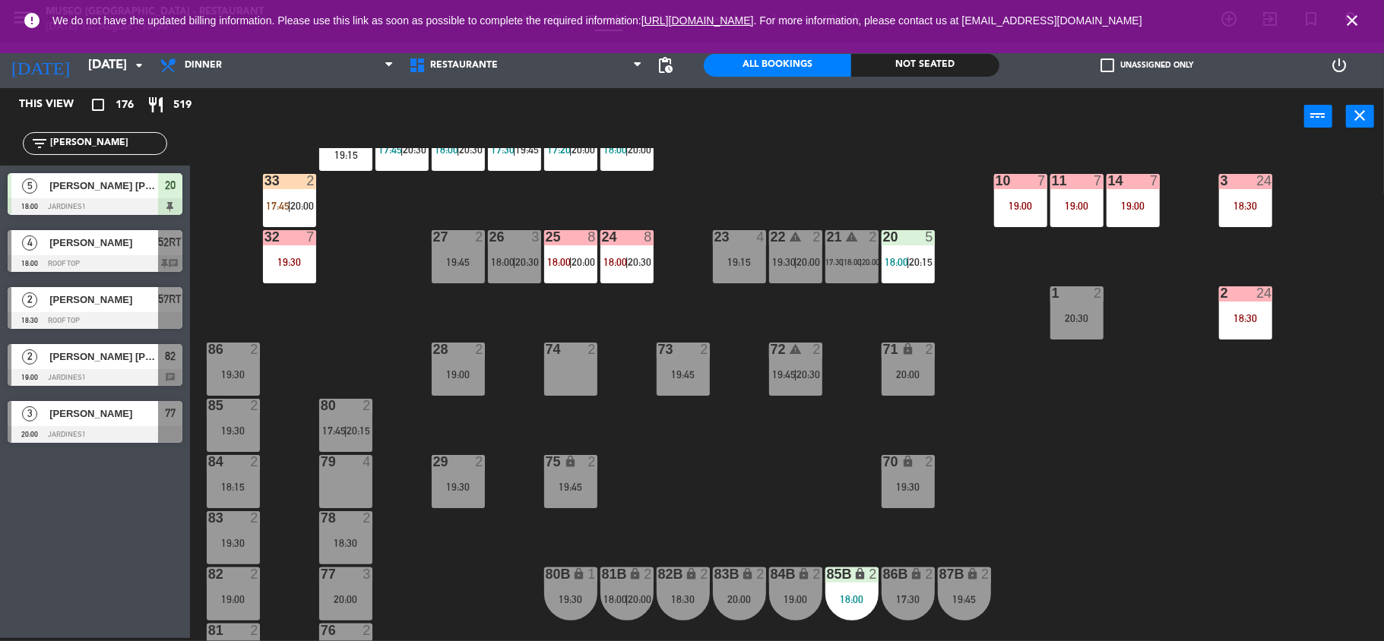
click at [840, 274] on div "21 warning 2 17:30 | 18:00 | 20:00" at bounding box center [851, 256] width 53 height 53
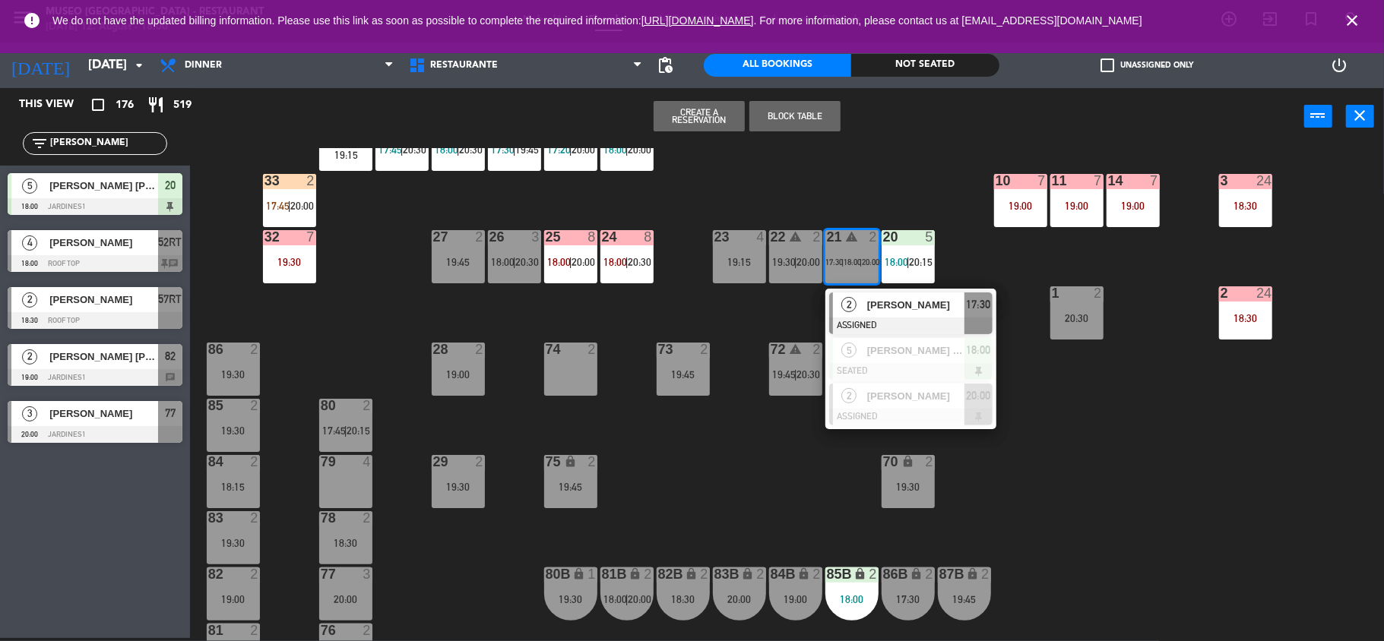
click at [861, 323] on div at bounding box center [910, 326] width 163 height 17
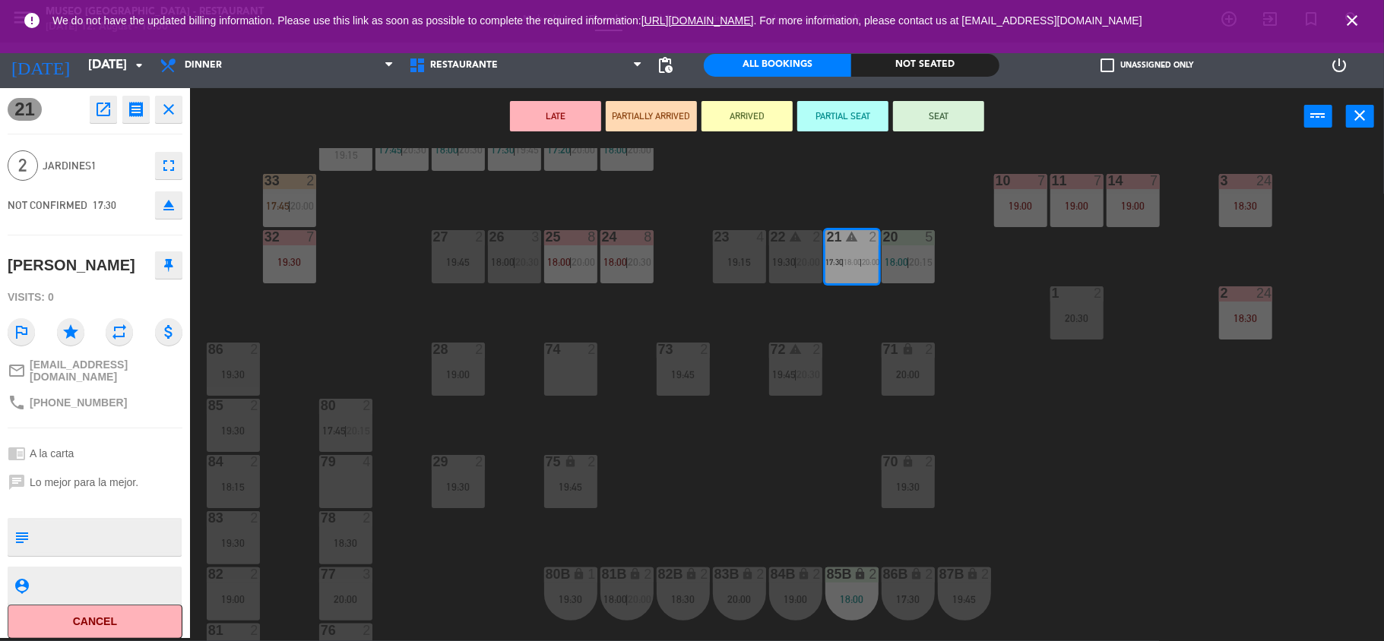
click at [106, 111] on icon "open_in_new" at bounding box center [103, 109] width 18 height 18
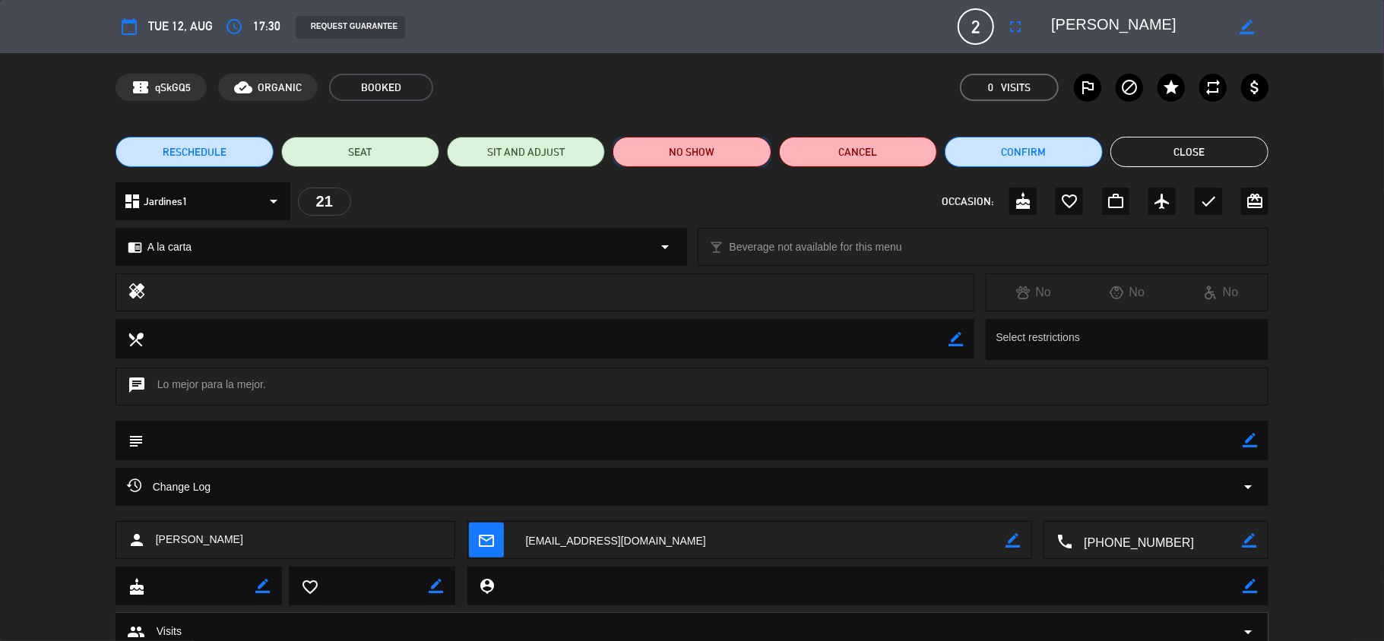
click at [645, 162] on button "NO SHOW" at bounding box center [692, 152] width 158 height 30
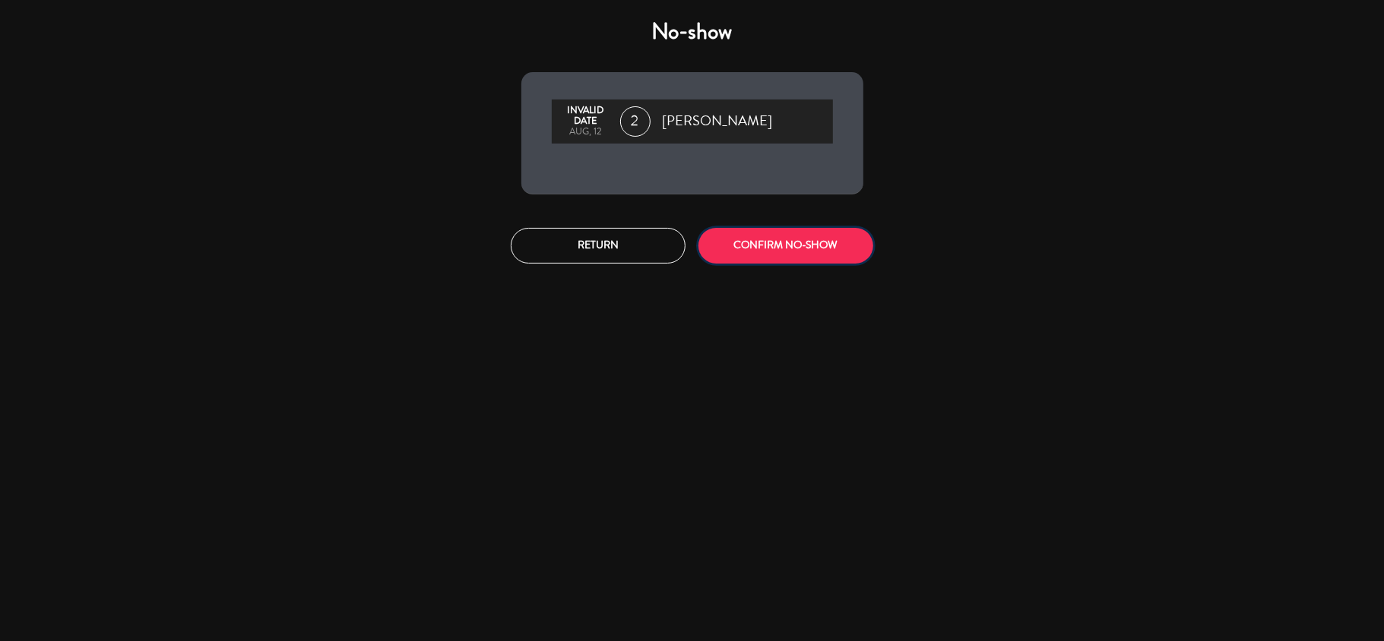
click at [722, 243] on button "CONFIRM NO-SHOW" at bounding box center [785, 246] width 175 height 36
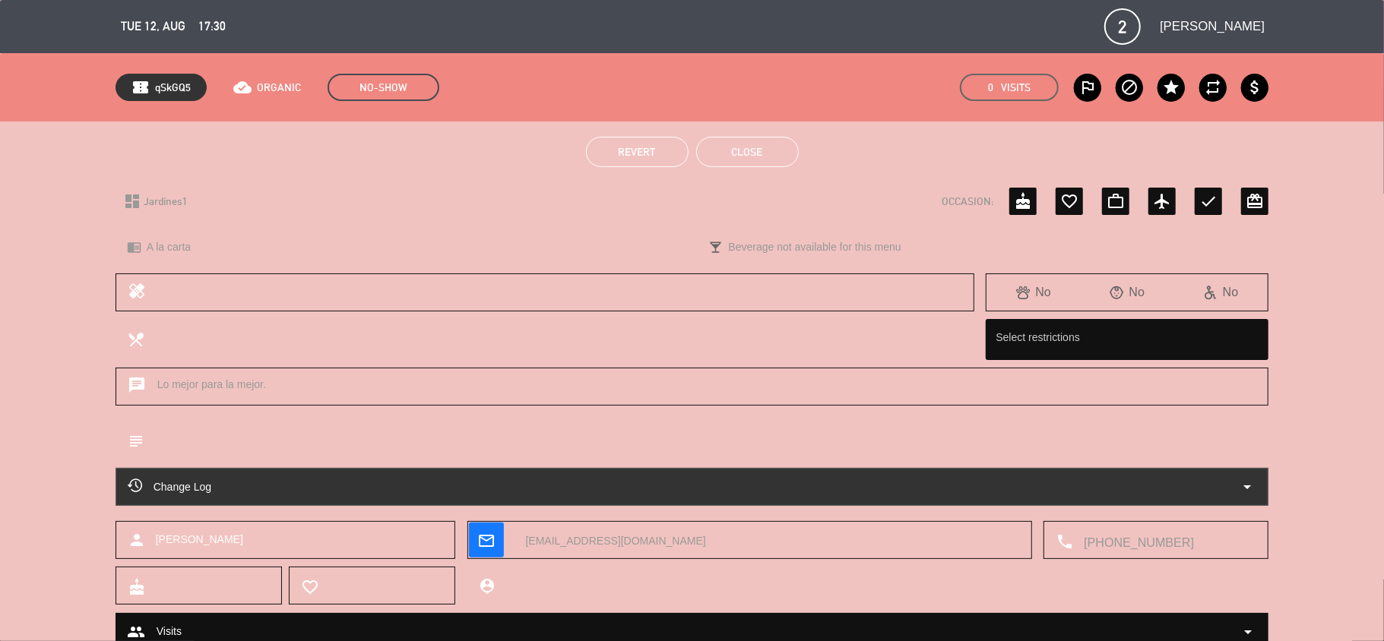
click at [766, 153] on button "Close" at bounding box center [747, 152] width 103 height 30
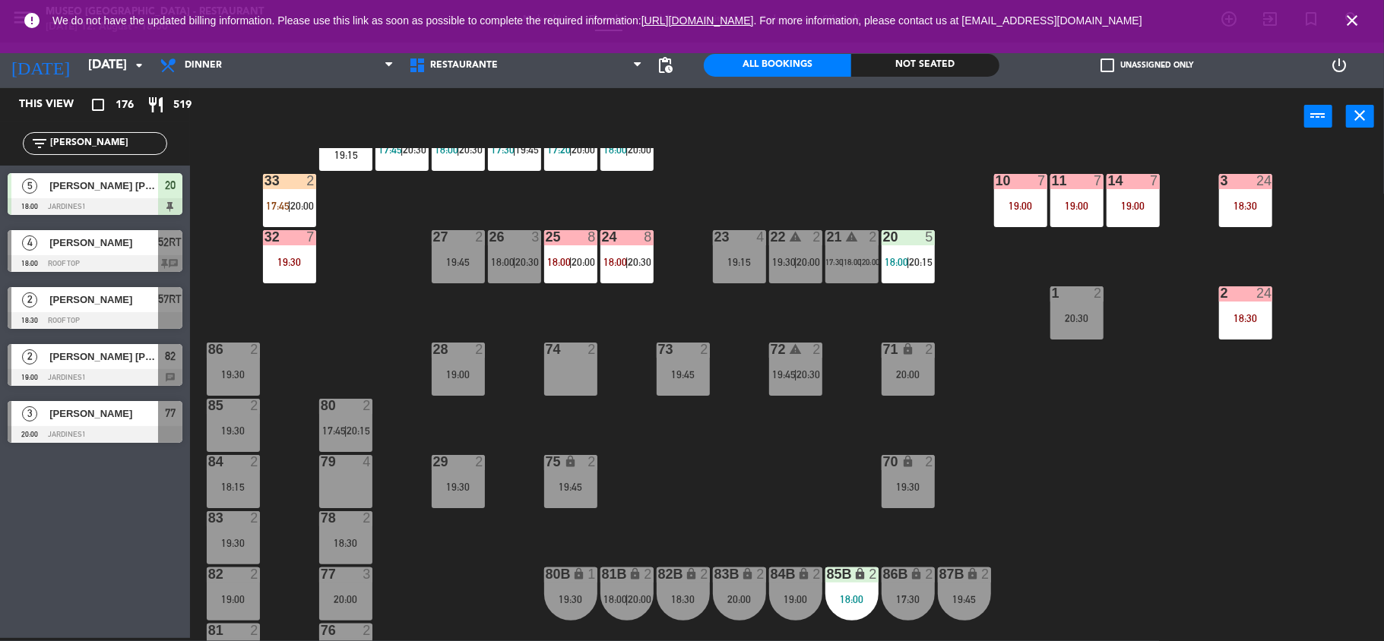
click at [825, 168] on div "44 warning 5 18:00 | 19:30 49 2 18:00 | 20:30 54 warning 5 16:00 19:15 | 20:30 …" at bounding box center [794, 394] width 1180 height 493
click at [848, 327] on div "44 warning 5 18:00 | 19:30 49 2 18:00 | 20:30 54 warning 5 16:00 19:15 | 20:30 …" at bounding box center [794, 394] width 1180 height 493
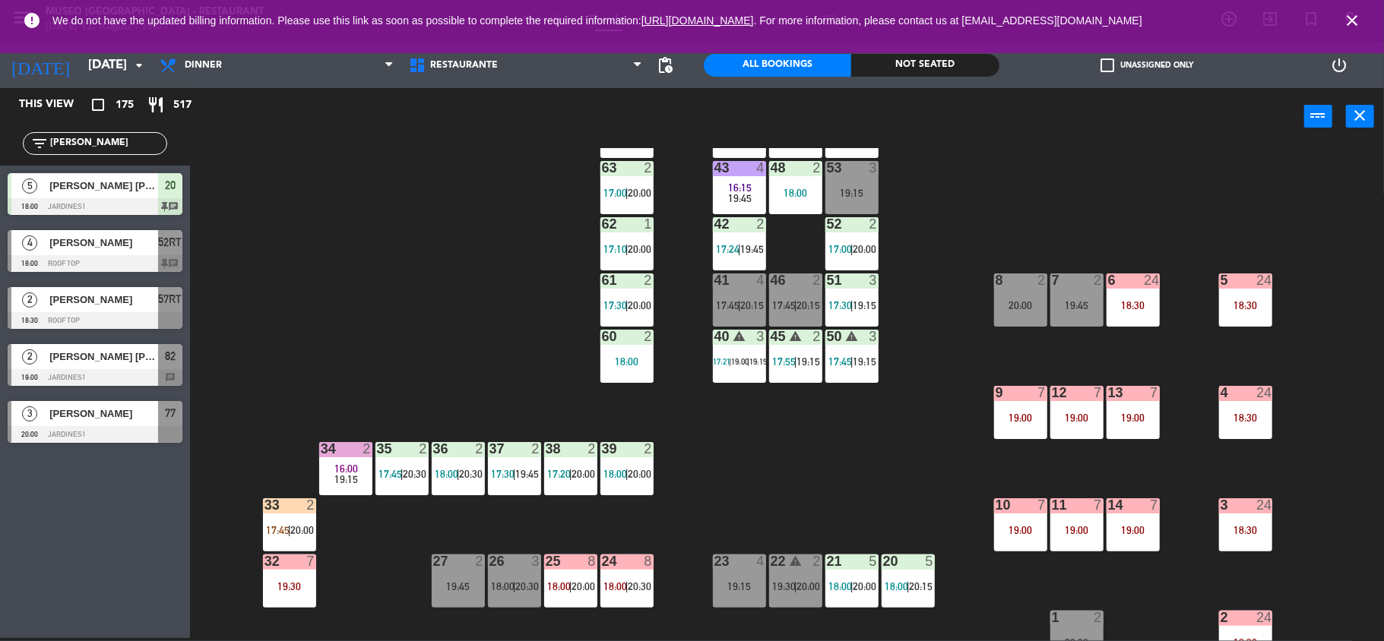
scroll to position [0, 0]
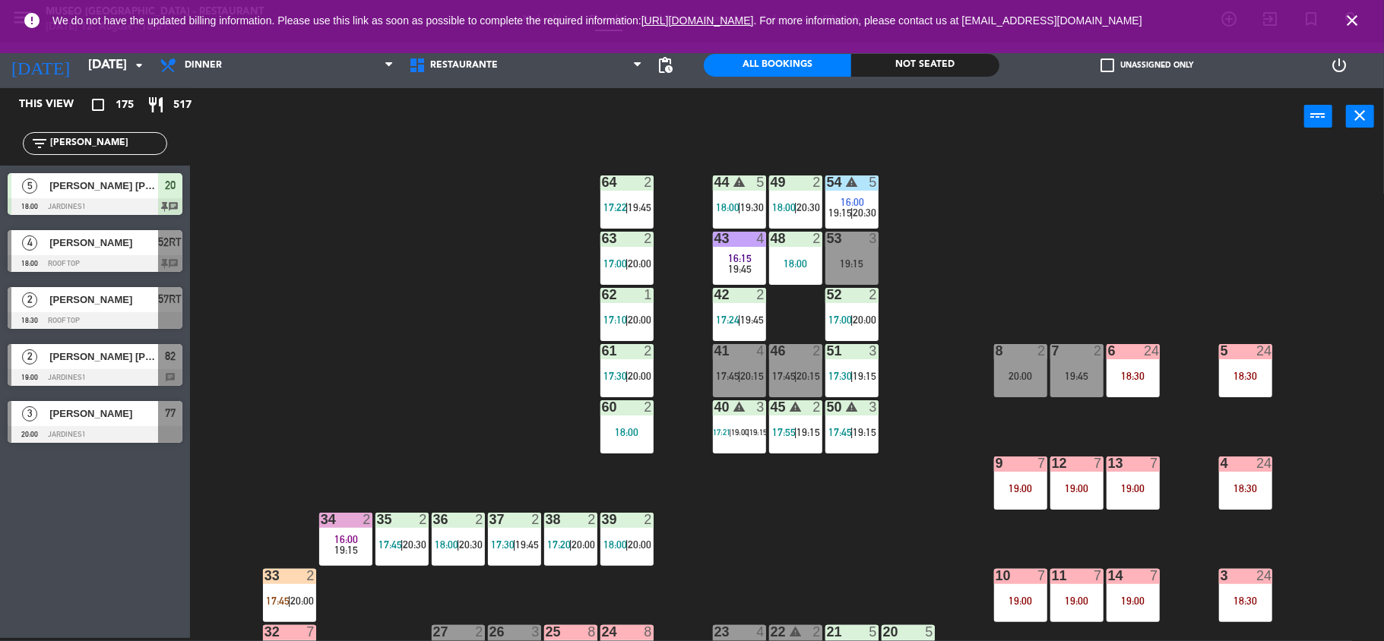
click at [961, 290] on div "44 warning 5 18:00 | 19:30 49 2 18:00 | 20:30 54 warning 5 16:00 19:15 | 20:30 …" at bounding box center [794, 394] width 1180 height 493
drag, startPoint x: 80, startPoint y: 150, endPoint x: 44, endPoint y: 143, distance: 36.4
click at [44, 143] on div "filter_list [PERSON_NAME]" at bounding box center [95, 143] width 144 height 23
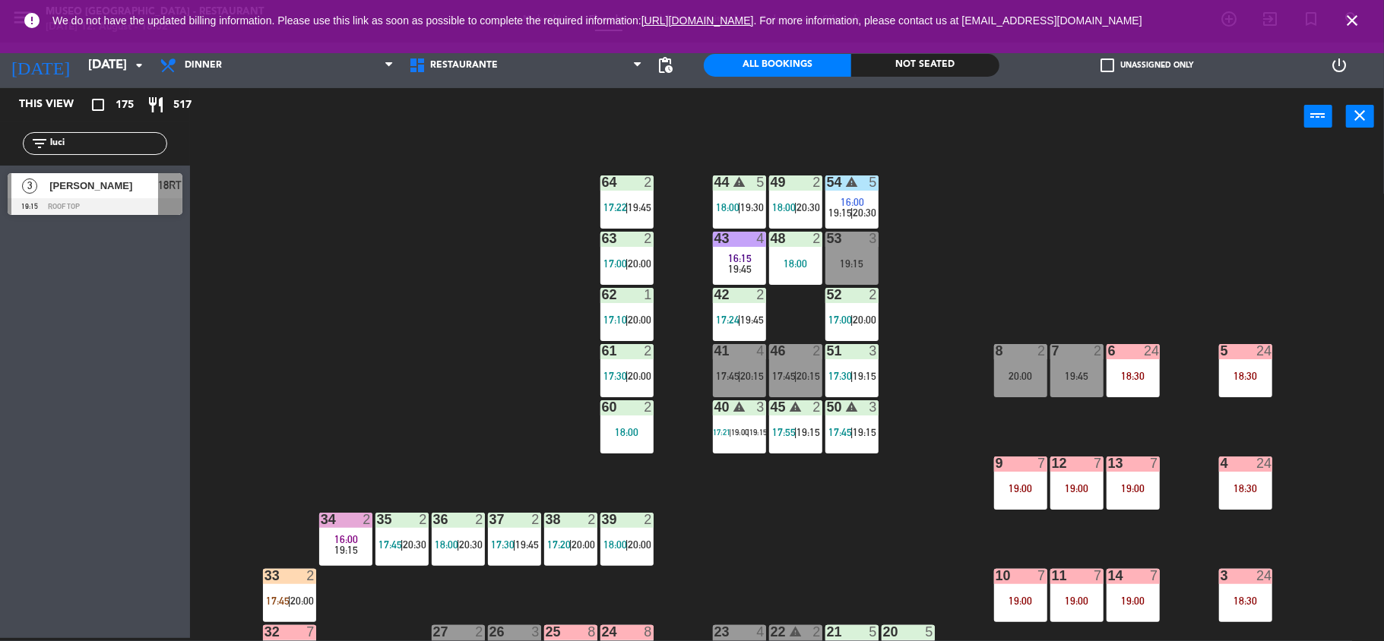
type input "luci"
click at [395, 305] on div "44 warning 5 18:00 | 19:30 49 2 18:00 | 20:30 54 warning 5 16:00 19:15 | 20:30 …" at bounding box center [794, 394] width 1180 height 493
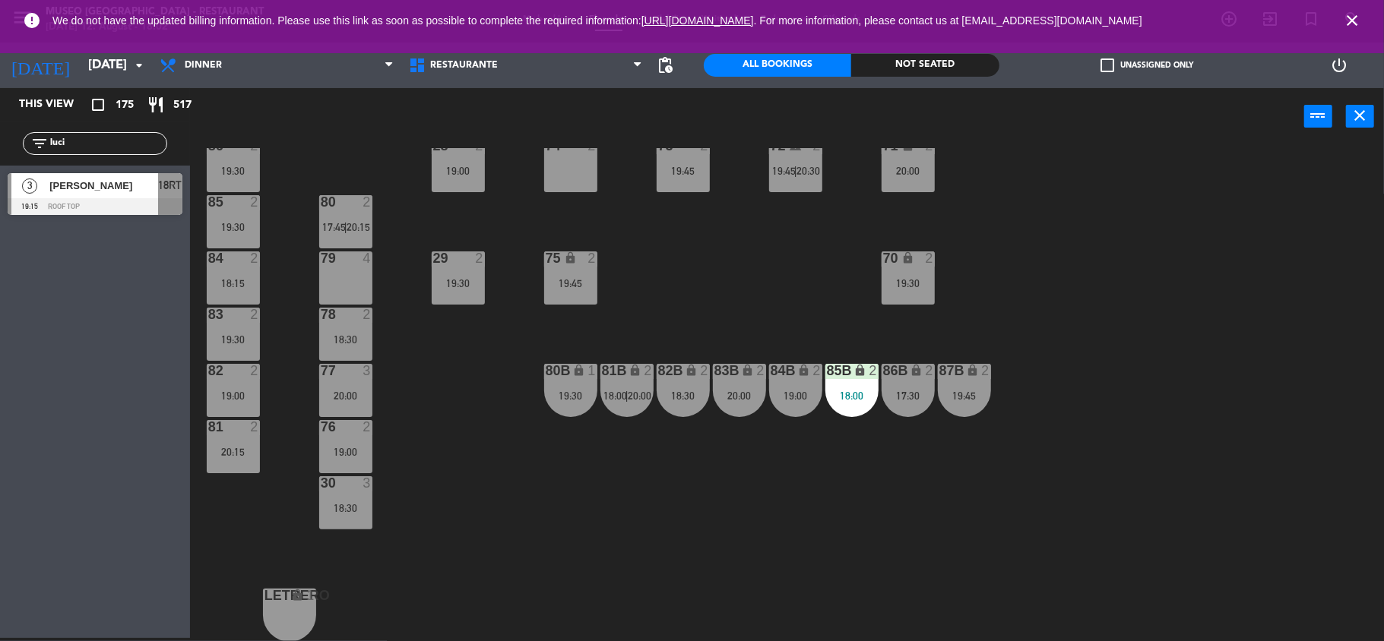
click at [904, 274] on div "70 lock 2 19:30" at bounding box center [908, 278] width 53 height 53
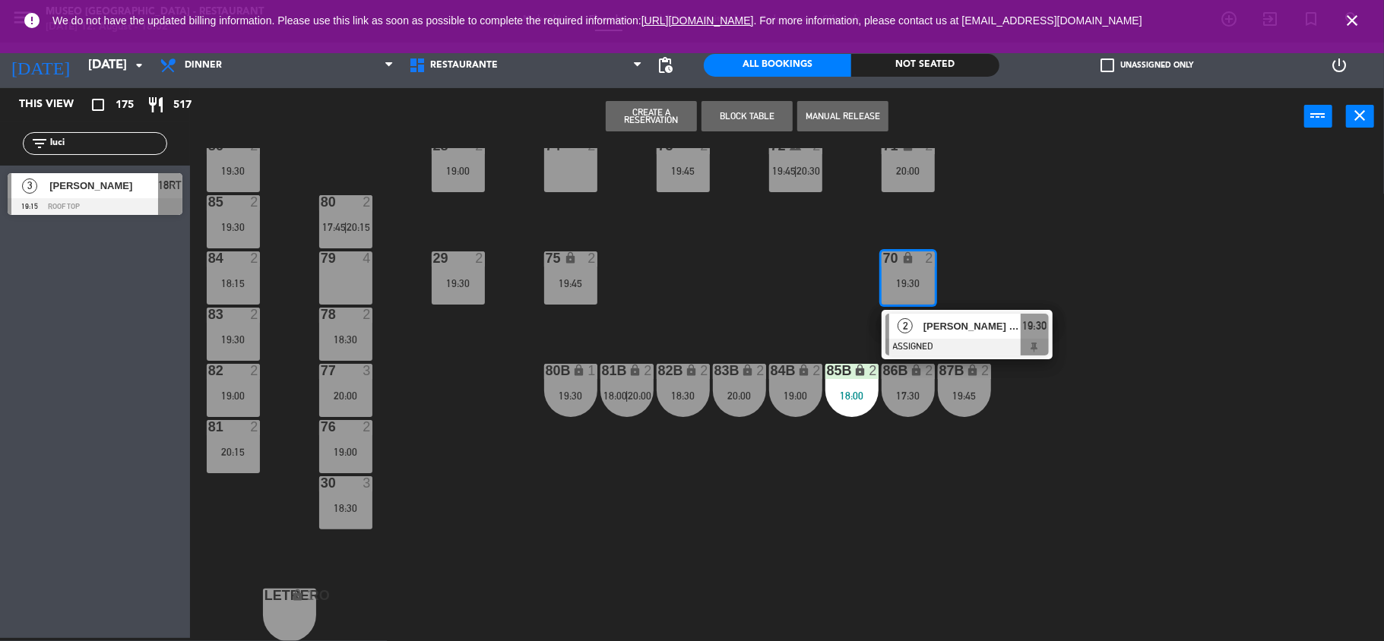
click at [925, 322] on span "[PERSON_NAME] [PERSON_NAME] [PERSON_NAME]" at bounding box center [971, 326] width 97 height 16
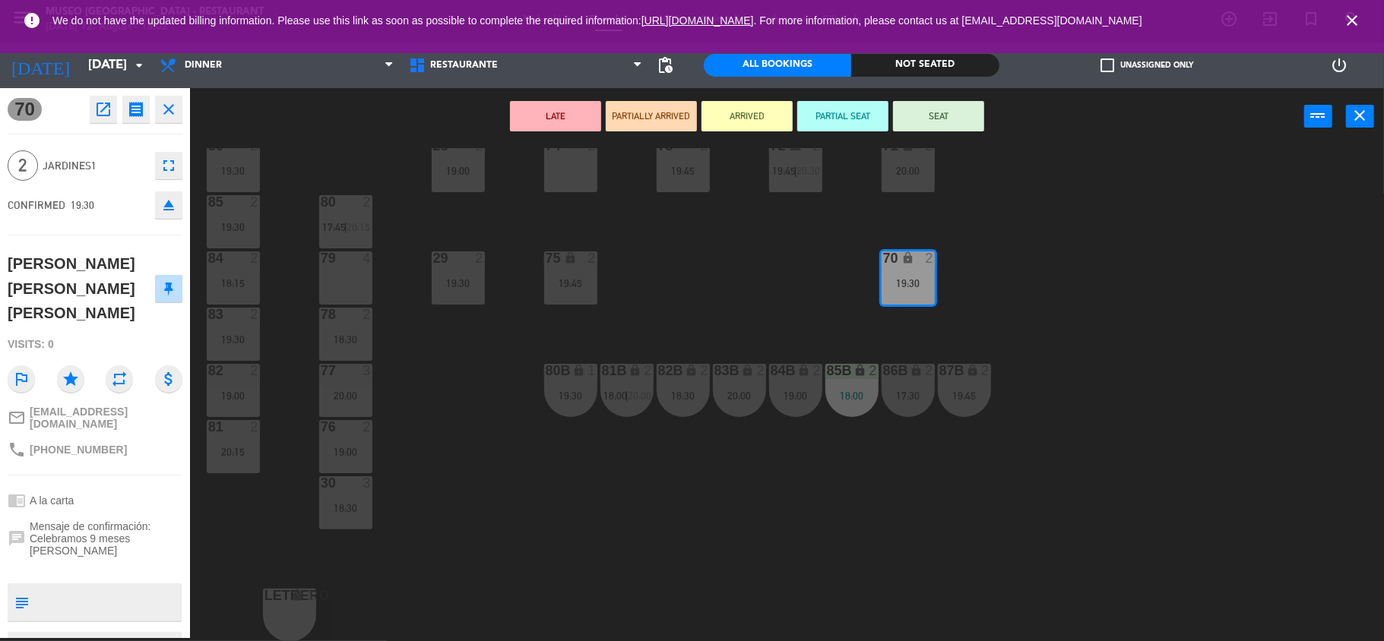
click at [715, 290] on div "44 warning 5 18:00 | 19:30 49 2 18:00 | 20:30 54 warning 5 16:00 19:15 | 20:30 …" at bounding box center [794, 394] width 1180 height 493
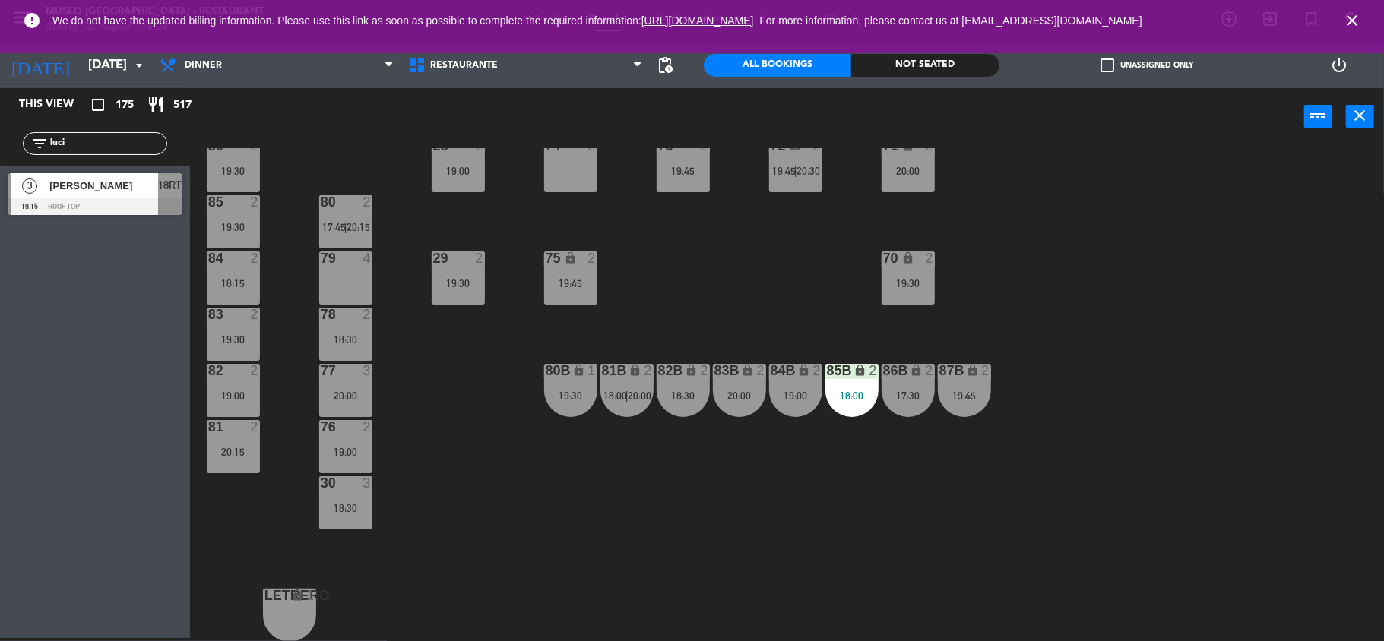
scroll to position [0, 0]
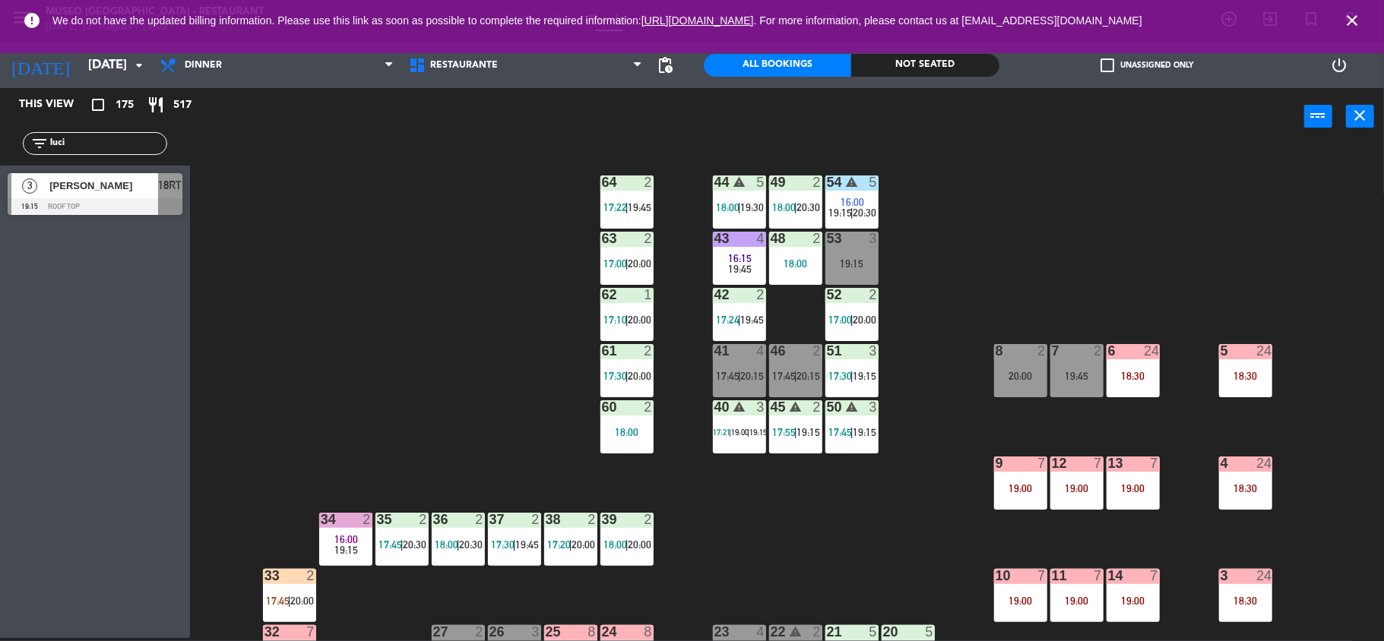
click at [739, 327] on div "42 2 17:24 | 19:45" at bounding box center [739, 314] width 53 height 53
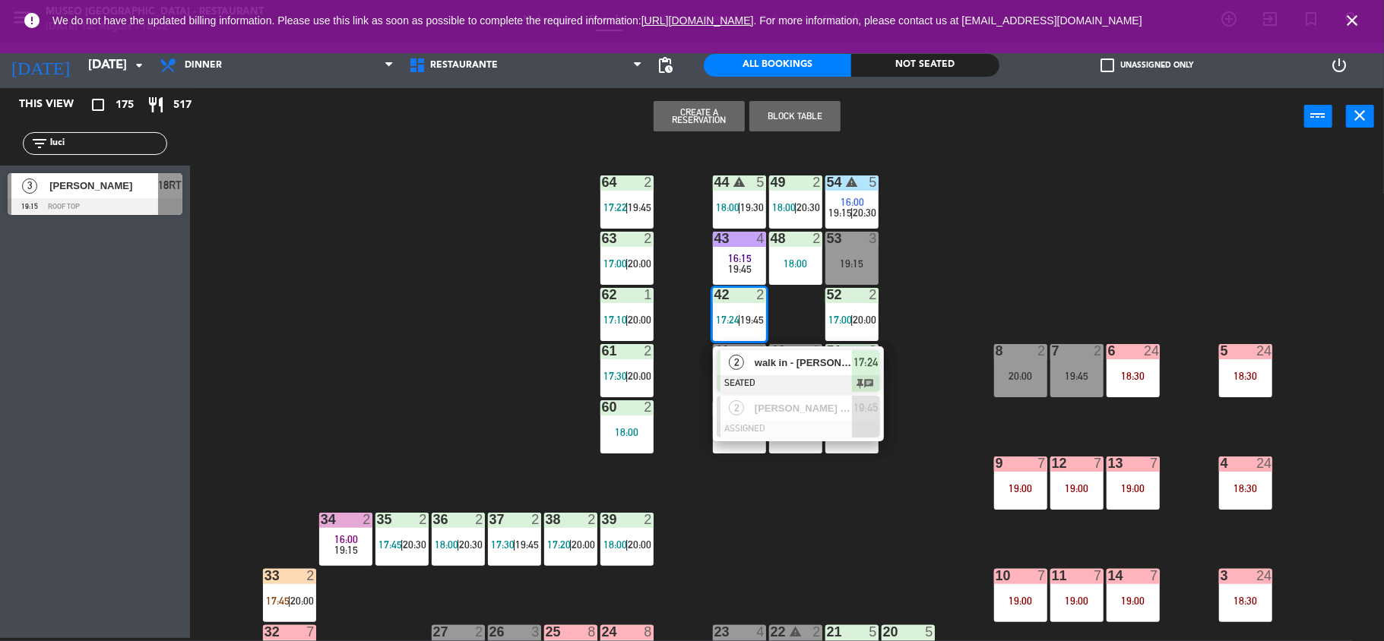
click at [753, 368] on div "walk in - [PERSON_NAME]" at bounding box center [802, 362] width 99 height 25
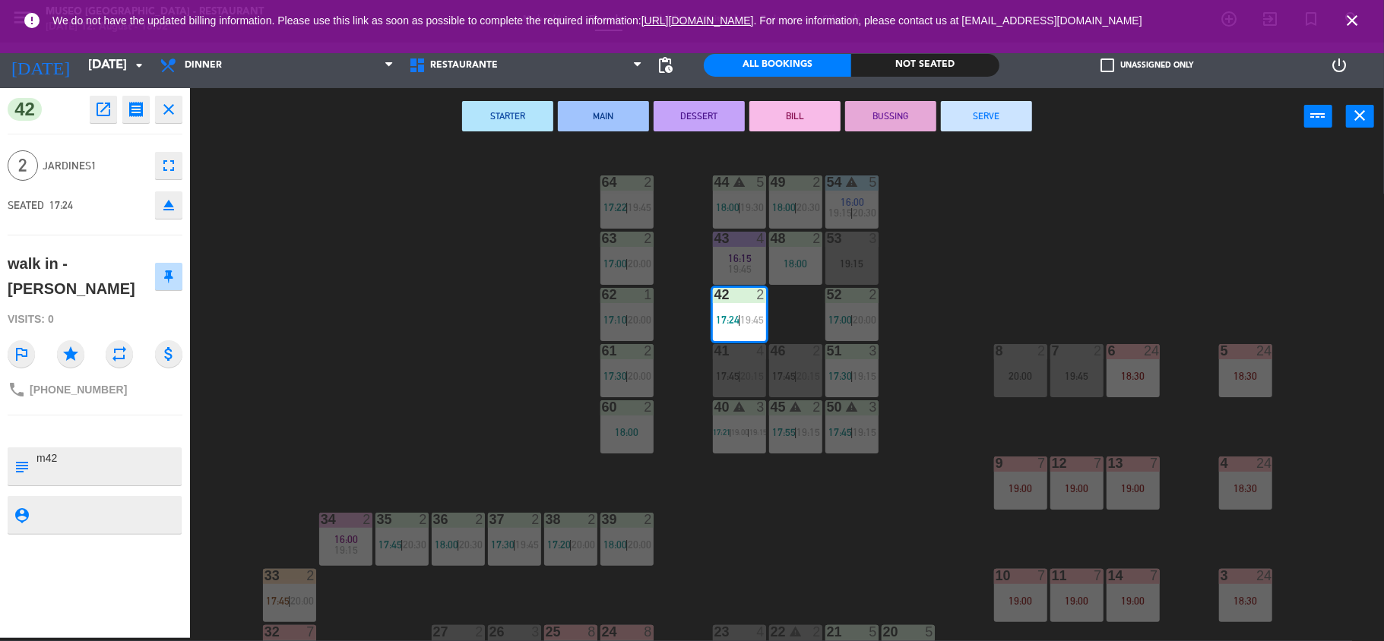
click at [988, 107] on button "SERVE" at bounding box center [986, 116] width 91 height 30
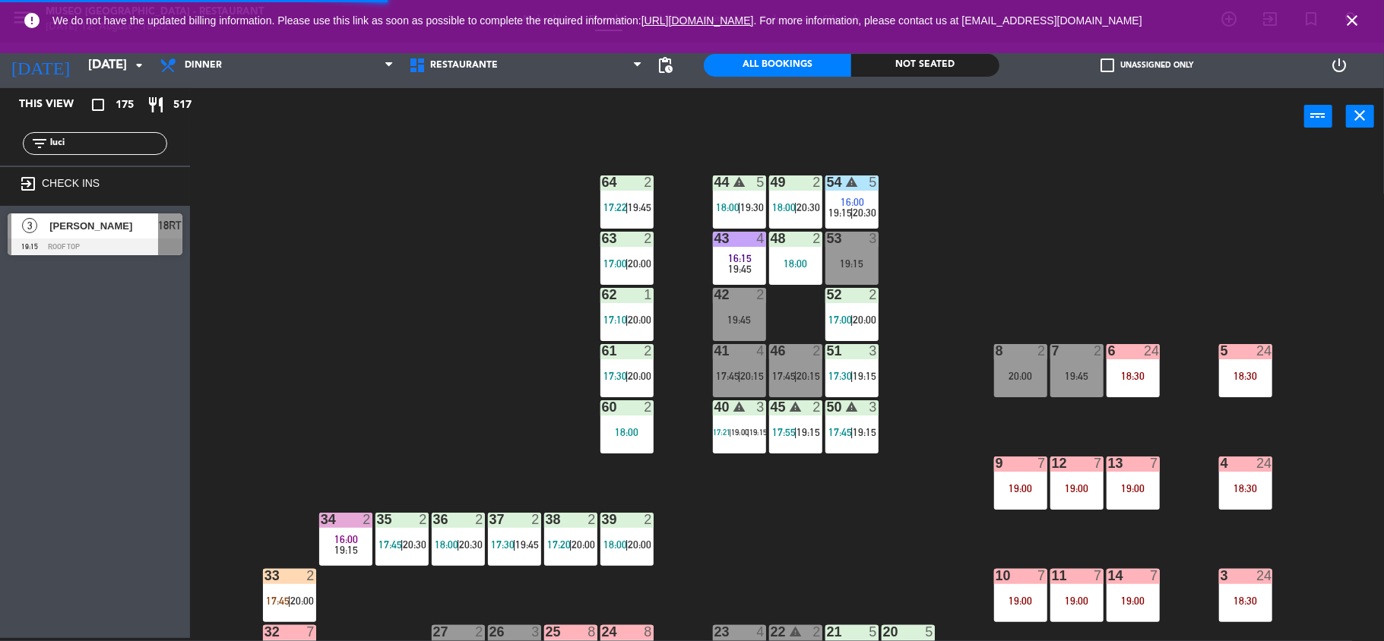
click at [739, 317] on div "19:45" at bounding box center [739, 320] width 53 height 11
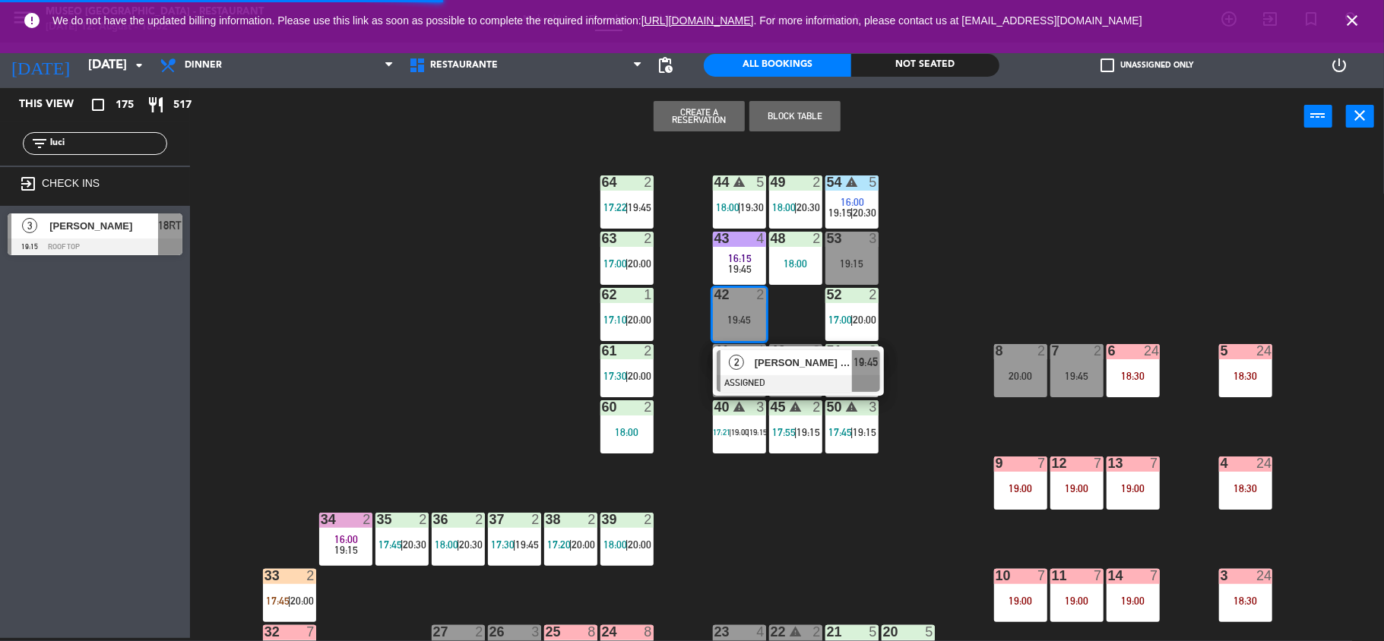
click at [758, 375] on div at bounding box center [798, 383] width 163 height 17
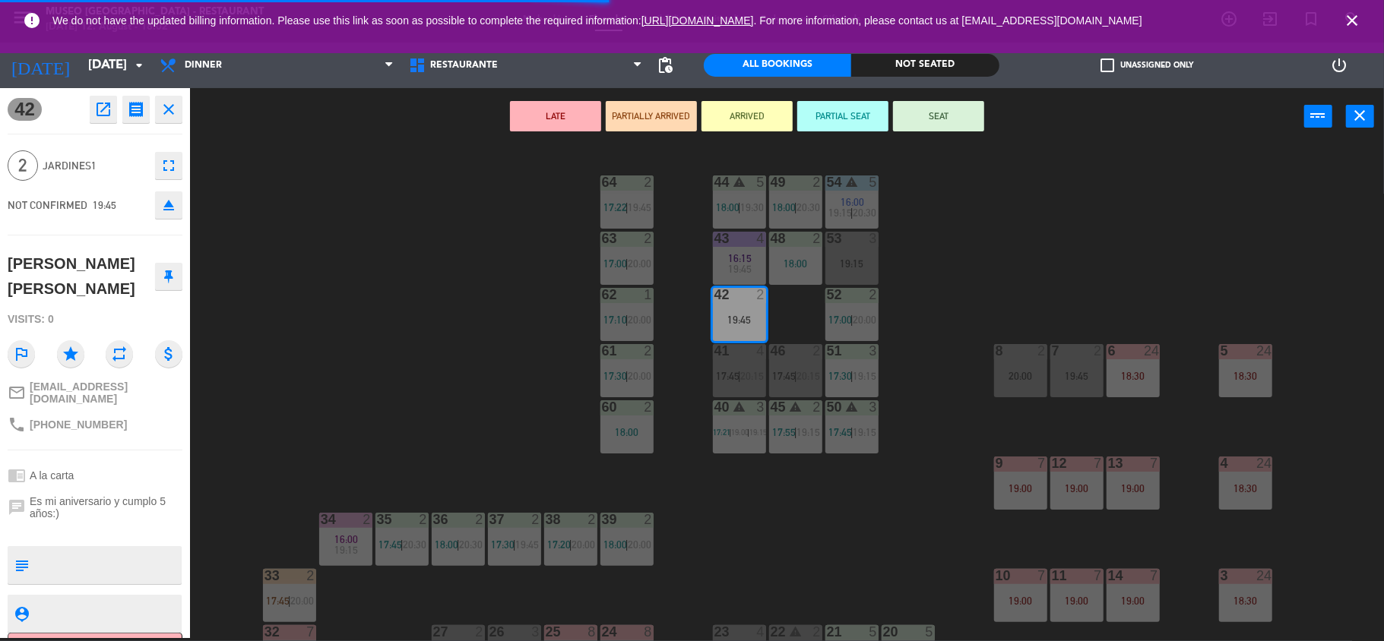
click at [161, 208] on icon "eject" at bounding box center [169, 205] width 18 height 18
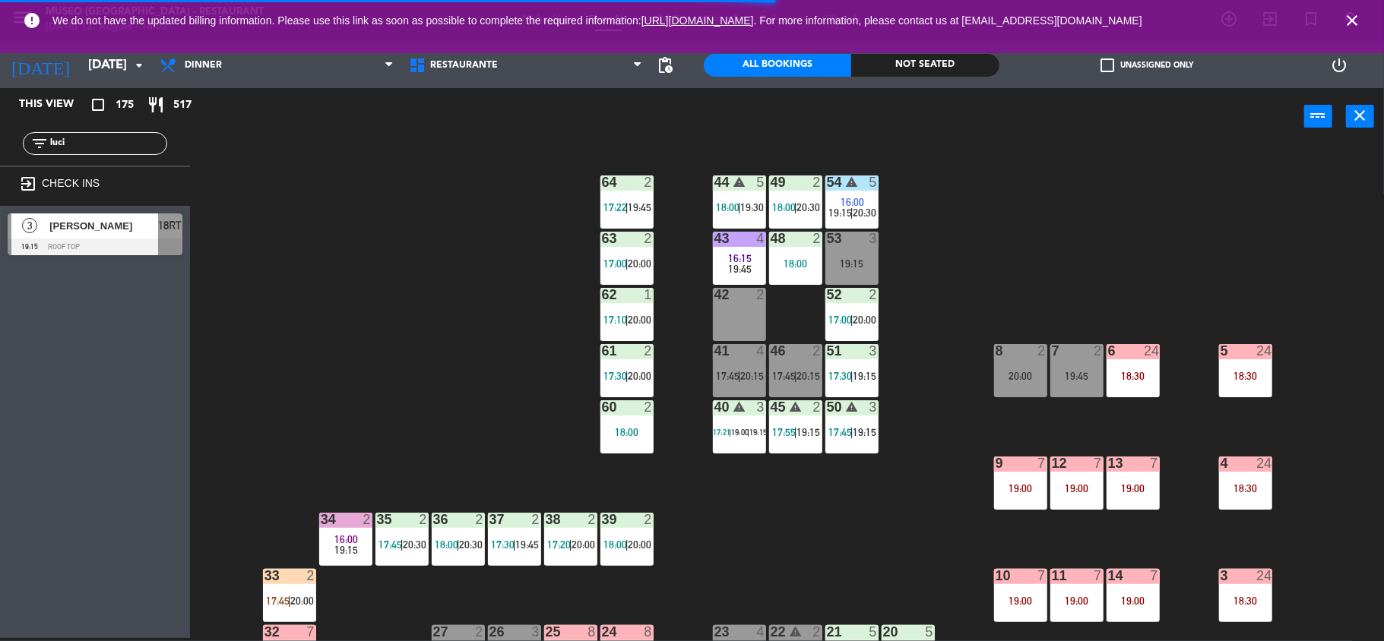
drag, startPoint x: 70, startPoint y: 229, endPoint x: 251, endPoint y: 260, distance: 183.5
click at [234, 260] on div "This view crop_square 175 restaurant 517 filter_list luci exit_to_app CHECK INS…" at bounding box center [692, 364] width 1384 height 553
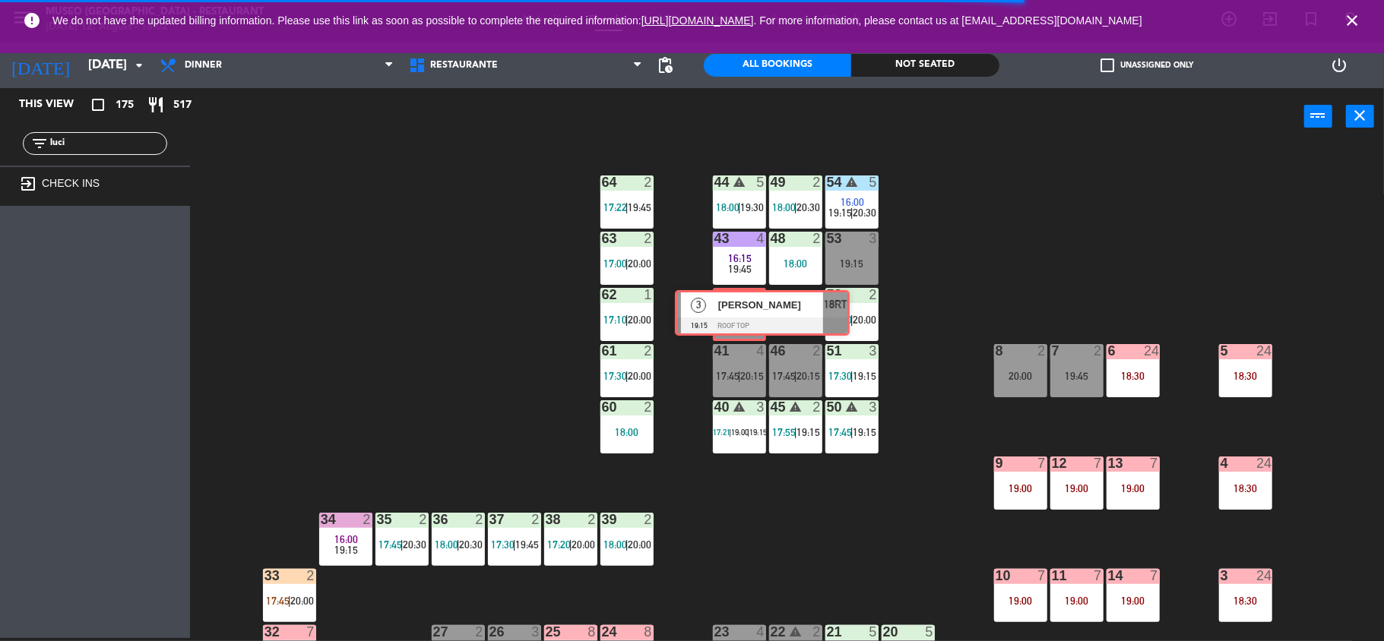
drag, startPoint x: 70, startPoint y: 226, endPoint x: 740, endPoint y: 304, distance: 674.7
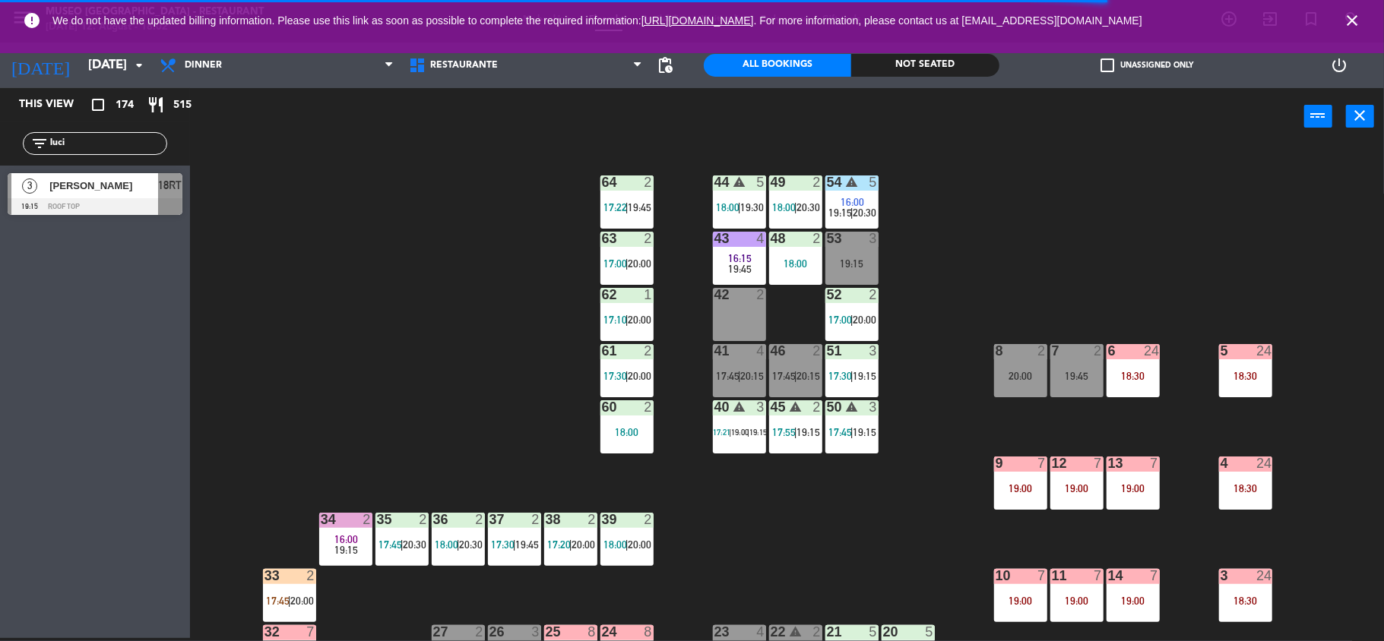
click at [802, 319] on div "44 warning 5 18:00 | 19:30 49 2 18:00 | 20:30 54 warning 5 16:00 19:15 | 20:30 …" at bounding box center [794, 394] width 1180 height 493
click at [736, 309] on div "42 3 19:15" at bounding box center [739, 314] width 53 height 53
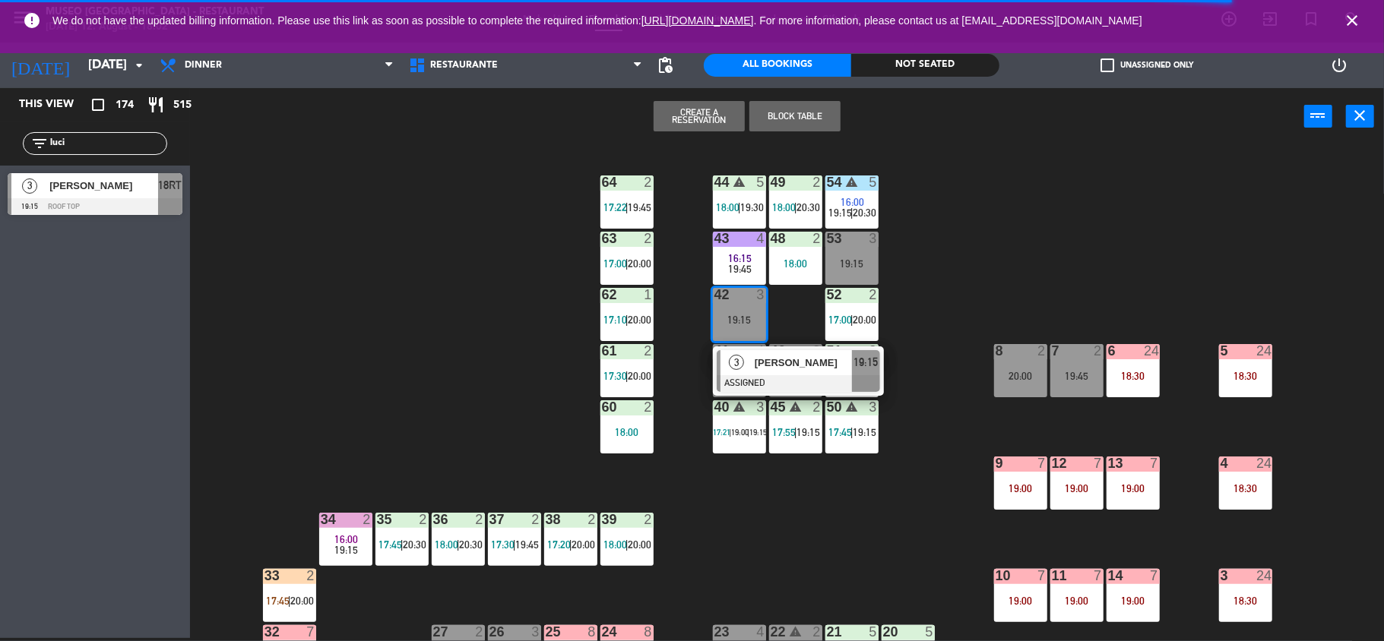
click at [804, 381] on div at bounding box center [798, 383] width 163 height 17
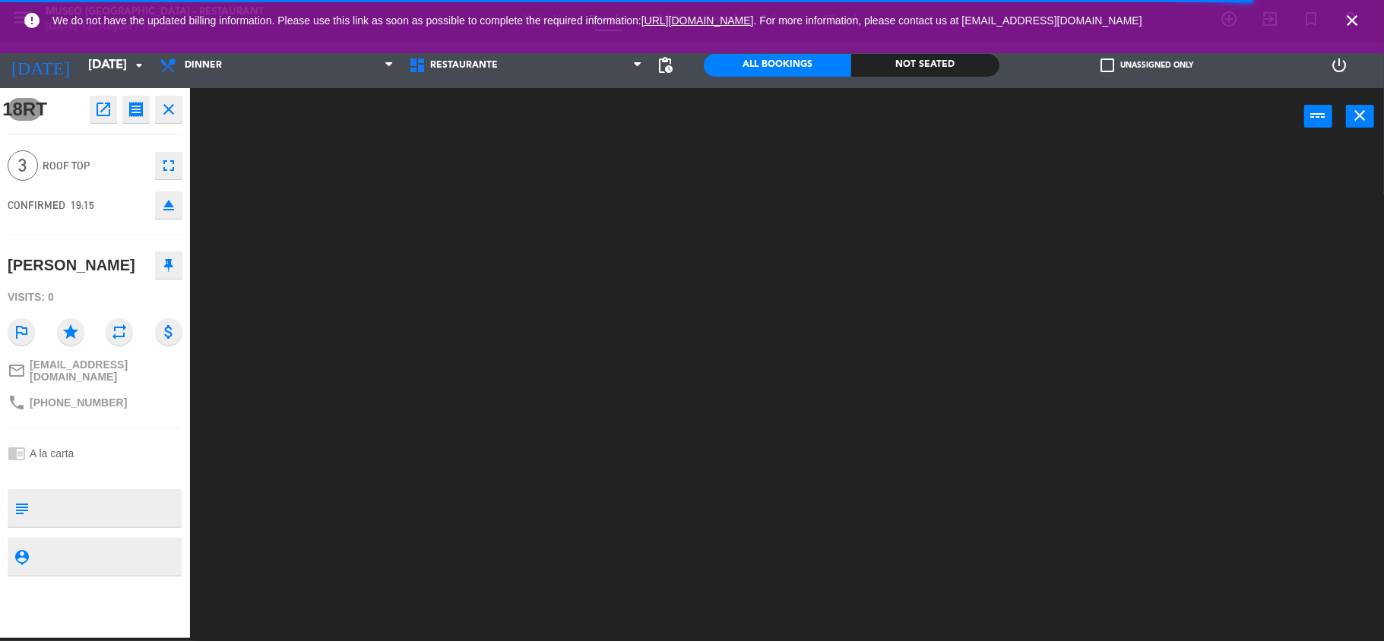
click at [99, 508] on textarea at bounding box center [107, 508] width 145 height 32
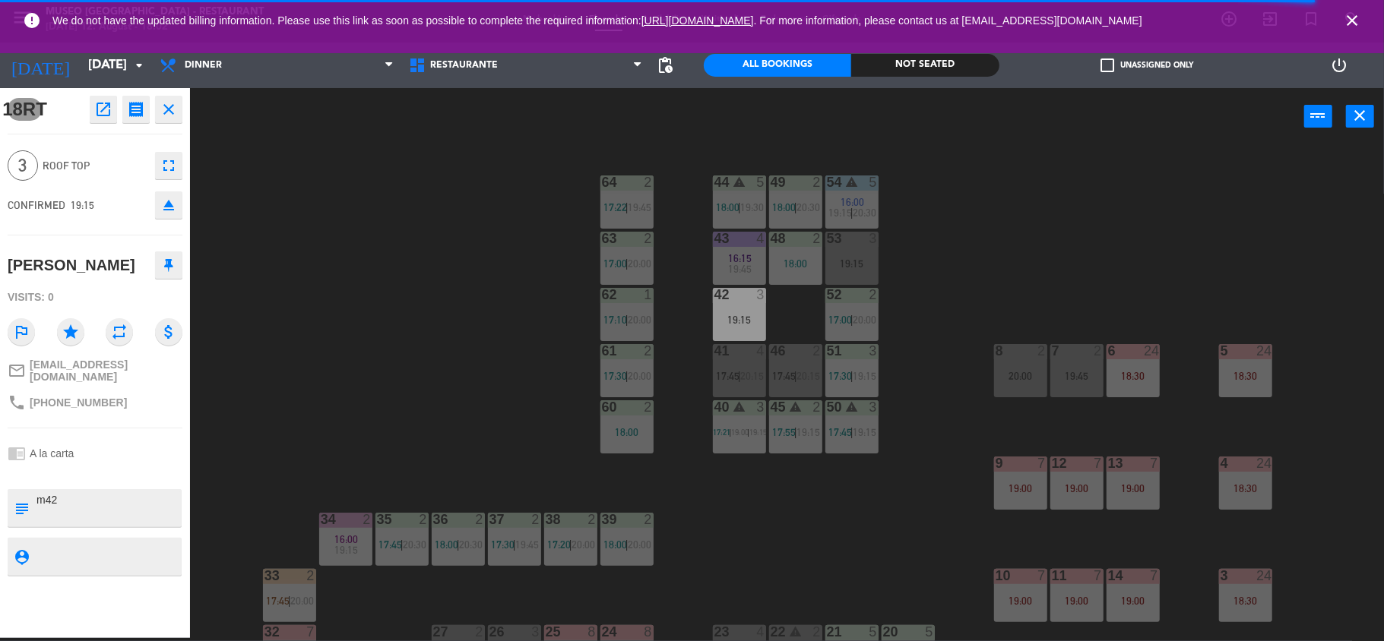
type textarea "m42"
click at [88, 186] on div "CONFIRMED 19:15 eject" at bounding box center [95, 205] width 175 height 38
click at [381, 332] on div "44 warning 5 18:00 | 19:30 49 2 18:00 | 20:30 54 warning 5 16:00 19:15 | 20:30 …" at bounding box center [794, 394] width 1180 height 493
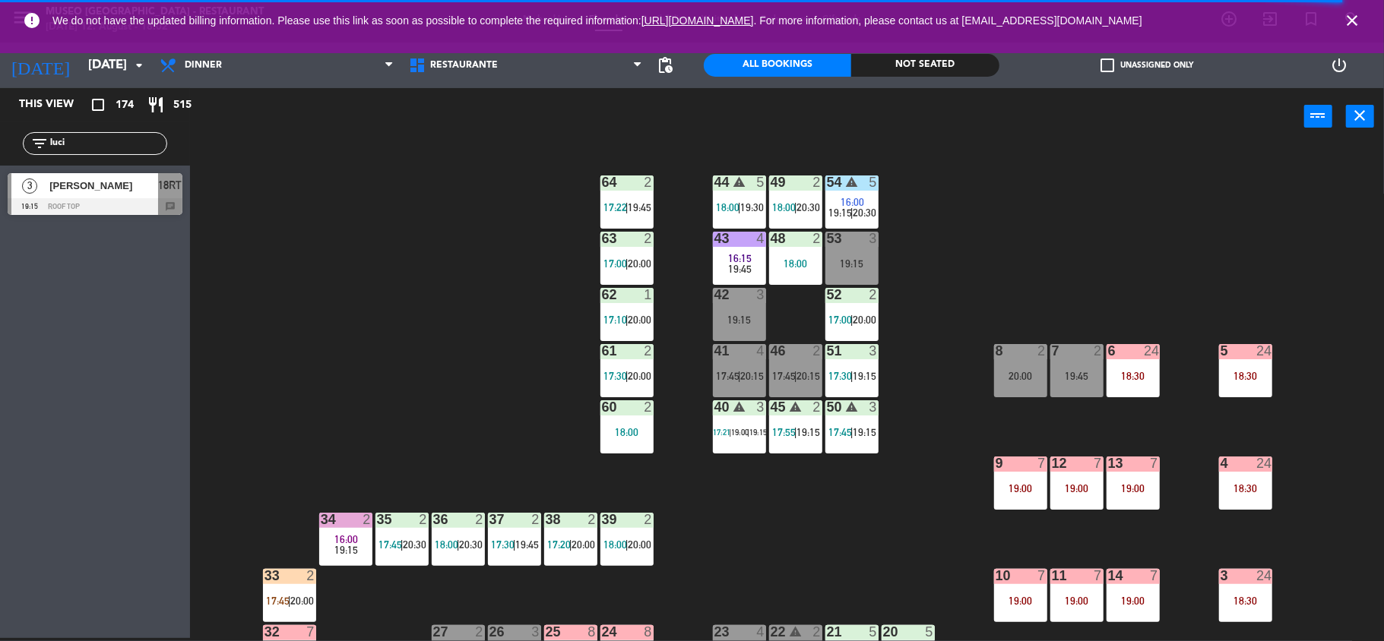
click at [751, 316] on div "19:15" at bounding box center [739, 320] width 53 height 11
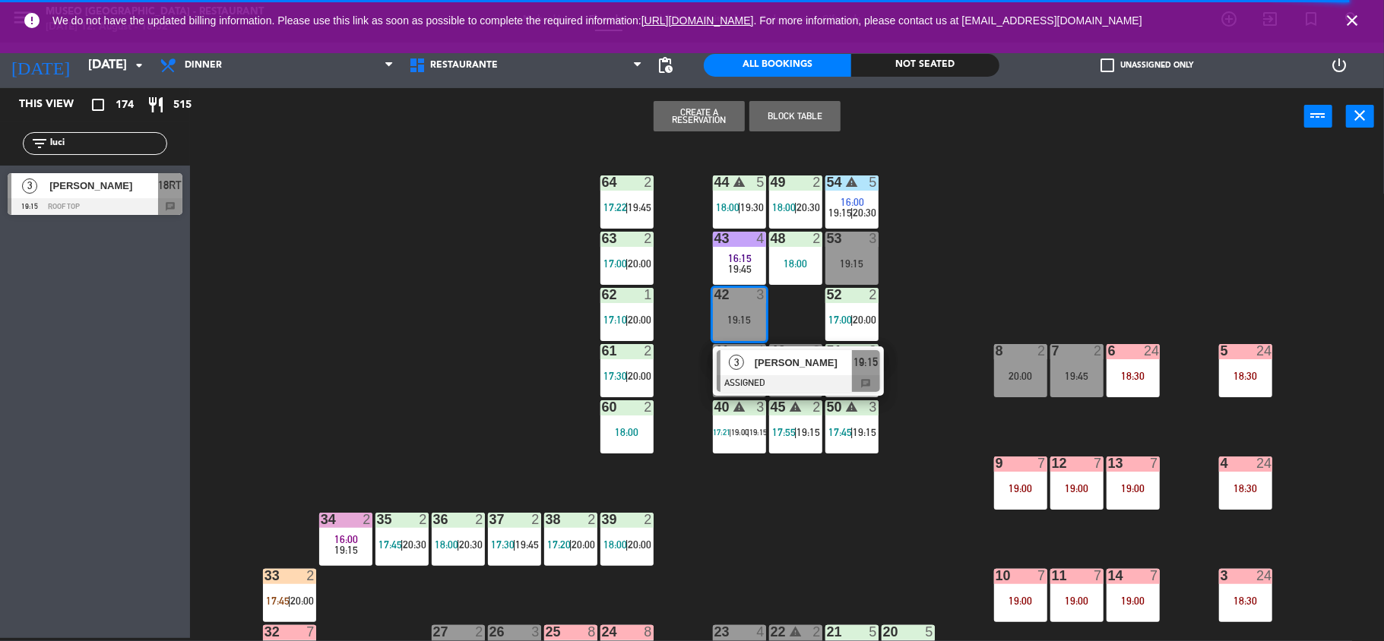
click at [755, 362] on span "[PERSON_NAME]" at bounding box center [803, 363] width 97 height 16
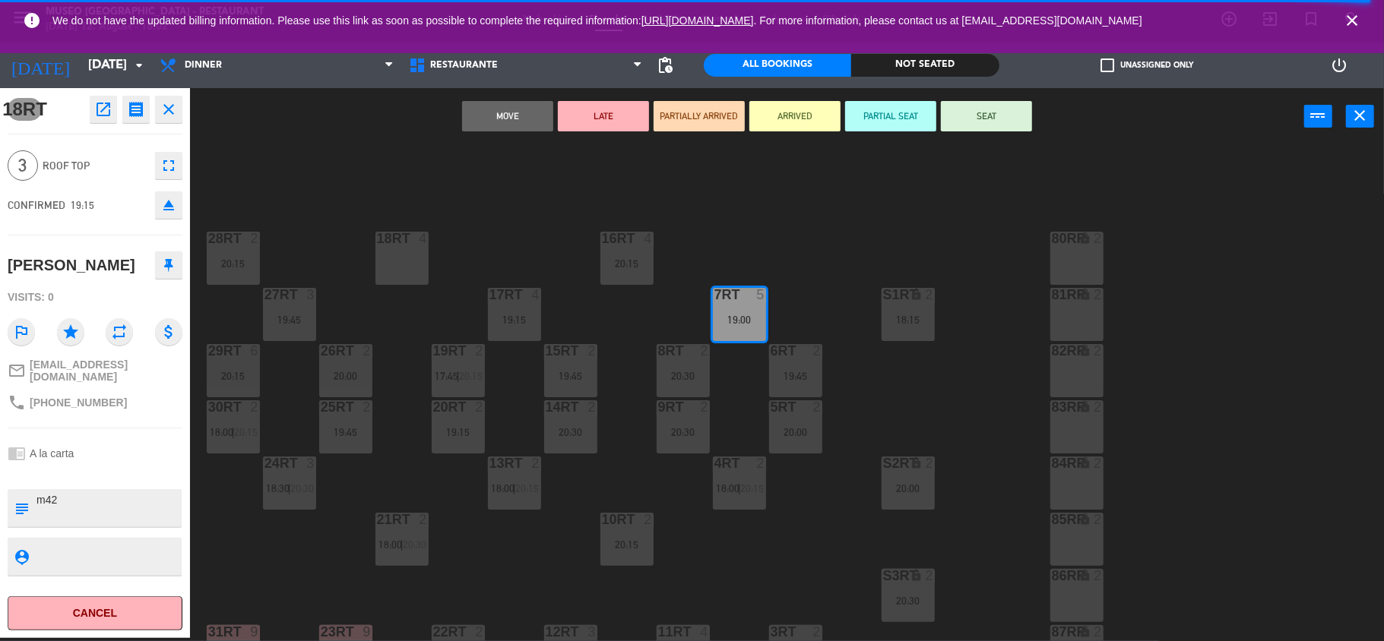
click at [968, 126] on button "SEAT" at bounding box center [986, 116] width 91 height 30
click at [874, 243] on div "18RT 4 16RT 4 20:15 28RT 2 20:15 80RR lock 2 27RT 3 19:45 7RT 5 19:00 S1RT lock…" at bounding box center [794, 394] width 1180 height 493
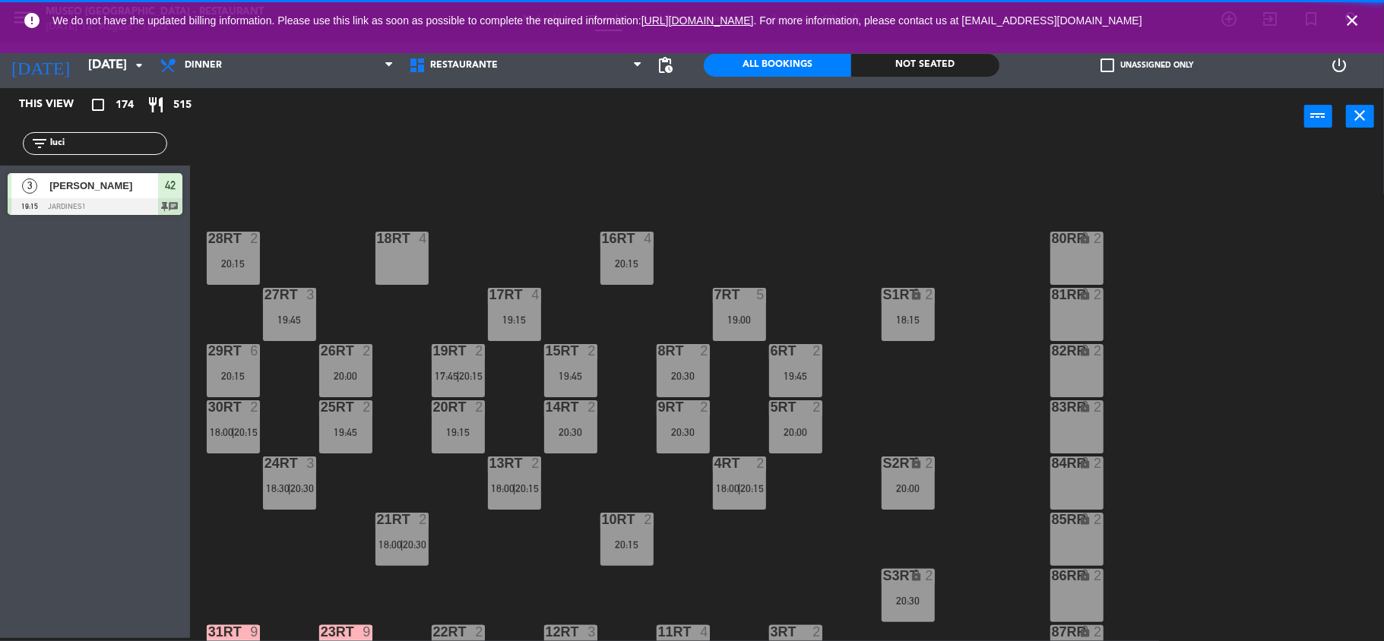
click at [1246, 375] on div "18RT 4 16RT 4 20:15 28RT 2 20:15 80RR lock 2 27RT 3 19:45 7RT 5 19:00 S1RT lock…" at bounding box center [794, 394] width 1180 height 493
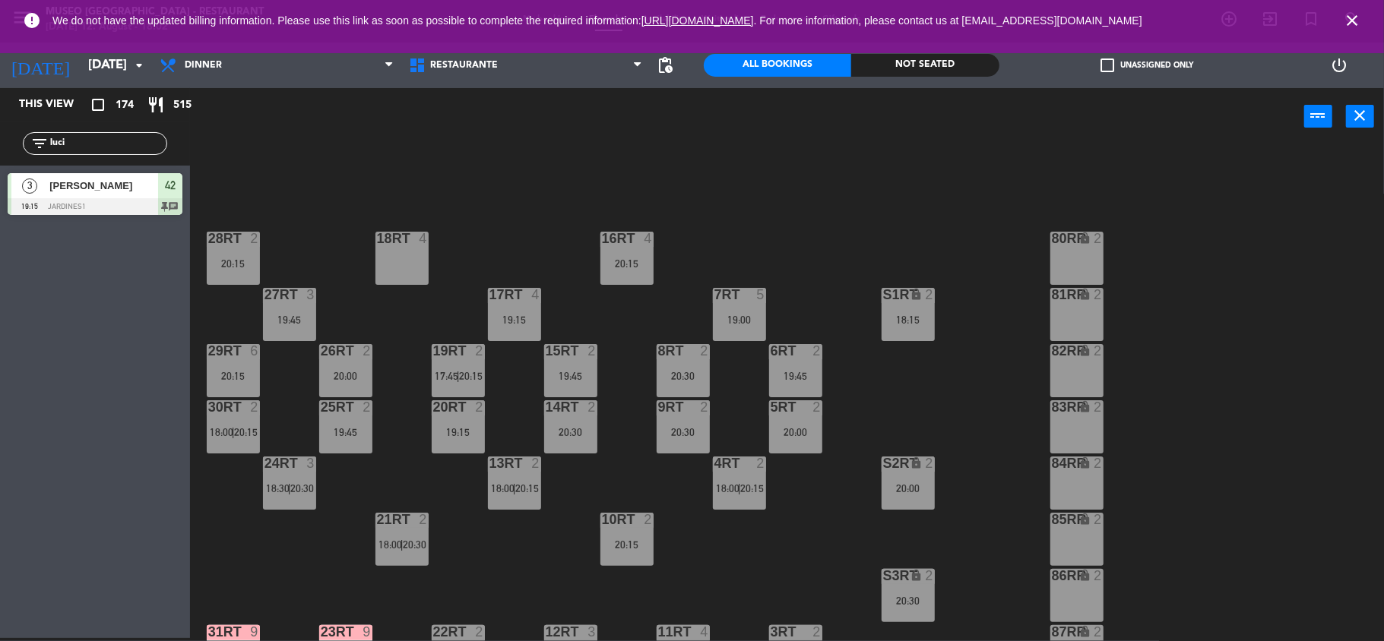
click at [1029, 348] on div "18RT 4 16RT 4 20:15 28RT 2 20:15 80RR lock 2 27RT 3 19:45 7RT 5 19:00 S1RT lock…" at bounding box center [794, 394] width 1180 height 493
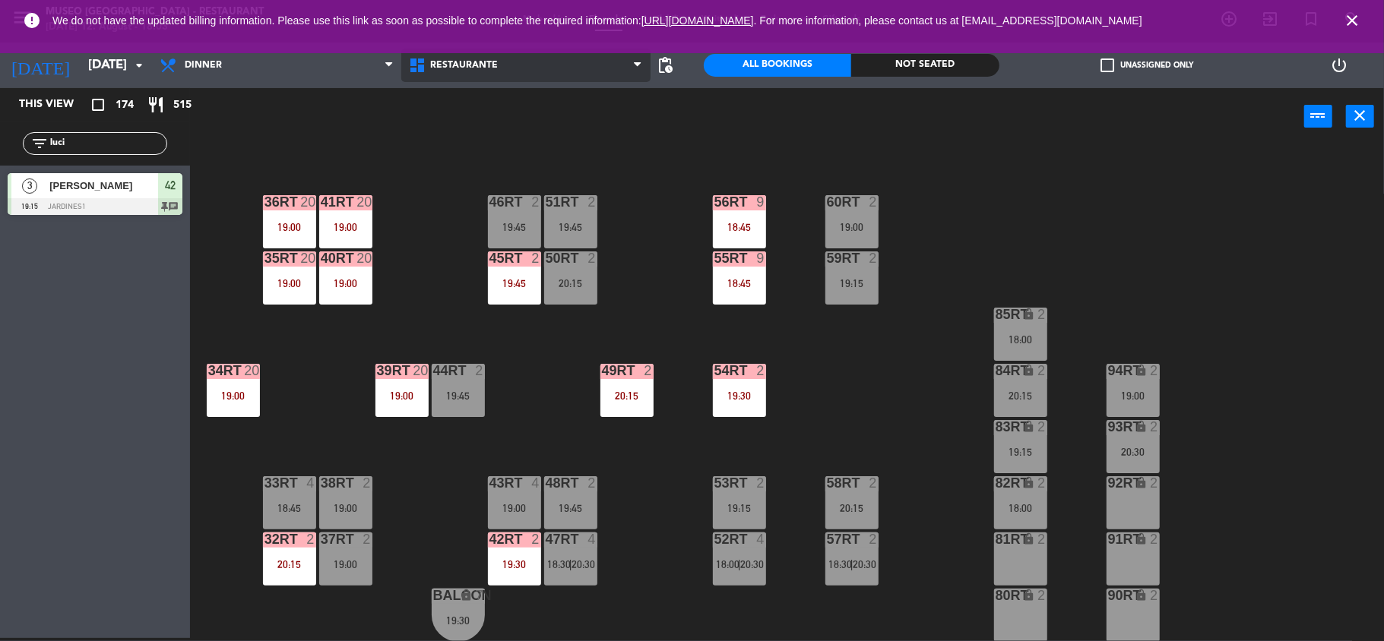
click at [460, 65] on span "Restaurante" at bounding box center [464, 65] width 68 height 11
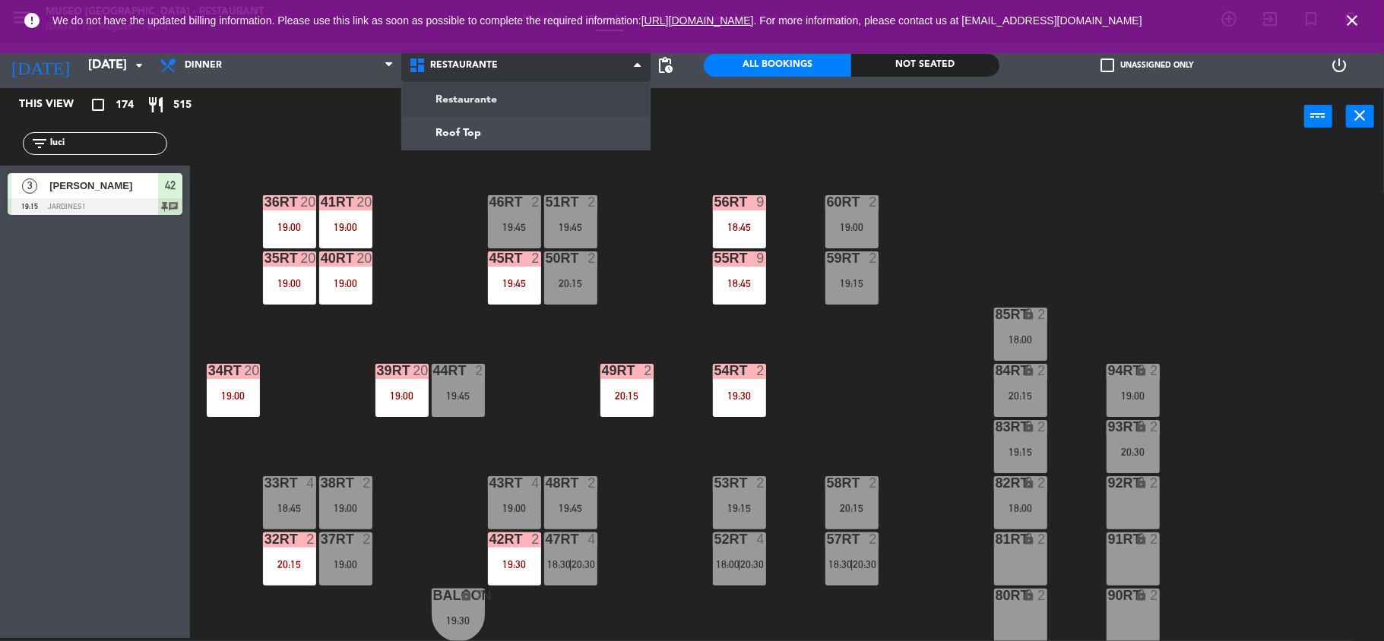
click at [460, 95] on ng-component "menu [GEOGRAPHIC_DATA] - Restaurant [DATE] 12. August - 18:03 My bookings Floor…" at bounding box center [692, 319] width 1384 height 644
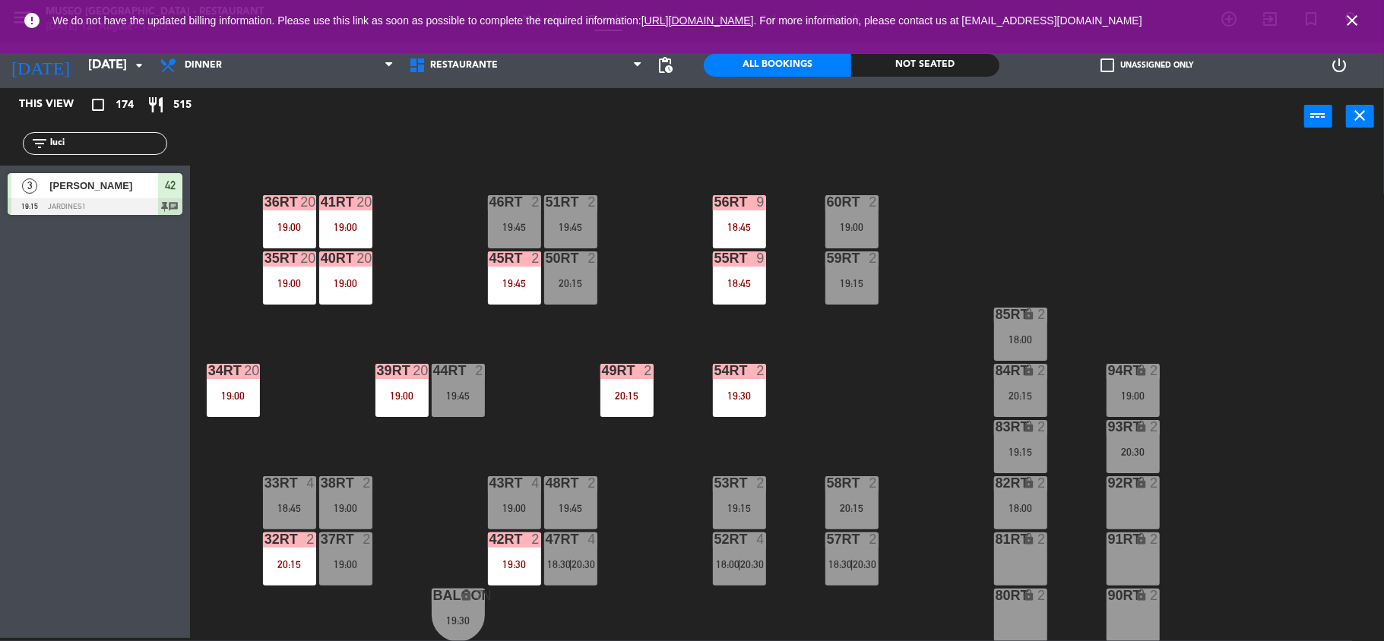
click at [1353, 20] on icon "close" at bounding box center [1352, 20] width 18 height 18
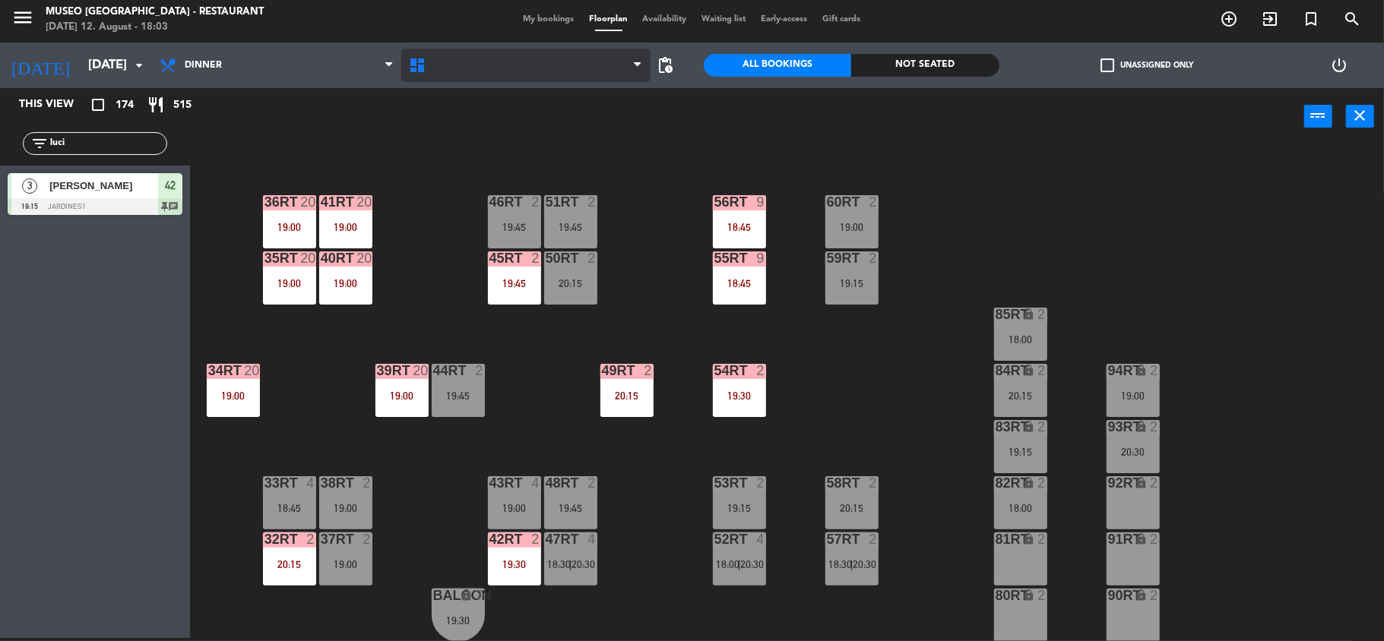
click at [565, 76] on span "Restaurante" at bounding box center [525, 65] width 249 height 33
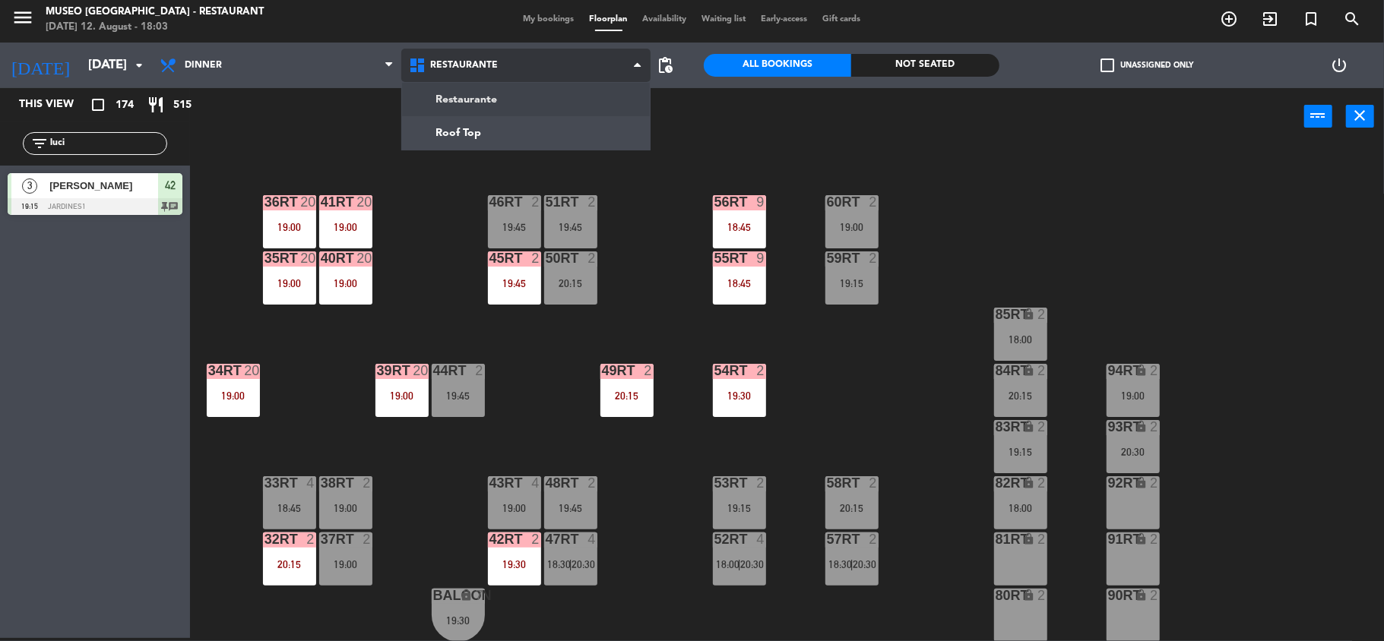
click at [497, 103] on ng-component "menu [GEOGRAPHIC_DATA] - Restaurant [DATE] 12. August - 18:03 My bookings Floor…" at bounding box center [692, 319] width 1384 height 644
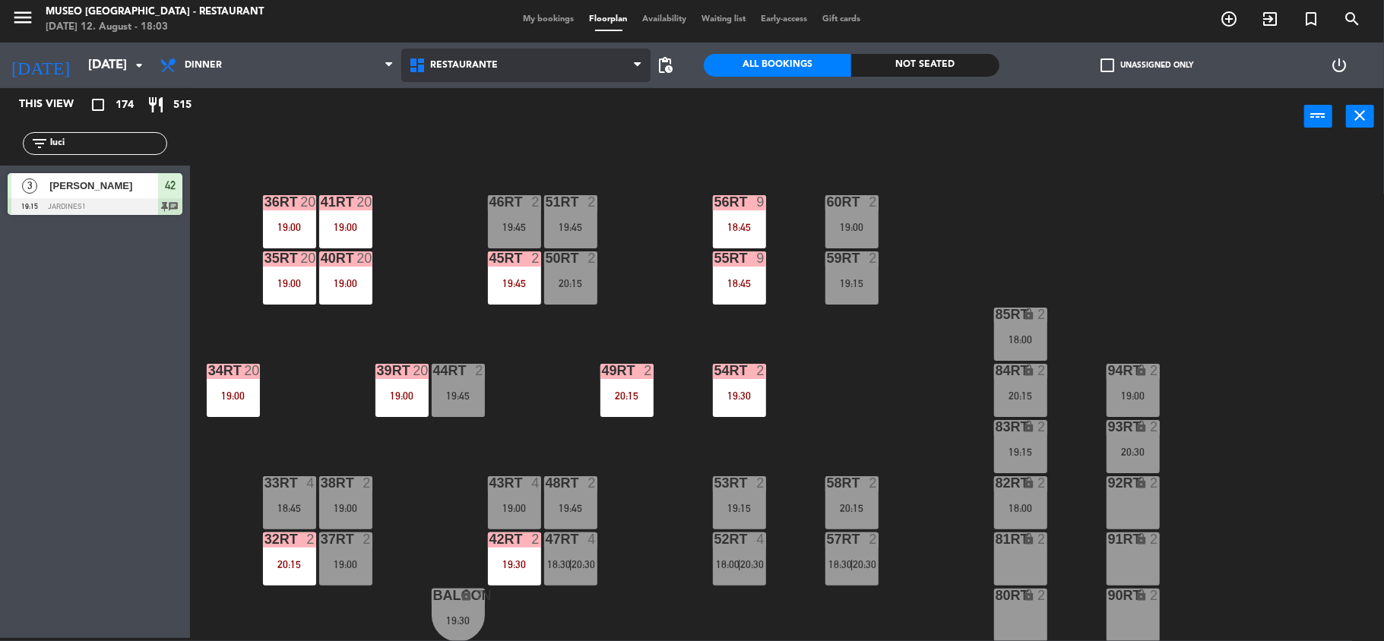
click at [490, 68] on span "Restaurante" at bounding box center [464, 65] width 68 height 11
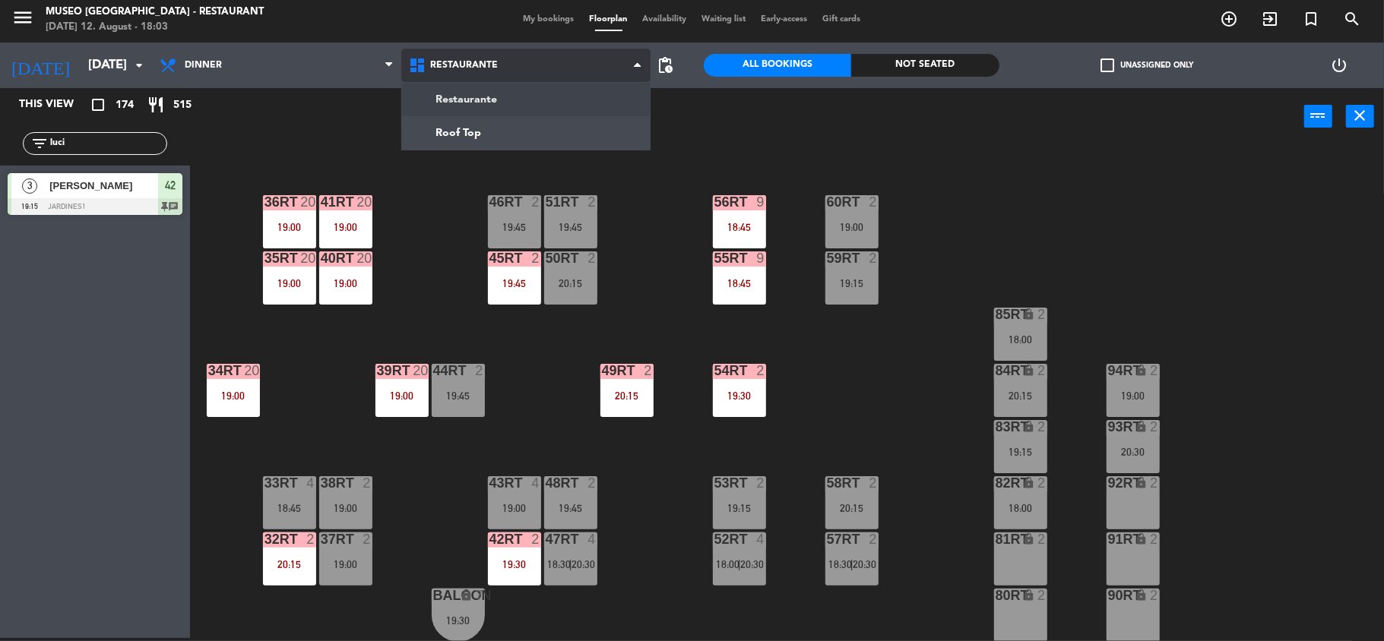
click at [489, 103] on ng-component "menu [GEOGRAPHIC_DATA] - Restaurant [DATE] 12. August - 18:03 My bookings Floor…" at bounding box center [692, 319] width 1384 height 644
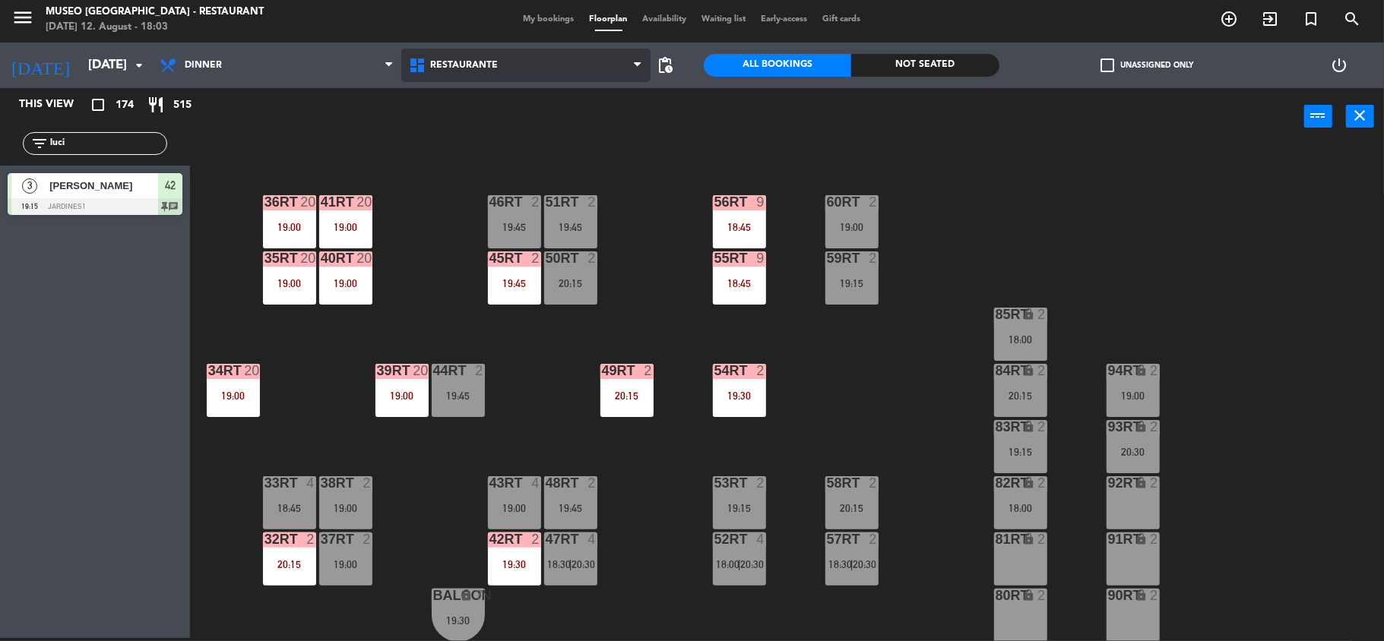
click at [499, 68] on span "Restaurante" at bounding box center [525, 65] width 249 height 33
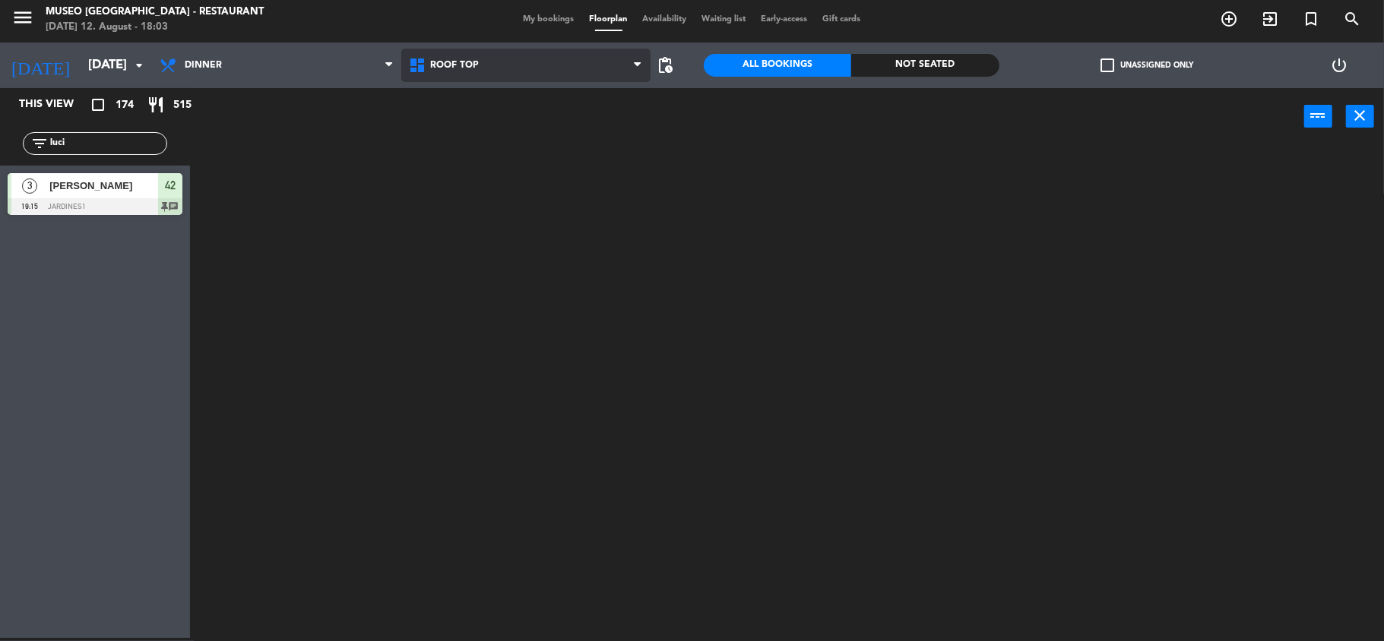
click at [497, 125] on ng-component "menu [GEOGRAPHIC_DATA] - Restaurant [DATE] 12. August - 18:03 My bookings Floor…" at bounding box center [692, 319] width 1384 height 644
